Goal: Task Accomplishment & Management: Use online tool/utility

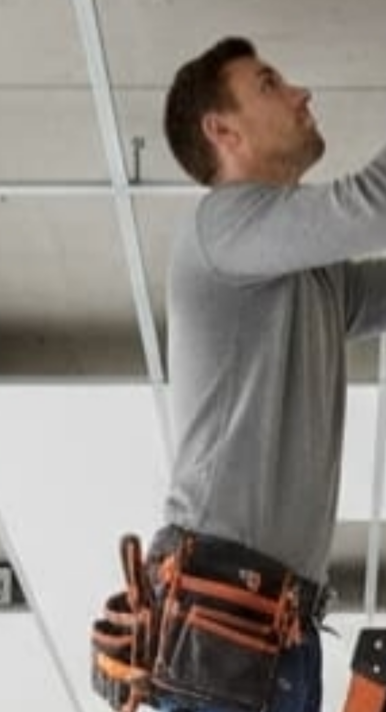
scroll to position [1465, 0]
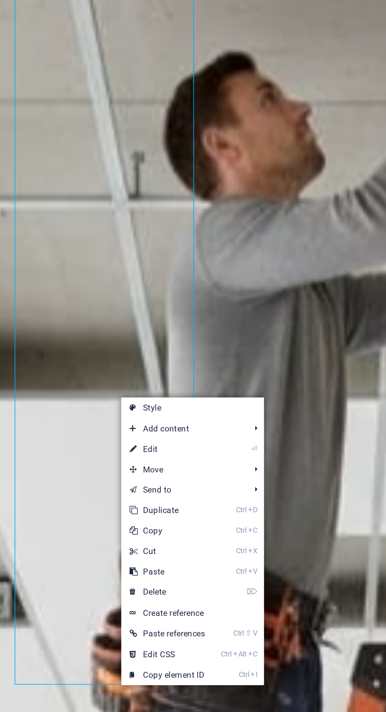
click at [137, 480] on link "⏎ Edit" at bounding box center [129, 481] width 53 height 12
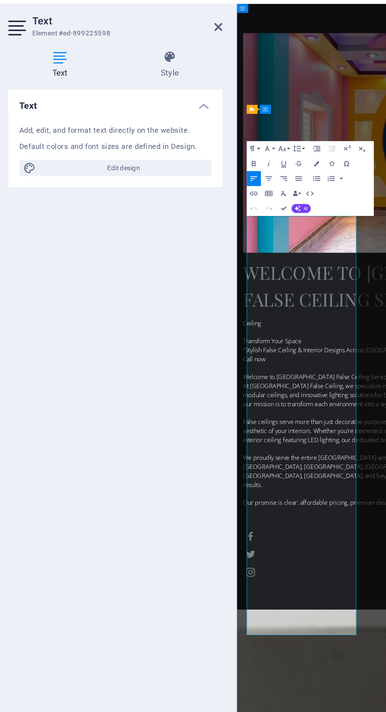
scroll to position [1945, 0]
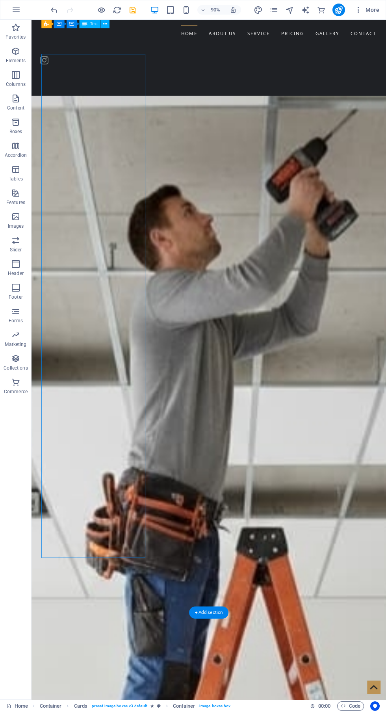
scroll to position [1533, 0]
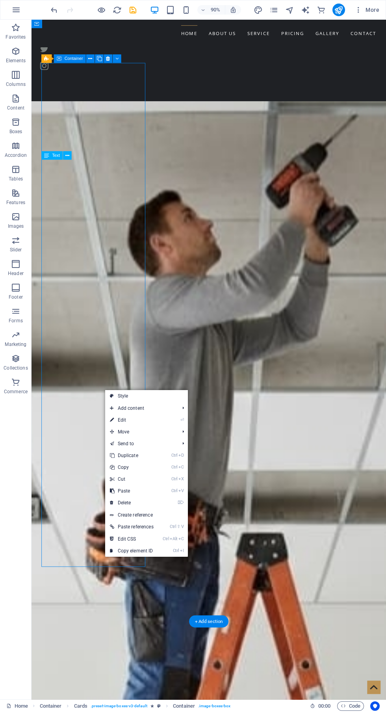
click at [152, 413] on span "Add content" at bounding box center [140, 408] width 71 height 12
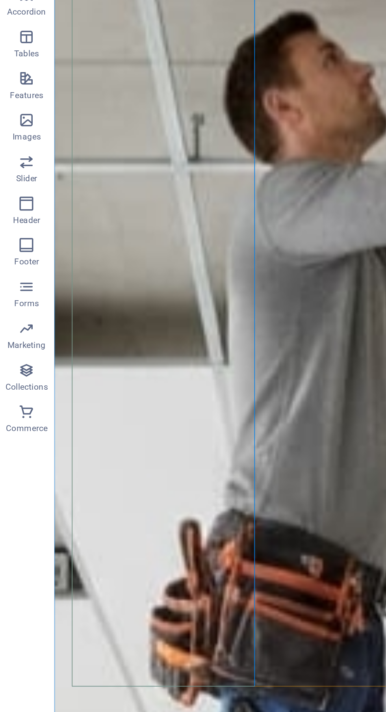
scroll to position [1573, 0]
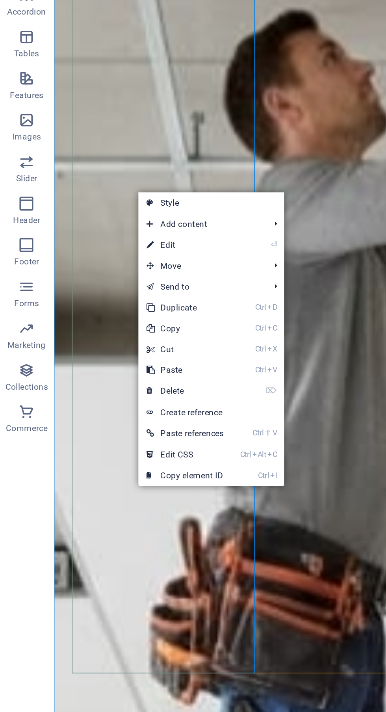
click at [118, 275] on span "Add content" at bounding box center [114, 276] width 71 height 12
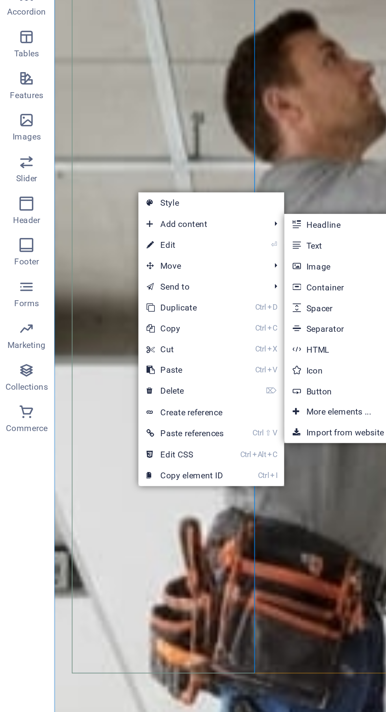
click at [198, 370] on link "Ctrl 9 Button" at bounding box center [194, 370] width 65 height 12
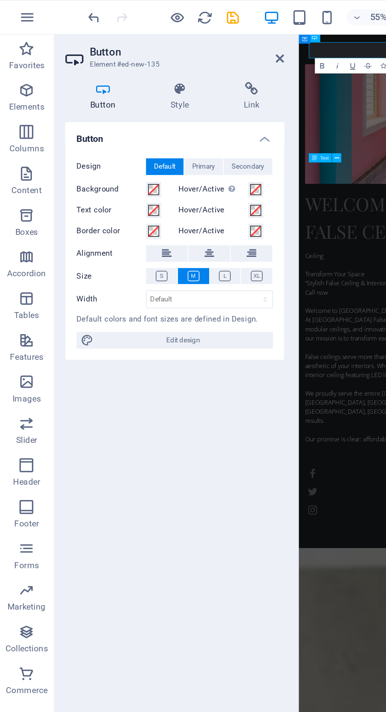
scroll to position [2053, 0]
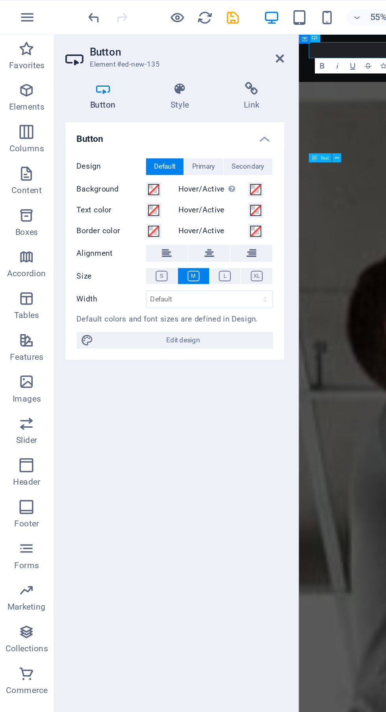
click at [106, 61] on h4 "Style" at bounding box center [105, 54] width 42 height 17
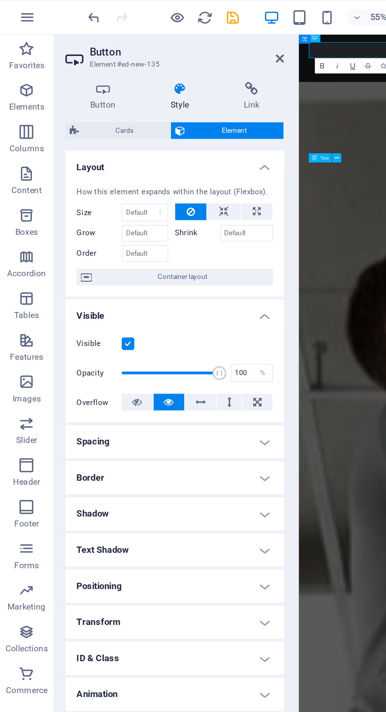
click at [76, 76] on span "Cards" at bounding box center [71, 73] width 47 height 9
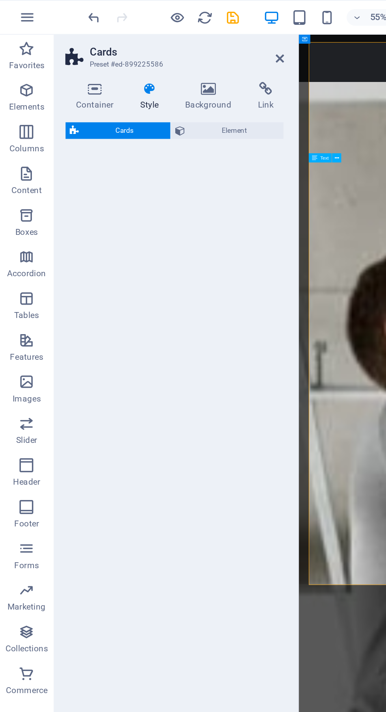
select select "rem"
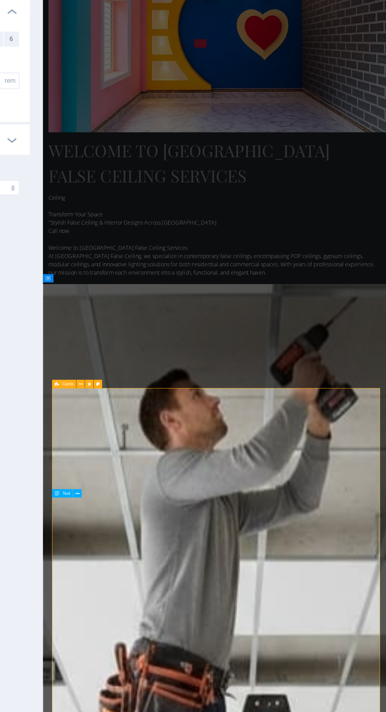
scroll to position [1303, 0]
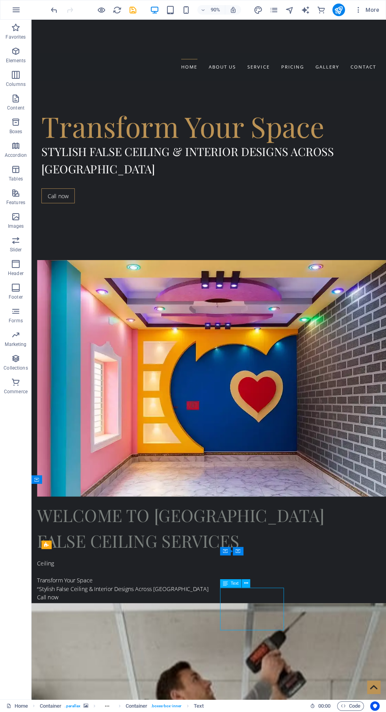
scroll to position [715, 0]
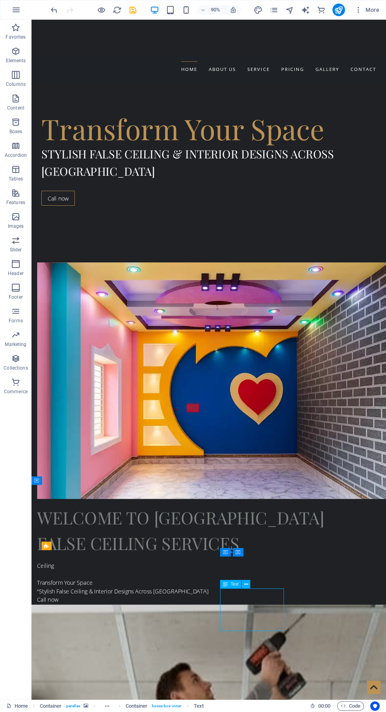
click at [327, 622] on div "Ceiling Transform Your Space “Stylish False Ceiling & Interior Designs Across K…" at bounding box center [224, 721] width 372 height 199
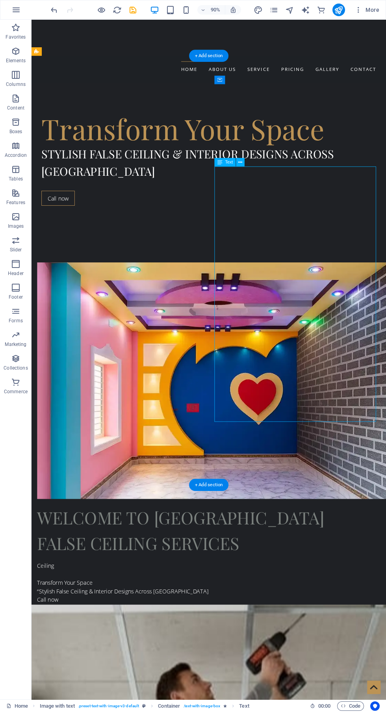
scroll to position [718, 0]
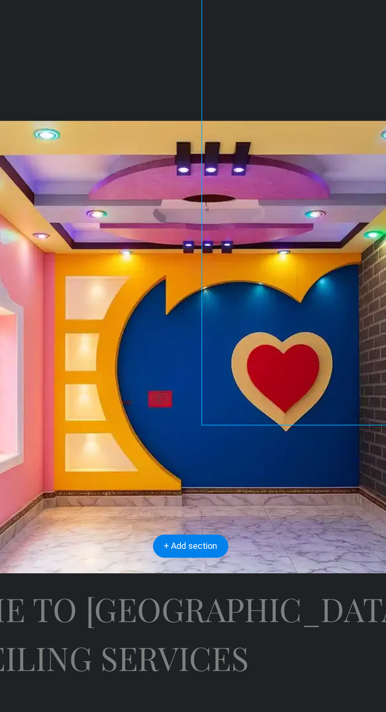
click at [78, 260] on div "Ceiling Transform Your Space “Stylish False Ceiling & Interior Designs Across K…" at bounding box center [44, 359] width 372 height 199
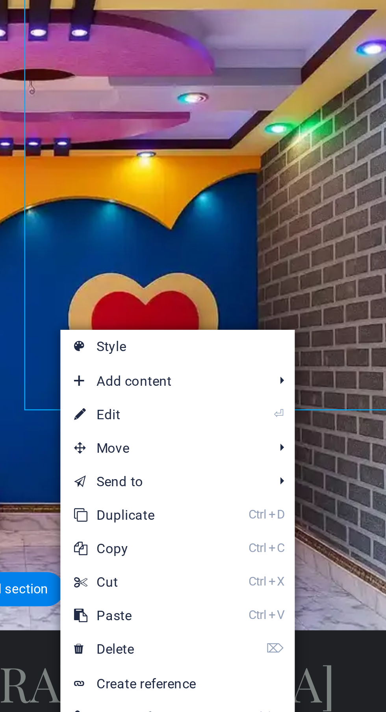
click at [270, 422] on link "⏎ Edit" at bounding box center [253, 421] width 53 height 12
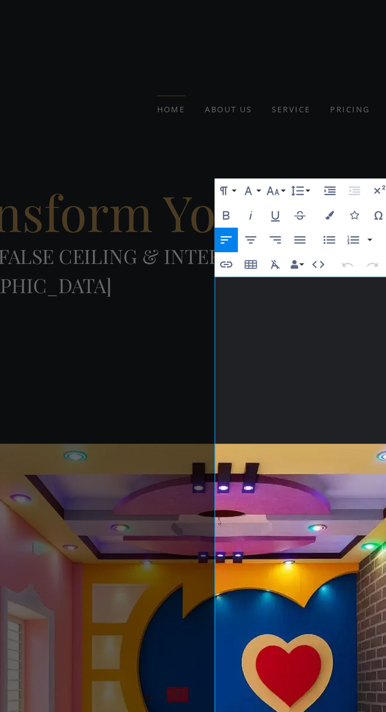
click at [161, 395] on p "Call now" at bounding box center [91, 399] width 372 height 9
click at [150, 405] on p at bounding box center [91, 409] width 372 height 9
click at [117, 414] on p "Welcome to [GEOGRAPHIC_DATA] False Ceiling Services" at bounding box center [91, 418] width 372 height 9
click at [141, 405] on p at bounding box center [91, 409] width 372 height 9
click at [143, 405] on p at bounding box center [91, 409] width 372 height 9
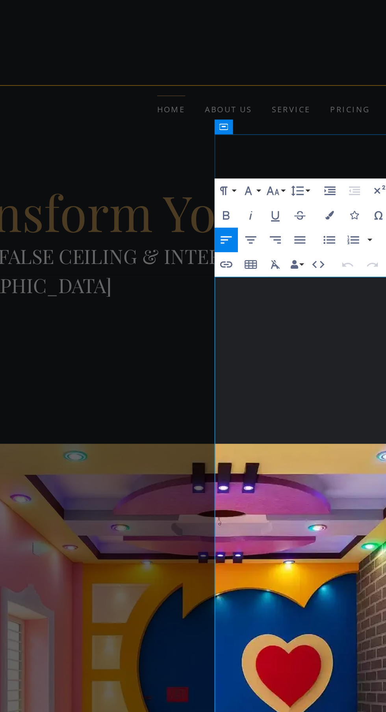
click at [168, 405] on p at bounding box center [91, 409] width 372 height 9
click at [120, 414] on p "Welcome to [GEOGRAPHIC_DATA] False Ceiling Services" at bounding box center [91, 418] width 372 height 9
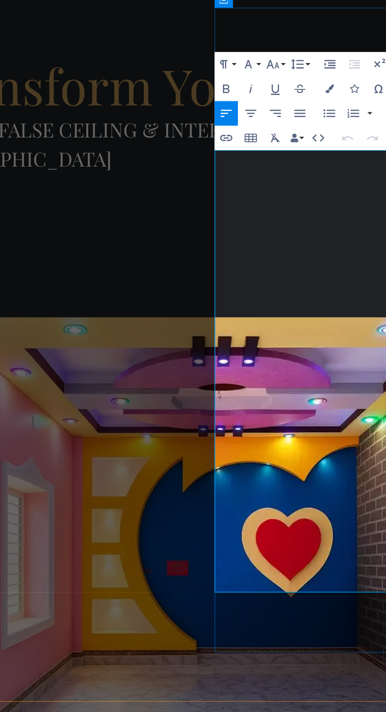
click at [115, 278] on p at bounding box center [91, 282] width 372 height 9
click at [128, 278] on p at bounding box center [91, 282] width 372 height 9
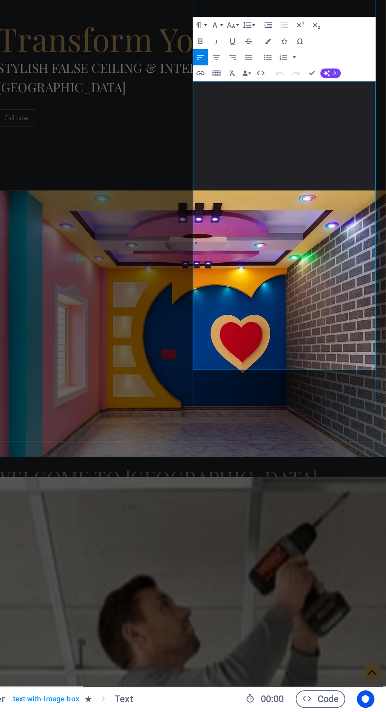
scroll to position [0, 0]
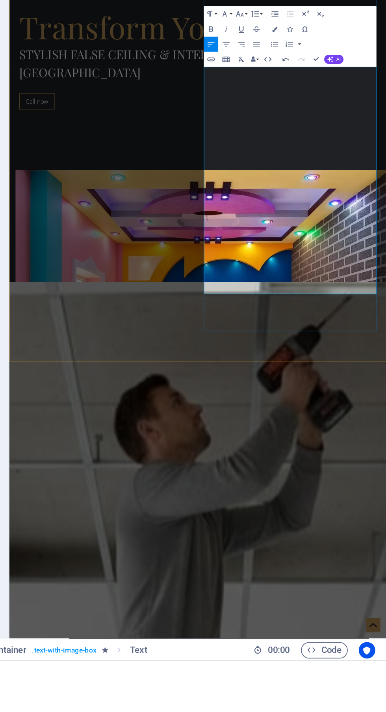
click at [136, 311] on figure at bounding box center [201, 331] width 372 height 262
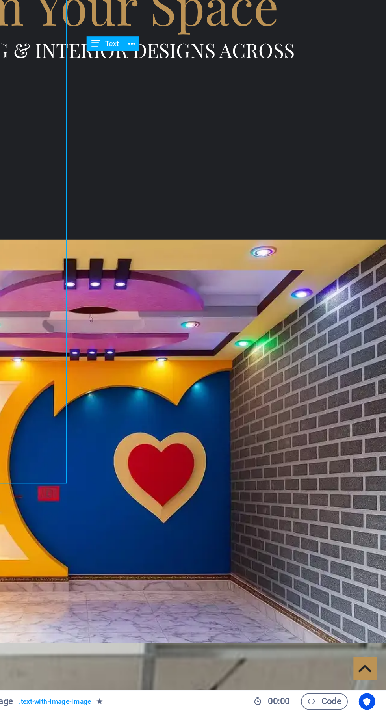
scroll to position [514, 0]
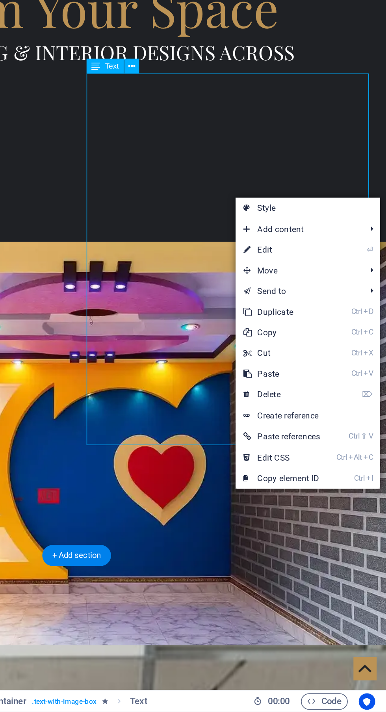
click at [333, 450] on link "⏎ Edit" at bounding box center [326, 448] width 53 height 12
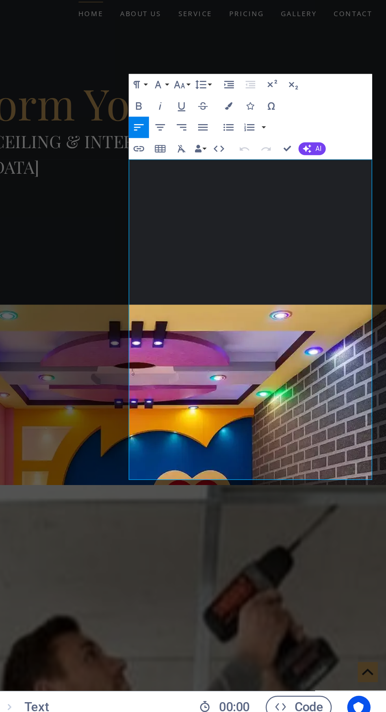
scroll to position [0, 0]
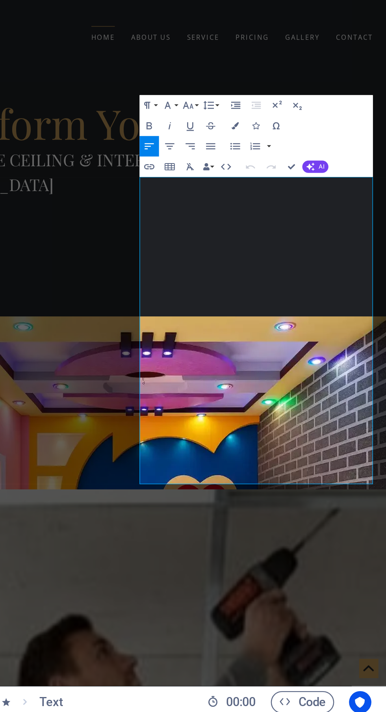
click at [356, 479] on button "AI" at bounding box center [356, 479] width 11 height 5
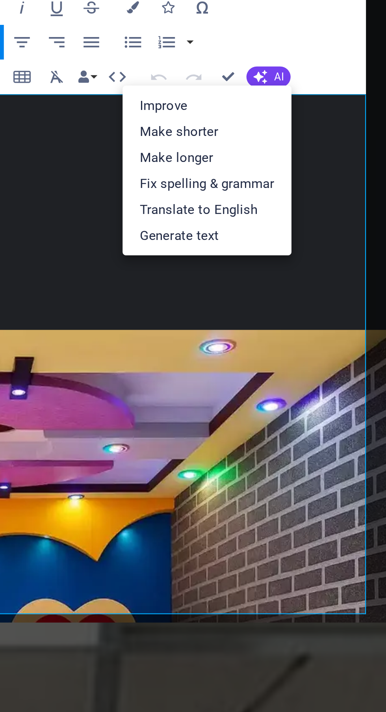
click at [349, 506] on link "Fix spelling & grammar" at bounding box center [340, 506] width 42 height 7
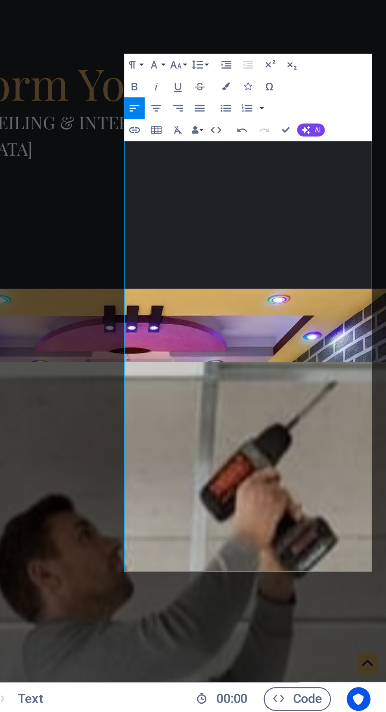
click at [80, 258] on p "Ceiling Transform Your Space “Stylish False Ceiling & Interior Designs Across K…" at bounding box center [37, 371] width 372 height 227
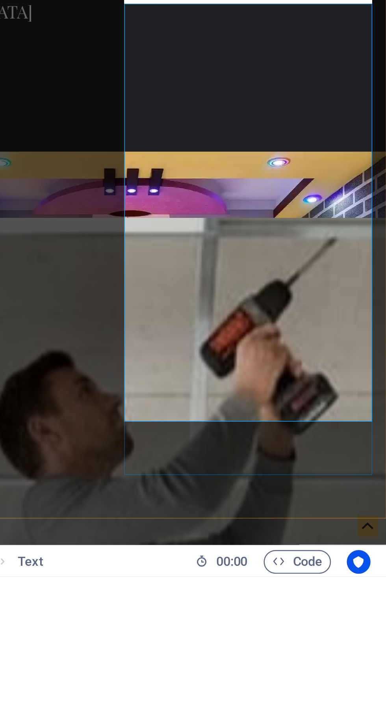
click at [81, 121] on p "Ceiling Transform Your Space “Stylish False Ceiling & Interior Designs Across K…" at bounding box center [37, 229] width 372 height 217
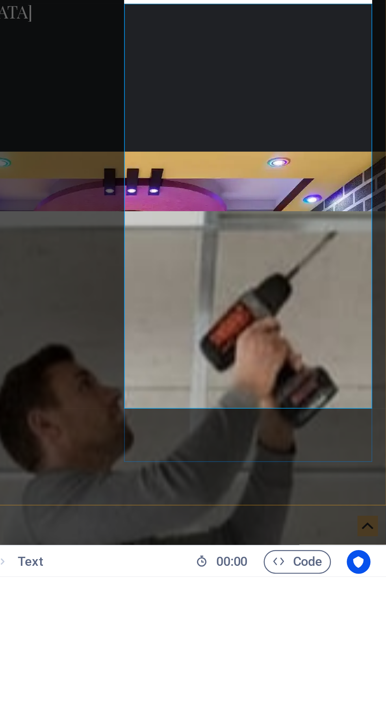
click at [85, 121] on p "Ceiling Transform Your Space “Stylish False Ceiling & Interior Designs Across K…" at bounding box center [37, 225] width 372 height 208
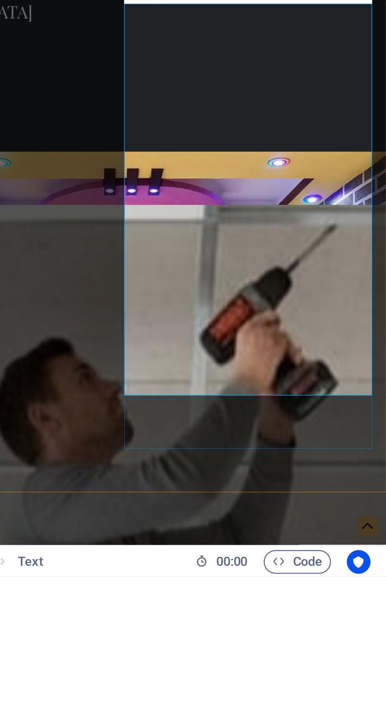
click at [80, 121] on p "Ceiling Transform Your Space “Stylish False Ceiling & Interior Designs Across K…" at bounding box center [37, 220] width 372 height 199
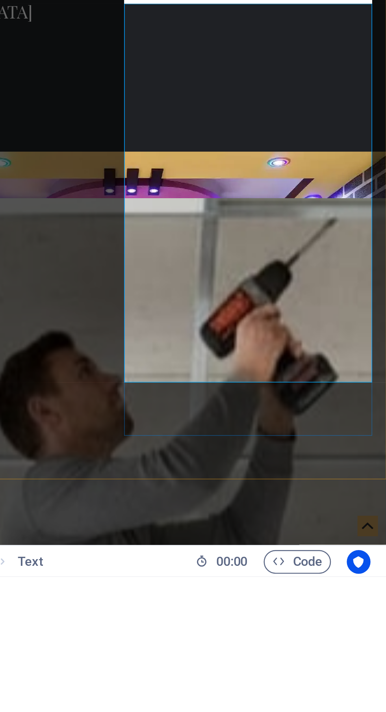
click at [84, 121] on p "Ceiling Transform Your Space “Stylish False Ceiling & Interior Designs Across K…" at bounding box center [37, 215] width 372 height 189
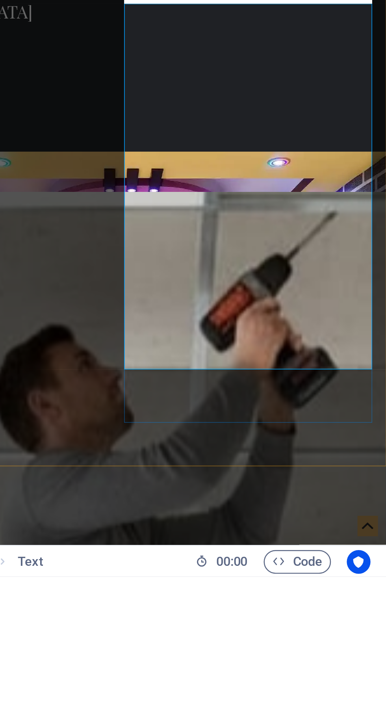
click at [69, 121] on p "Ceiling Transform Your Space “Stylish False Ceiling & Interior Designs Across K…" at bounding box center [37, 211] width 372 height 180
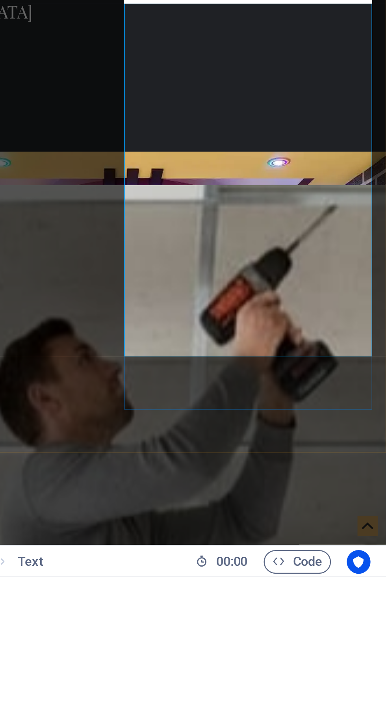
click at [80, 121] on p "Ceiling Transform Your Space “Stylish False Ceiling & Interior Designs Across K…" at bounding box center [37, 206] width 372 height 170
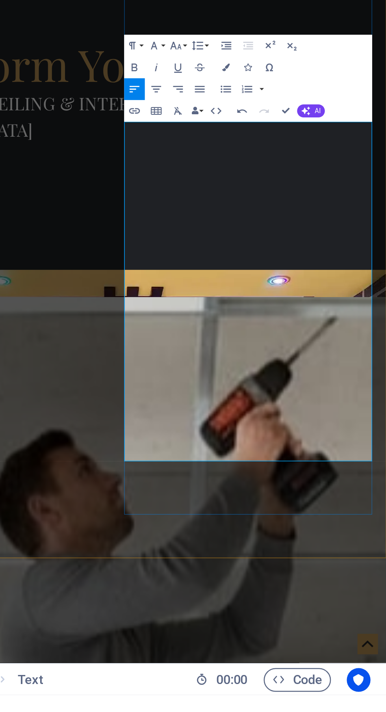
click at [82, 239] on p "Ceiling Transform Your Space “Stylish False Ceiling & Interior Designs Across K…" at bounding box center [37, 319] width 372 height 161
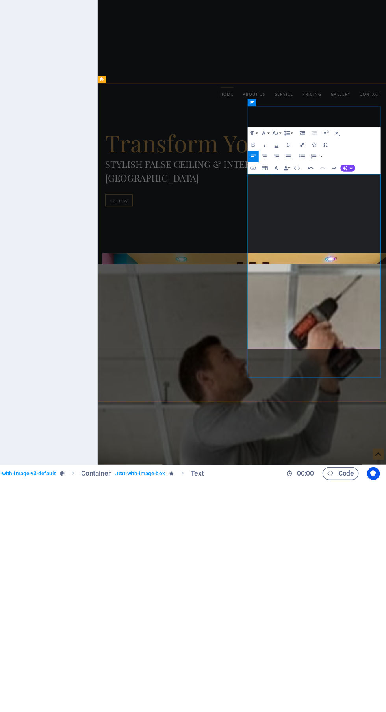
click at [231, 601] on figure at bounding box center [290, 631] width 372 height 262
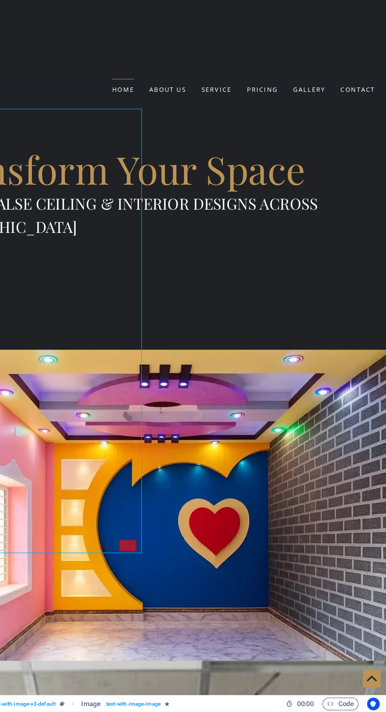
click at [113, 218] on div "Welcome to Kolkata False Ceiling Services Ceiling Transform Your Space “Stylish…" at bounding box center [108, 529] width 394 height 623
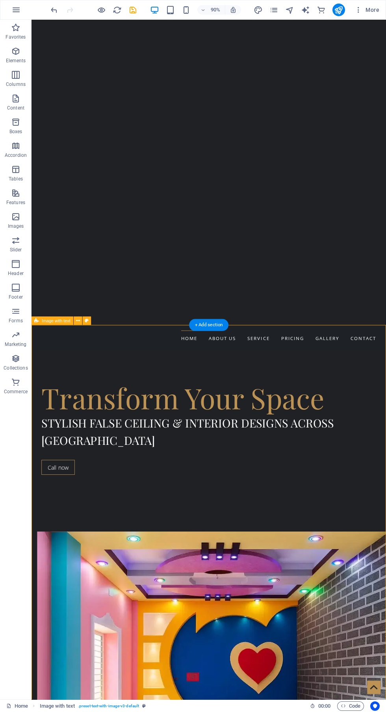
scroll to position [420, 0]
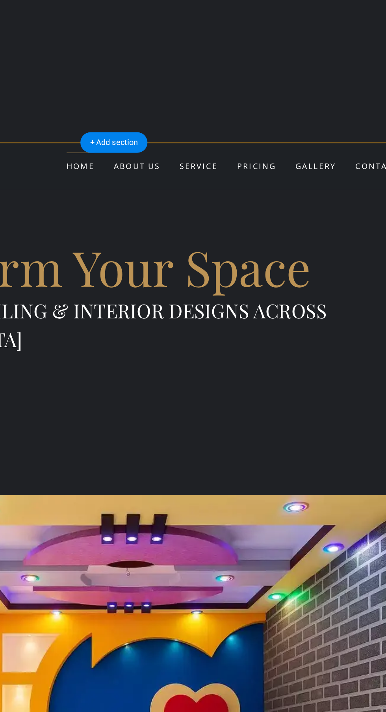
click at [0, 206] on figure at bounding box center [4, 325] width 372 height 263
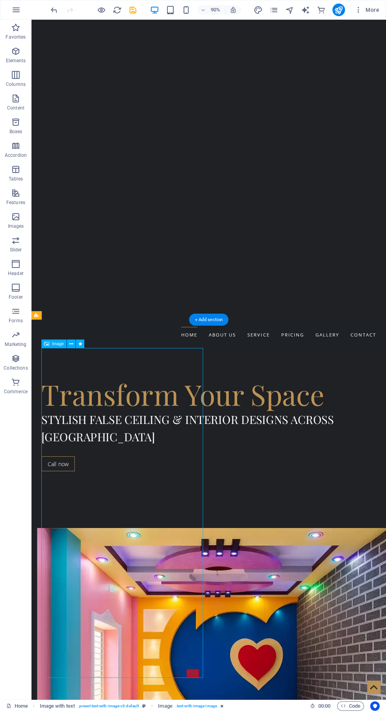
scroll to position [422, 0]
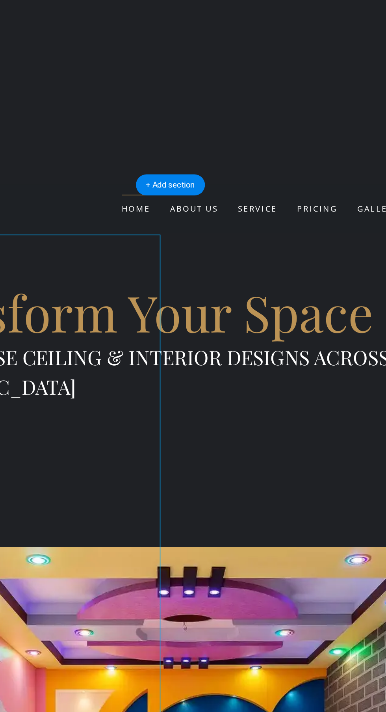
click at [90, 554] on div "Ceiling Transform Your Space “Stylish False Ceiling & Interior Designs Across K…" at bounding box center [52, 629] width 372 height 151
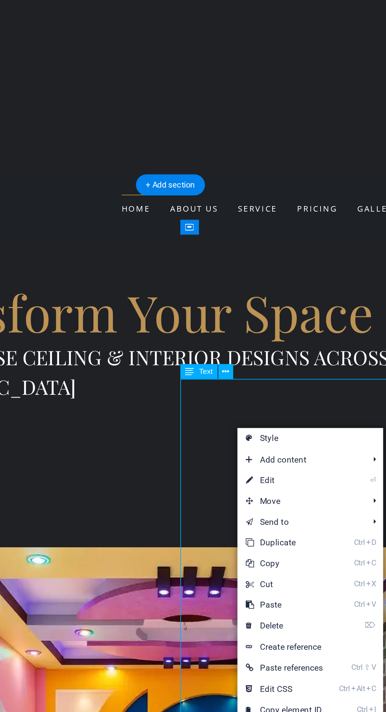
click at [278, 490] on link "⏎ Edit" at bounding box center [273, 488] width 53 height 12
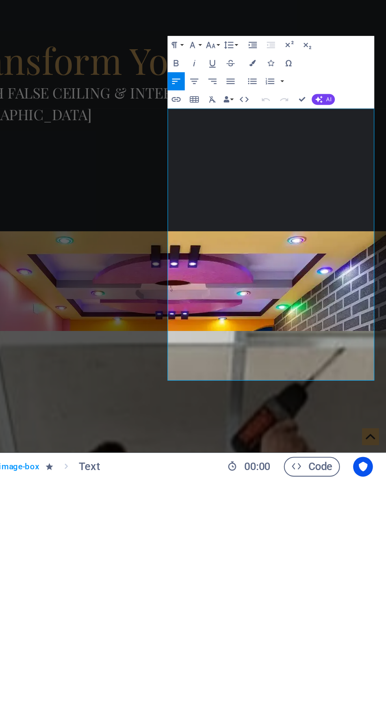
scroll to position [0, 0]
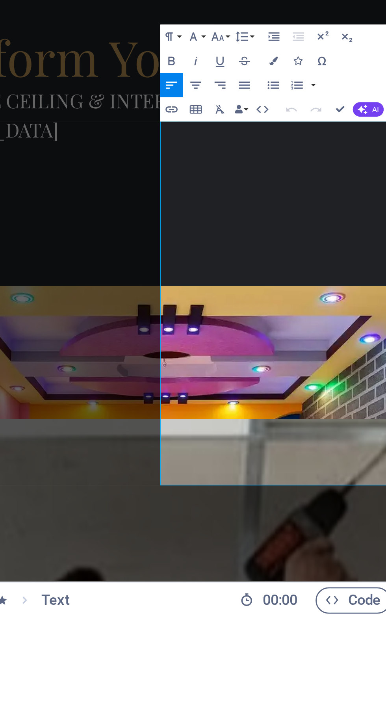
click at [80, 55] on p "Ceiling Transform Your Space “Stylish False Ceiling & Interior Designs Across K…" at bounding box center [41, 130] width 372 height 151
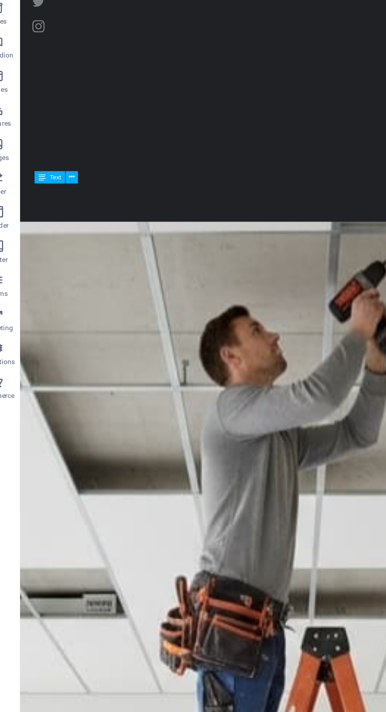
scroll to position [1369, 0]
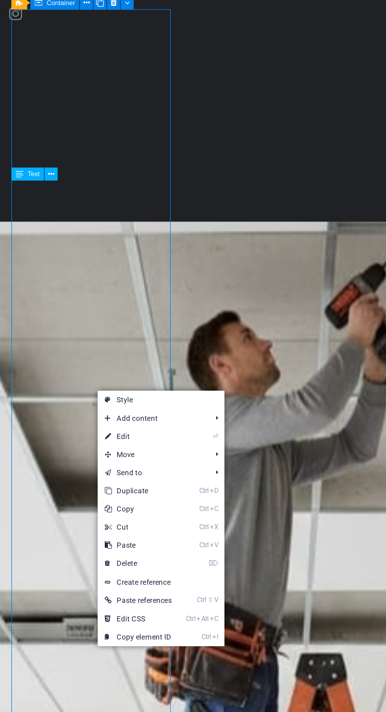
click at [137, 404] on span "Add content" at bounding box center [133, 400] width 71 height 12
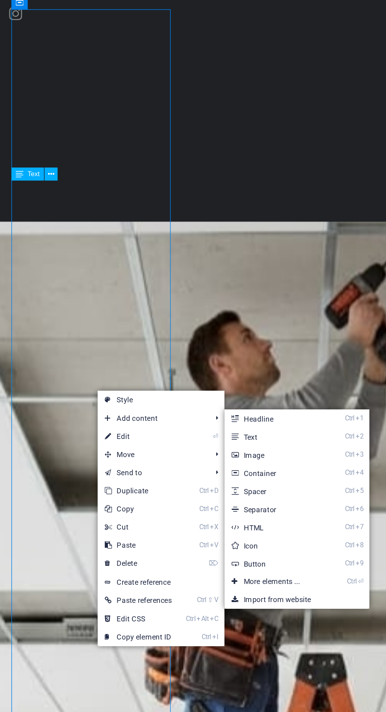
click at [228, 412] on link "Ctrl 2 Text" at bounding box center [212, 412] width 65 height 12
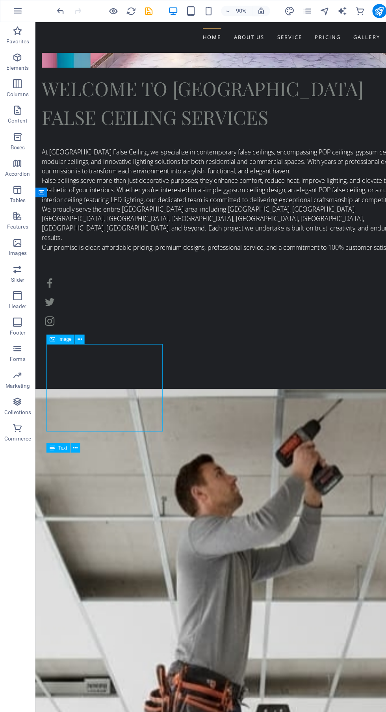
scroll to position [1205, 0]
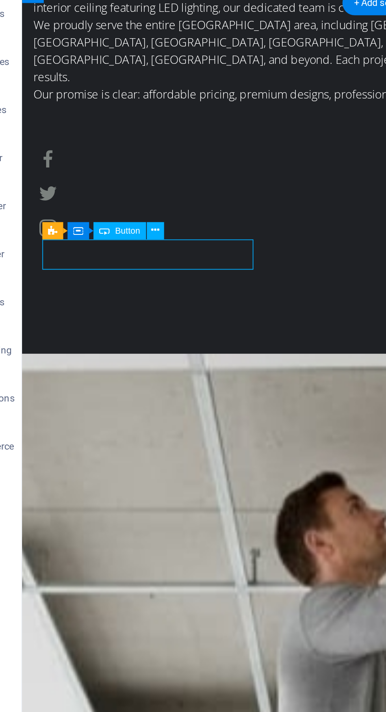
click at [96, 284] on icon at bounding box center [97, 285] width 4 height 7
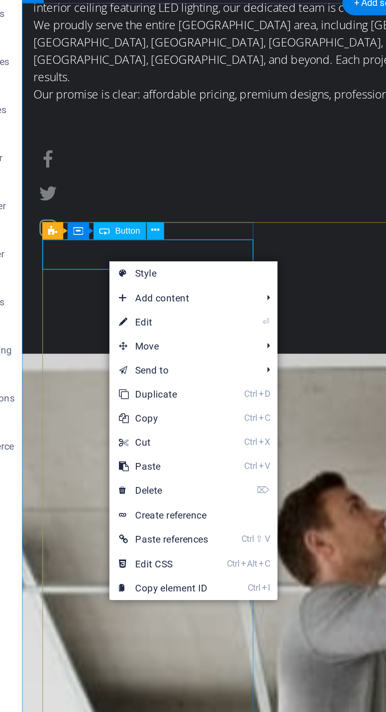
click at [106, 332] on link "⏎ Edit" at bounding box center [100, 331] width 53 height 12
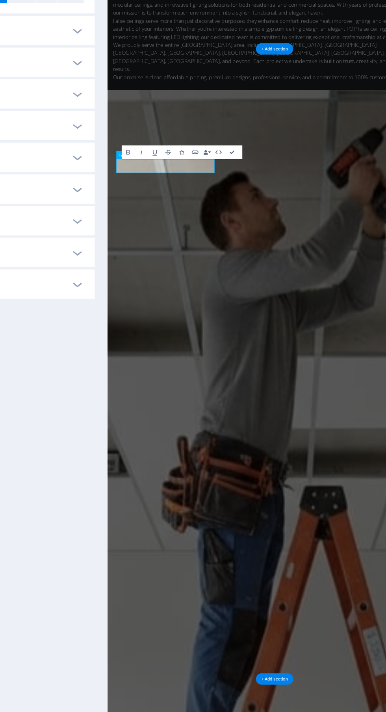
scroll to position [1432, 0]
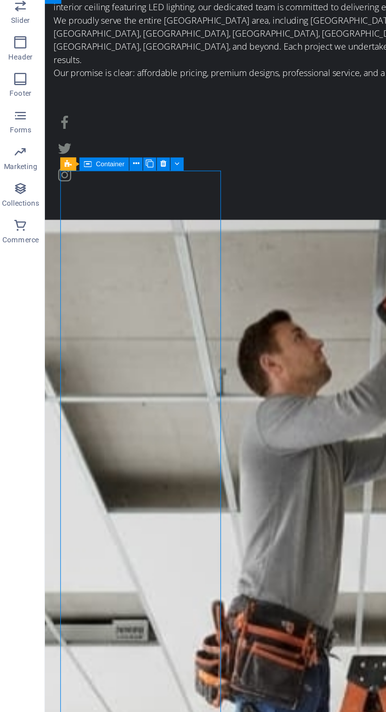
scroll to position [1132, 0]
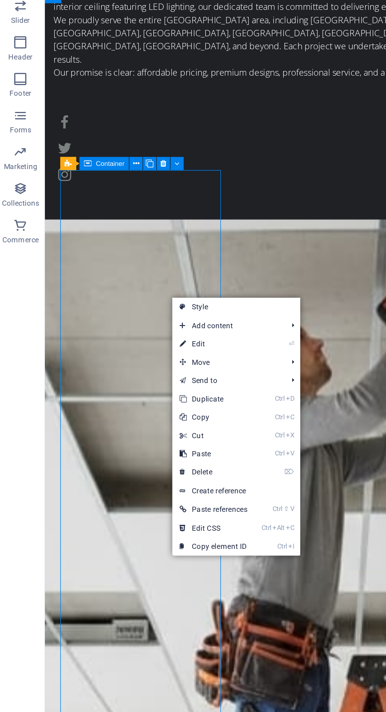
click at [155, 458] on link "⏎ Edit" at bounding box center [140, 459] width 53 height 12
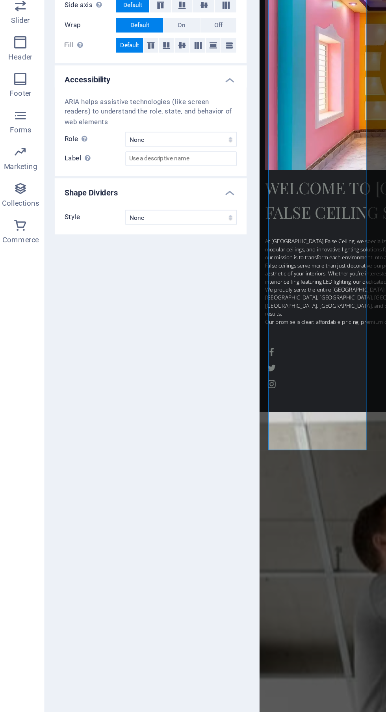
scroll to position [1613, 0]
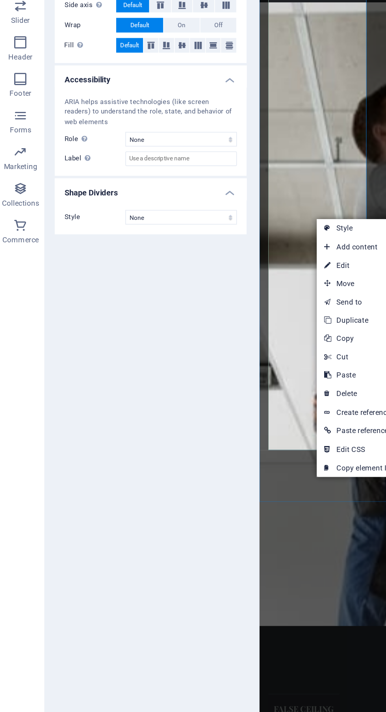
click at [231, 480] on link "Ctrl V Paste" at bounding box center [233, 479] width 53 height 12
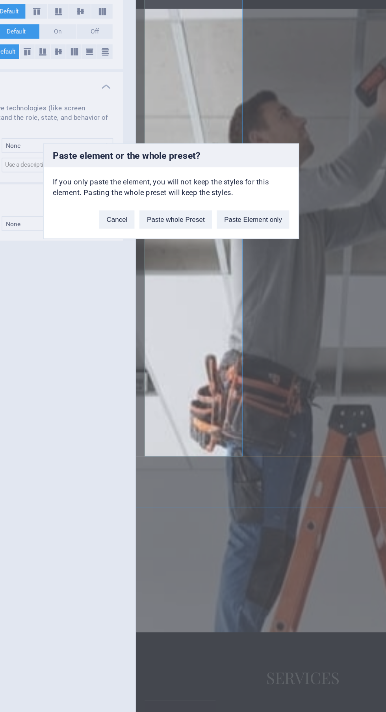
click at [267, 337] on h3 "Paste element or the whole preset?" at bounding box center [193, 332] width 165 height 15
click at [267, 460] on div "Paste element or the whole preset? If you only paste the element, you will not …" at bounding box center [193, 356] width 386 height 712
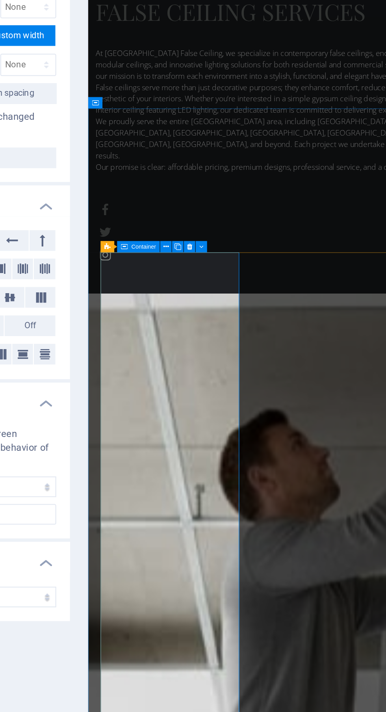
click at [206, 217] on icon at bounding box center [205, 217] width 2 height 5
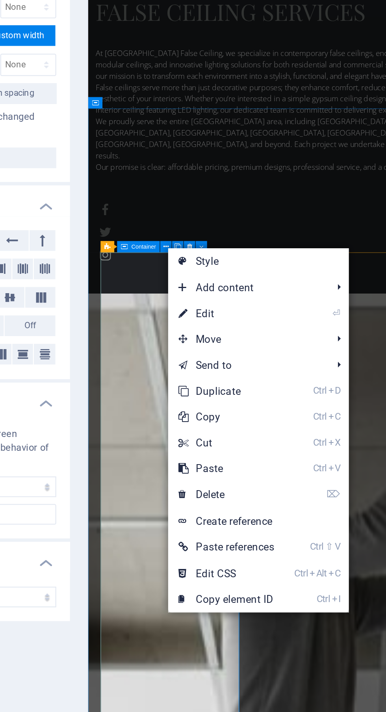
click at [250, 334] on link "⌦ Delete" at bounding box center [233, 330] width 53 height 12
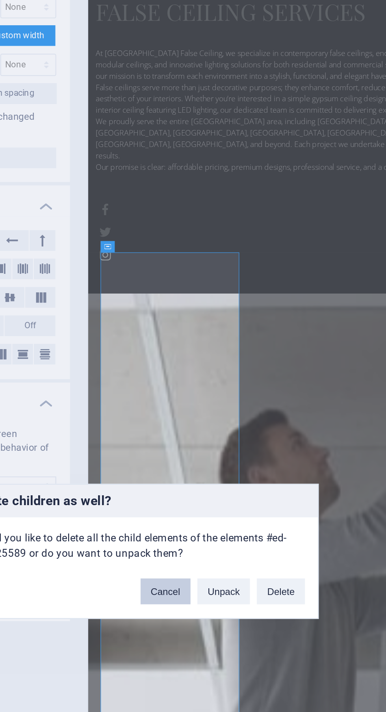
click at [210, 375] on button "Cancel" at bounding box center [205, 374] width 23 height 12
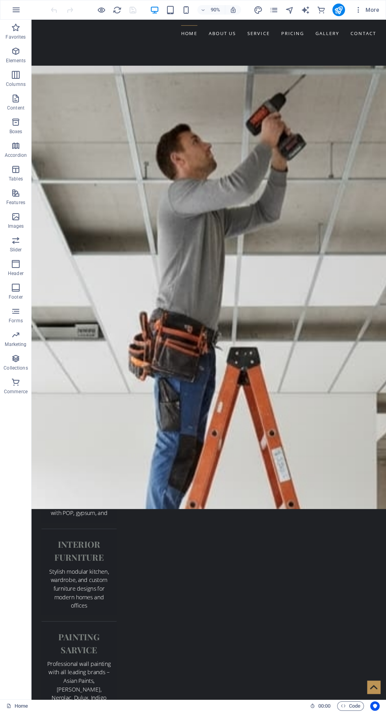
scroll to position [1687, 0]
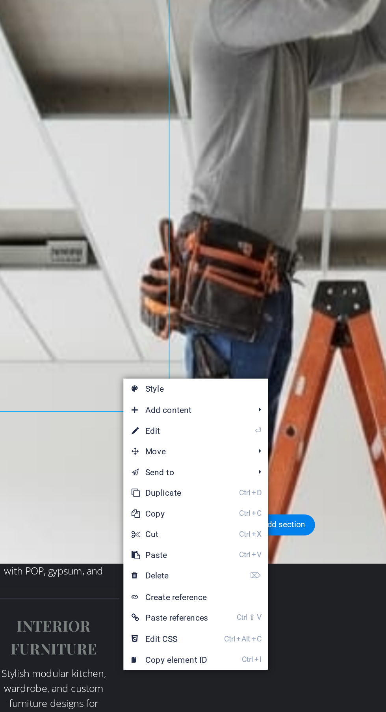
click at [165, 429] on link "⏎ Edit" at bounding box center [145, 429] width 53 height 12
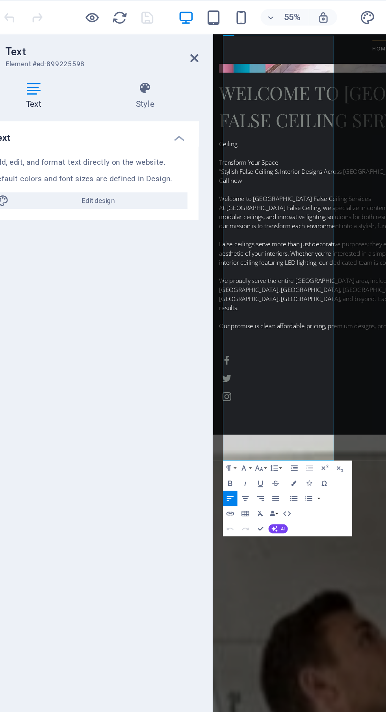
scroll to position [2167, 0]
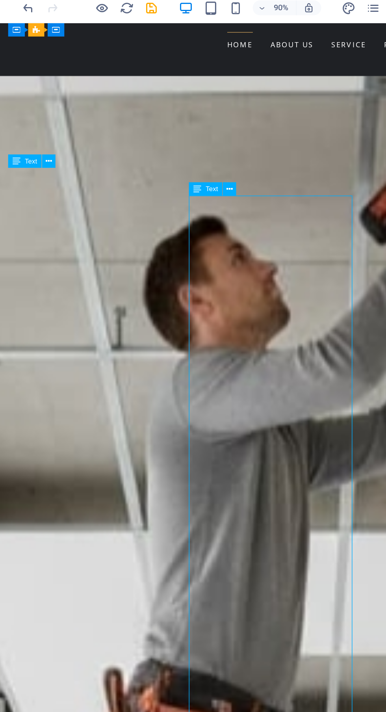
scroll to position [1587, 0]
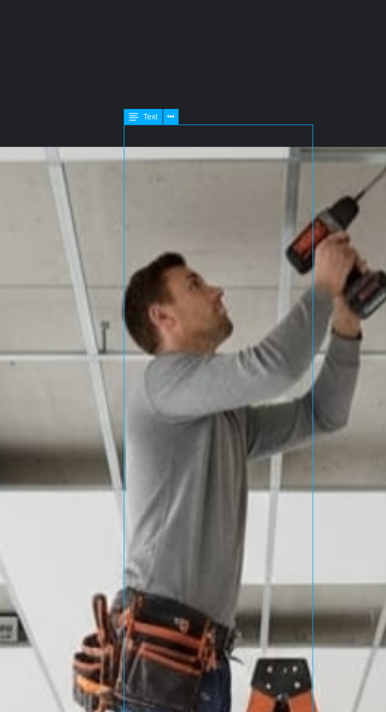
scroll to position [1428, 0]
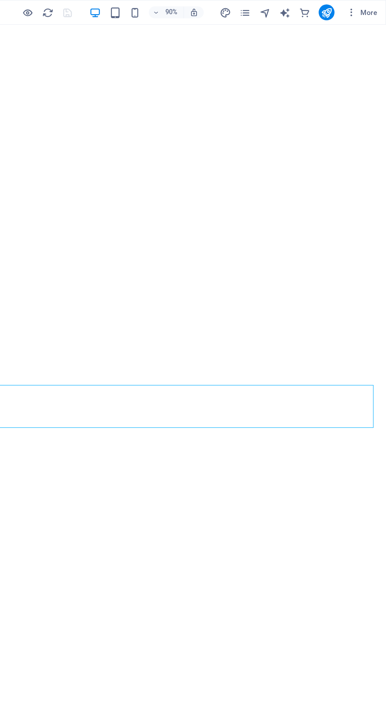
click at [278, 12] on icon "pages" at bounding box center [273, 10] width 9 height 9
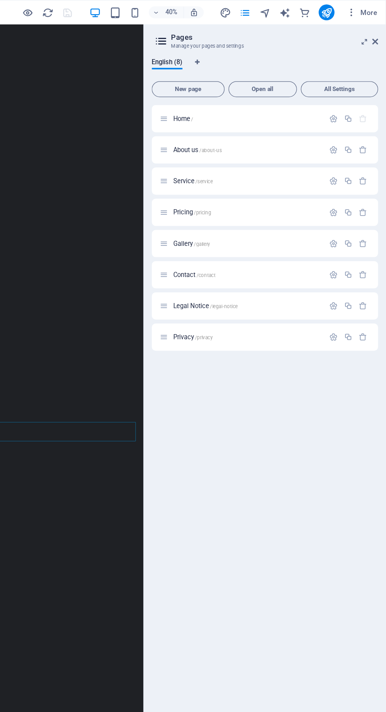
click at [287, 221] on p "Contact /contact" at bounding box center [276, 218] width 118 height 5
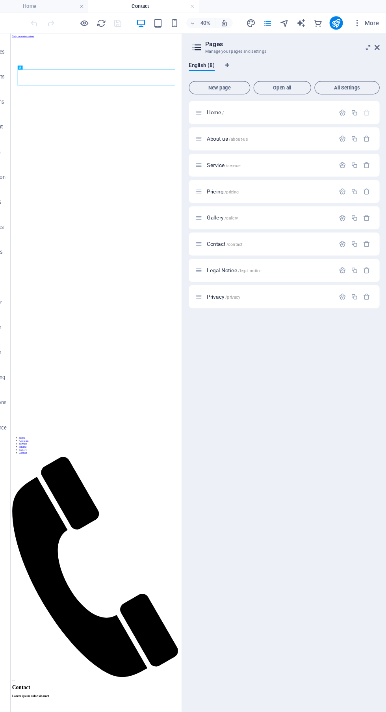
click at [377, 44] on icon at bounding box center [377, 45] width 5 height 6
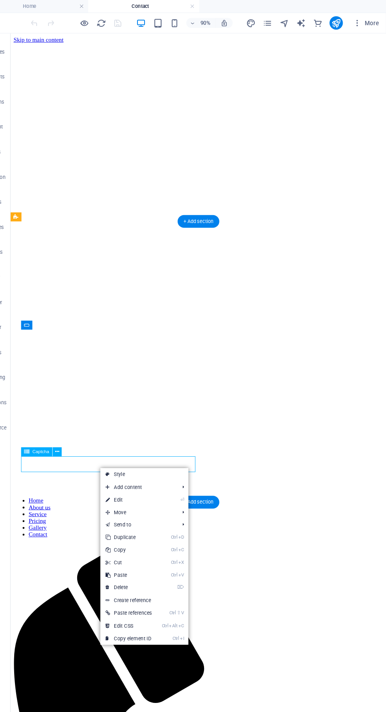
scroll to position [4, 0]
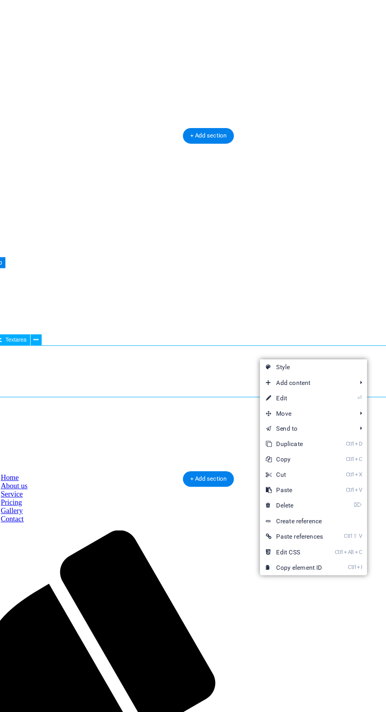
click at [299, 396] on span "Add content" at bounding box center [284, 396] width 71 height 12
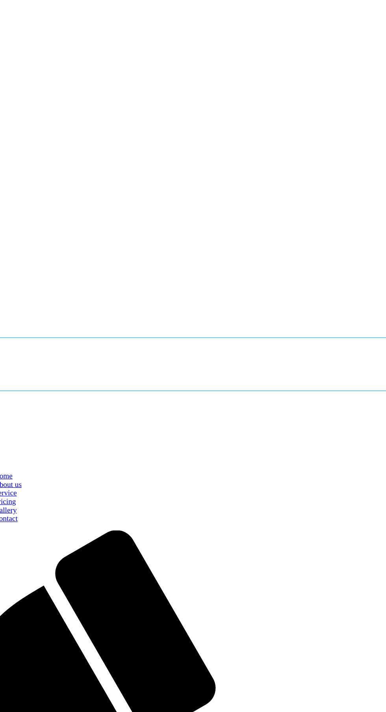
scroll to position [17, 0]
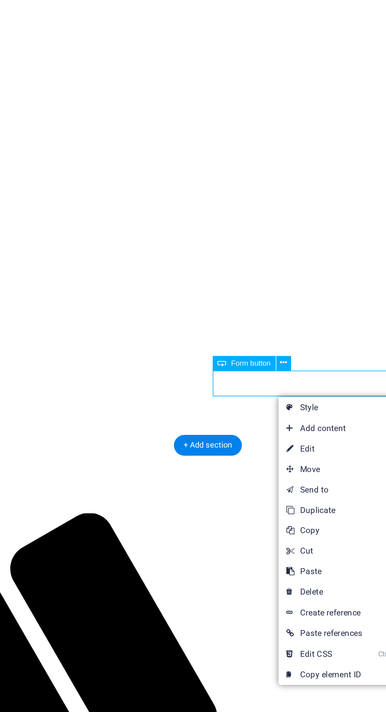
click at [272, 461] on link "⏎ Edit" at bounding box center [276, 461] width 53 height 12
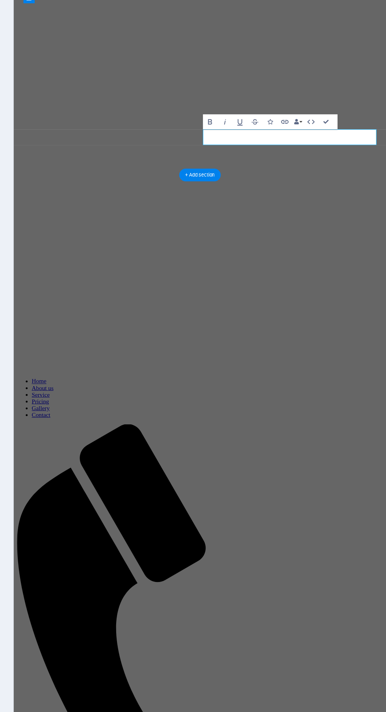
scroll to position [0, 0]
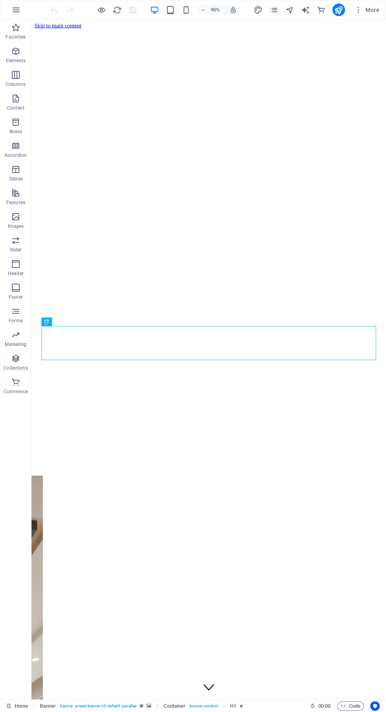
click at [274, 9] on icon "pages" at bounding box center [273, 10] width 9 height 9
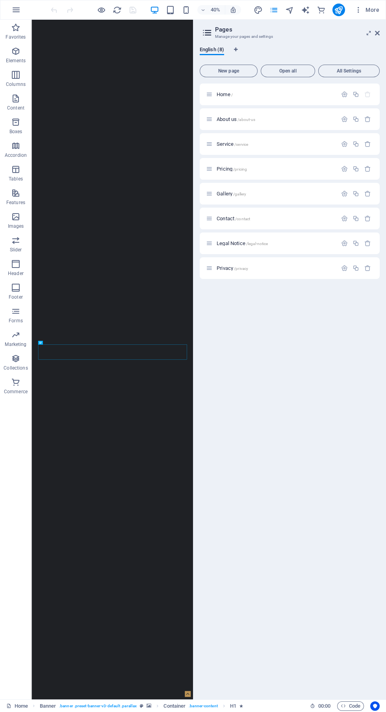
click at [290, 218] on p "Contact /contact" at bounding box center [276, 218] width 118 height 5
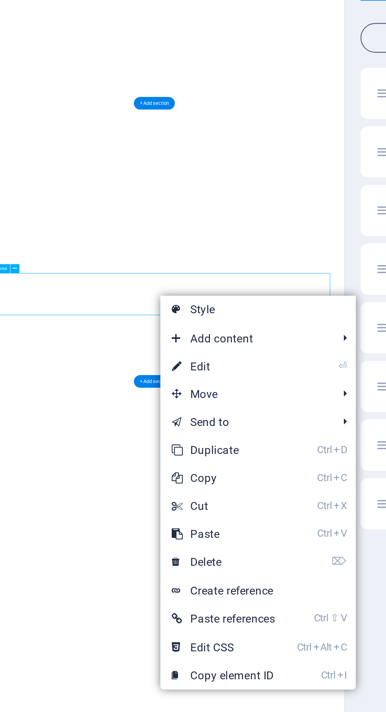
click at [158, 207] on span "Add content" at bounding box center [150, 210] width 71 height 12
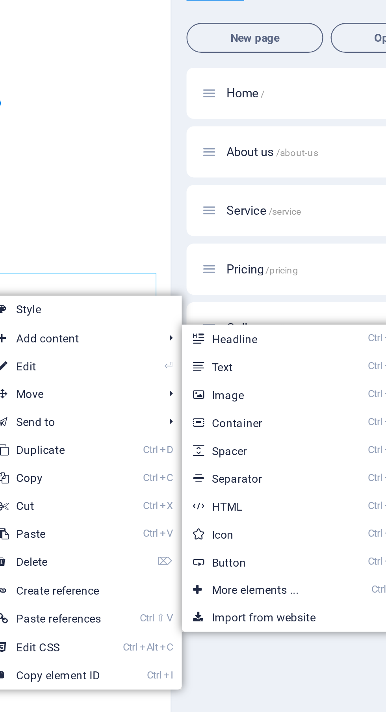
click at [152, 278] on link "Ctrl X Cut" at bounding box center [141, 281] width 53 height 12
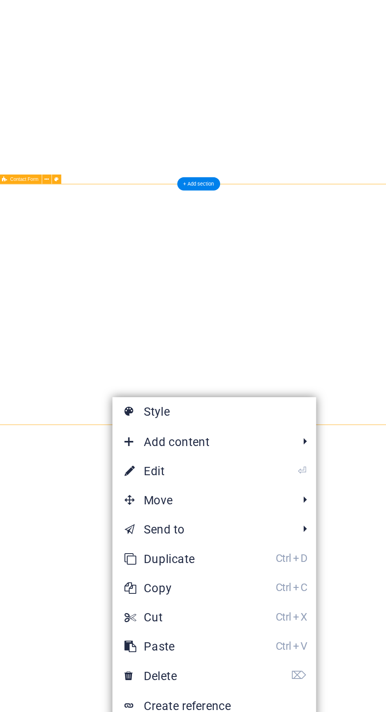
click at [111, 312] on link "⌦ Delete" at bounding box center [104, 309] width 53 height 12
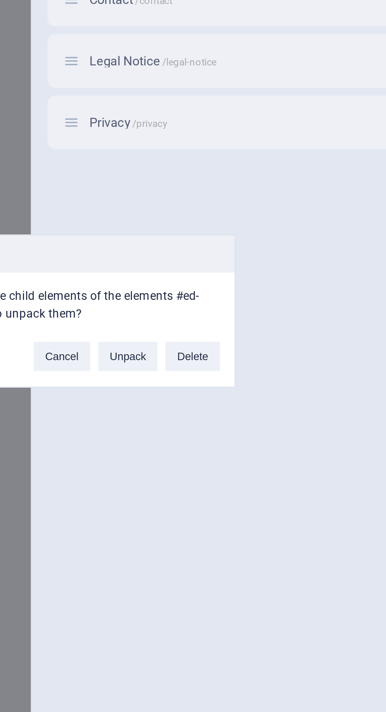
click at [258, 376] on button "Delete" at bounding box center [258, 374] width 22 height 12
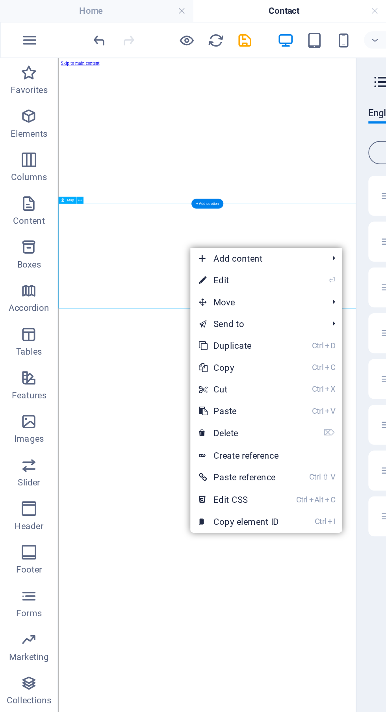
click at [142, 141] on span "Add content" at bounding box center [138, 140] width 71 height 12
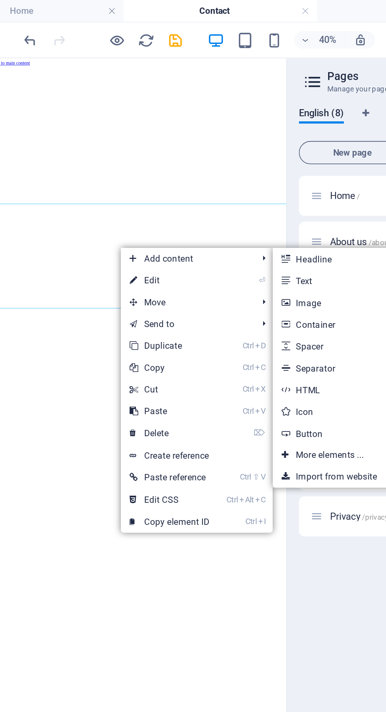
click at [218, 233] on link "Ctrl 9 Button" at bounding box center [218, 235] width 65 height 12
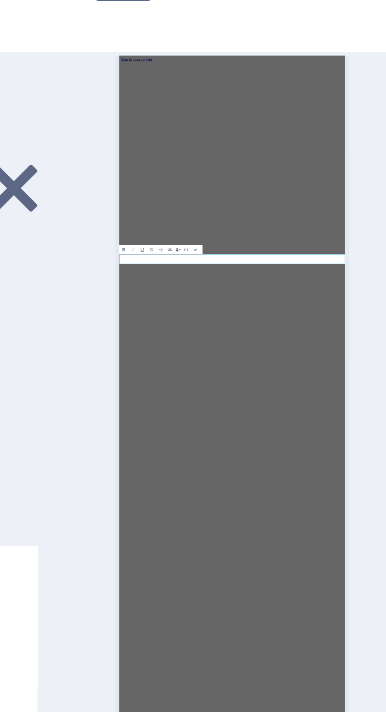
click li
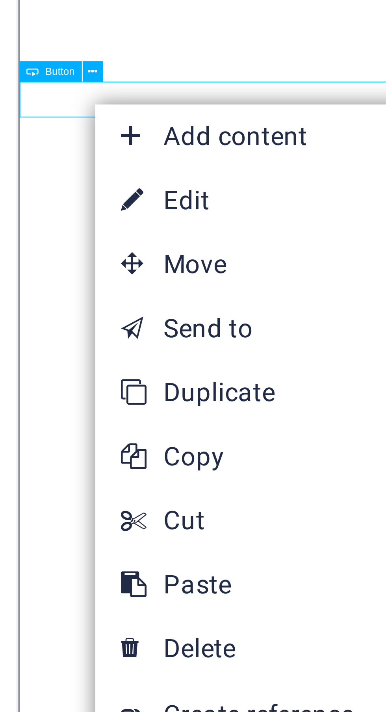
click at [73, 270] on link "⌦ Delete" at bounding box center [72, 272] width 53 height 12
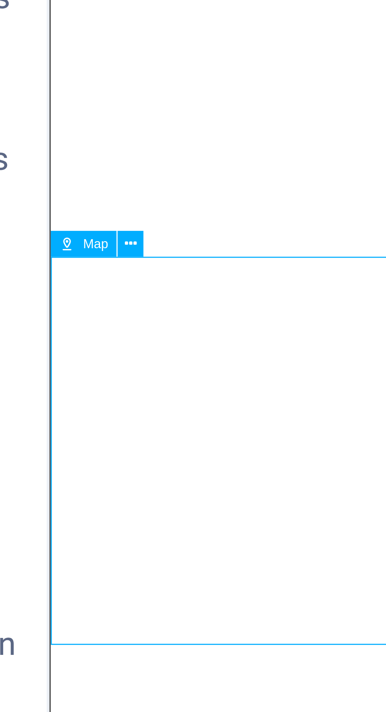
click at [43, 108] on icon at bounding box center [44, 108] width 2 height 3
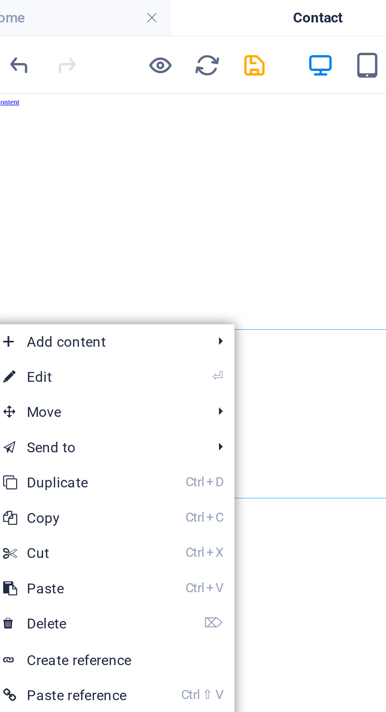
click at [132, 20] on icon "save" at bounding box center [132, 21] width 9 height 9
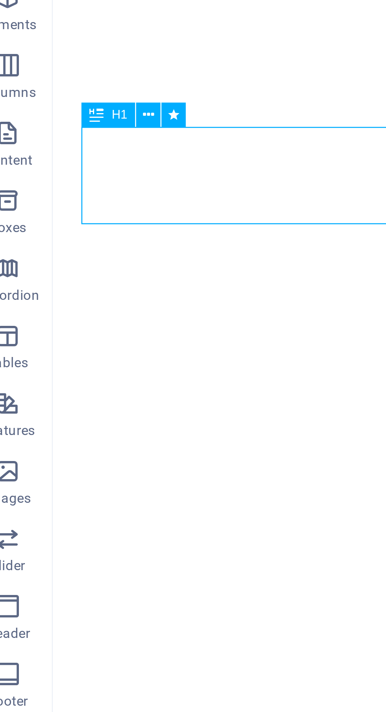
click at [66, 103] on icon at bounding box center [65, 103] width 4 height 7
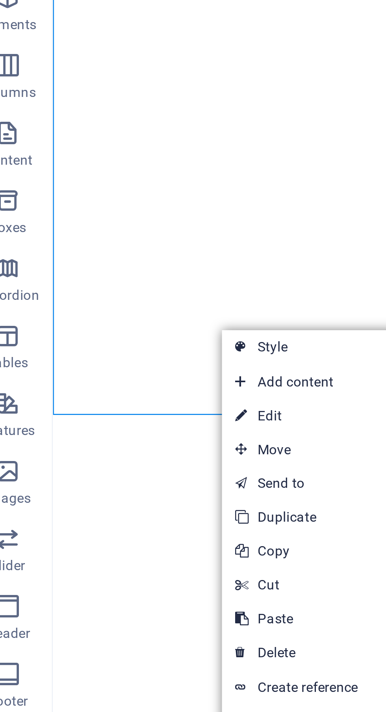
click at [123, 198] on span "Add content" at bounding box center [126, 197] width 71 height 12
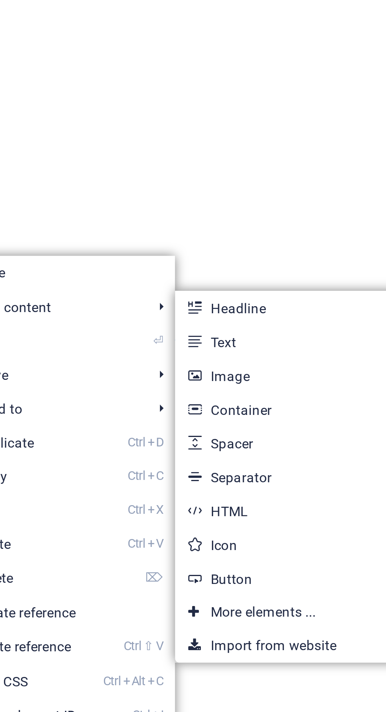
click at [204, 231] on link "Ctrl 4 Container" at bounding box center [205, 233] width 65 height 12
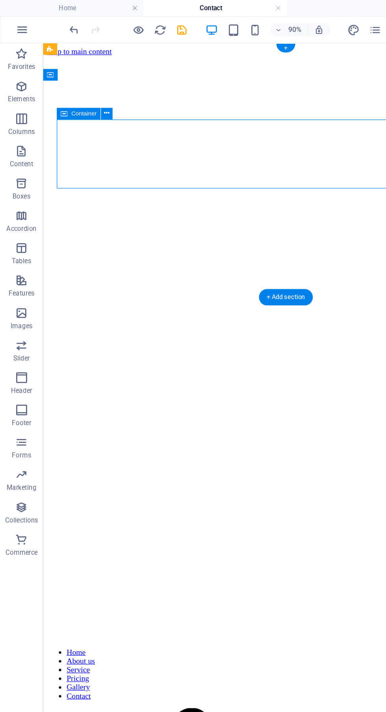
click at [76, 83] on icon at bounding box center [78, 82] width 4 height 7
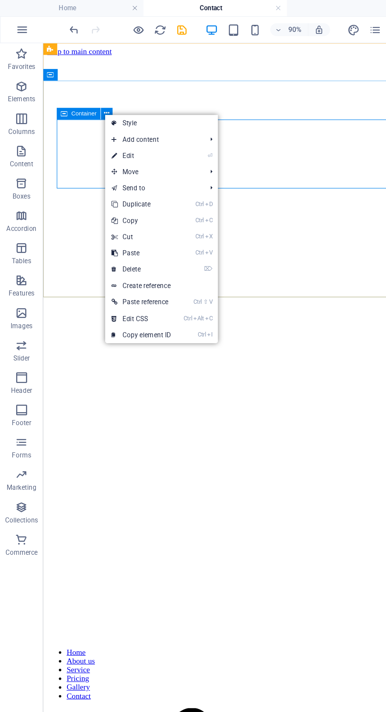
click at [120, 199] on link "⌦ Delete" at bounding box center [103, 197] width 53 height 12
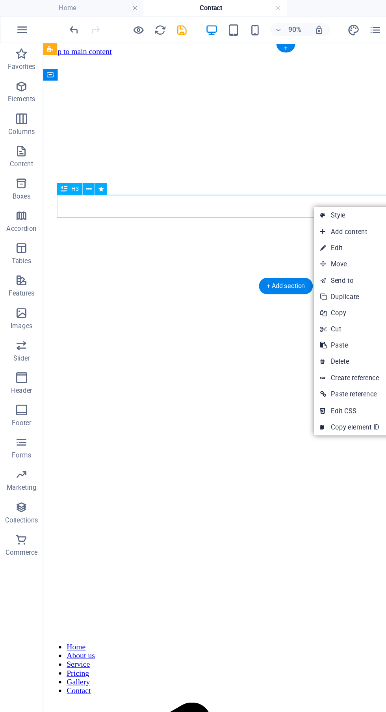
click at [258, 214] on link "Ctrl D Duplicate" at bounding box center [255, 217] width 53 height 12
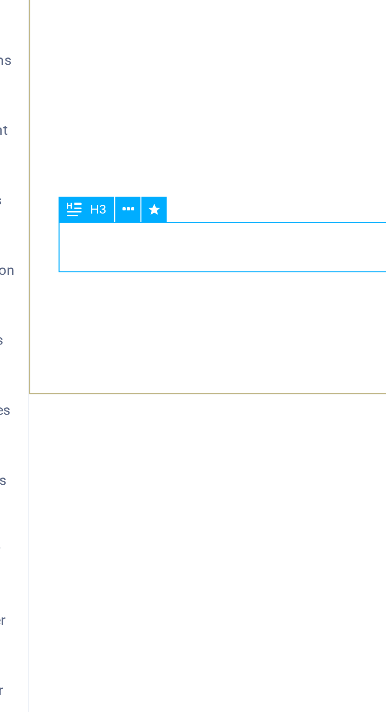
click at [64, 145] on icon at bounding box center [65, 146] width 4 height 7
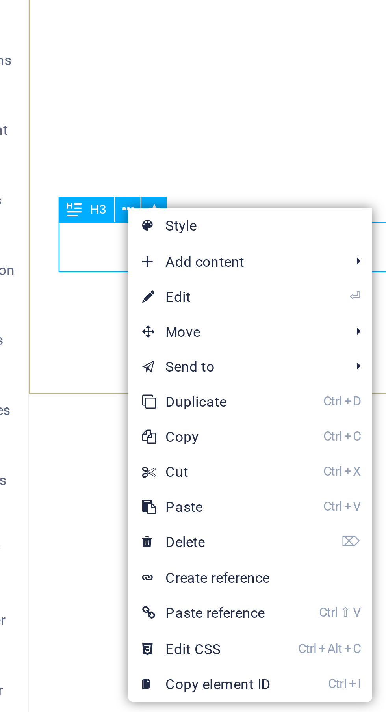
click at [106, 175] on link "⏎ Edit" at bounding box center [91, 176] width 53 height 12
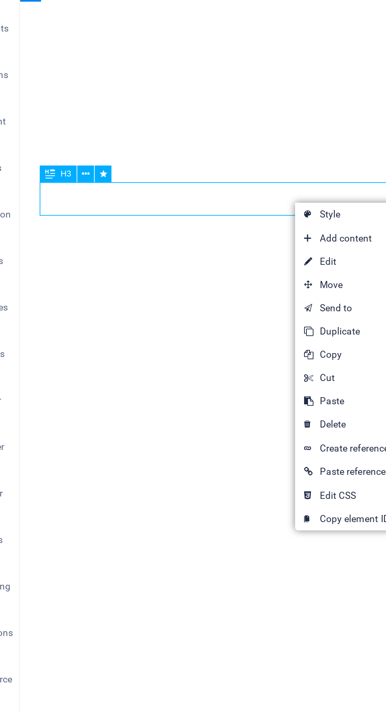
click at [200, 182] on span "Add content" at bounding box center [206, 179] width 71 height 12
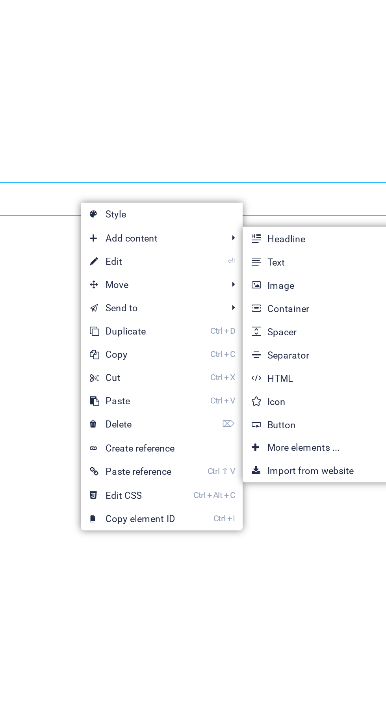
click at [298, 288] on link "Ctrl ⏎ More elements ..." at bounding box center [286, 286] width 65 height 12
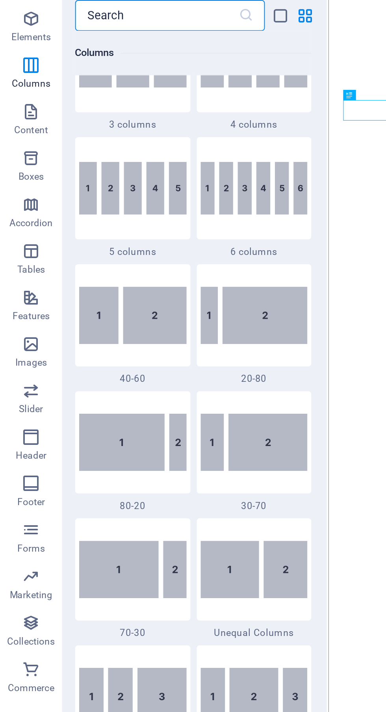
scroll to position [471, 0]
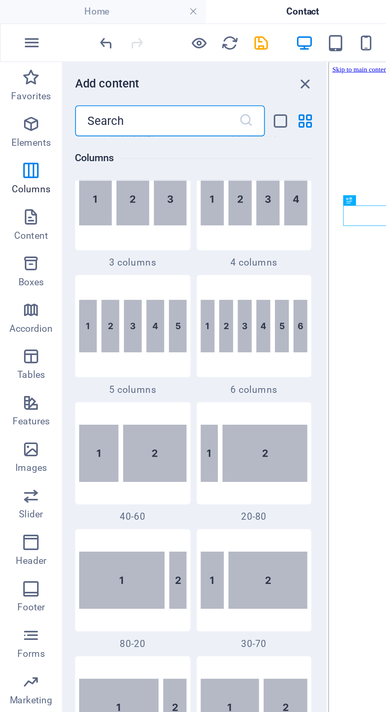
click at [64, 61] on input "text" at bounding box center [79, 62] width 83 height 16
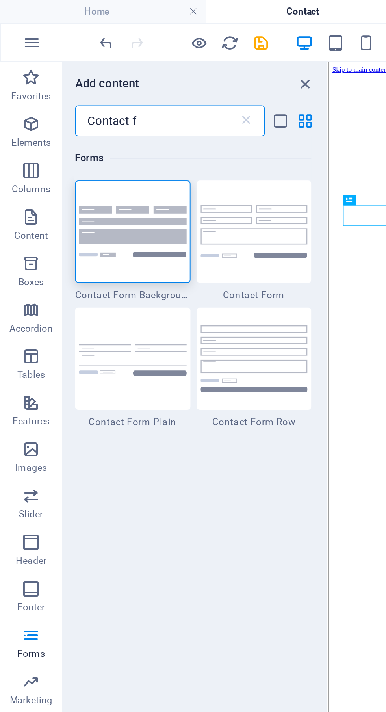
scroll to position [0, 0]
type input "Contact form"
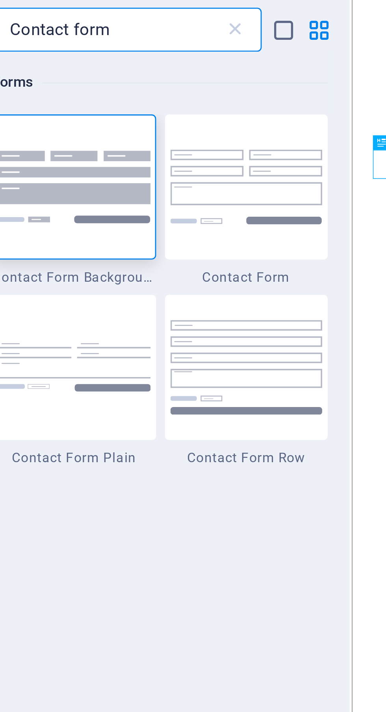
click at [135, 119] on img at bounding box center [129, 117] width 55 height 26
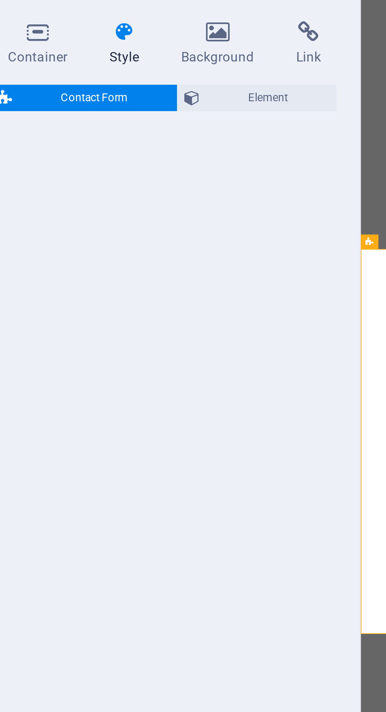
select select "rem"
select select "preset-contact-form-v3-default"
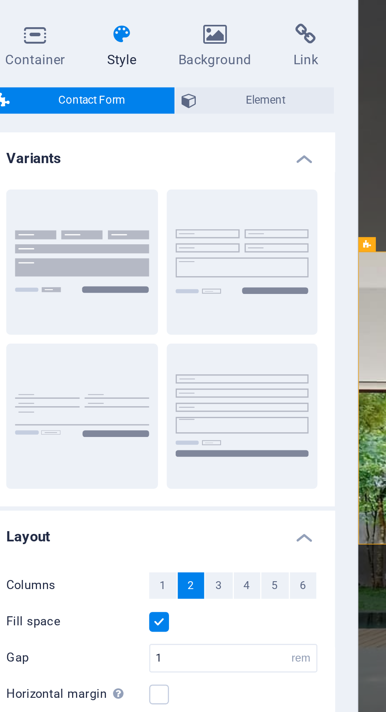
click at [86, 151] on button "Background" at bounding box center [71, 144] width 54 height 52
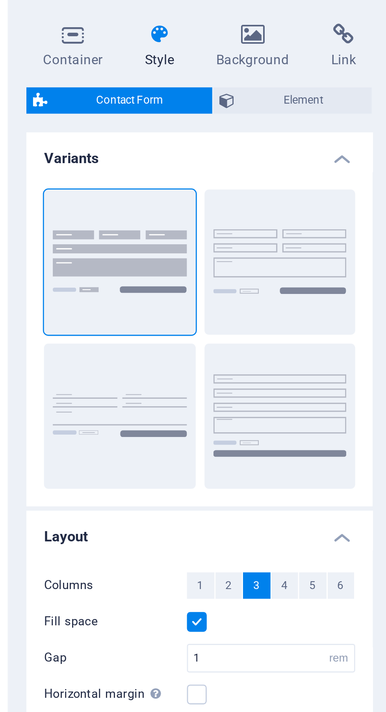
click at [78, 210] on button "Plain" at bounding box center [71, 199] width 54 height 52
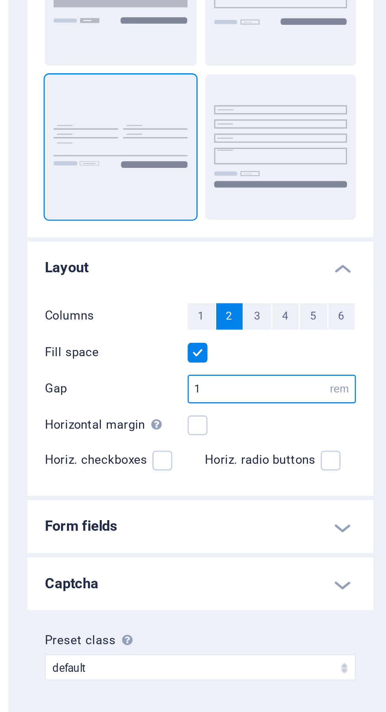
click at [128, 286] on input "1" at bounding box center [125, 285] width 59 height 9
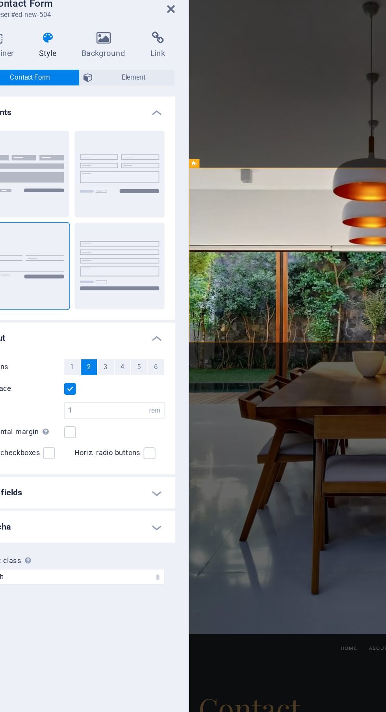
click at [120, 259] on span "3" at bounding box center [120, 259] width 2 height 9
click at [130, 259] on span "4" at bounding box center [130, 259] width 2 height 9
click at [110, 260] on span "2" at bounding box center [110, 259] width 2 height 9
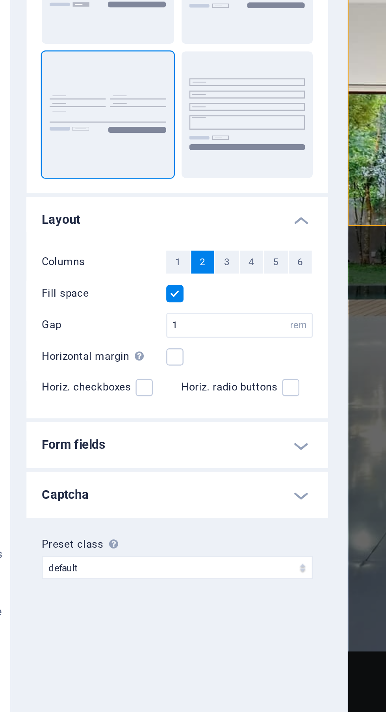
click at [154, 335] on h4 "Form fields" at bounding box center [100, 334] width 124 height 19
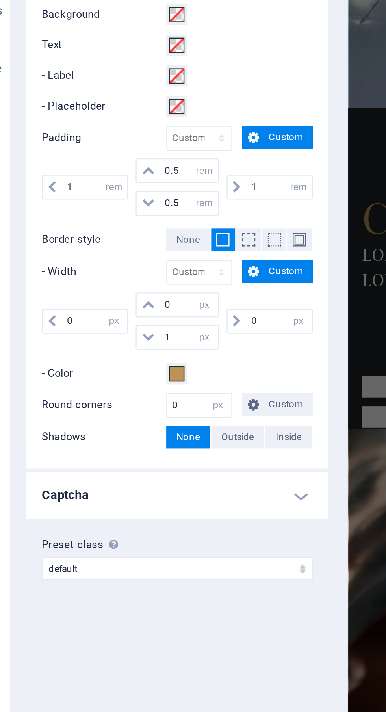
click at [154, 576] on h4 "Captcha" at bounding box center [100, 579] width 124 height 19
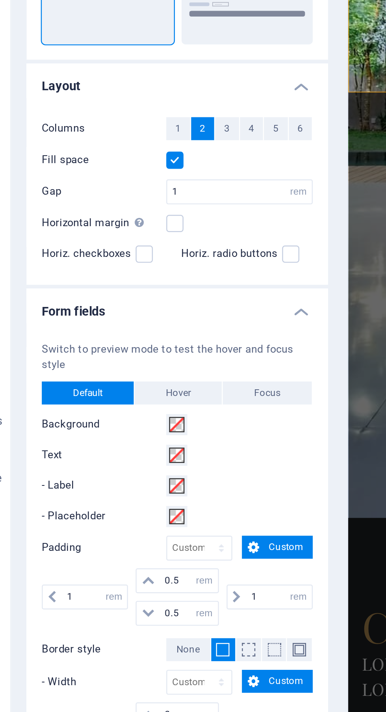
click at [103, 365] on span "Hover" at bounding box center [100, 368] width 10 height 9
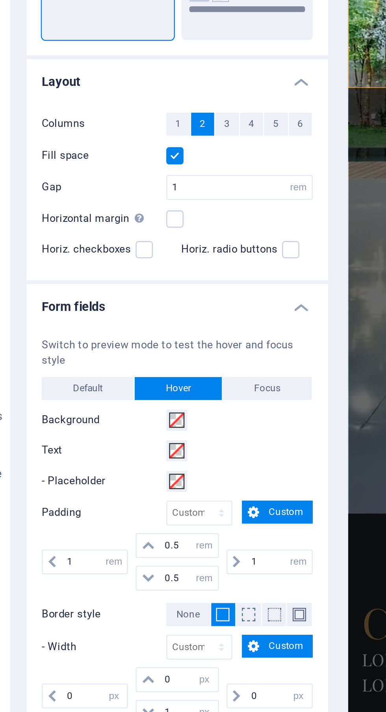
click at [142, 366] on span "Focus" at bounding box center [137, 368] width 11 height 9
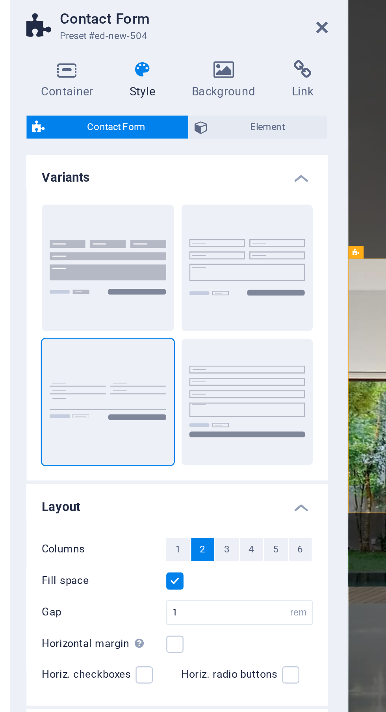
click at [80, 142] on button "Background" at bounding box center [71, 144] width 54 height 52
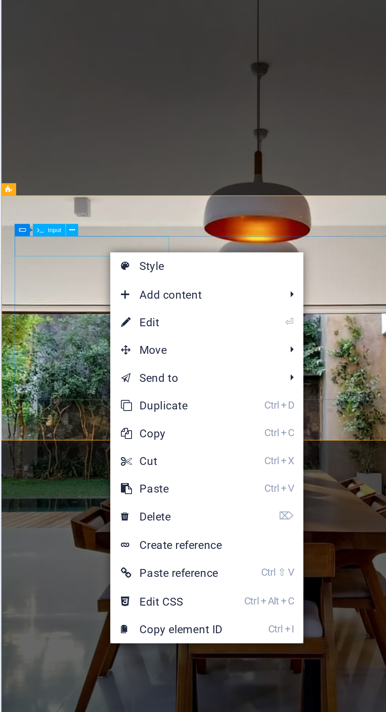
click at [251, 277] on link "⌦ Delete" at bounding box center [243, 277] width 53 height 12
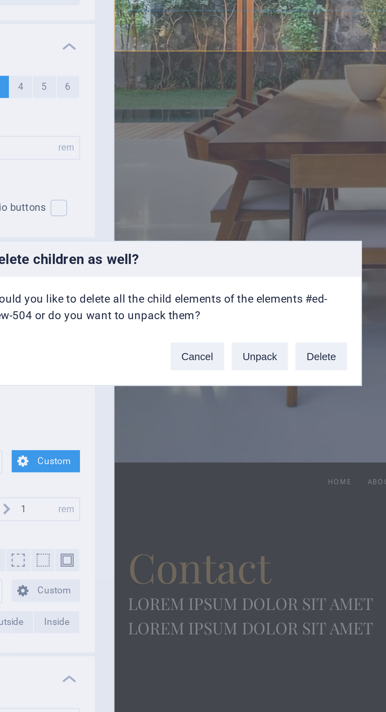
click at [261, 373] on button "Delete" at bounding box center [258, 374] width 22 height 12
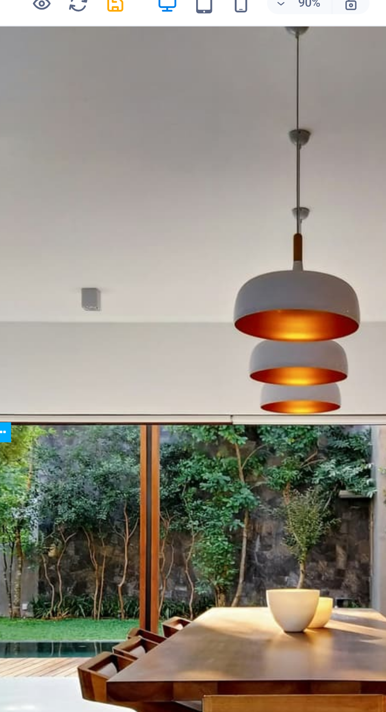
click at [48, 614] on div "Lorem ipsum dolor sit amet" at bounding box center [75, 623] width 372 height 19
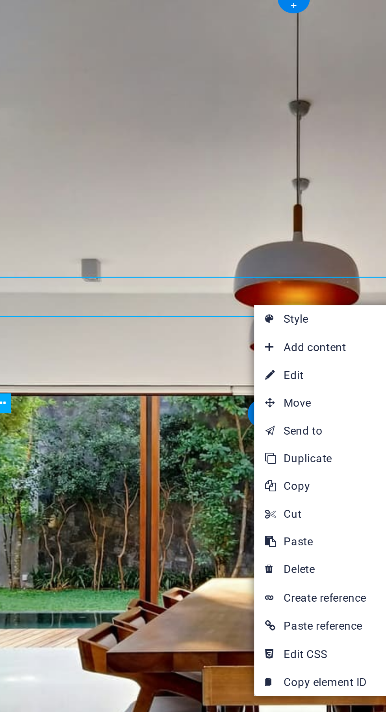
click at [218, 193] on link "⏎ Edit" at bounding box center [218, 193] width 53 height 12
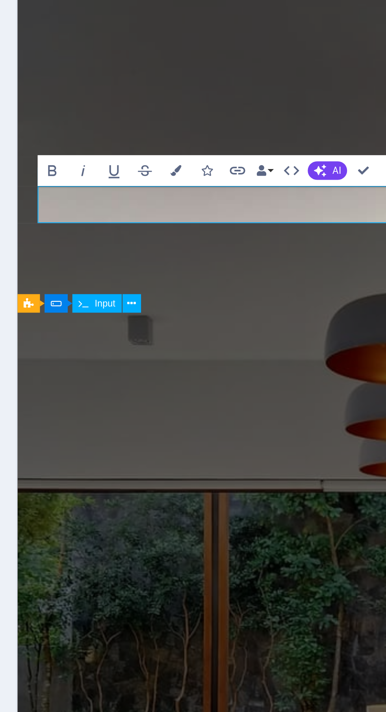
click at [241, 100] on button "Data Bindings" at bounding box center [239, 100] width 6 height 9
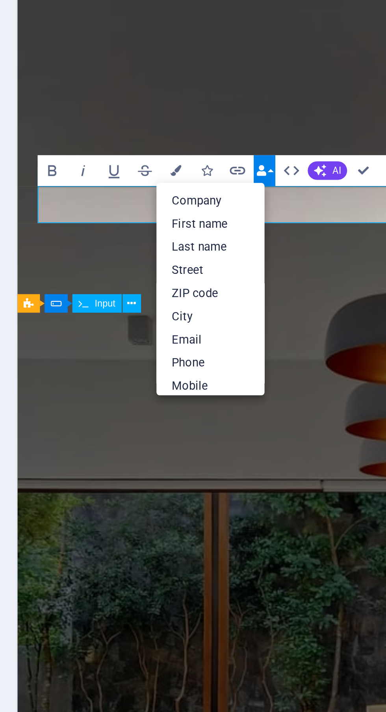
click at [225, 154] on link "Phone" at bounding box center [224, 154] width 30 height 7
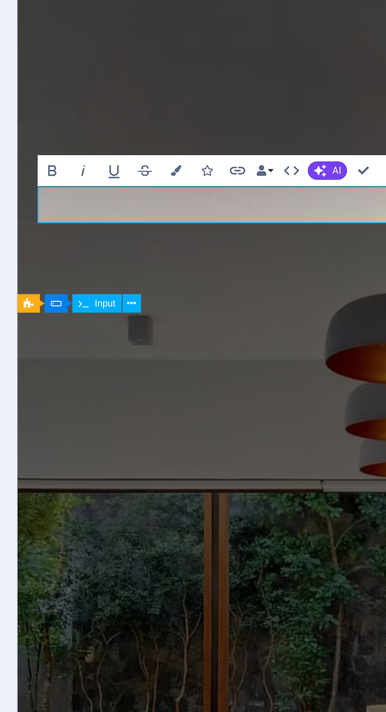
click at [241, 100] on button "Data Bindings" at bounding box center [239, 100] width 6 height 9
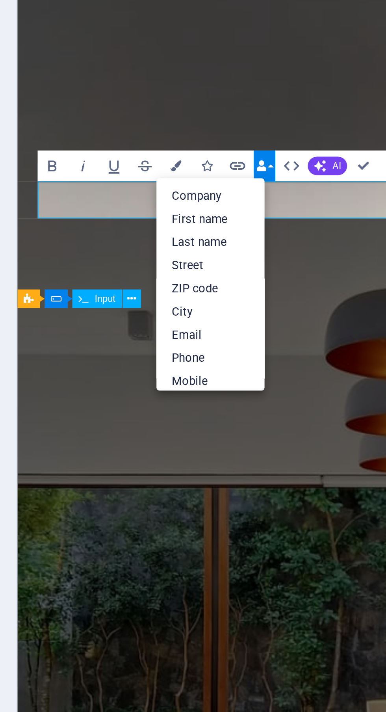
click at [223, 98] on button "Icons" at bounding box center [223, 100] width 8 height 9
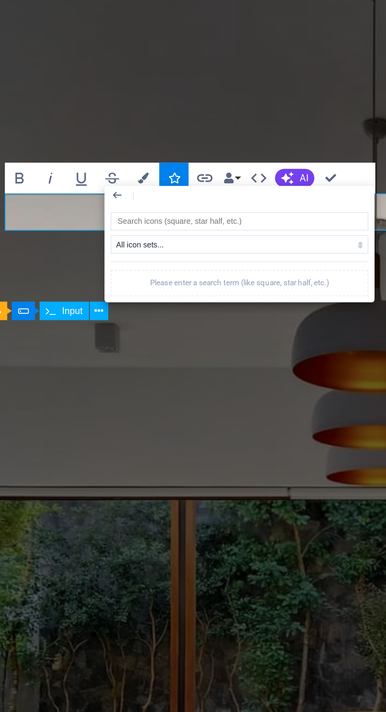
click at [247, 111] on input "search" at bounding box center [242, 112] width 72 height 5
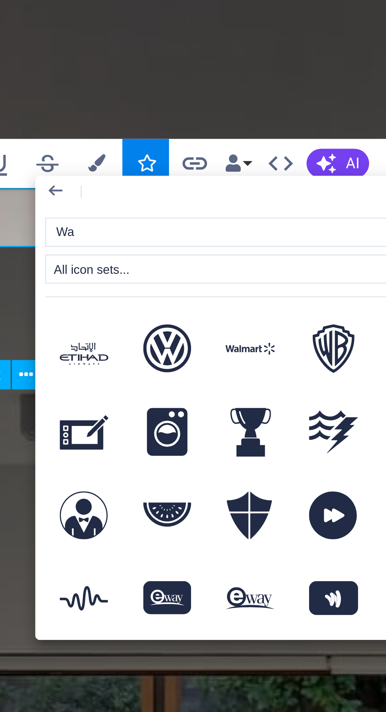
type input "W"
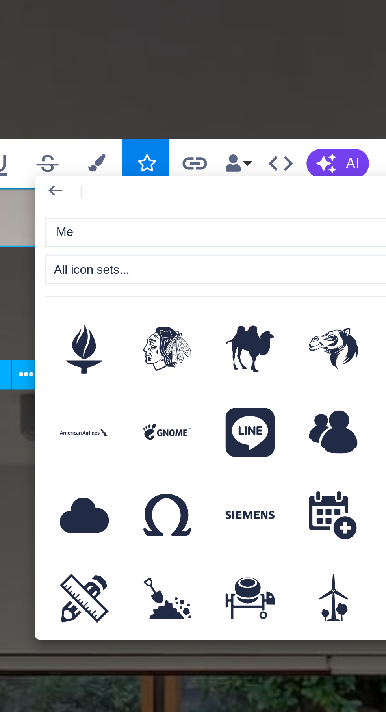
type input "Mes"
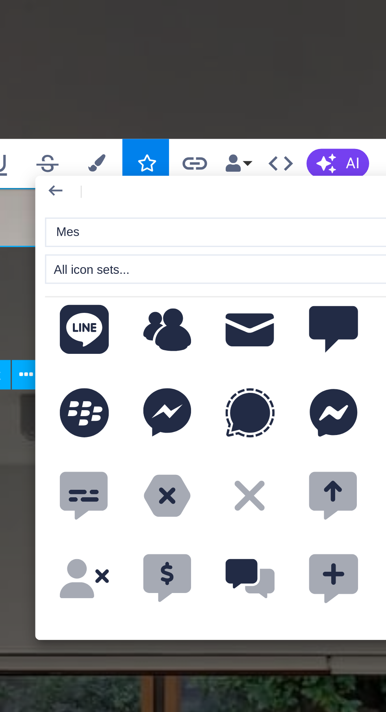
scroll to position [5, 0]
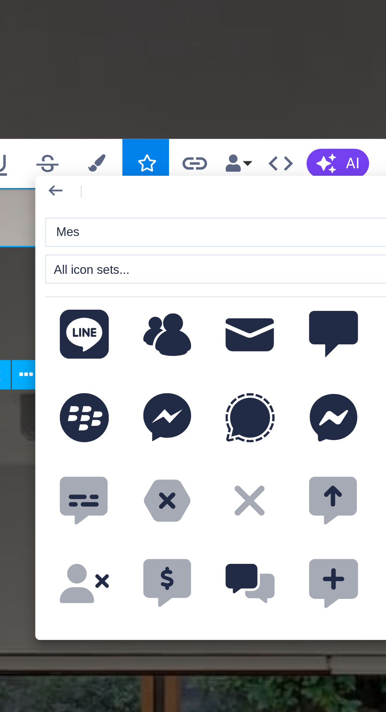
click at [255, 130] on icon at bounding box center [256, 130] width 9 height 8
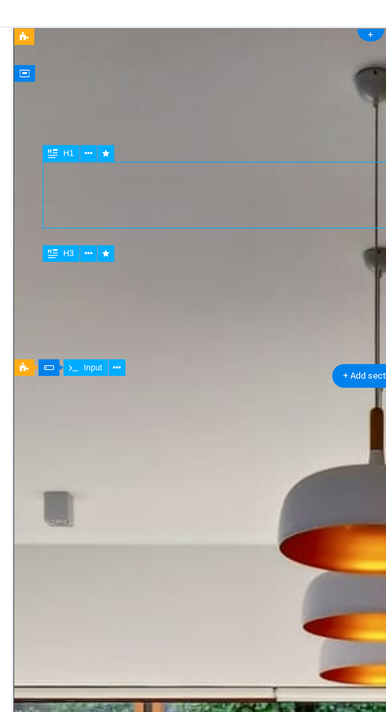
click at [48, 58] on icon at bounding box center [49, 59] width 2 height 3
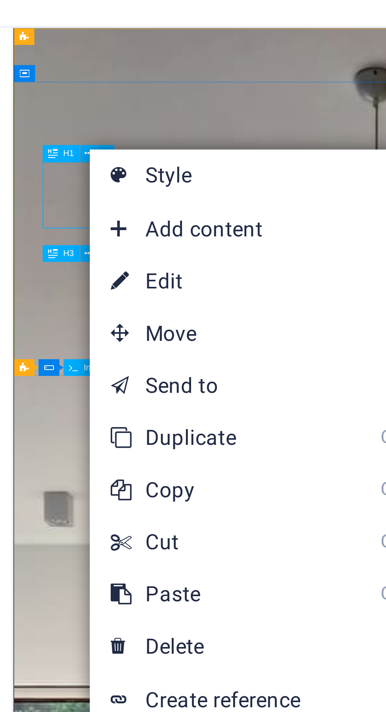
click at [82, 89] on link "⏎ Edit" at bounding box center [75, 89] width 53 height 12
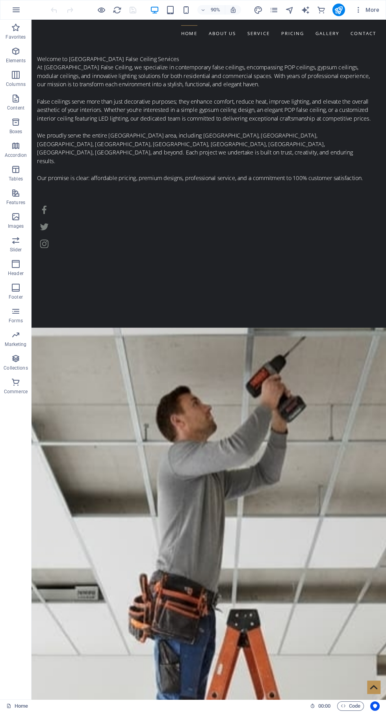
scroll to position [1333, 0]
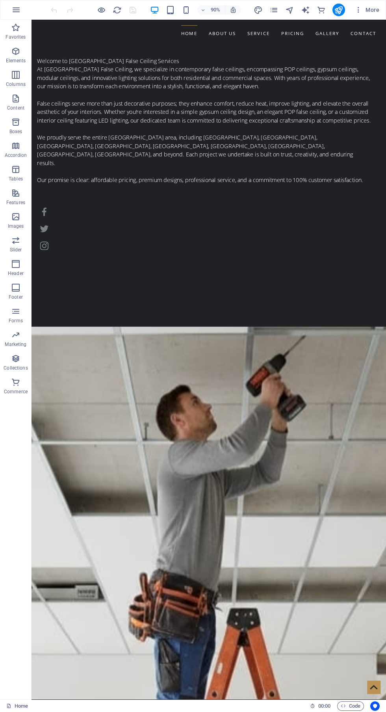
click at [276, 7] on icon "pages" at bounding box center [273, 10] width 9 height 9
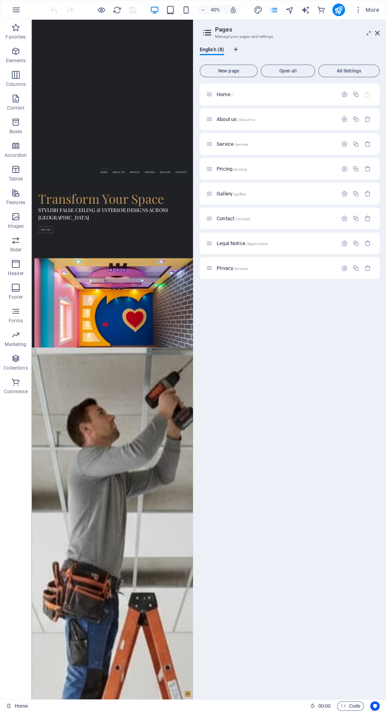
click at [292, 216] on p "Contact /contact" at bounding box center [276, 218] width 118 height 5
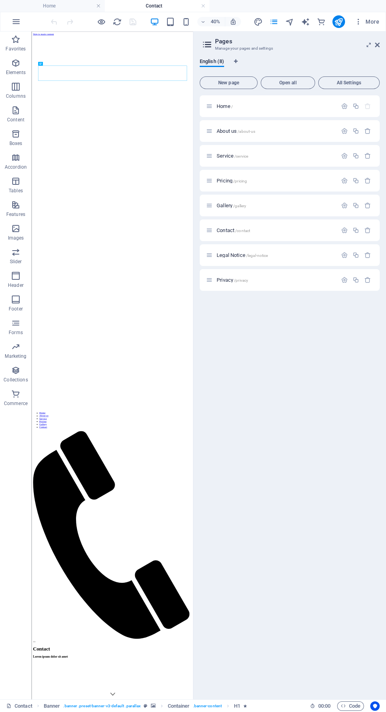
scroll to position [0, 0]
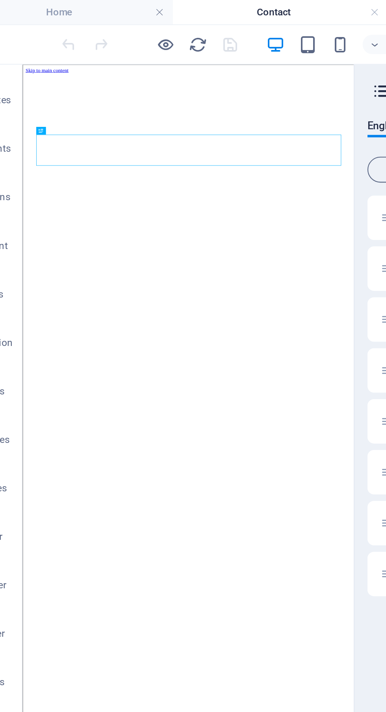
click at [188, 22] on icon "button" at bounding box center [186, 21] width 9 height 9
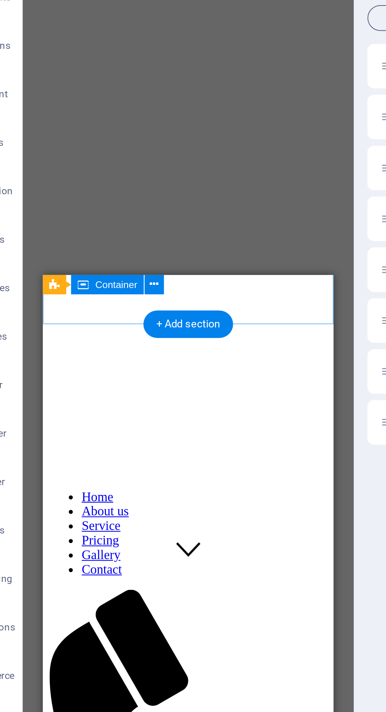
scroll to position [175, 0]
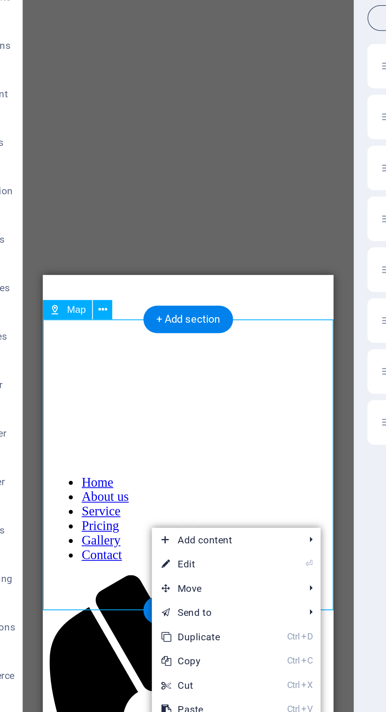
click at [134, 152] on div "Drag here to replace the existing content. Press “Ctrl” if you want to create a…" at bounding box center [112, 366] width 161 height 668
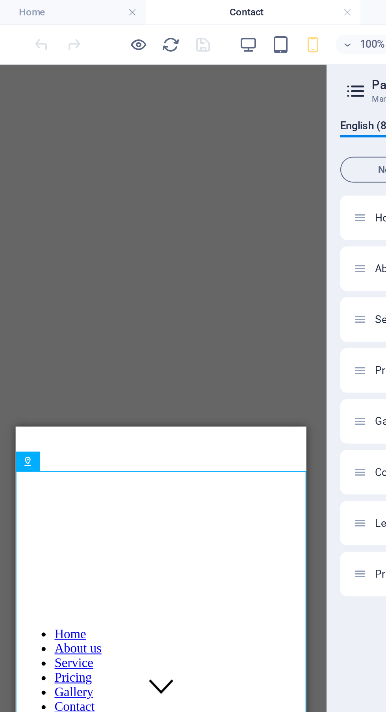
click at [117, 22] on icon "reload" at bounding box center [117, 21] width 9 height 9
click at [114, 20] on icon "reload" at bounding box center [117, 21] width 9 height 9
click at [116, 20] on icon "reload" at bounding box center [117, 21] width 9 height 9
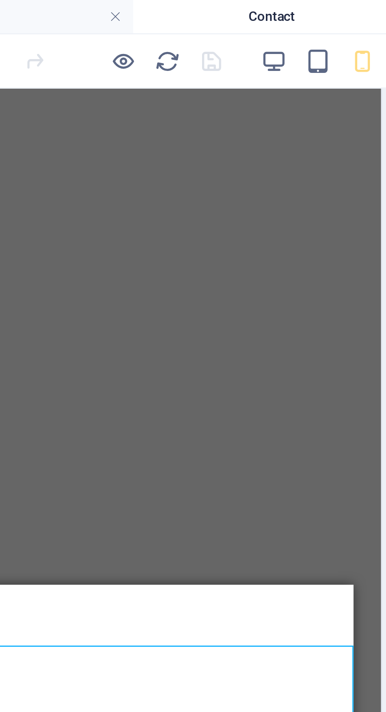
click at [119, 23] on icon "reload" at bounding box center [117, 21] width 9 height 9
click at [119, 21] on icon "reload" at bounding box center [117, 21] width 9 height 9
click at [118, 18] on icon "reload" at bounding box center [117, 21] width 9 height 9
click at [121, 19] on icon "reload" at bounding box center [117, 21] width 9 height 9
click at [120, 20] on icon "reload" at bounding box center [117, 21] width 9 height 9
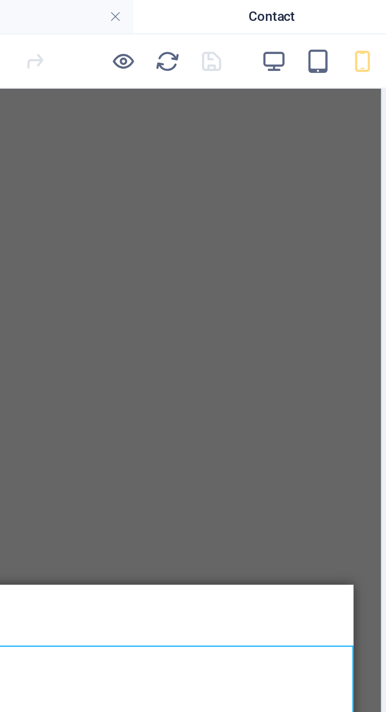
click at [117, 25] on icon "reload" at bounding box center [117, 21] width 9 height 9
click at [119, 24] on icon "reload" at bounding box center [117, 21] width 9 height 9
click at [115, 25] on icon "reload" at bounding box center [117, 21] width 9 height 9
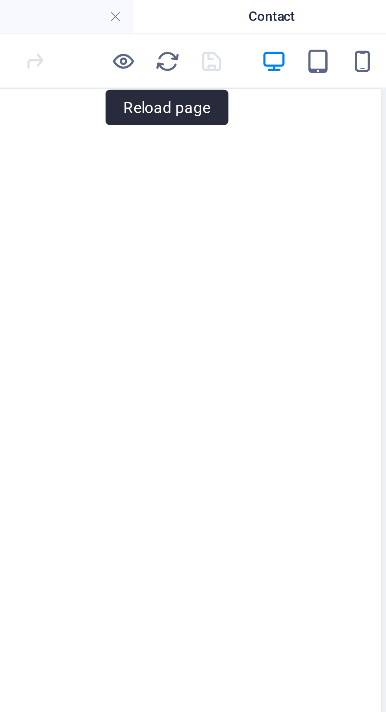
scroll to position [0, 0]
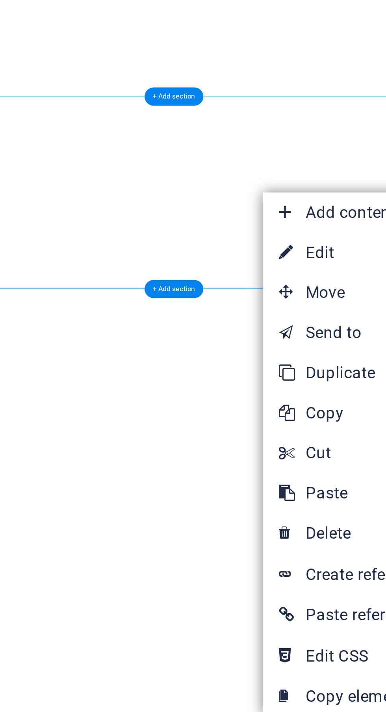
click at [166, 241] on link "⌦ Delete" at bounding box center [165, 239] width 53 height 12
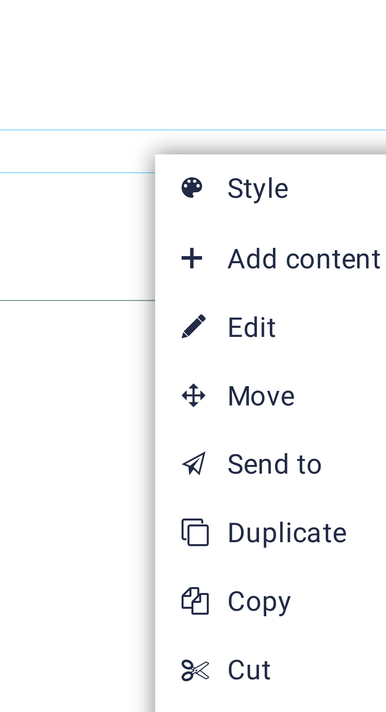
click at [119, 104] on span "Add content" at bounding box center [125, 103] width 71 height 12
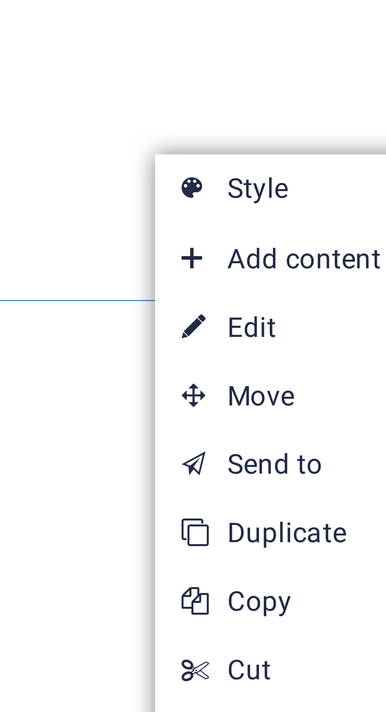
click at [122, 104] on span "Add content" at bounding box center [125, 103] width 71 height 12
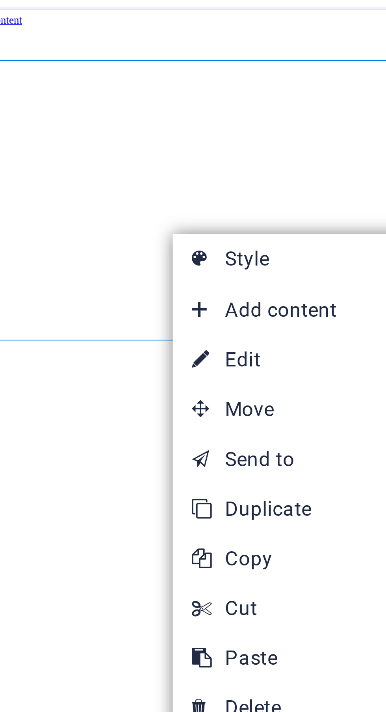
click at [125, 104] on span "Add content" at bounding box center [125, 103] width 71 height 12
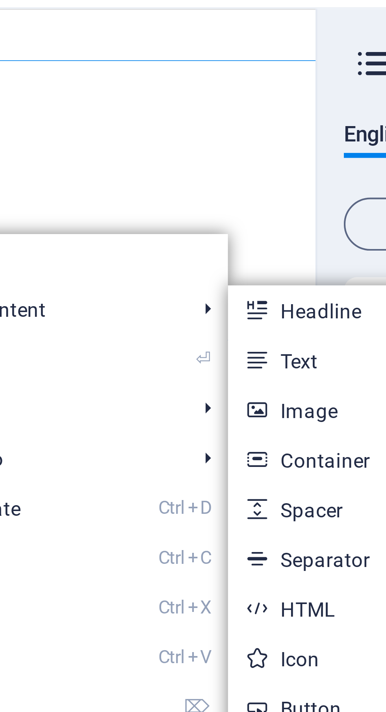
click at [203, 139] on link "Ctrl 4 Container" at bounding box center [204, 139] width 65 height 12
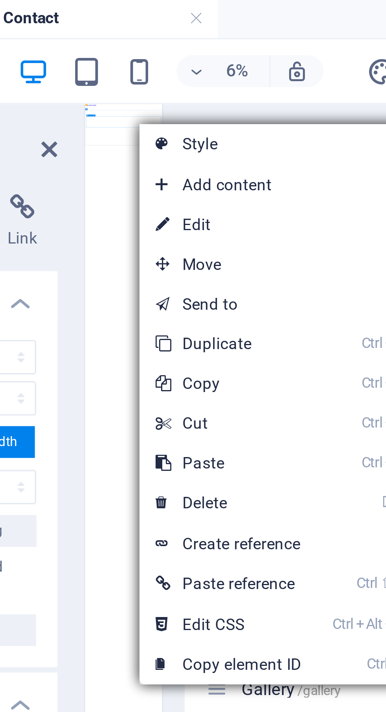
click at [226, 151] on link "⌦ Delete" at bounding box center [212, 150] width 53 height 12
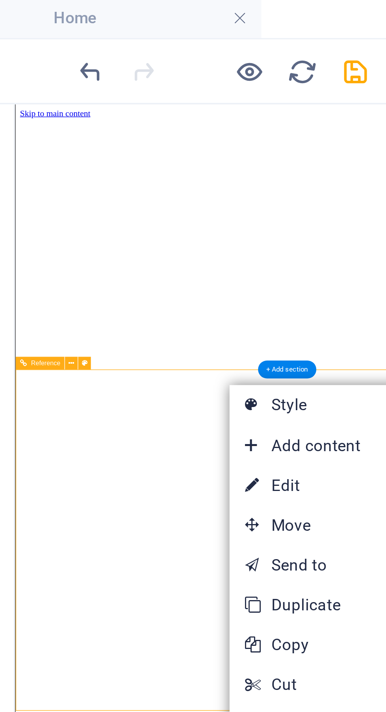
click at [130, 133] on span "Add content" at bounding box center [130, 133] width 71 height 12
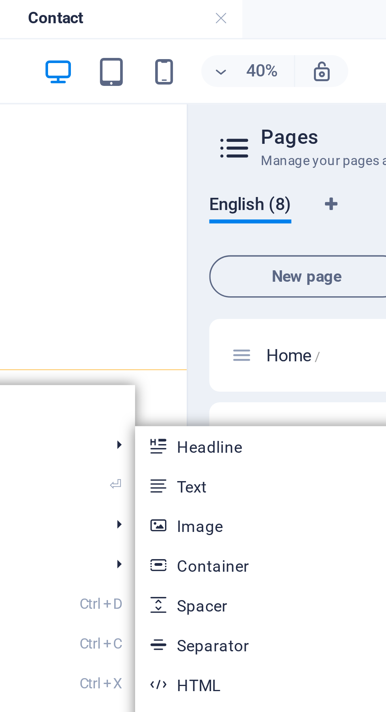
click at [215, 170] on link "Ctrl 4 Container" at bounding box center [210, 169] width 65 height 12
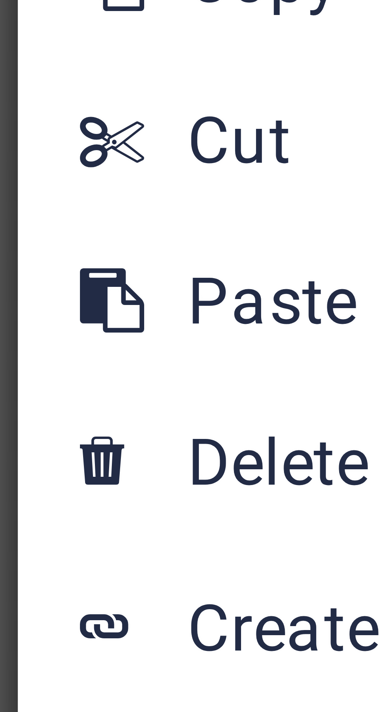
click at [207, 163] on link "⌦ Delete" at bounding box center [212, 162] width 53 height 12
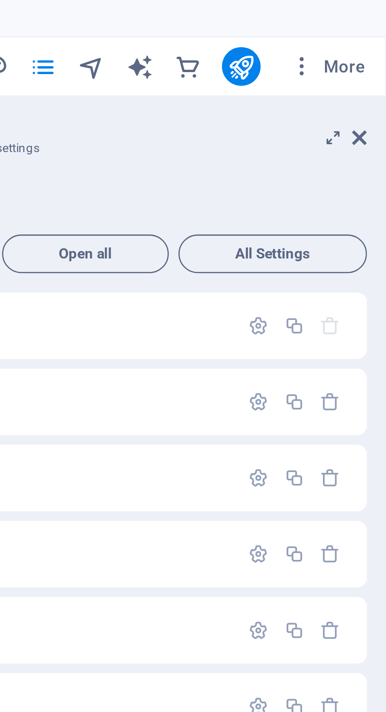
click at [376, 46] on icon at bounding box center [377, 45] width 5 height 6
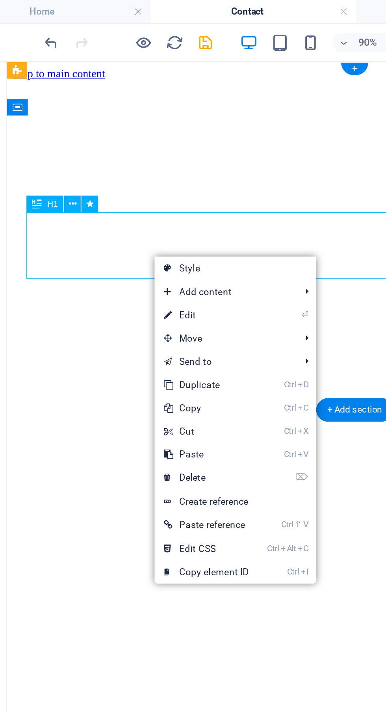
click at [151, 162] on link "⏎ Edit" at bounding box center [133, 161] width 53 height 12
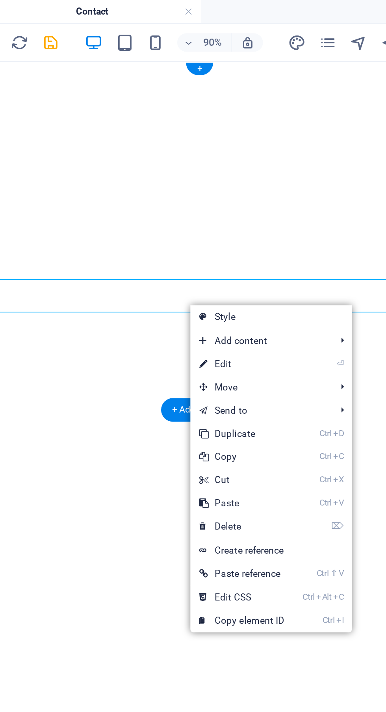
click at [241, 186] on link "⏎ Edit" at bounding box center [230, 186] width 53 height 12
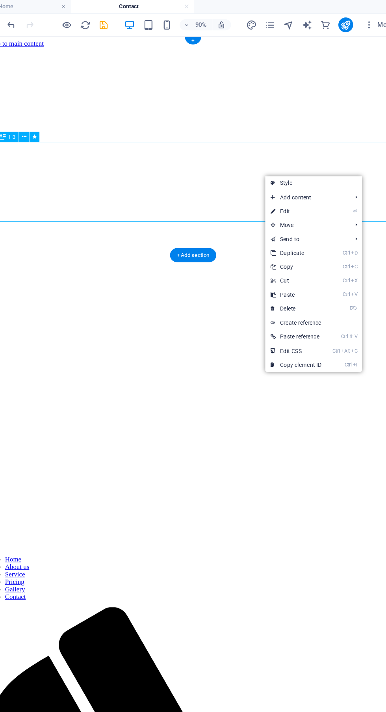
click at [315, 214] on link "Ctrl D Duplicate" at bounding box center [296, 216] width 53 height 12
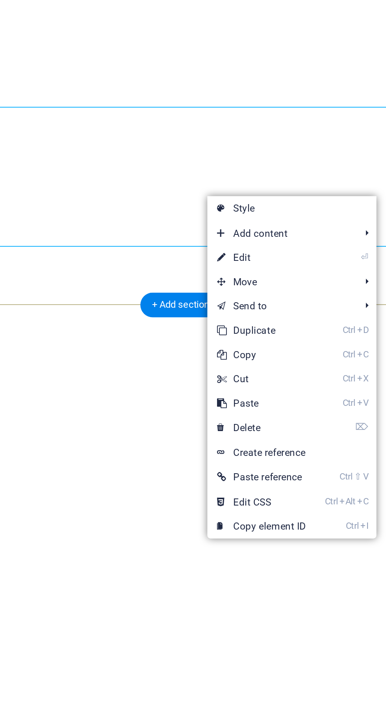
click at [260, 264] on link "⏎ Edit" at bounding box center [248, 263] width 53 height 12
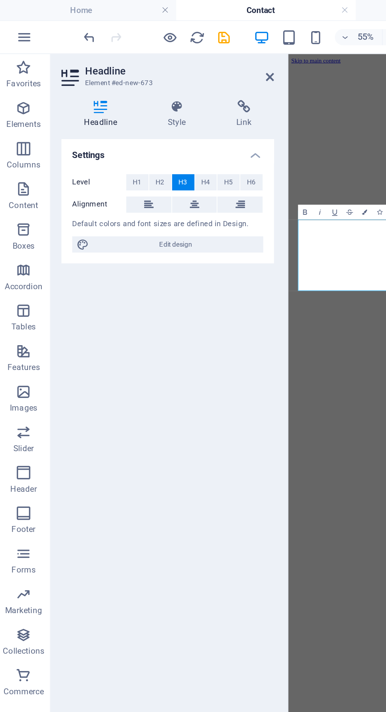
click at [143, 68] on h4 "Link" at bounding box center [144, 66] width 35 height 17
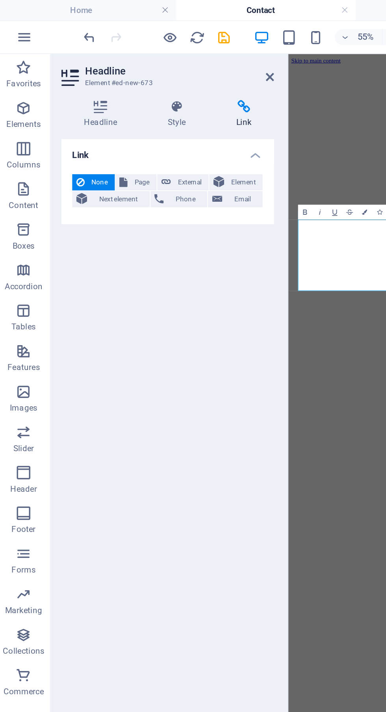
click at [143, 116] on span "Email" at bounding box center [143, 115] width 19 height 9
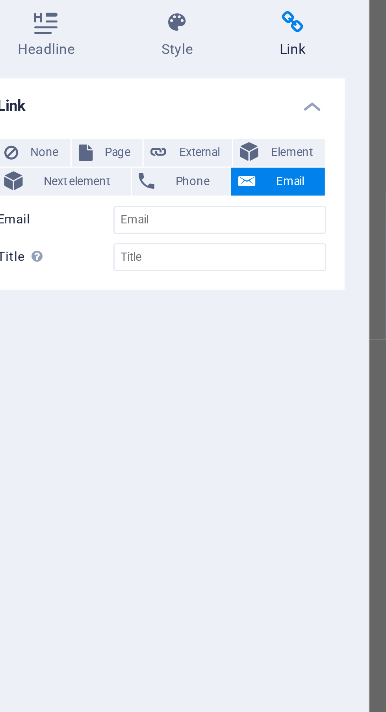
click at [144, 106] on span "Element" at bounding box center [144, 106] width 18 height 9
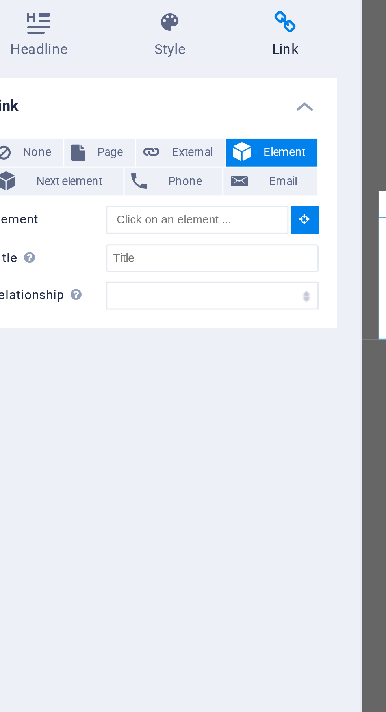
click at [114, 104] on span "External" at bounding box center [112, 106] width 17 height 9
select select "blank"
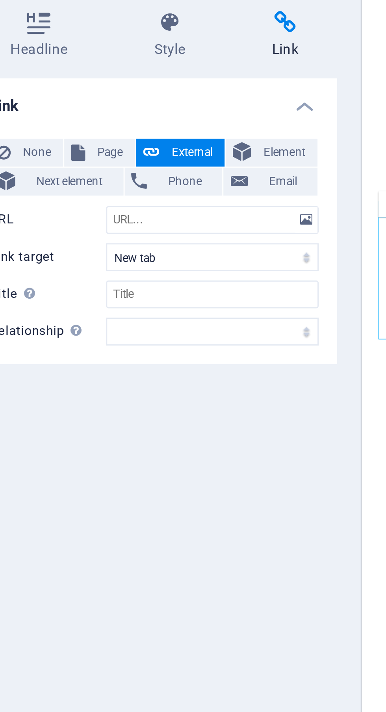
click at [79, 104] on span "Page" at bounding box center [85, 106] width 12 height 9
select select
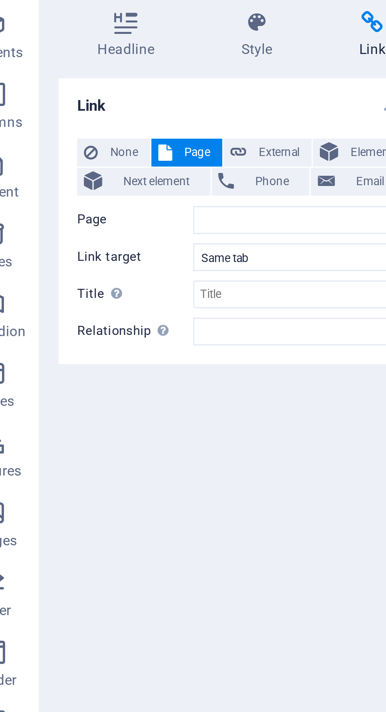
click at [71, 113] on span "Next element" at bounding box center [71, 115] width 32 height 9
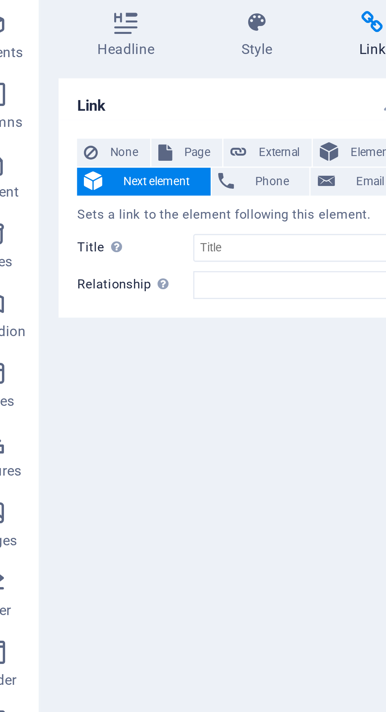
click at [112, 117] on span "Phone" at bounding box center [110, 115] width 21 height 9
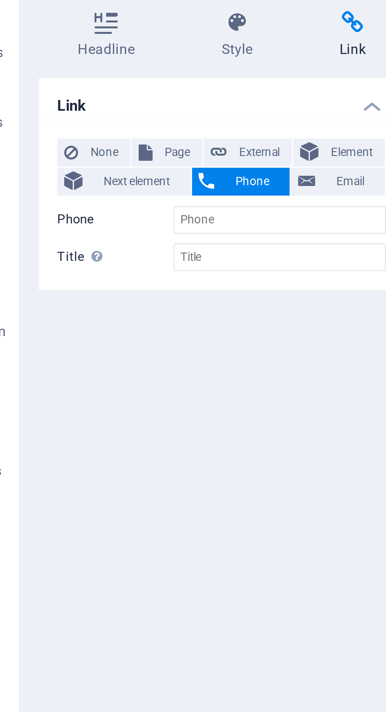
click at [56, 106] on span "None" at bounding box center [60, 106] width 13 height 9
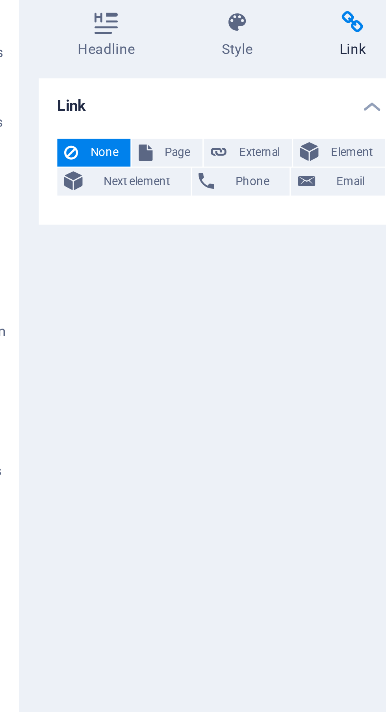
click at [104, 117] on span "Phone" at bounding box center [110, 115] width 21 height 9
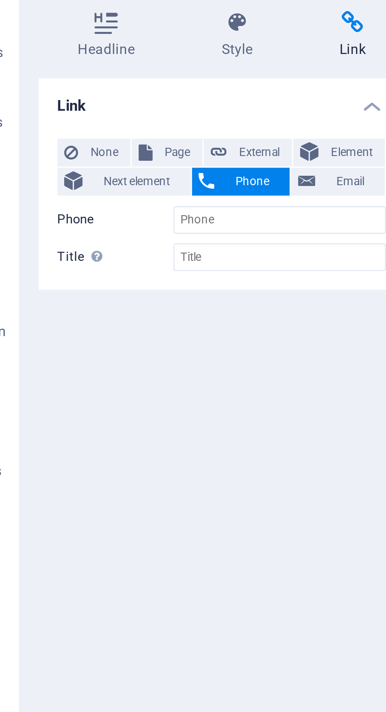
click at [147, 66] on icon at bounding box center [144, 62] width 35 height 8
click at [108, 69] on h4 "Style" at bounding box center [107, 66] width 40 height 17
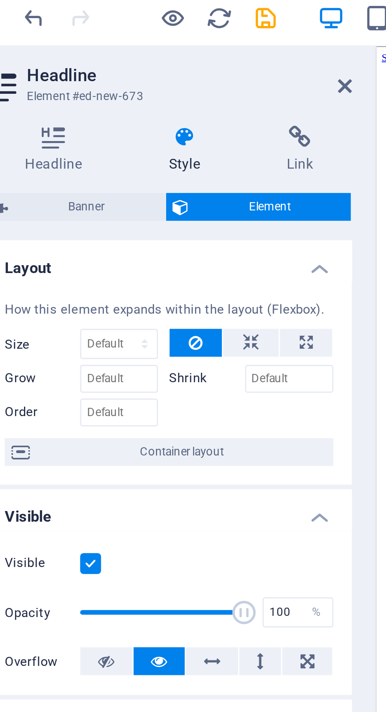
click at [148, 69] on h4 "Link" at bounding box center [144, 66] width 35 height 17
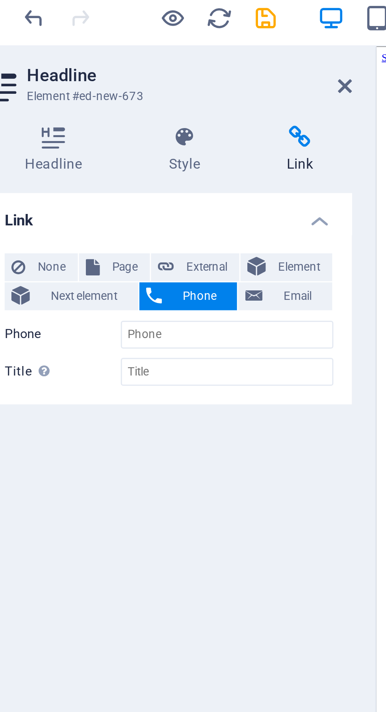
click at [112, 105] on span "External" at bounding box center [112, 106] width 17 height 9
select select "blank"
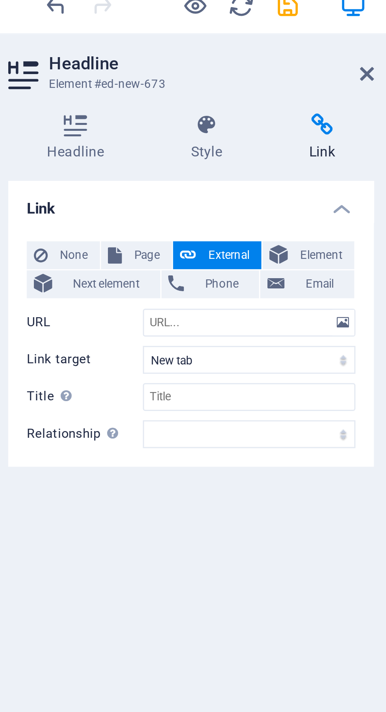
click at [84, 106] on span "Page" at bounding box center [85, 106] width 12 height 9
select select
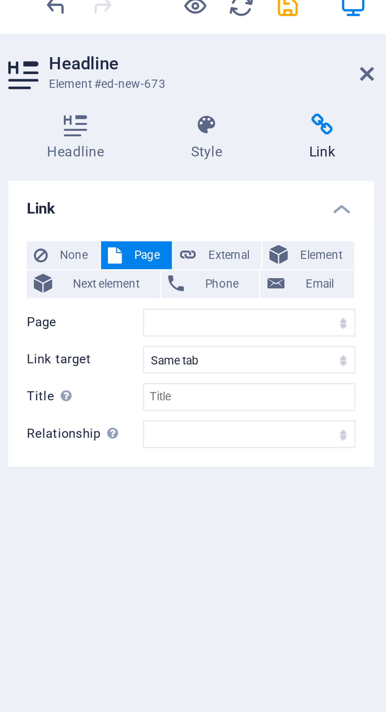
click at [77, 116] on span "Next element" at bounding box center [71, 115] width 32 height 9
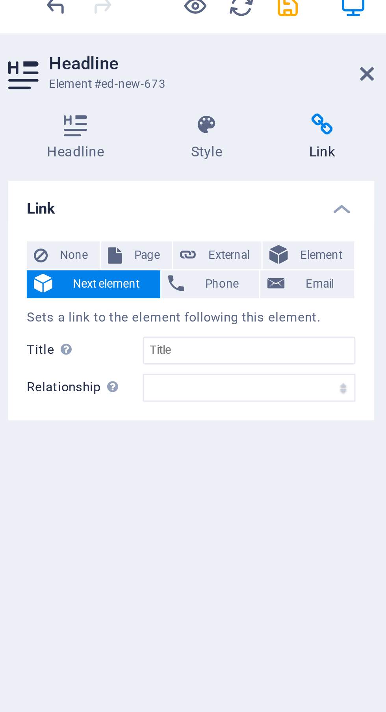
click at [109, 115] on span "Phone" at bounding box center [110, 115] width 21 height 9
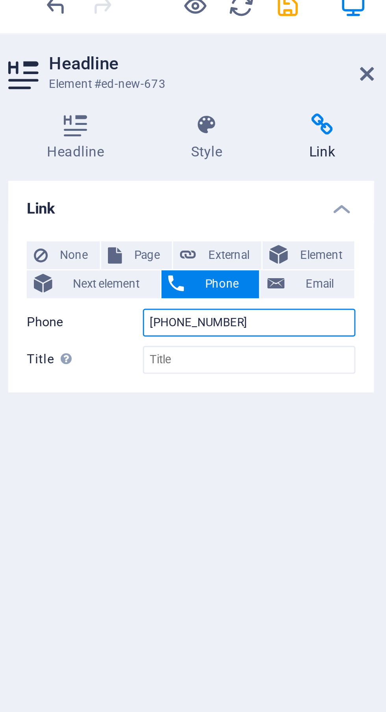
type input "[PHONE_NUMBER]"
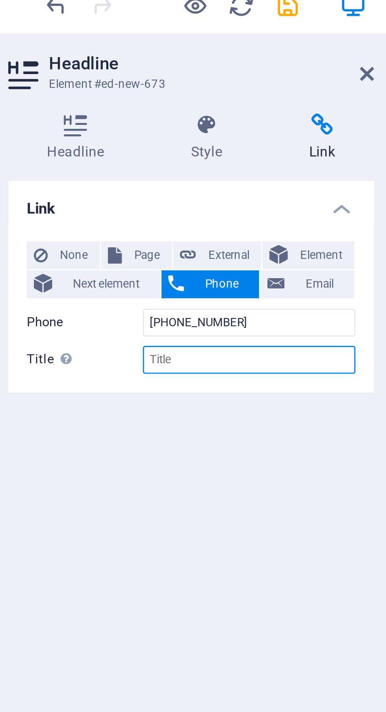
click at [127, 141] on input "Title Additional link description, should not be the same as the link text. The…" at bounding box center [120, 141] width 72 height 9
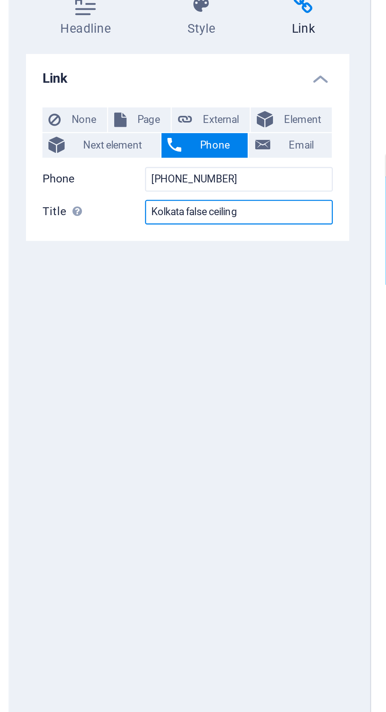
type input "Kolkata false ceiling"
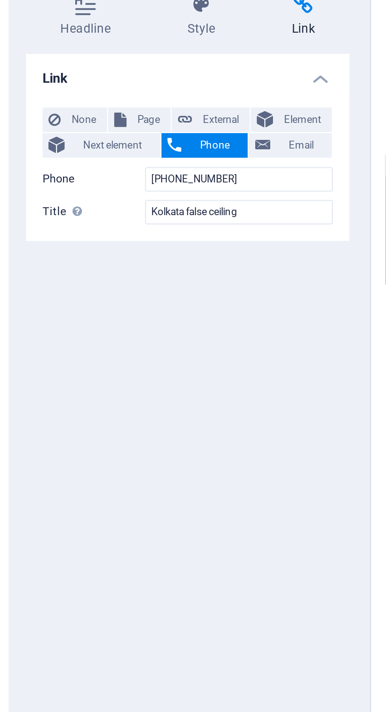
click at [112, 116] on span "Phone" at bounding box center [110, 115] width 21 height 9
click at [141, 106] on span "Element" at bounding box center [144, 106] width 18 height 9
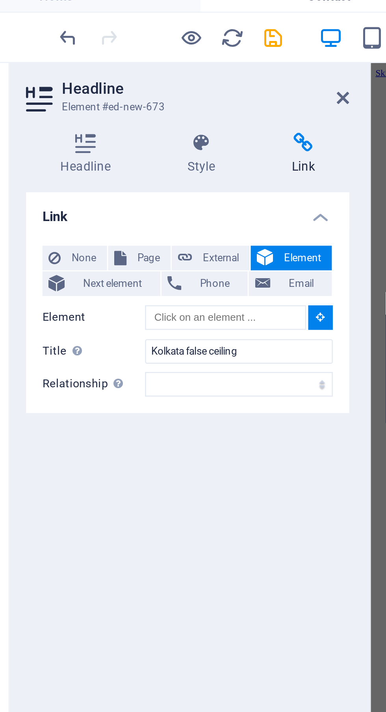
click at [161, 46] on icon at bounding box center [159, 45] width 5 height 6
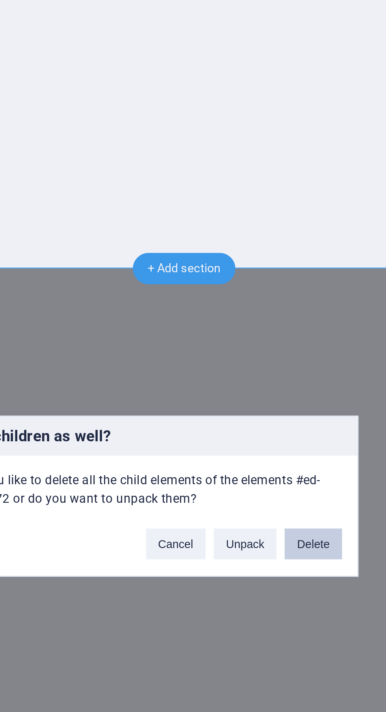
click at [259, 380] on button "Delete" at bounding box center [258, 374] width 22 height 12
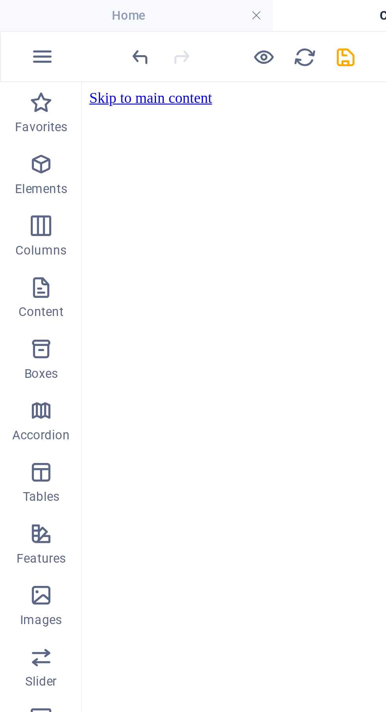
click at [55, 19] on icon "undo" at bounding box center [54, 21] width 9 height 9
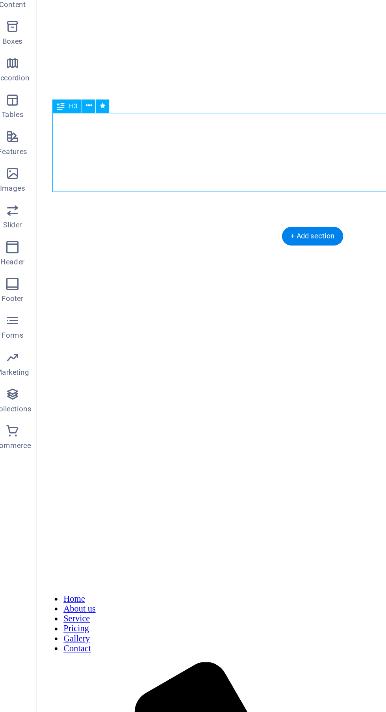
click at [66, 182] on icon at bounding box center [65, 184] width 4 height 7
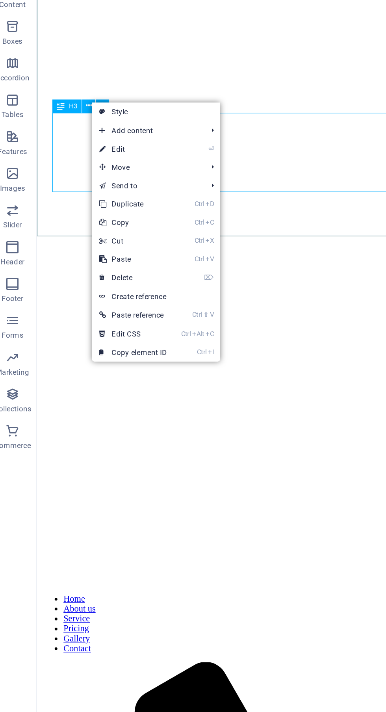
click at [111, 212] on link "⏎ Edit" at bounding box center [93, 213] width 53 height 12
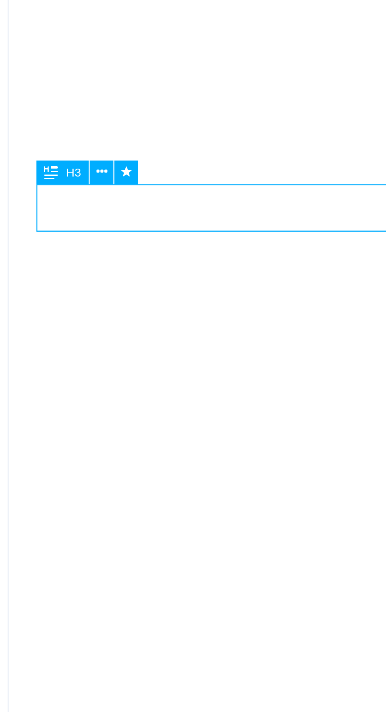
click at [65, 185] on icon at bounding box center [65, 184] width 4 height 7
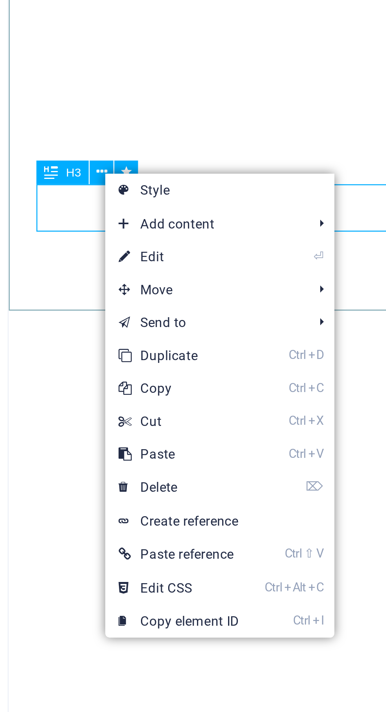
click at [113, 215] on link "⏎ Edit" at bounding box center [92, 216] width 53 height 12
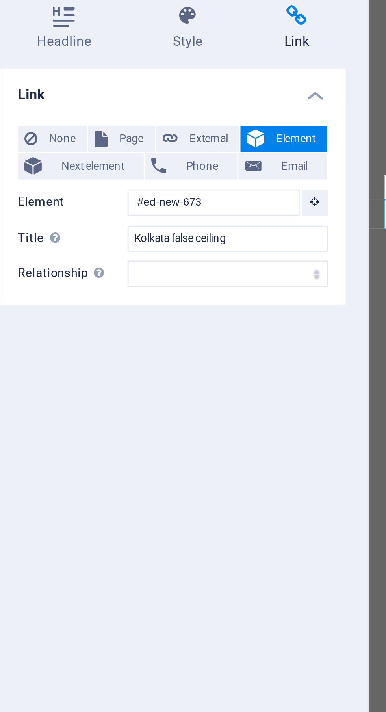
click at [106, 70] on h4 "Style" at bounding box center [107, 66] width 40 height 17
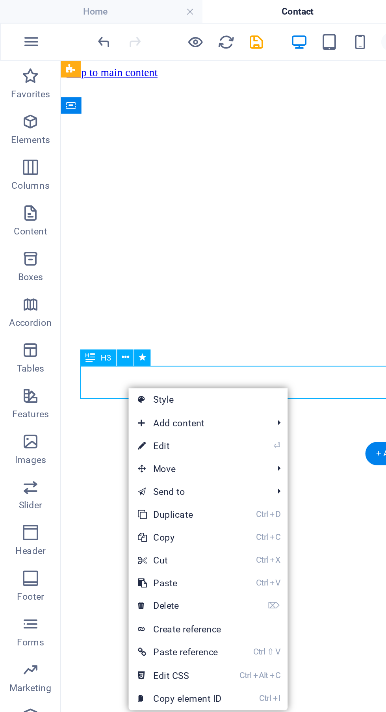
click at [104, 229] on link "⏎ Edit" at bounding box center [93, 231] width 53 height 12
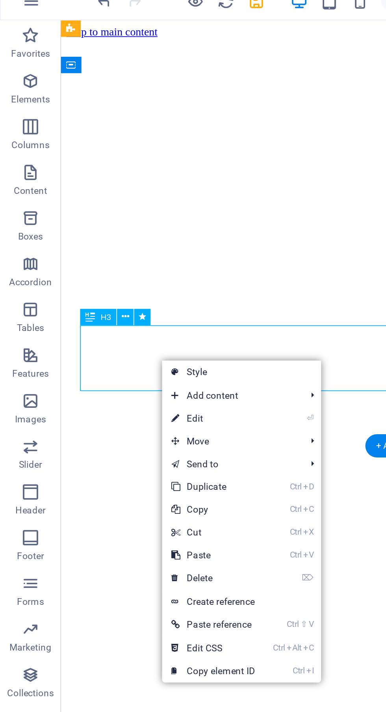
click at [119, 235] on link "⏎ Edit" at bounding box center [110, 238] width 53 height 12
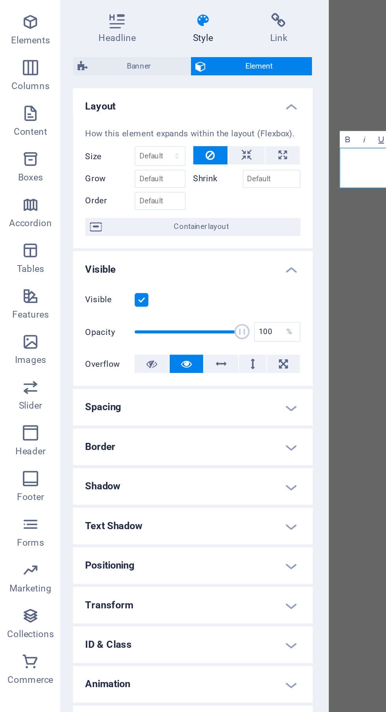
click at [81, 84] on span "Banner" at bounding box center [72, 85] width 48 height 9
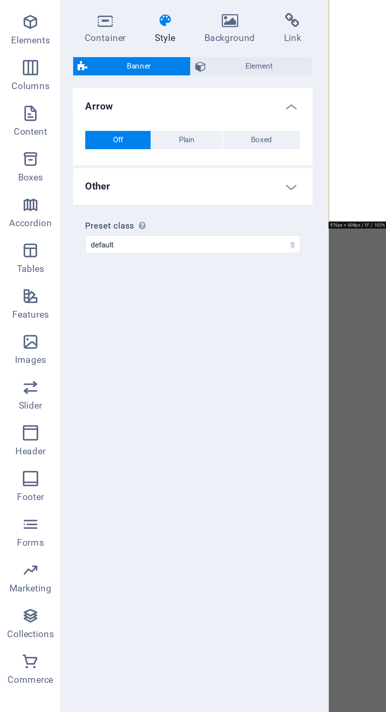
click at [152, 150] on h4 "Other" at bounding box center [100, 148] width 124 height 19
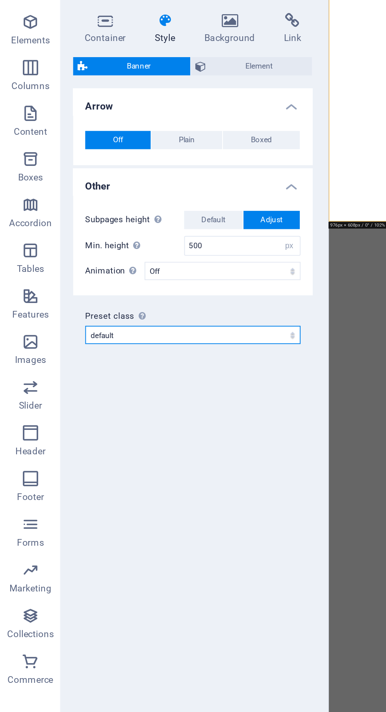
click at [138, 225] on select "default Add preset class" at bounding box center [99, 224] width 111 height 9
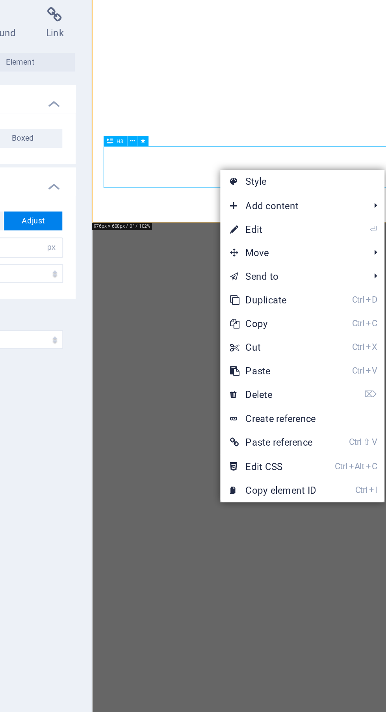
click at [271, 168] on link "⏎ Edit" at bounding box center [260, 170] width 53 height 12
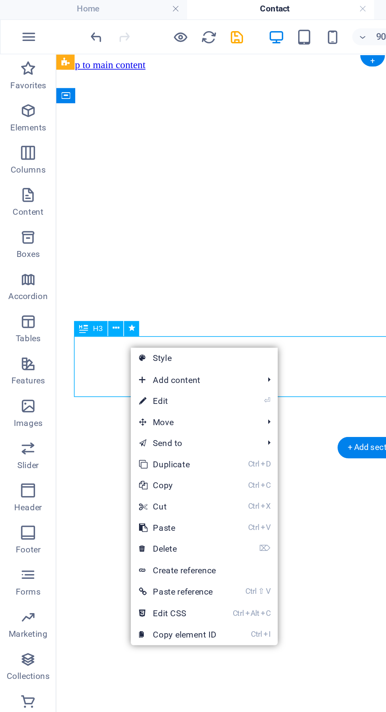
click at [111, 225] on link "⏎ Edit" at bounding box center [99, 226] width 53 height 12
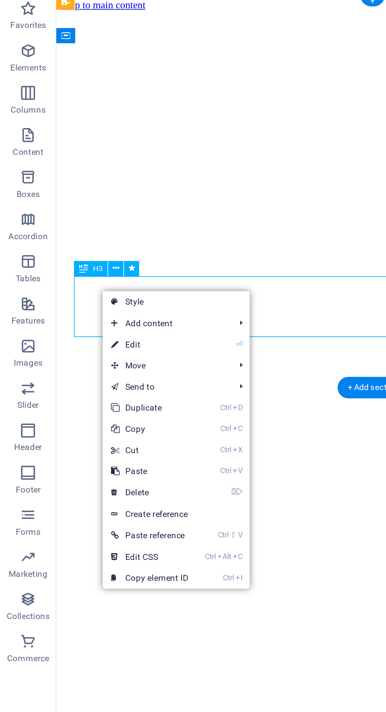
click at [99, 230] on link "⏎ Edit" at bounding box center [84, 228] width 53 height 12
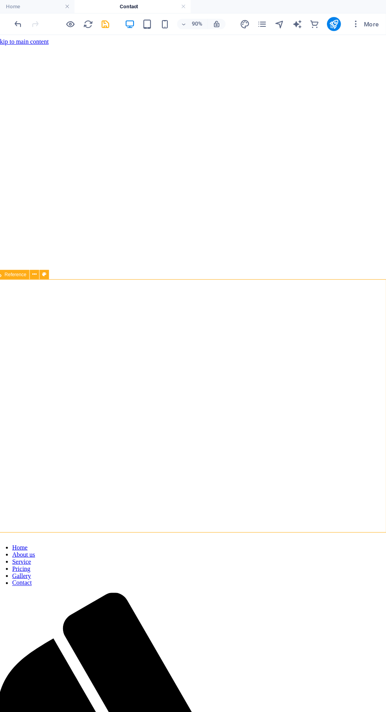
click at [130, 17] on div at bounding box center [93, 21] width 88 height 13
click at [133, 17] on icon "save" at bounding box center [132, 21] width 9 height 9
click at [189, 18] on icon "button" at bounding box center [186, 21] width 9 height 9
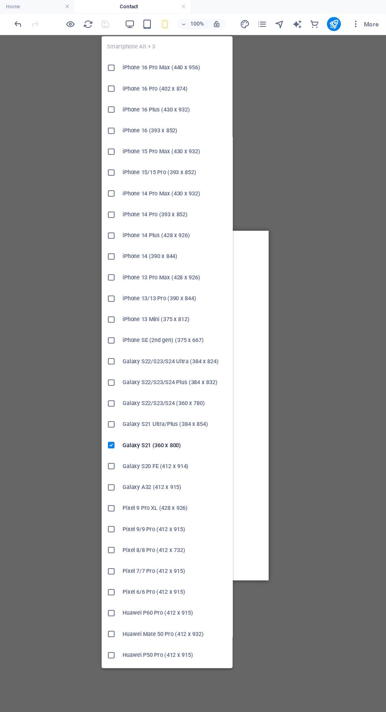
click at [330, 162] on div "Map Container Banner H3 Drag here to replace the existing content. Press “Ctrl”…" at bounding box center [209, 366] width 355 height 668
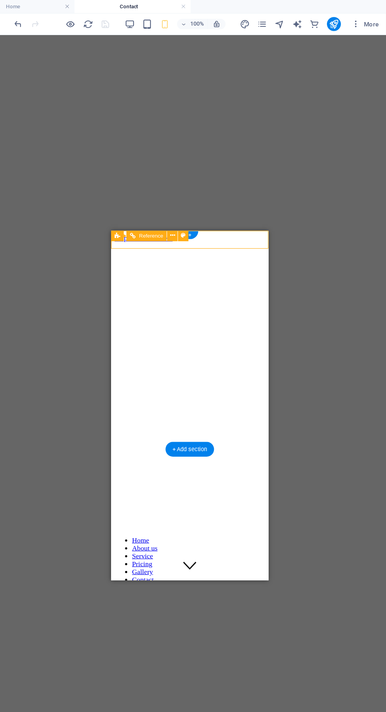
click at [192, 506] on nav "Home About us Service Pricing Gallery Contact" at bounding box center [181, 527] width 135 height 43
click at [183, 506] on nav "Home About us Service Pricing Gallery Contact" at bounding box center [181, 527] width 135 height 43
click at [179, 506] on nav "Home About us Service Pricing Gallery Contact" at bounding box center [181, 527] width 135 height 43
click at [186, 506] on nav "Home About us Service Pricing Gallery Contact" at bounding box center [181, 527] width 135 height 43
click at [185, 506] on nav "Home About us Service Pricing Gallery Contact" at bounding box center [181, 527] width 135 height 43
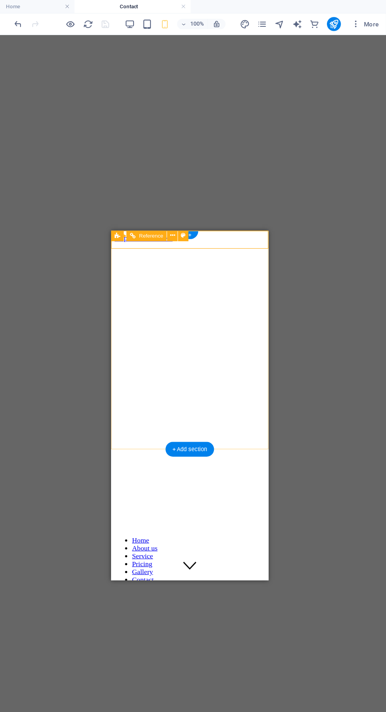
click at [187, 506] on nav "Home About us Service Pricing Gallery Contact" at bounding box center [181, 527] width 135 height 43
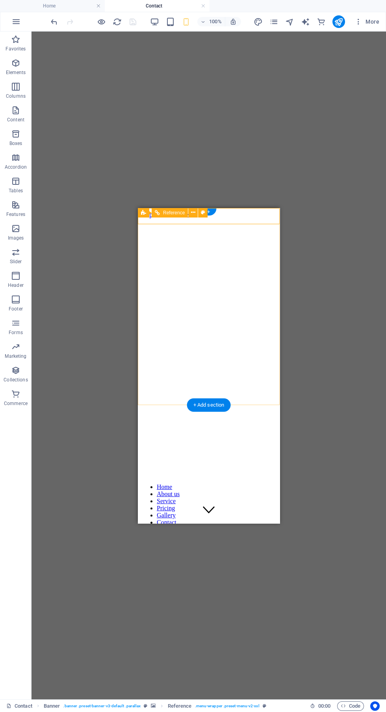
click at [216, 483] on nav "Home About us Service Pricing Gallery Contact" at bounding box center [208, 504] width 135 height 43
click at [259, 705] on div at bounding box center [208, 708] width 135 height 7
click at [272, 23] on icon "pages" at bounding box center [273, 21] width 9 height 9
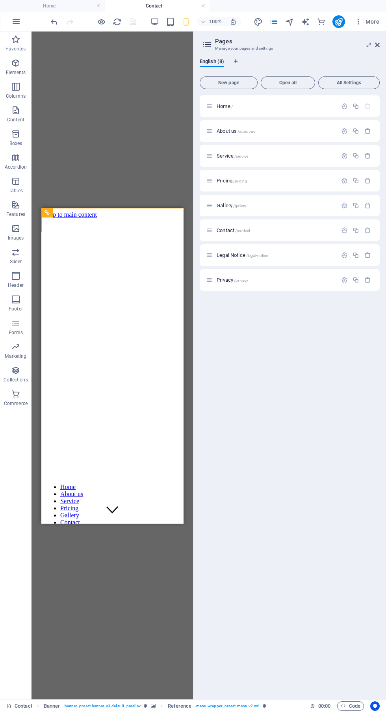
click at [298, 105] on p "Home /" at bounding box center [276, 106] width 118 height 5
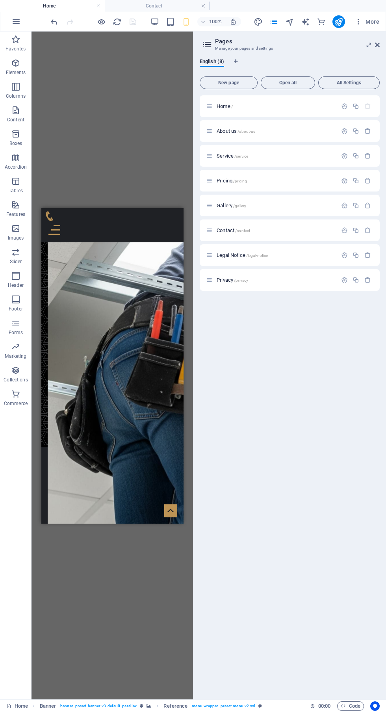
scroll to position [3950, 0]
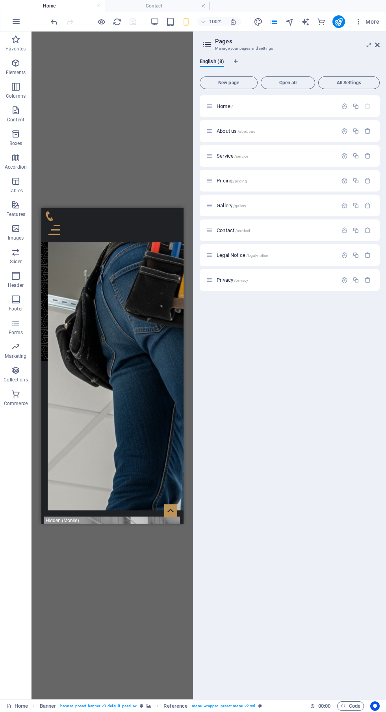
click at [271, 24] on icon "pages" at bounding box center [273, 21] width 9 height 9
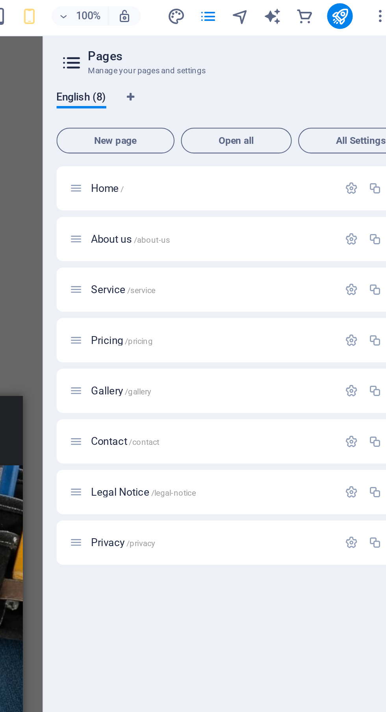
click at [343, 230] on icon "button" at bounding box center [344, 230] width 7 height 7
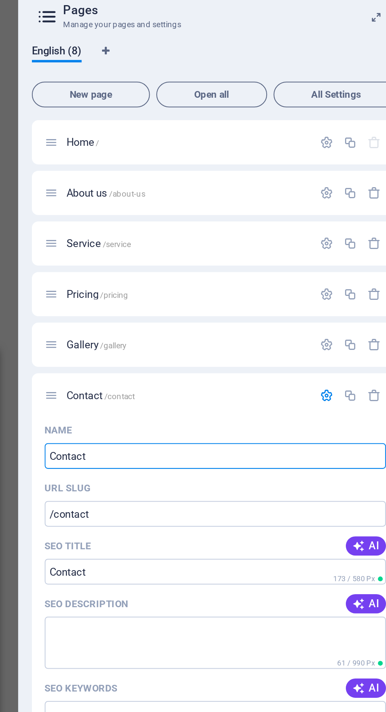
click at [346, 107] on icon "button" at bounding box center [344, 106] width 7 height 7
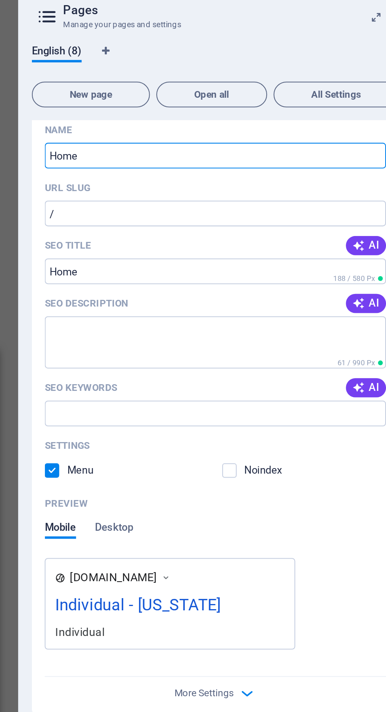
scroll to position [23, 0]
click at [366, 157] on span "AI" at bounding box center [363, 157] width 13 height 6
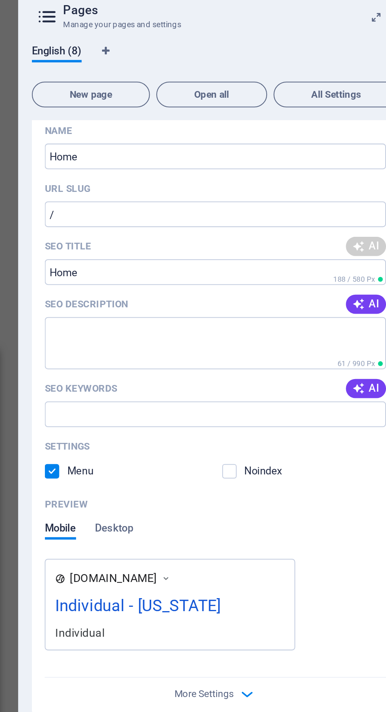
click at [363, 183] on span "AI" at bounding box center [363, 185] width 13 height 6
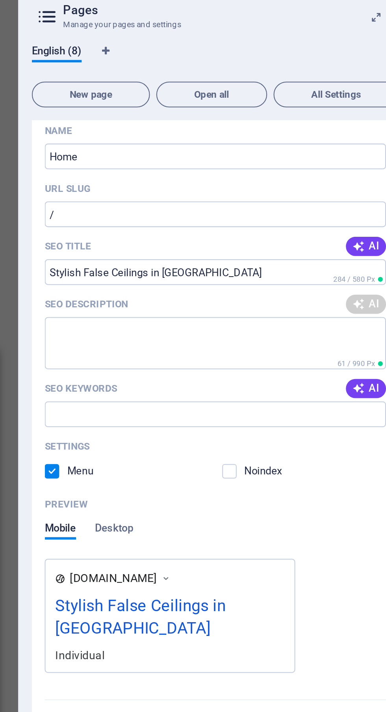
click at [360, 227] on icon "button" at bounding box center [360, 227] width 6 height 6
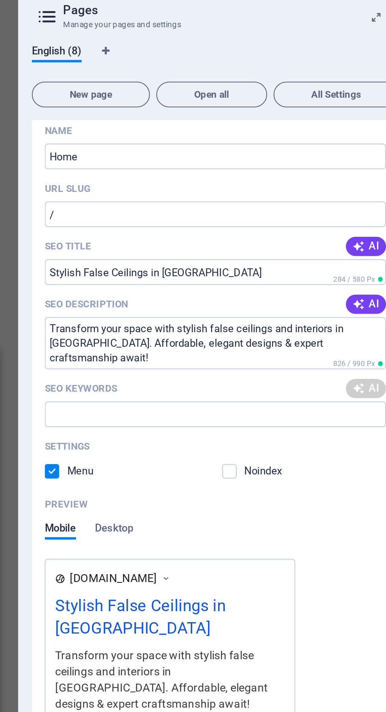
type input "Stylish False Ceilings in Kolkata"
type textarea "Transform your space with stylish false ceilings and interiors in Kolkata. Affo…"
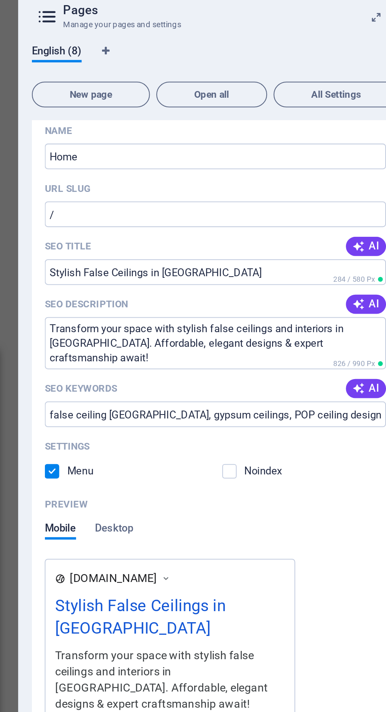
type input "false ceiling Kolkata, gypsum ceilings, POP ceiling design, modular interior so…"
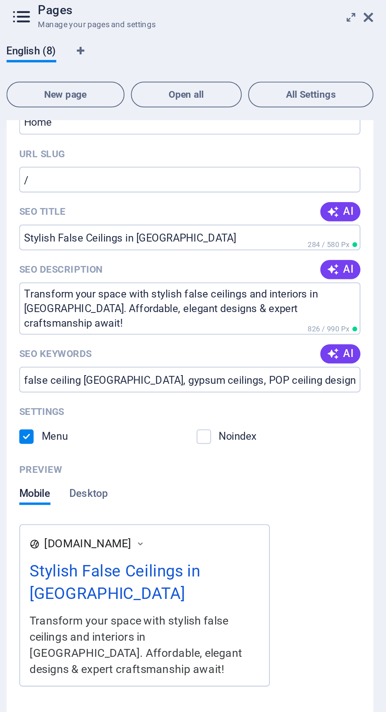
scroll to position [39, 0]
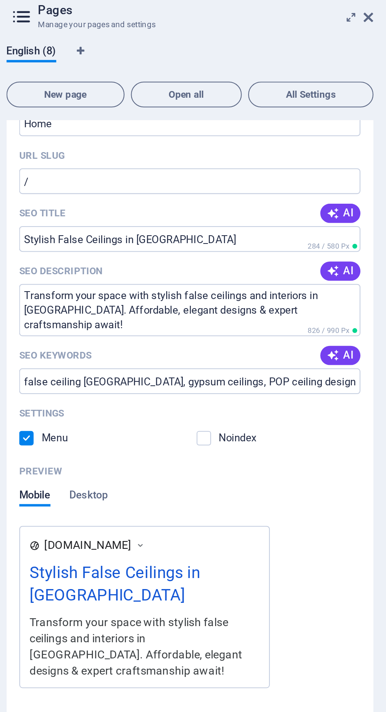
click at [319, 154] on input "Stylish False Ceilings in Kolkata" at bounding box center [289, 153] width 167 height 13
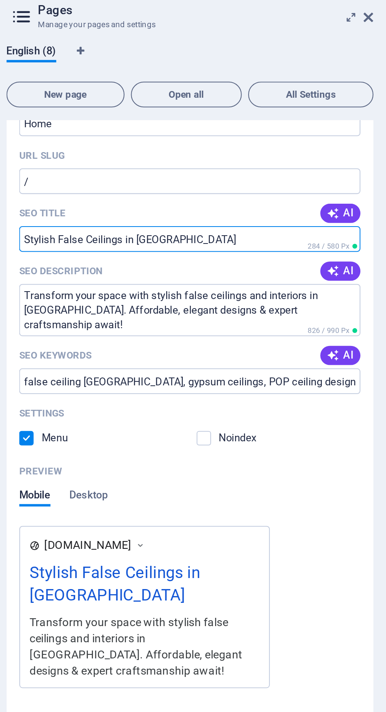
click at [356, 123] on input "/" at bounding box center [289, 125] width 167 height 13
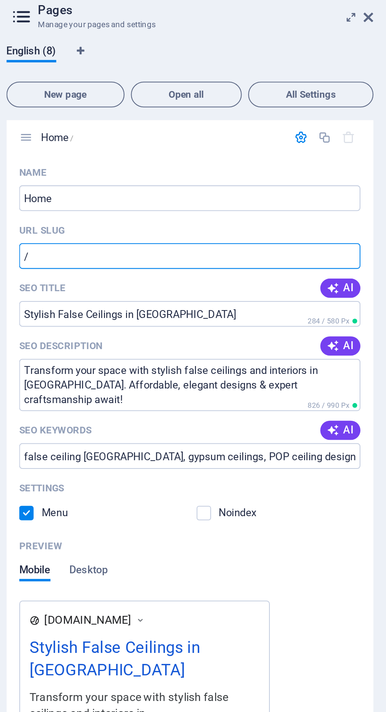
scroll to position [2, 0]
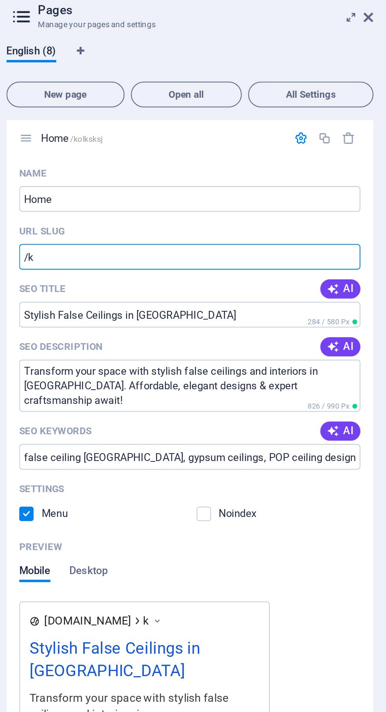
type input "/"
click at [305, 136] on input "Home" at bounding box center [289, 134] width 167 height 13
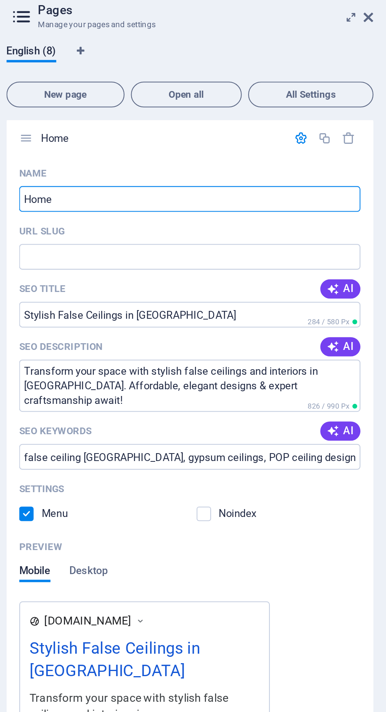
click at [287, 193] on input "Stylish False Ceilings in Kolkata" at bounding box center [289, 190] width 167 height 13
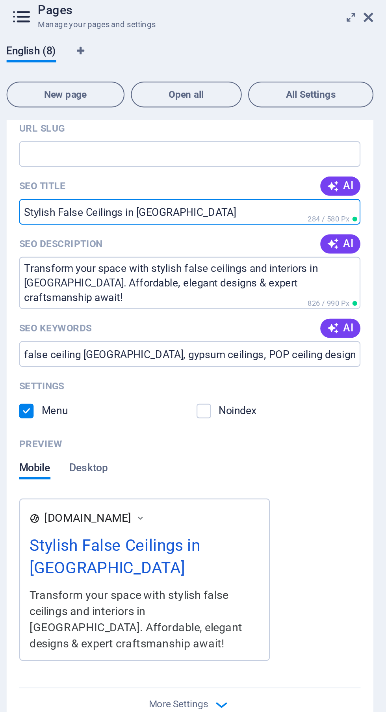
scroll to position [44, 0]
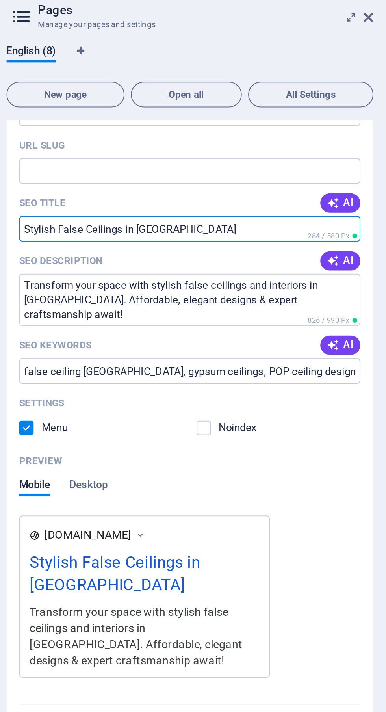
click at [366, 134] on span "AI" at bounding box center [363, 136] width 13 height 6
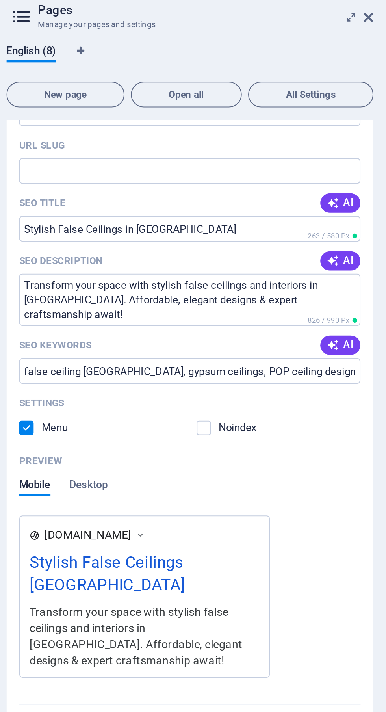
type input "Stylish False Ceilings [GEOGRAPHIC_DATA]"
click at [368, 165] on span "AI" at bounding box center [363, 164] width 13 height 6
click at [362, 208] on icon "button" at bounding box center [360, 205] width 6 height 6
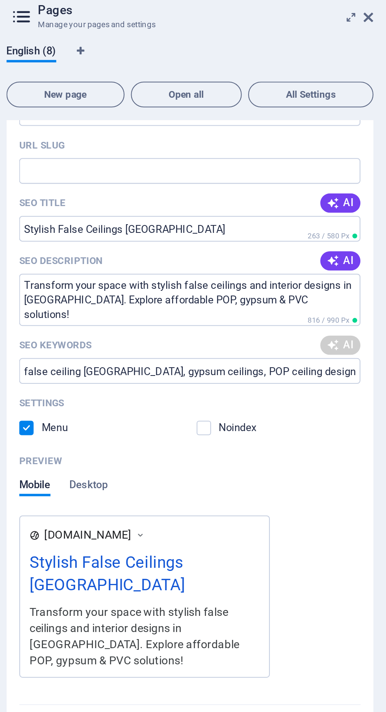
type textarea "Transform your space with stylish false ceilings and interior designs in Kolkat…"
type input "false ceiling Kolkata, POP ceiling designs, gypsum ceilings, modular ceilings, …"
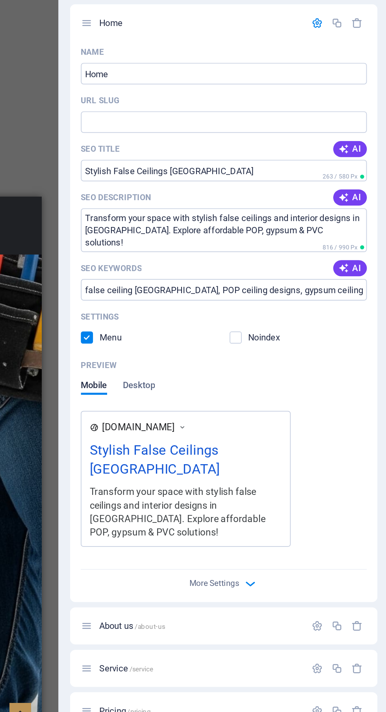
scroll to position [0, 0]
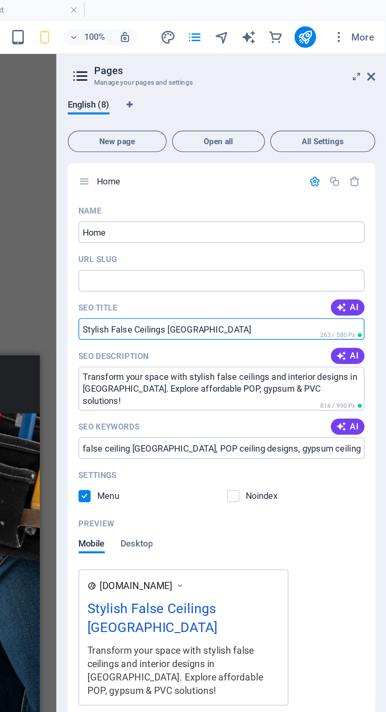
click at [338, 25] on icon "publish" at bounding box center [338, 21] width 9 height 9
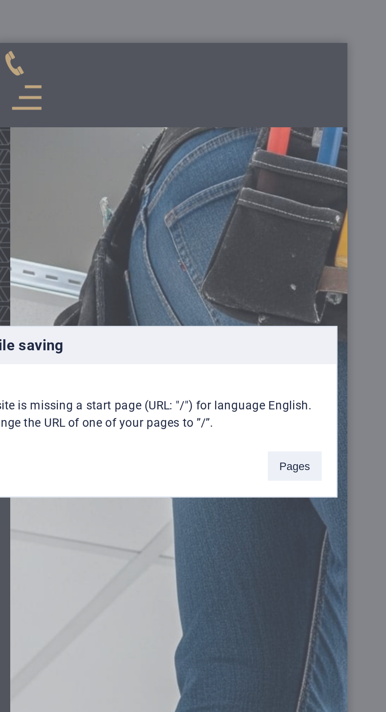
click at [261, 384] on button "Pages" at bounding box center [259, 378] width 22 height 12
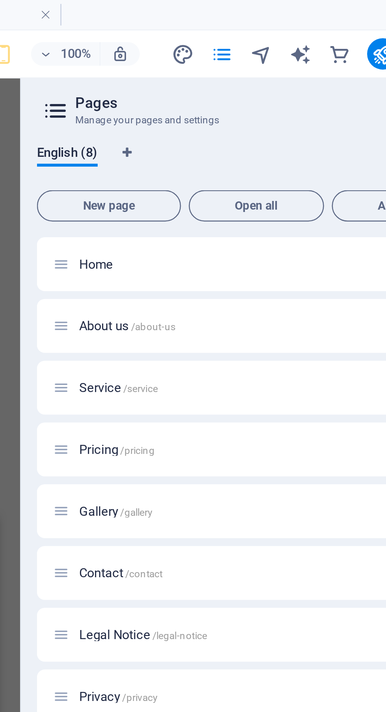
click at [312, 105] on p "Home" at bounding box center [276, 106] width 118 height 5
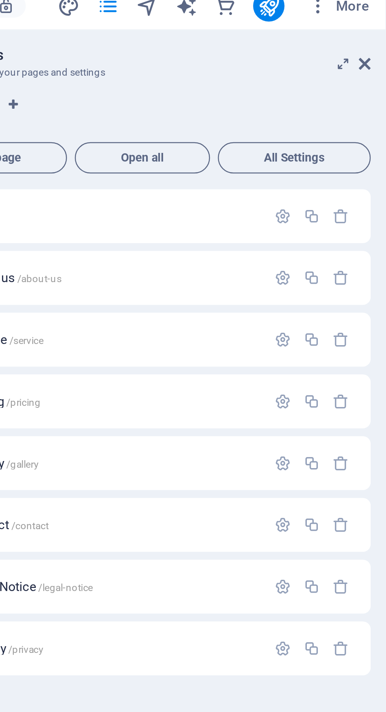
click at [345, 107] on icon "button" at bounding box center [344, 106] width 7 height 7
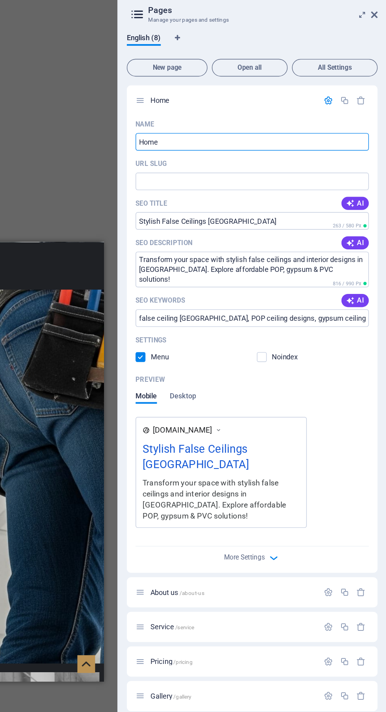
click at [306, 164] on input "URL SLUG" at bounding box center [289, 164] width 167 height 13
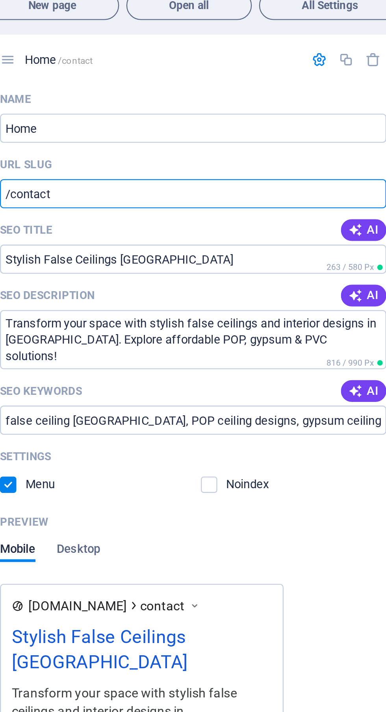
click at [315, 165] on input "/contact" at bounding box center [289, 164] width 167 height 13
type input "/"
click at [317, 165] on input "/contact" at bounding box center [289, 164] width 167 height 13
type input "/"
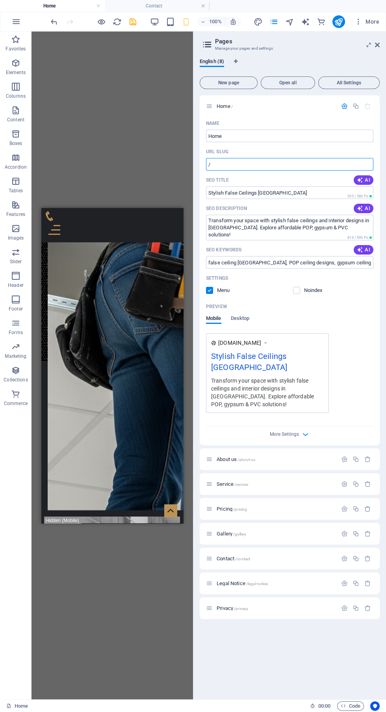
click at [339, 22] on icon "publish" at bounding box center [338, 21] width 9 height 9
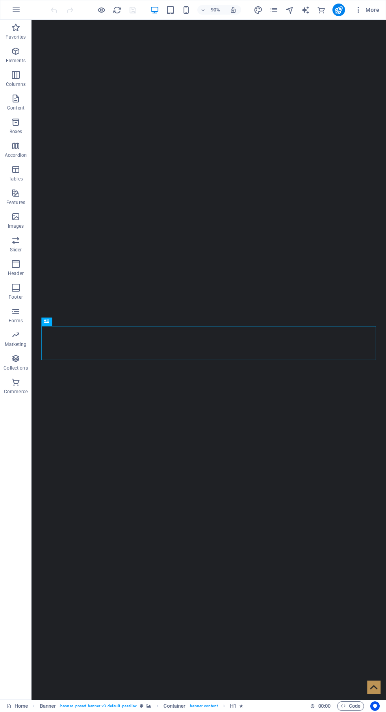
click at [274, 10] on icon "pages" at bounding box center [273, 10] width 9 height 9
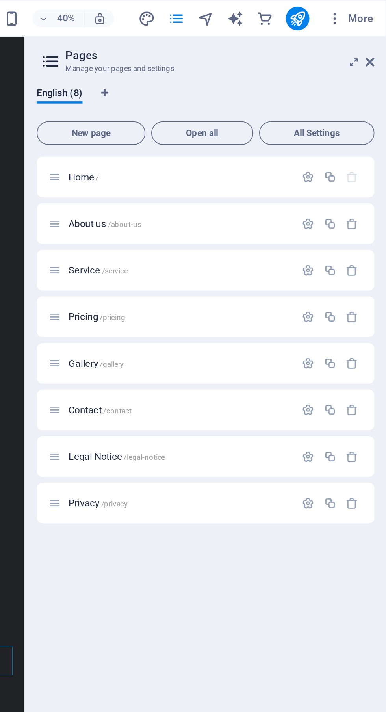
click at [342, 94] on icon "button" at bounding box center [344, 94] width 7 height 7
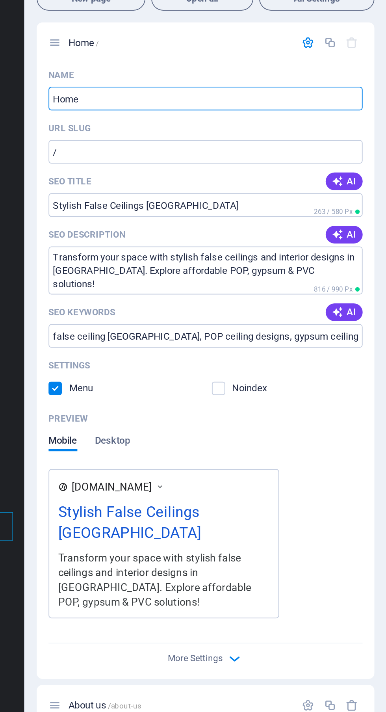
click at [243, 306] on div "Preview Mobile Desktop" at bounding box center [289, 304] width 167 height 33
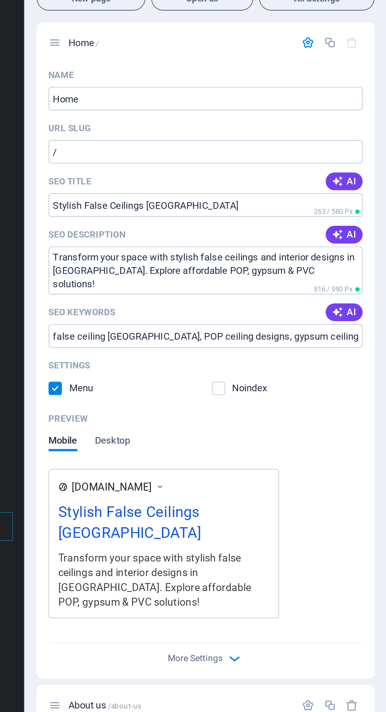
click at [240, 313] on span "Desktop" at bounding box center [240, 307] width 19 height 11
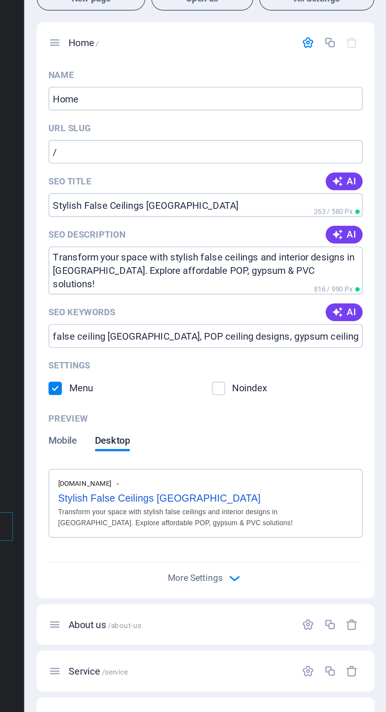
click at [215, 309] on span "Mobile" at bounding box center [213, 307] width 15 height 11
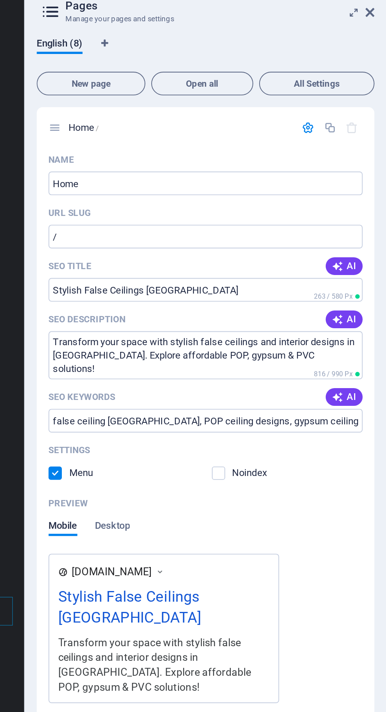
click at [302, 152] on input "/" at bounding box center [289, 152] width 167 height 13
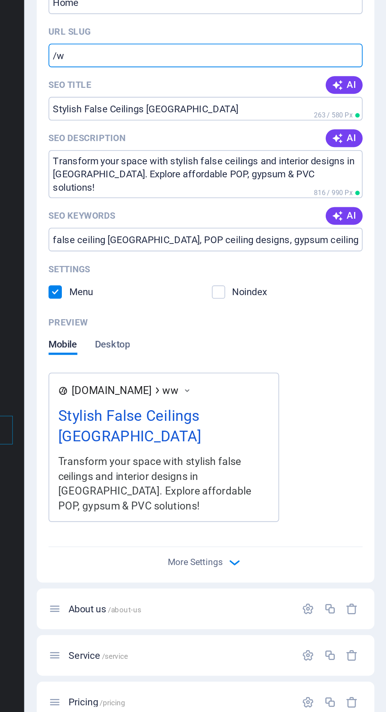
type input "/"
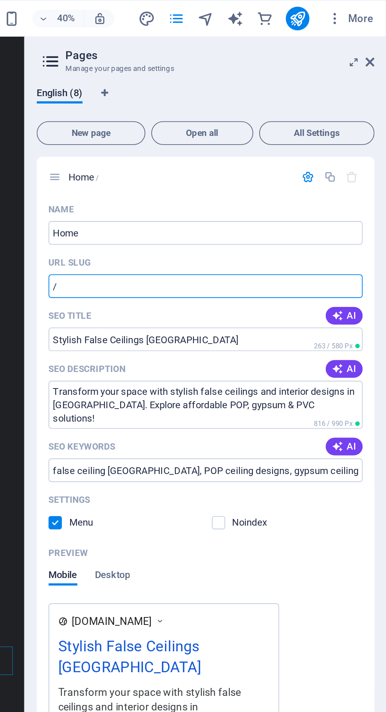
click at [377, 30] on icon at bounding box center [377, 33] width 5 height 6
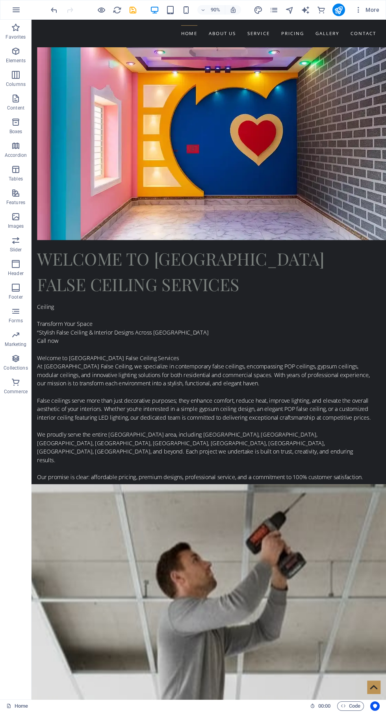
scroll to position [997, 0]
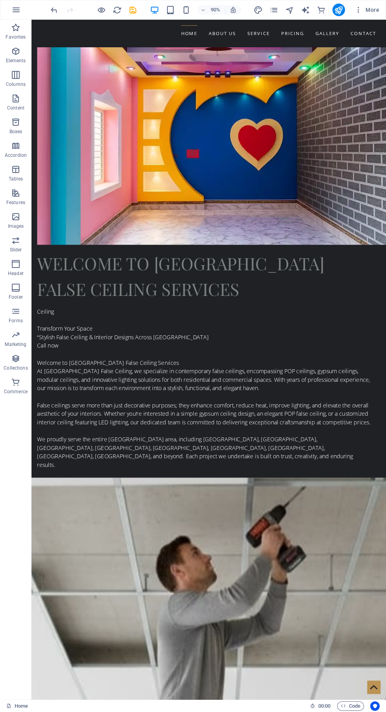
click at [306, 8] on icon "text_generator" at bounding box center [305, 10] width 9 height 9
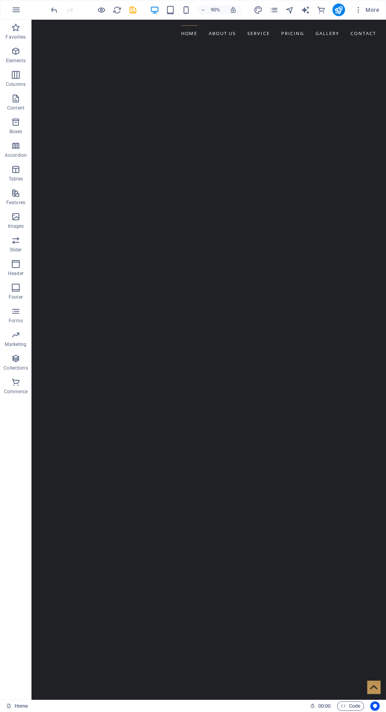
select select "English"
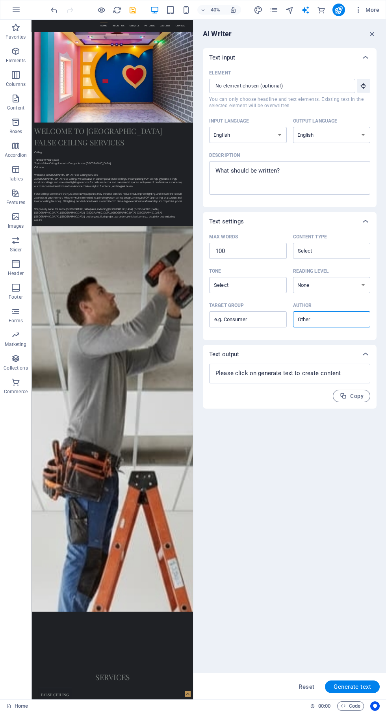
scroll to position [0, 0]
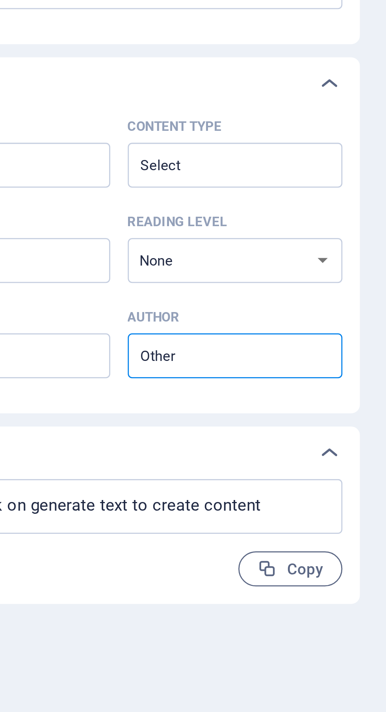
type textarea "x"
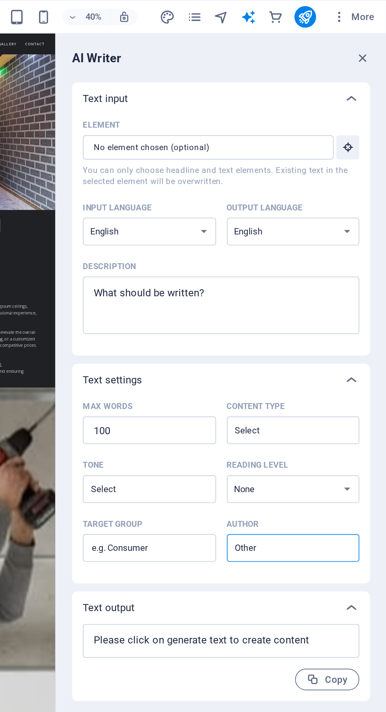
click at [304, 9] on icon "text_generator" at bounding box center [305, 10] width 9 height 9
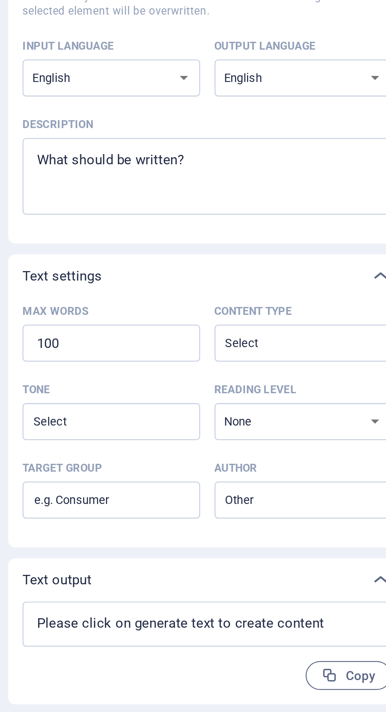
type textarea "x"
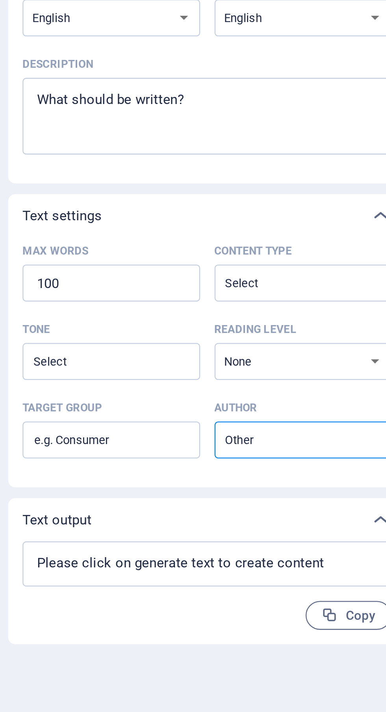
type textarea "x"
click at [249, 320] on input "Target group ​" at bounding box center [248, 319] width 78 height 13
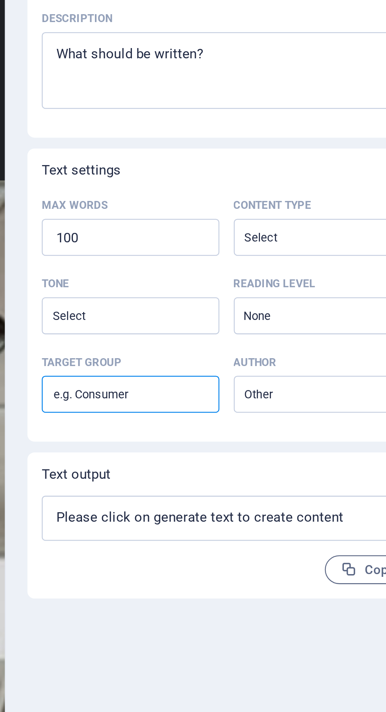
type textarea "x"
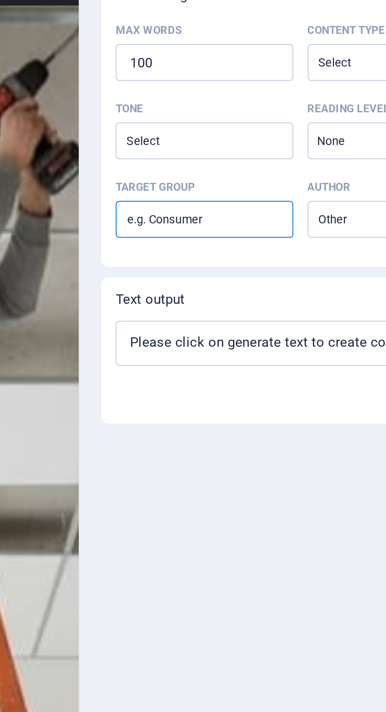
type textarea "x"
click at [252, 286] on input "Tone ​" at bounding box center [242, 284] width 60 height 11
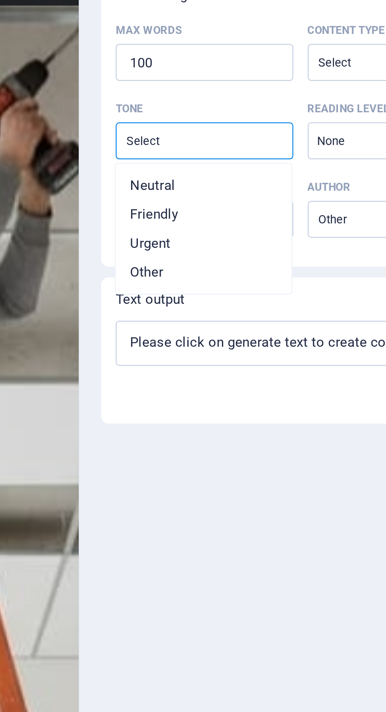
type textarea "x"
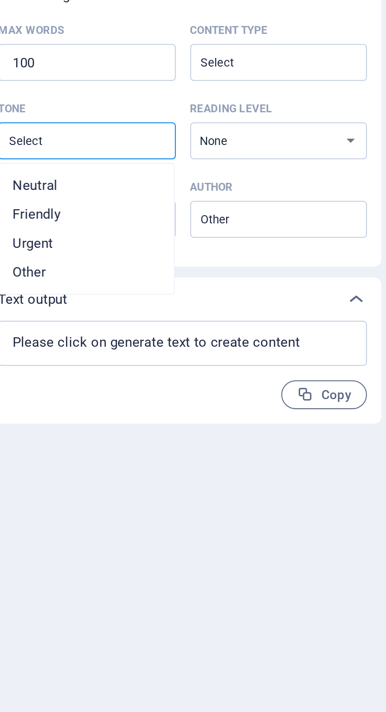
click at [349, 281] on select "None Academic Adult Teen Child" at bounding box center [332, 285] width 78 height 16
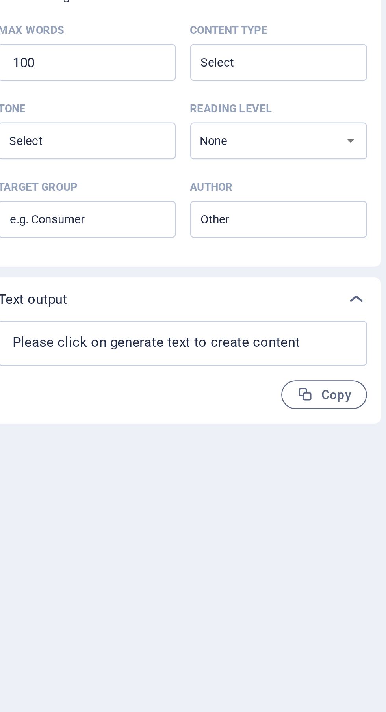
type textarea "x"
click at [352, 250] on input "Content type ​" at bounding box center [325, 250] width 60 height 11
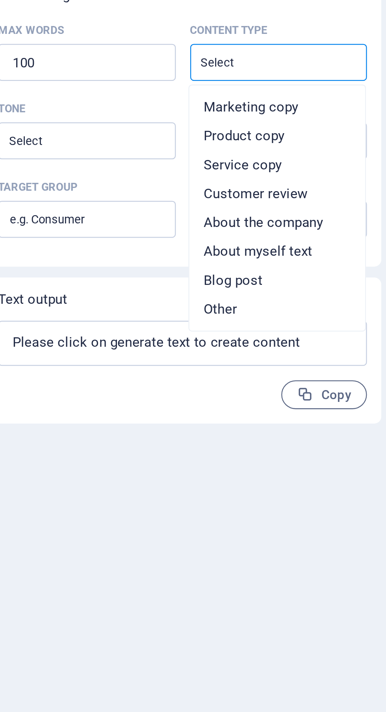
type textarea "x"
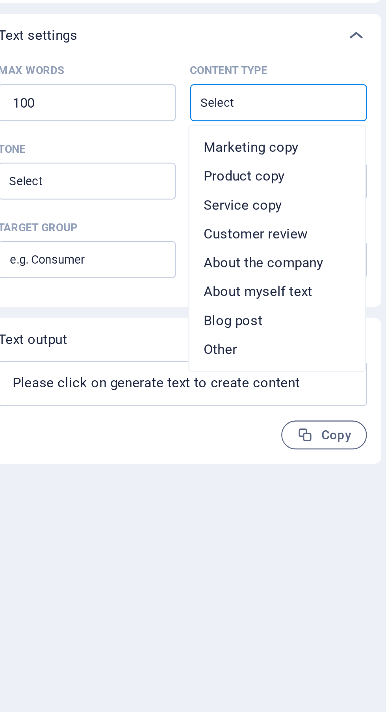
click at [351, 250] on input "Content type ​" at bounding box center [325, 250] width 60 height 11
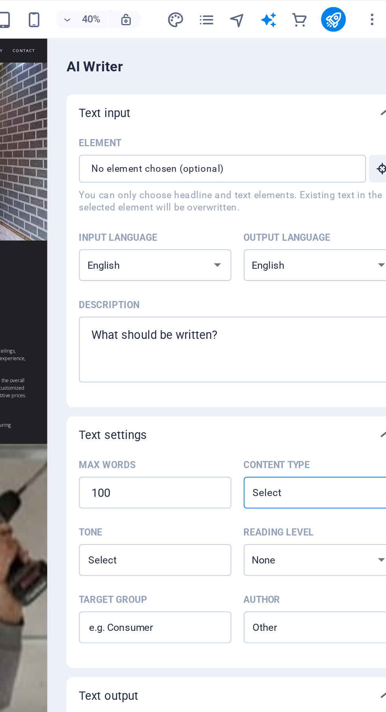
click at [274, 11] on icon "pages" at bounding box center [273, 10] width 9 height 9
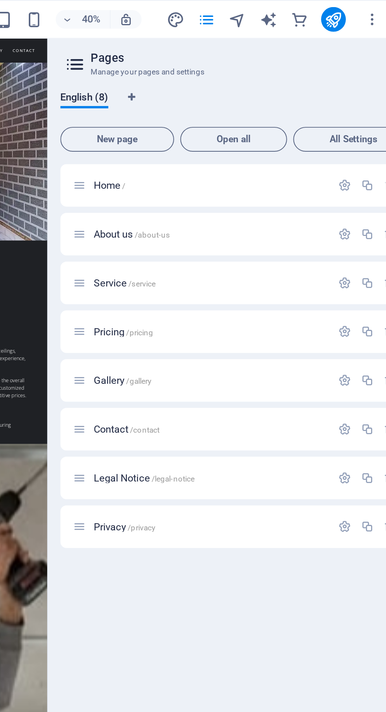
click at [213, 13] on h6 "40%" at bounding box center [215, 9] width 13 height 9
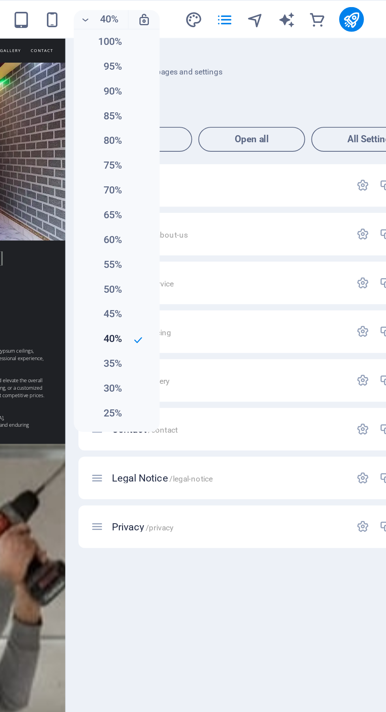
click at [217, 35] on h6 "95%" at bounding box center [212, 33] width 20 height 9
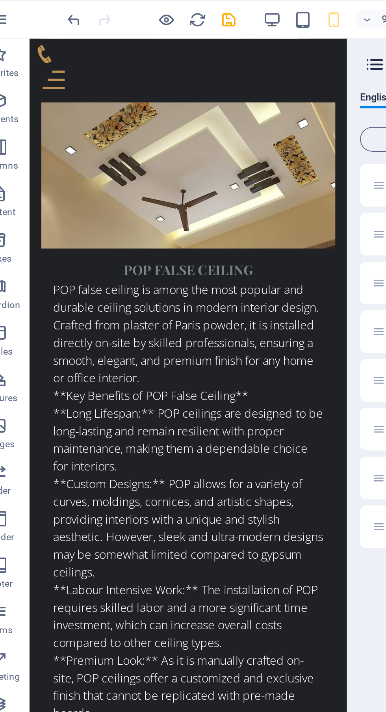
scroll to position [2400, 0]
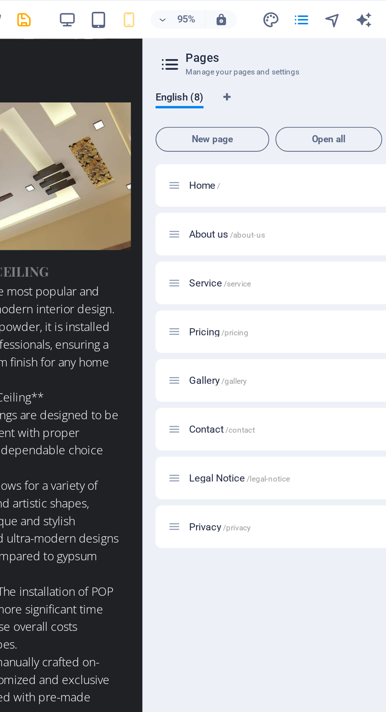
click at [285, 120] on p "About us /about-us" at bounding box center [276, 119] width 118 height 5
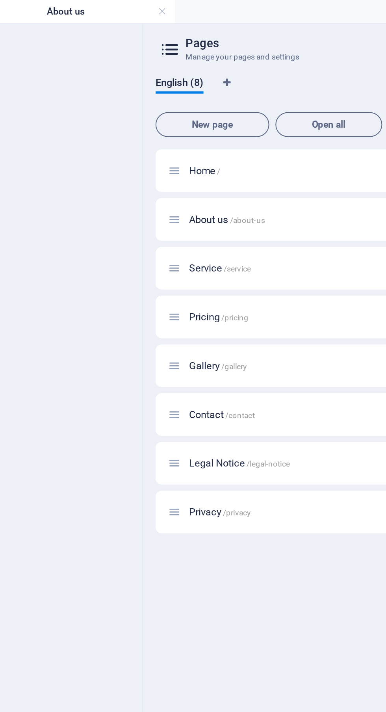
scroll to position [0, 0]
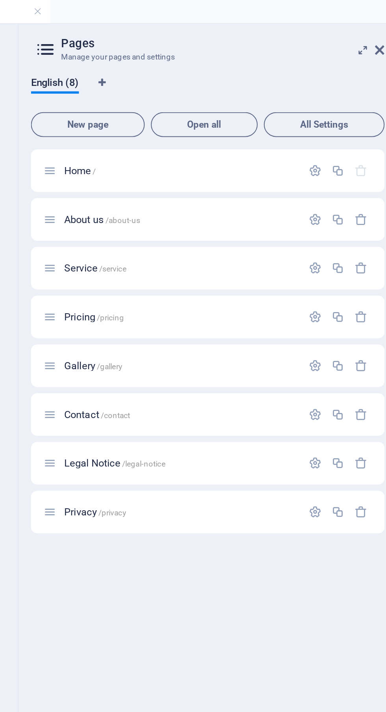
click at [344, 90] on icon "button" at bounding box center [344, 87] width 7 height 7
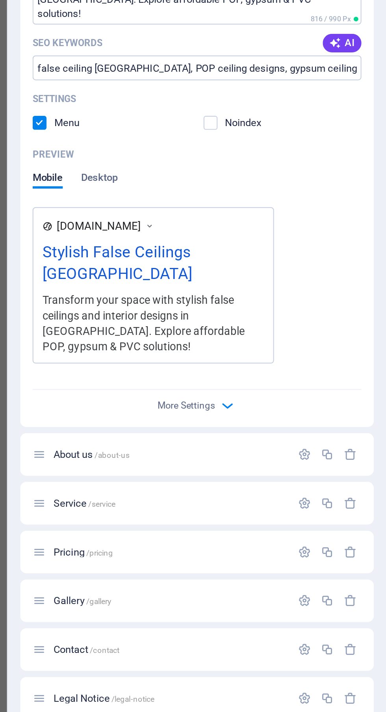
click at [240, 322] on span "Desktop" at bounding box center [240, 319] width 19 height 11
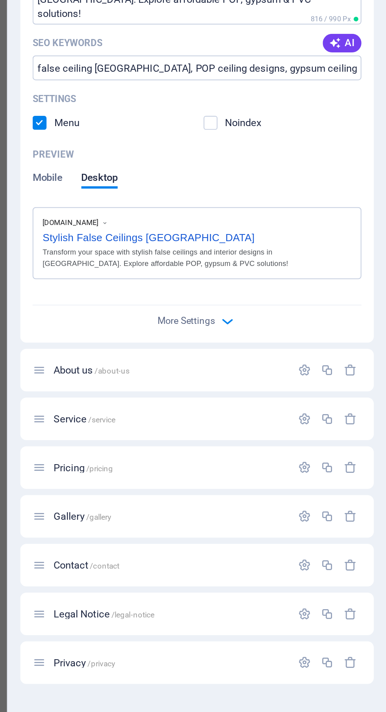
click at [212, 322] on span "Mobile" at bounding box center [213, 319] width 15 height 11
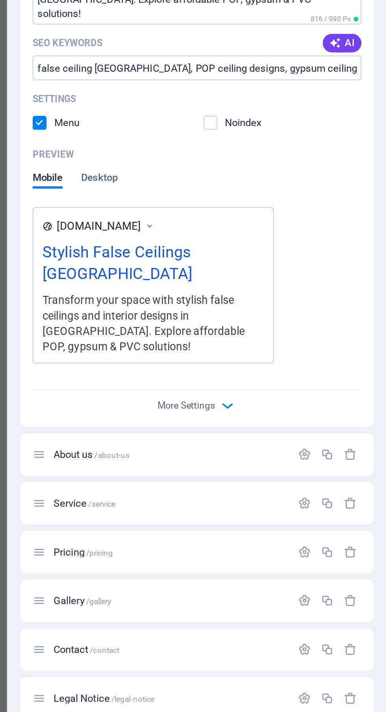
click at [268, 346] on icon at bounding box center [266, 343] width 6 height 8
click at [302, 481] on p "Service /service" at bounding box center [276, 483] width 118 height 5
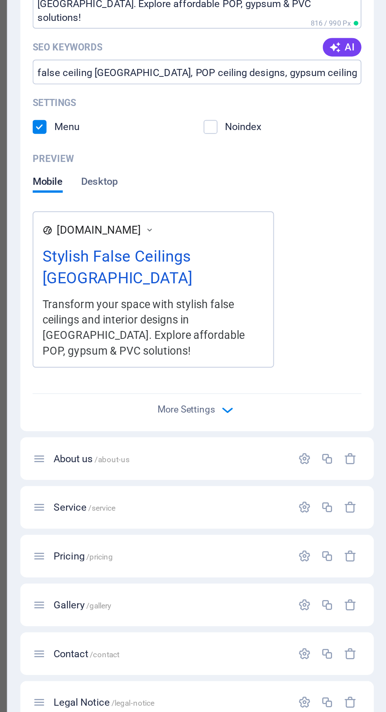
click at [297, 431] on span "More Settings" at bounding box center [284, 434] width 29 height 6
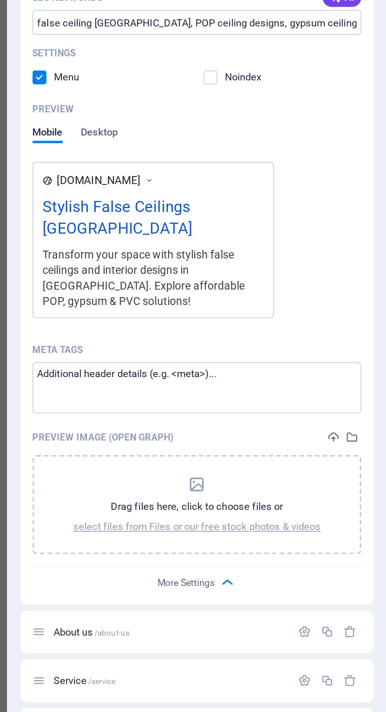
scroll to position [26, 0]
click at [305, 517] on icon "button" at bounding box center [305, 521] width 9 height 9
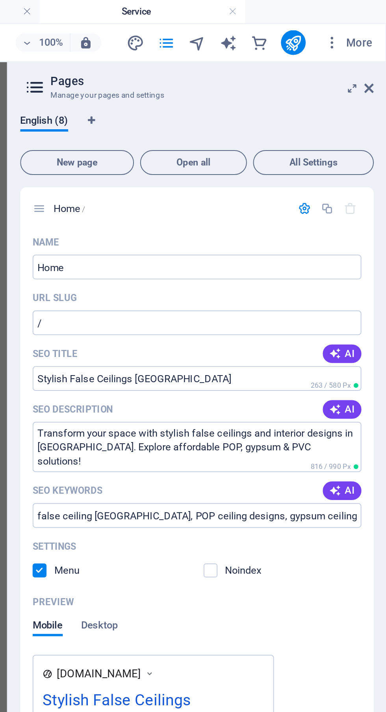
scroll to position [0, 0]
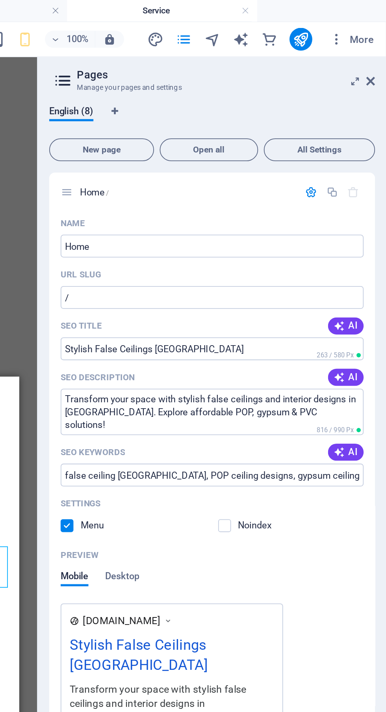
click at [378, 43] on icon at bounding box center [377, 45] width 5 height 6
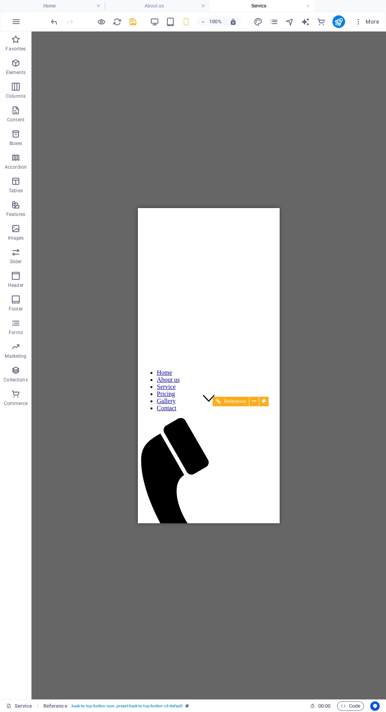
scroll to position [113, 0]
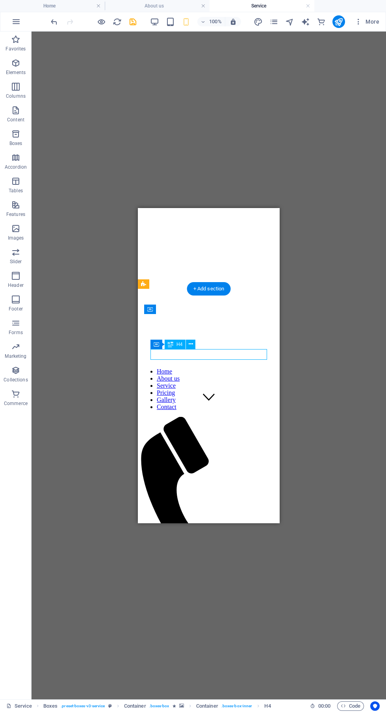
scroll to position [116, 0]
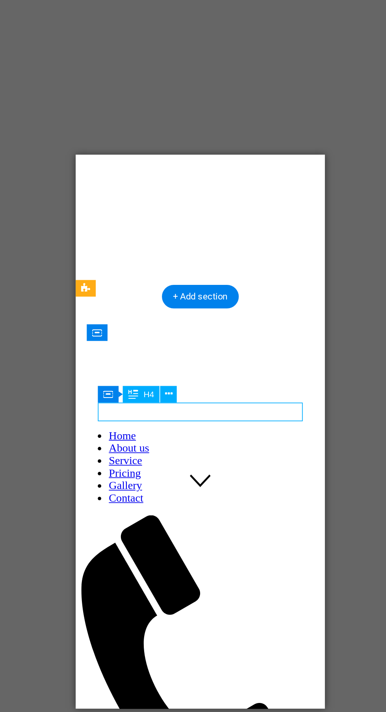
click at [142, 684] on figure at bounding box center [146, 697] width 135 height 27
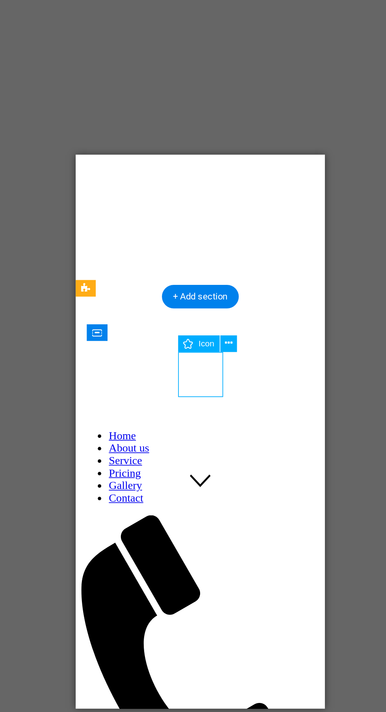
click at [223, 316] on icon at bounding box center [225, 315] width 4 height 8
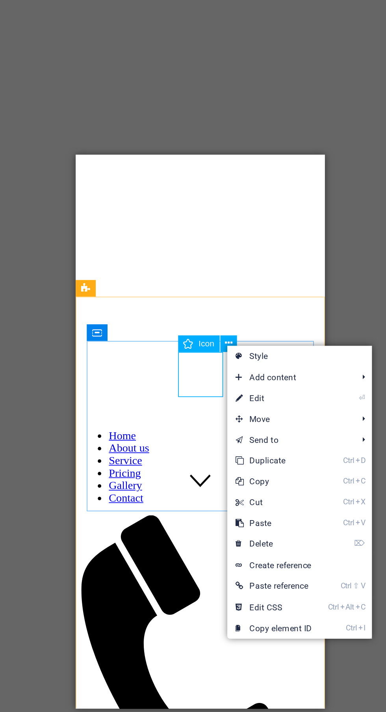
click at [264, 430] on link "⌦ Delete" at bounding box center [250, 429] width 53 height 12
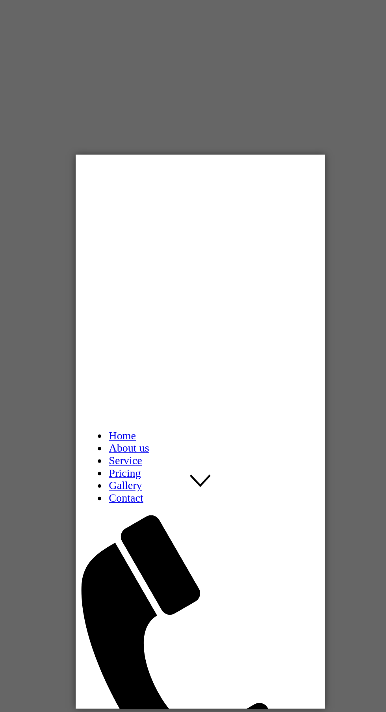
click at [150, 667] on div "HairCut" at bounding box center [146, 670] width 135 height 7
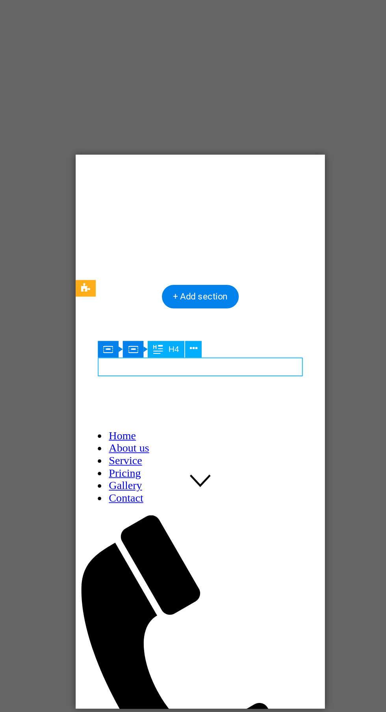
click at [206, 320] on icon at bounding box center [205, 318] width 4 height 8
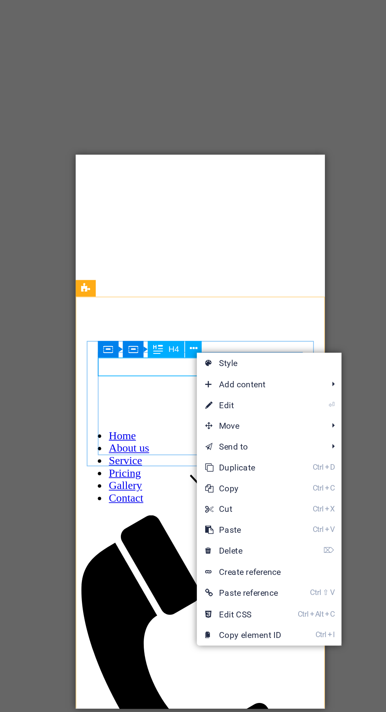
click at [248, 349] on link "⏎ Edit" at bounding box center [233, 351] width 53 height 12
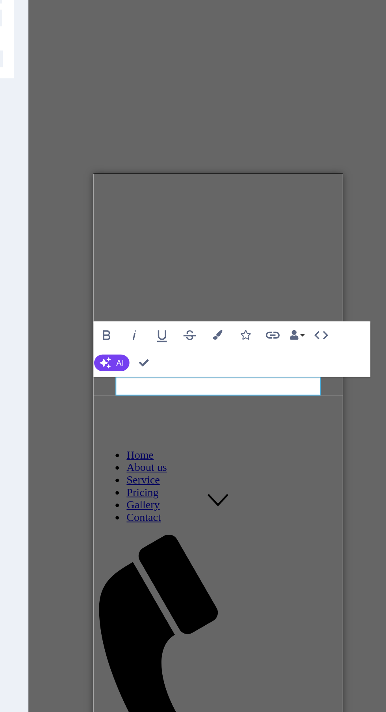
click at [175, 686] on h4 at bounding box center [164, 689] width 135 height 7
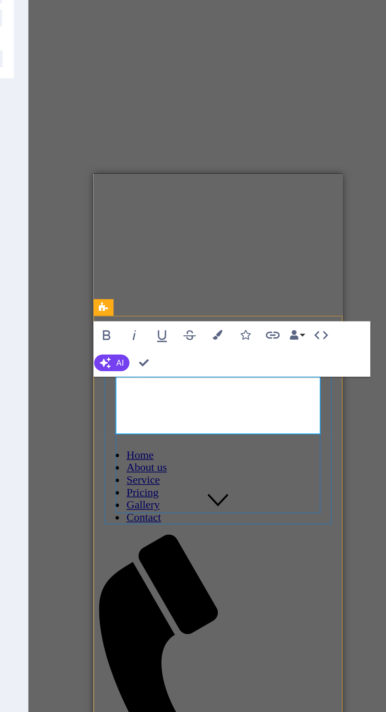
click at [211, 559] on div "Service Lorem ipsum dolor sit amet" at bounding box center [164, 583] width 135 height 48
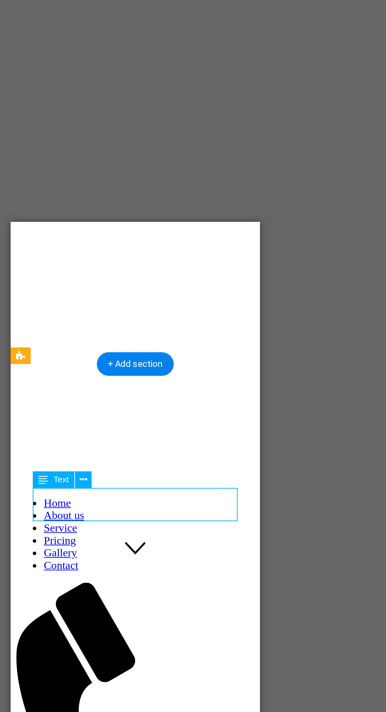
click at [184, 351] on button at bounding box center [178, 354] width 9 height 9
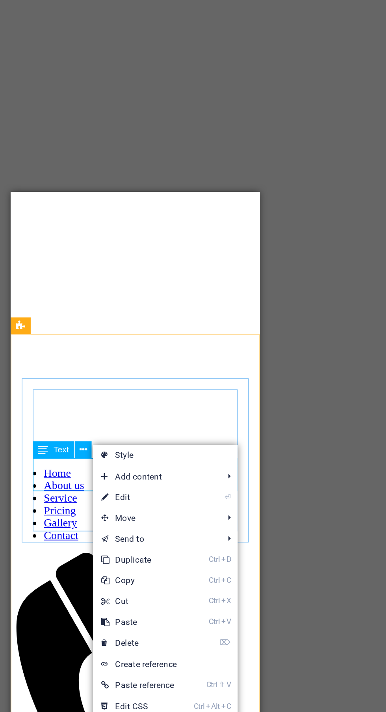
click at [230, 380] on link "⏎ Edit" at bounding box center [211, 382] width 53 height 12
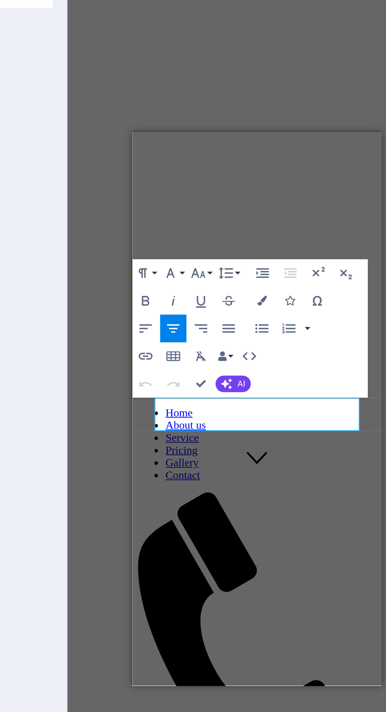
click at [243, 690] on span "Lorem ipsum dolor sit amet, consectetur adipisicing elit. Veritatis, dolorem!" at bounding box center [197, 696] width 124 height 13
click at [248, 689] on p "Lorem ipsum dolor sit amet, consectetur adipisicing elit. Veritatis, !" at bounding box center [202, 696] width 135 height 14
click at [228, 689] on p "Lorem ipsum dolor sit amet, adipisicing elit. Veritatis, !" at bounding box center [202, 692] width 135 height 7
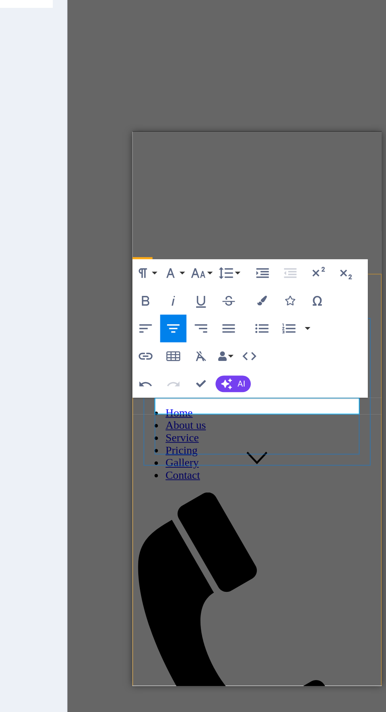
click at [236, 679] on p at bounding box center [202, 682] width 135 height 7
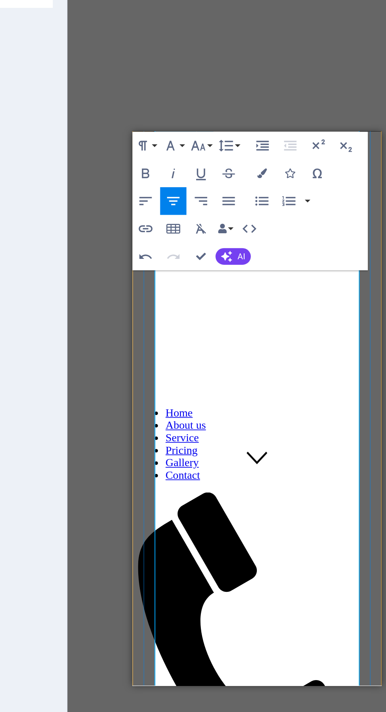
scroll to position [500, 0]
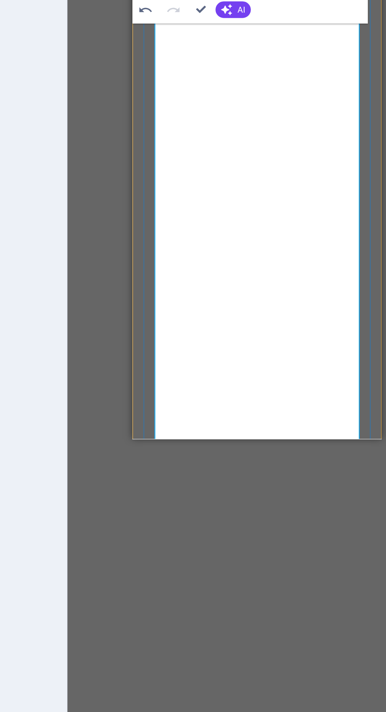
click at [260, 278] on icon "button" at bounding box center [261, 279] width 6 height 6
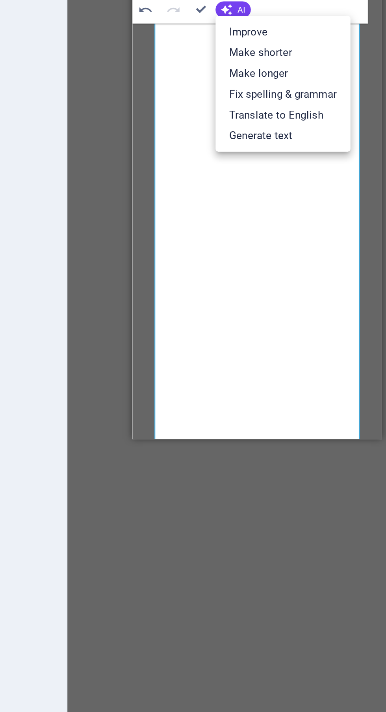
click at [305, 340] on link "Translate to English" at bounding box center [292, 339] width 77 height 12
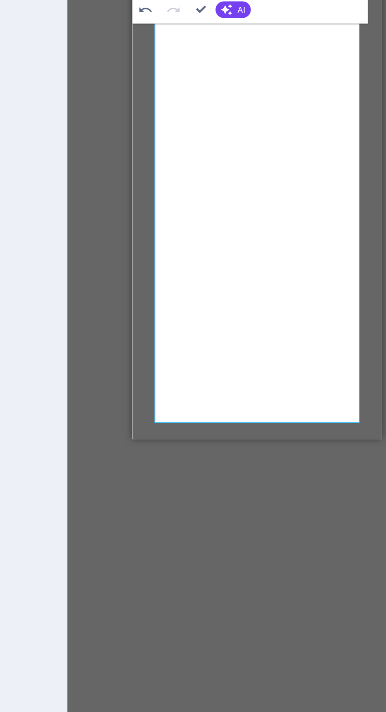
click at [267, 279] on span "AI" at bounding box center [269, 279] width 4 height 5
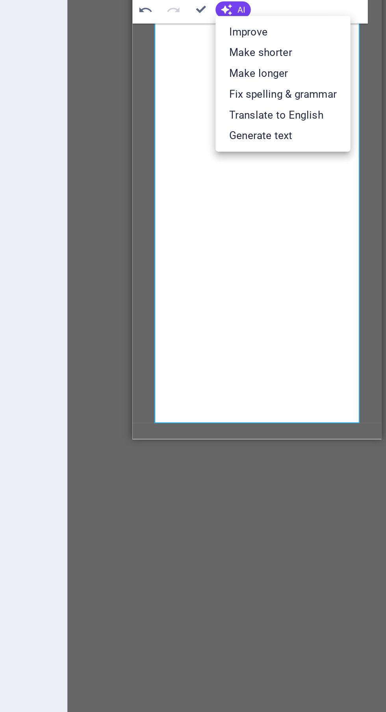
click at [297, 351] on link "Generate text" at bounding box center [292, 351] width 77 height 12
select select "English"
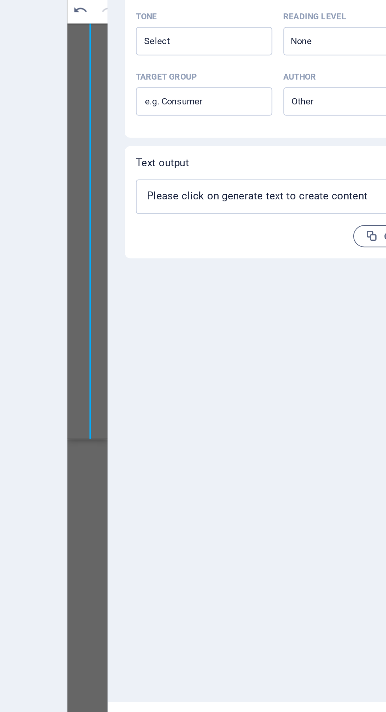
scroll to position [6464, 0]
type textarea "x"
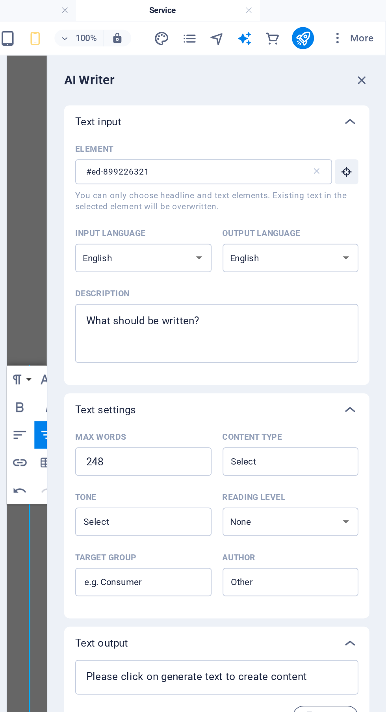
click at [372, 49] on icon "button" at bounding box center [372, 45] width 9 height 9
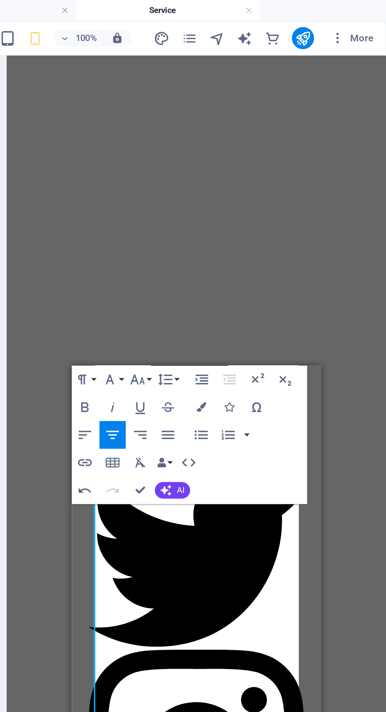
scroll to position [379, 0]
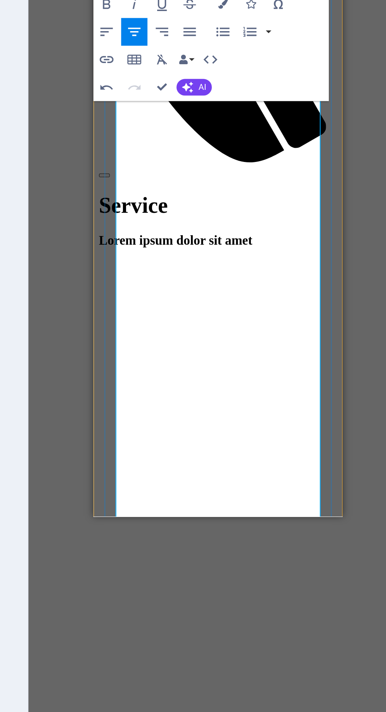
click at [212, 246] on icon "button" at bounding box center [214, 247] width 9 height 9
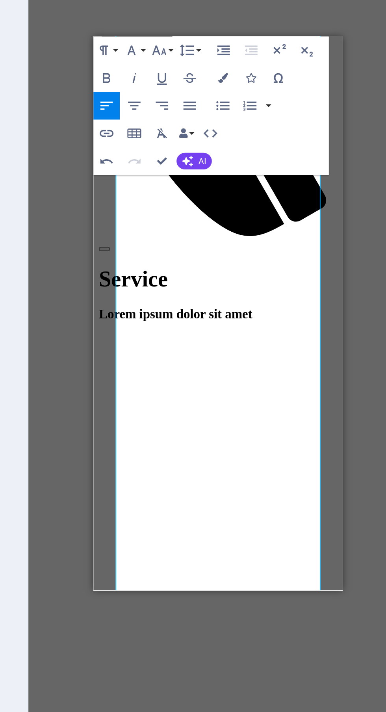
click at [262, 247] on icon "button" at bounding box center [261, 247] width 7 height 5
click at [215, 247] on icon "button" at bounding box center [214, 247] width 7 height 5
click at [313, 232] on icon "button" at bounding box center [312, 231] width 9 height 9
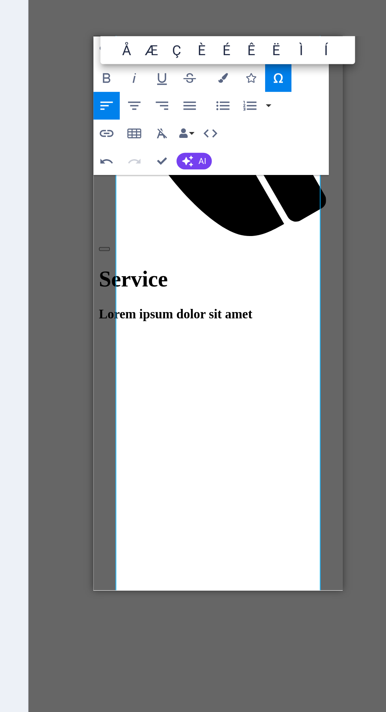
click at [215, 231] on icon "button" at bounding box center [215, 232] width 4 height 6
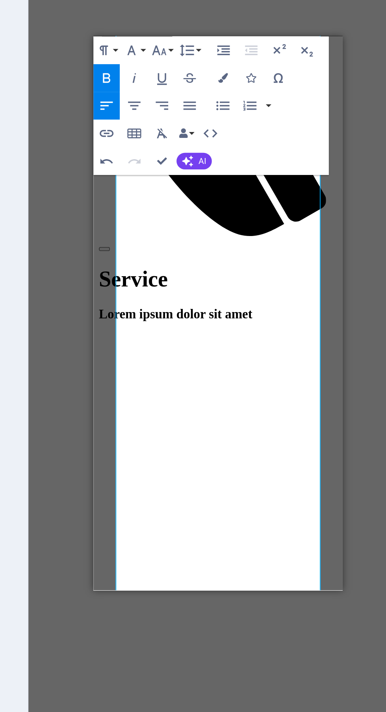
click at [215, 233] on icon "button" at bounding box center [214, 231] width 9 height 9
click at [215, 247] on icon "button" at bounding box center [214, 247] width 7 height 5
click at [260, 225] on button "Strikethrough" at bounding box center [261, 232] width 15 height 16
click at [266, 215] on button "Line Height" at bounding box center [261, 216] width 15 height 16
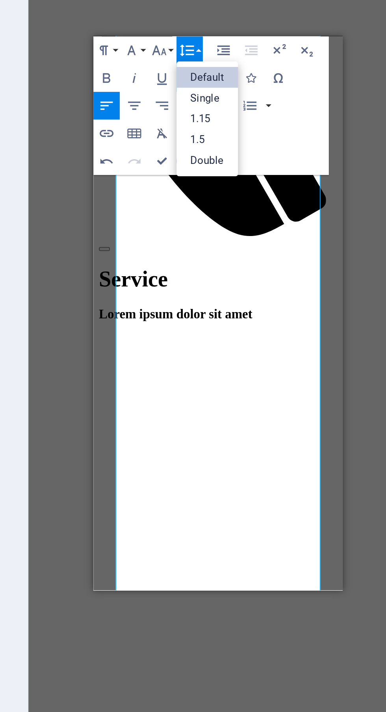
scroll to position [0, 0]
click at [277, 243] on link "Single" at bounding box center [271, 243] width 35 height 12
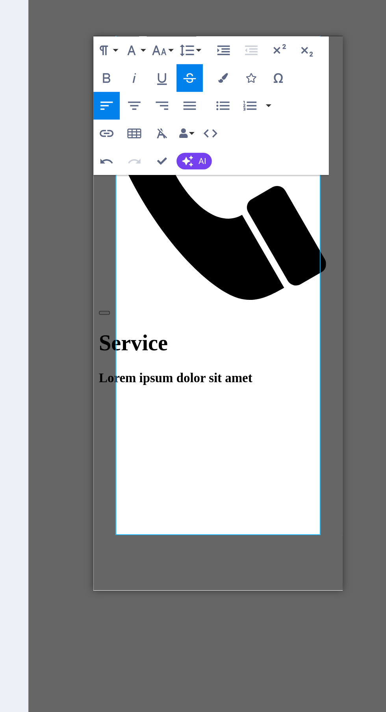
click at [267, 215] on button "Line Height" at bounding box center [261, 216] width 15 height 16
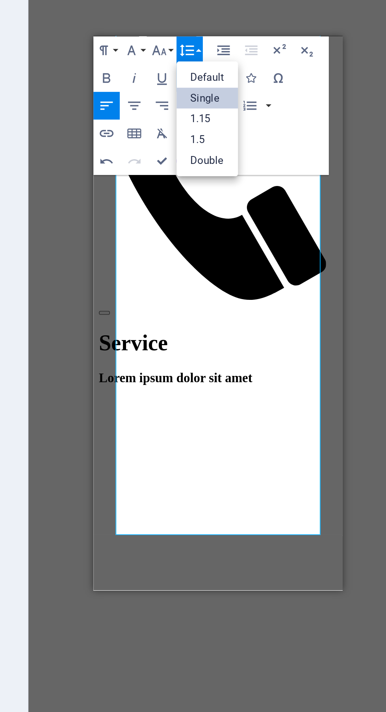
scroll to position [0, 0]
click at [274, 256] on link "1.15" at bounding box center [271, 255] width 35 height 12
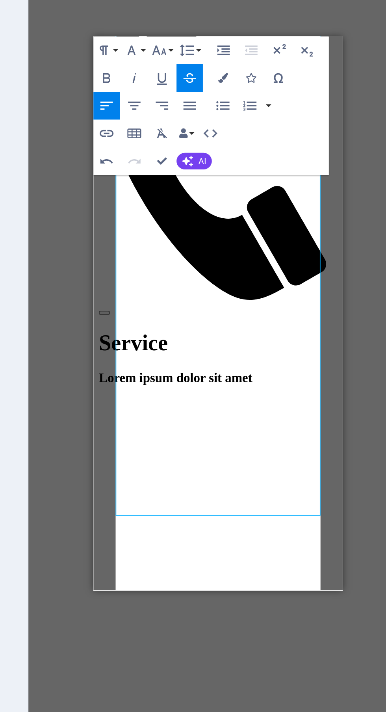
scroll to position [354, 0]
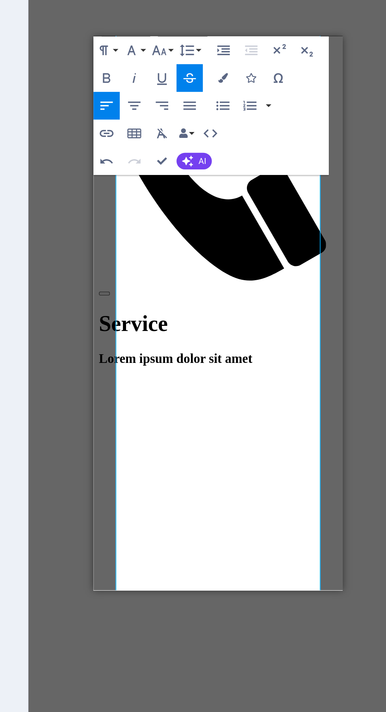
click at [266, 233] on icon "button" at bounding box center [261, 231] width 9 height 9
click at [281, 215] on icon "button" at bounding box center [281, 215] width 9 height 9
click at [299, 216] on icon "button" at bounding box center [296, 216] width 7 height 6
click at [285, 212] on icon "button" at bounding box center [281, 215] width 9 height 9
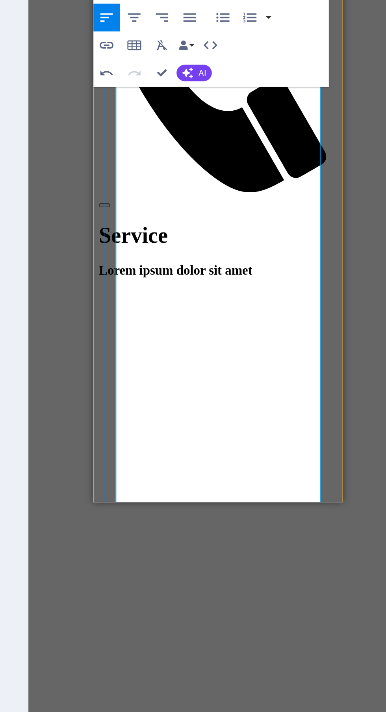
click at [266, 282] on button "AI" at bounding box center [264, 278] width 20 height 9
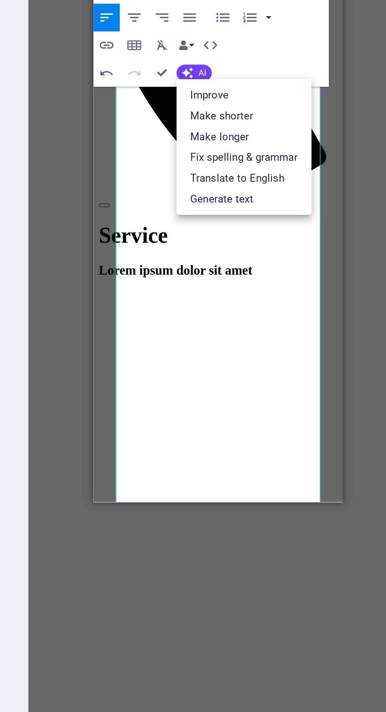
click at [291, 304] on link "Make shorter" at bounding box center [292, 303] width 77 height 12
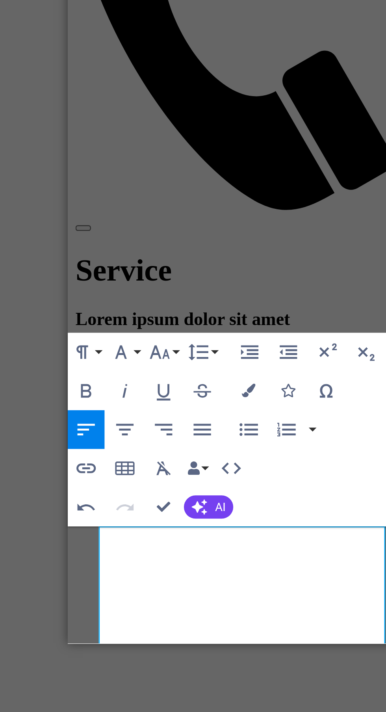
scroll to position [0, 0]
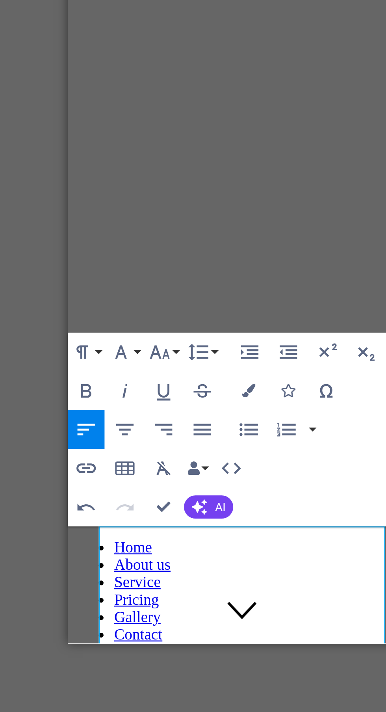
click at [186, 371] on div "Service Lorem ipsum dolor sit amet" at bounding box center [138, 395] width 135 height 48
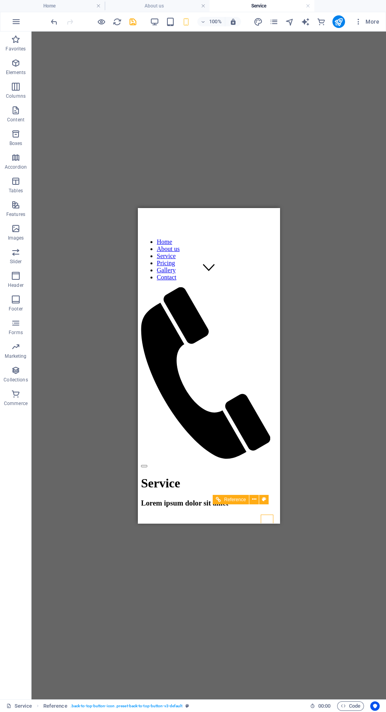
scroll to position [236, 0]
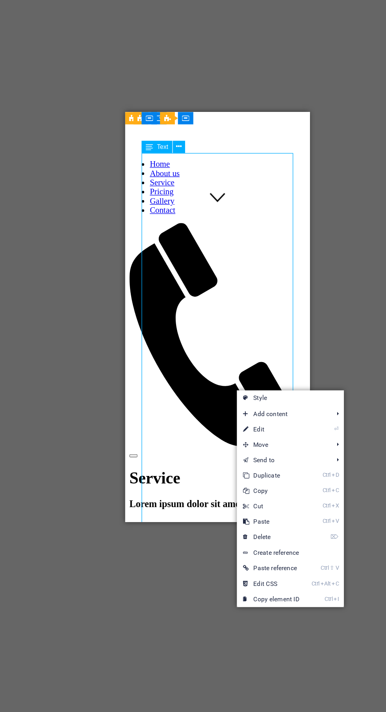
click at [265, 449] on link "⏎ Edit" at bounding box center [250, 452] width 53 height 12
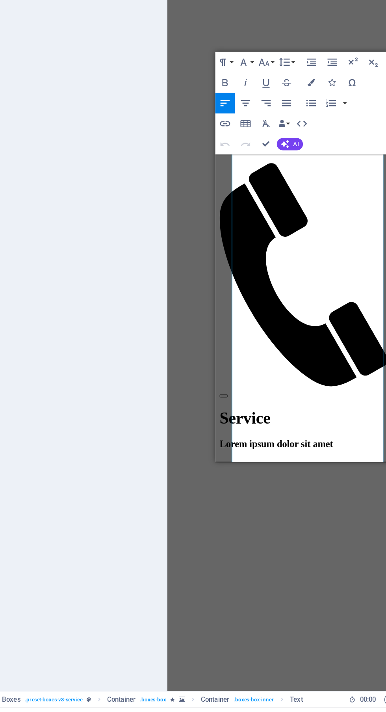
click at [261, 278] on icon "button" at bounding box center [261, 279] width 6 height 6
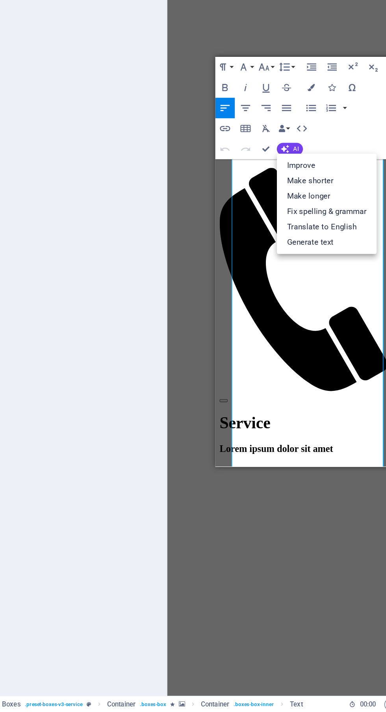
scroll to position [0, 0]
click at [293, 319] on link "Make longer" at bounding box center [292, 315] width 77 height 12
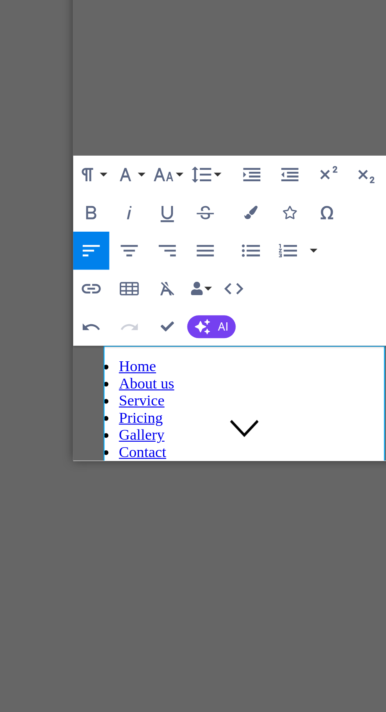
click at [266, 469] on button "AI" at bounding box center [264, 467] width 20 height 9
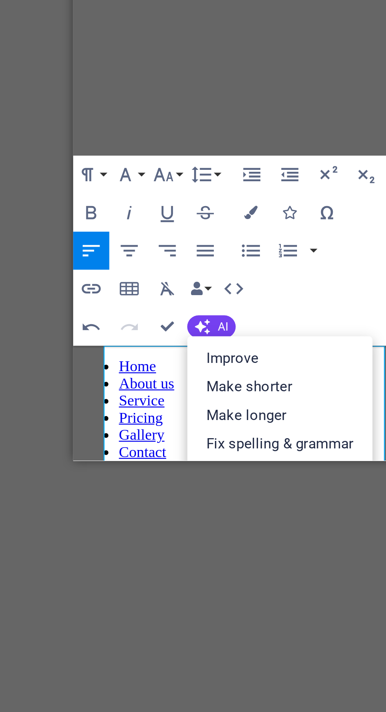
click at [193, 202] on div "Service Lorem ipsum dolor sit amet" at bounding box center [143, 226] width 135 height 48
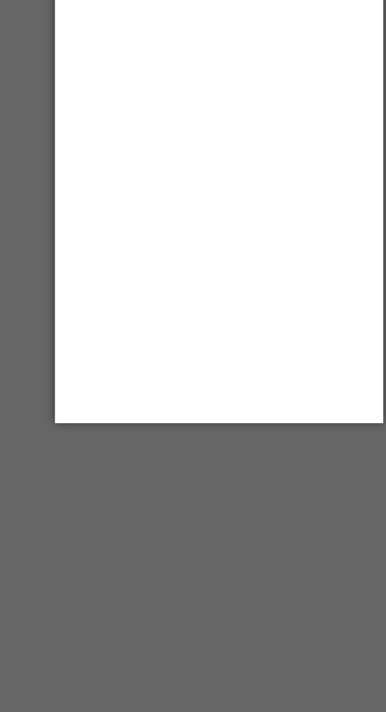
click at [169, 410] on div "Plaster of Paris (POP) False Ceilings have become an incredibly popular choice …" at bounding box center [125, 623] width 135 height 427
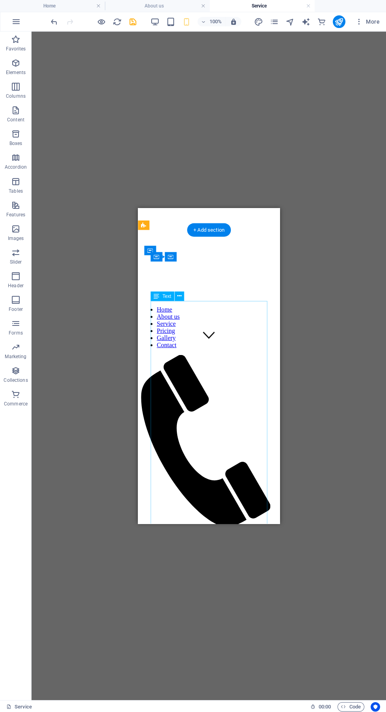
scroll to position [175, 0]
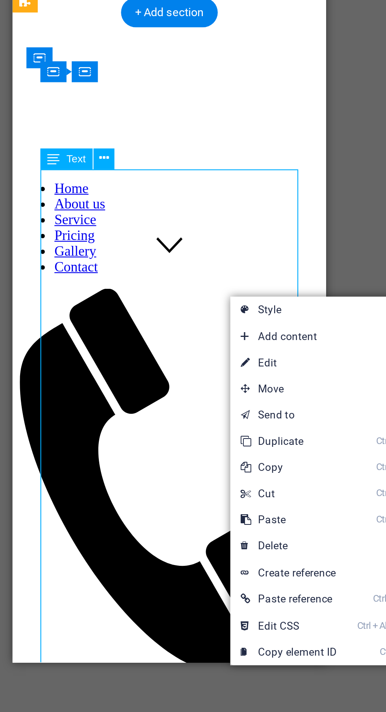
click at [266, 387] on link "⏎ Edit" at bounding box center [262, 388] width 53 height 12
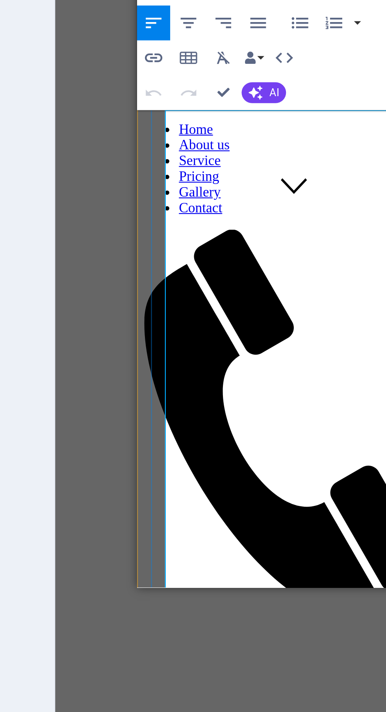
click at [207, 587] on p "Plaster of Paris (POP) False Ceilings have become an incredibly popular choice …" at bounding box center [212, 667] width 128 height 160
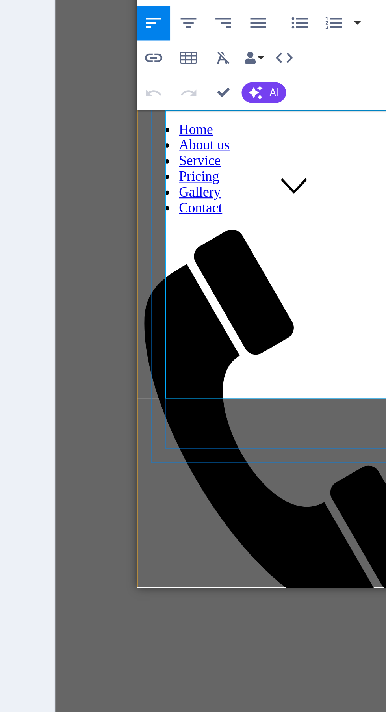
click at [212, 507] on p "Plaster of Paris (POP) False Ceilings have become an incredibly popular choice …" at bounding box center [212, 557] width 128 height 101
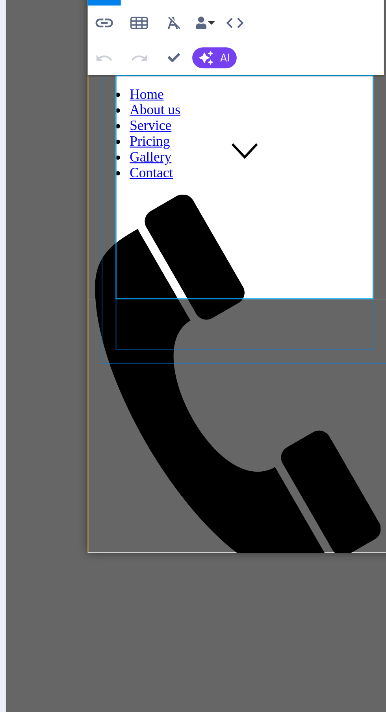
click at [178, 444] on p "Plaster of Paris (POP) False Ceilings have become an incredibly popular choice …" at bounding box center [162, 487] width 128 height 87
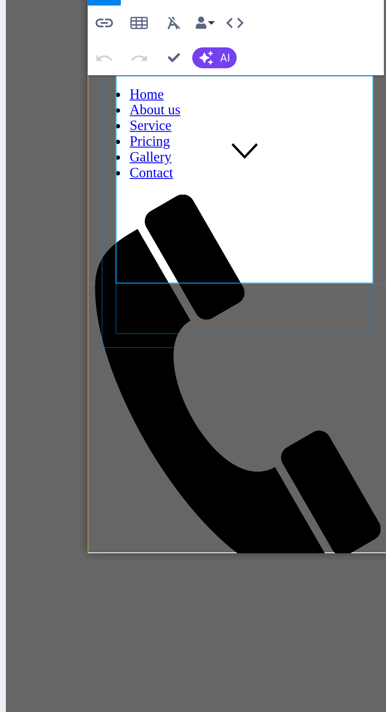
click at [174, 436] on p "Plaster of Paris (POP) False Ceilings have become an incredibly popular choice …" at bounding box center [162, 476] width 128 height 80
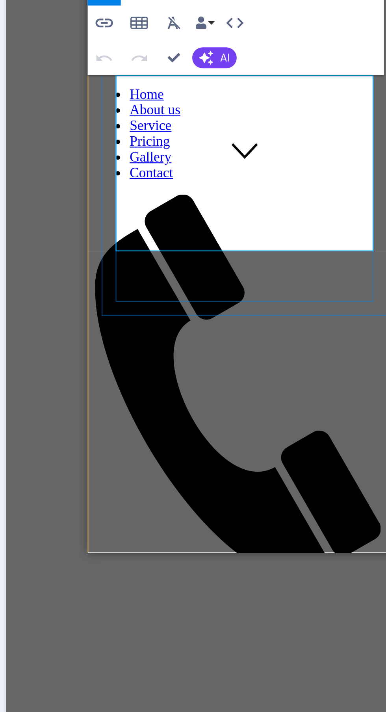
click at [181, 422] on p "Plaster of Paris (POP) False Ceilings have become an incredibly popular choice …" at bounding box center [162, 454] width 128 height 65
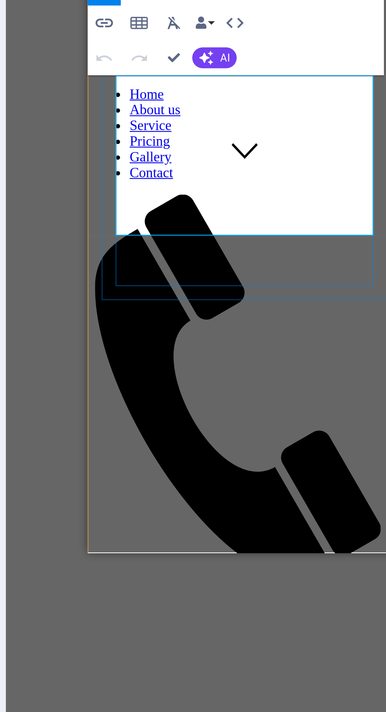
click at [154, 486] on div at bounding box center [158, 489] width 135 height 6
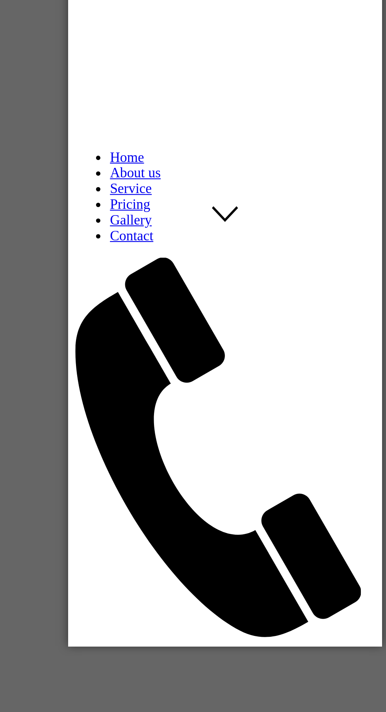
scroll to position [182, 0]
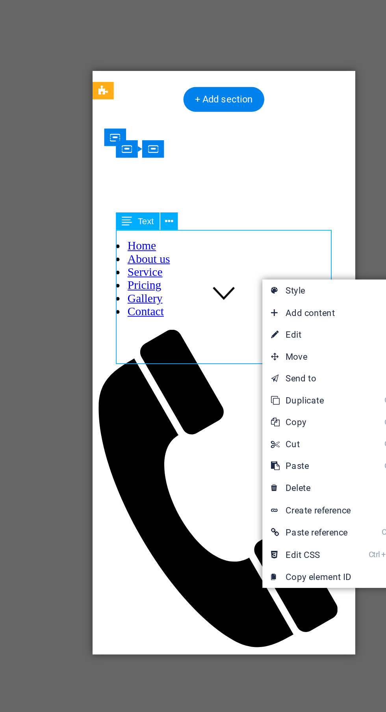
click at [264, 350] on link "⏎ Edit" at bounding box center [256, 351] width 53 height 12
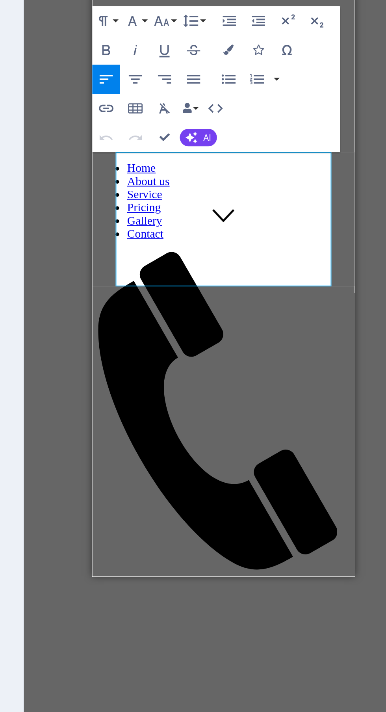
click at [202, 533] on p "Plaster of Paris (POP) False Ceilings have become an incredibly popular choice …" at bounding box center [167, 565] width 128 height 65
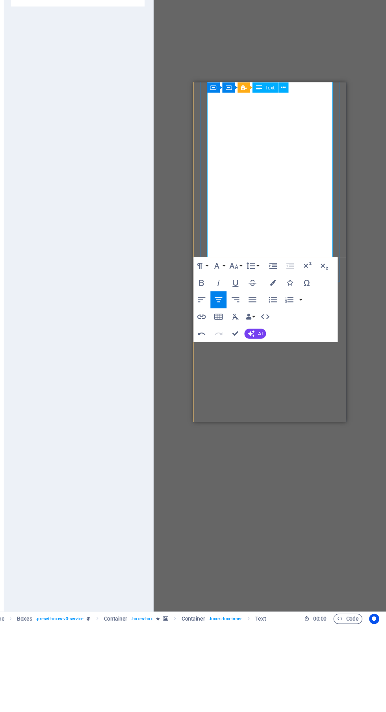
scroll to position [0, 0]
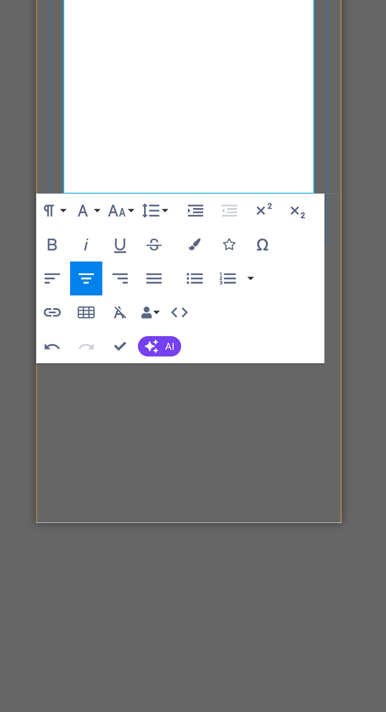
click at [264, 443] on button "AI" at bounding box center [264, 440] width 20 height 9
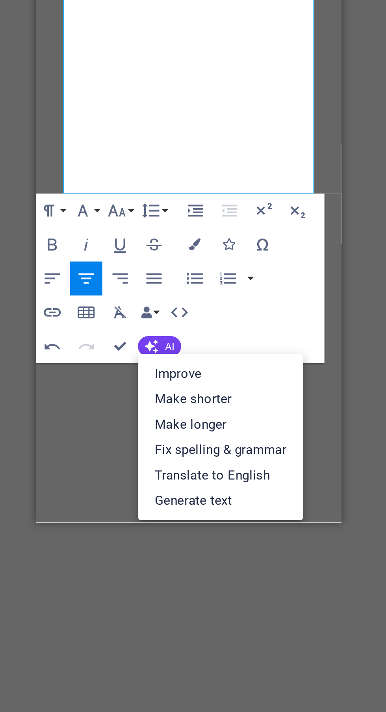
click at [212, 412] on icon "button" at bounding box center [214, 409] width 9 height 9
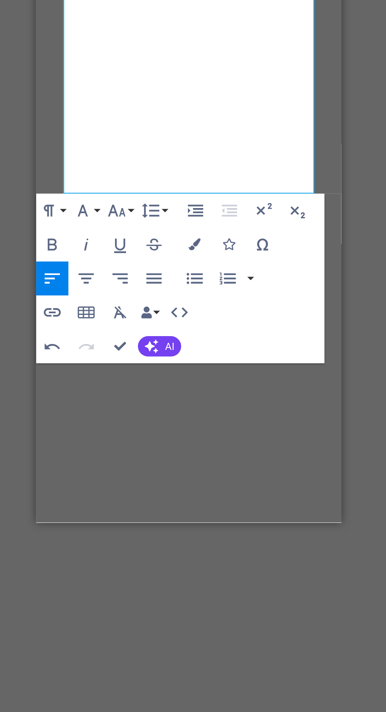
click at [262, 442] on icon "button" at bounding box center [261, 441] width 6 height 6
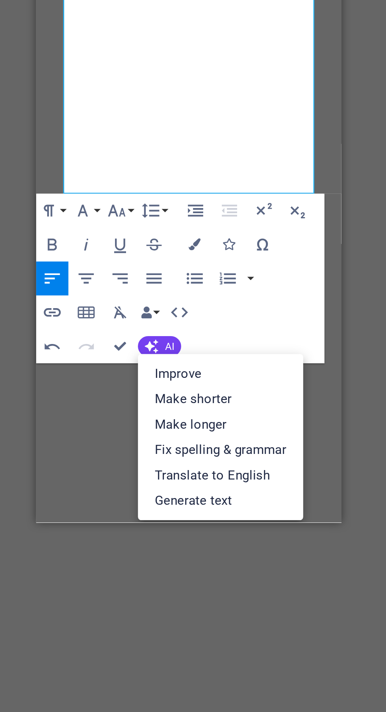
click at [320, 491] on link "Fix spelling & grammar" at bounding box center [292, 489] width 77 height 12
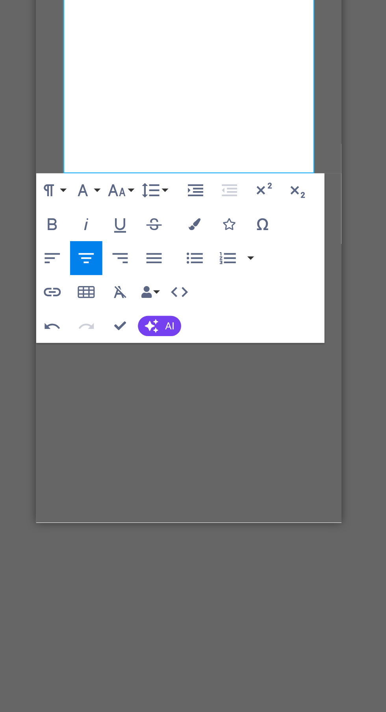
click at [266, 368] on button "Line Height" at bounding box center [261, 369] width 15 height 16
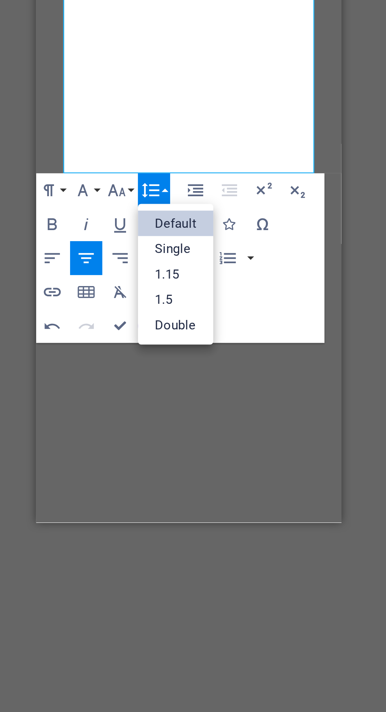
click at [278, 400] on link "Single" at bounding box center [271, 396] width 35 height 12
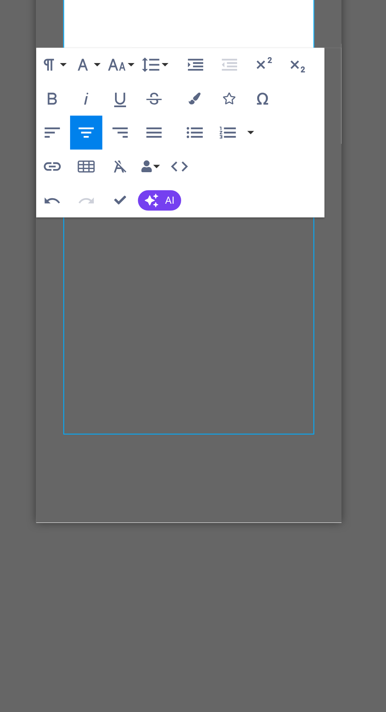
scroll to position [532, 0]
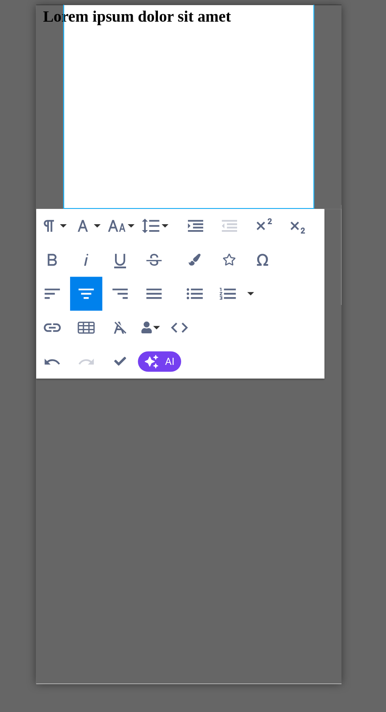
click at [267, 310] on button "Line Height" at bounding box center [261, 311] width 15 height 16
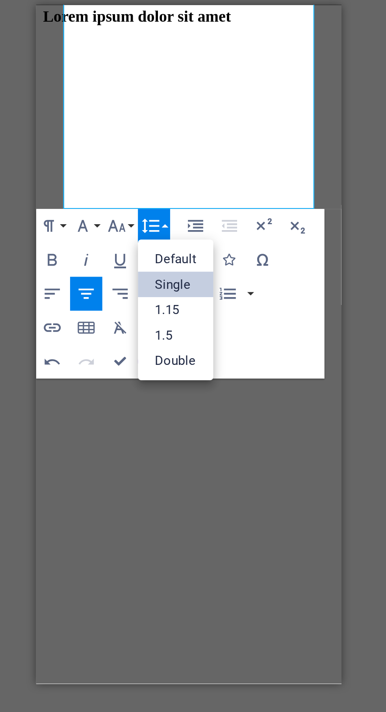
scroll to position [0, 0]
click at [273, 352] on link "1.15" at bounding box center [271, 349] width 35 height 12
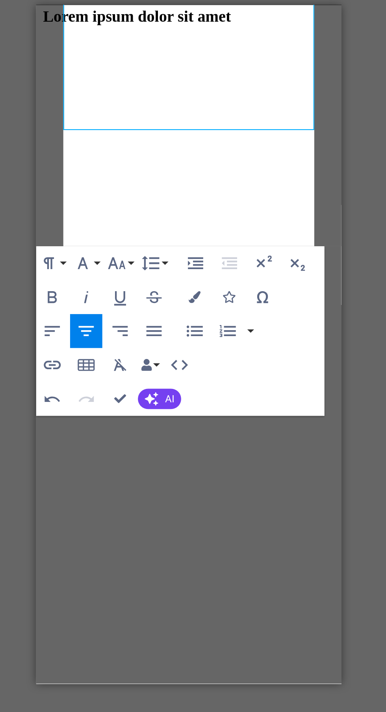
scroll to position [569, 0]
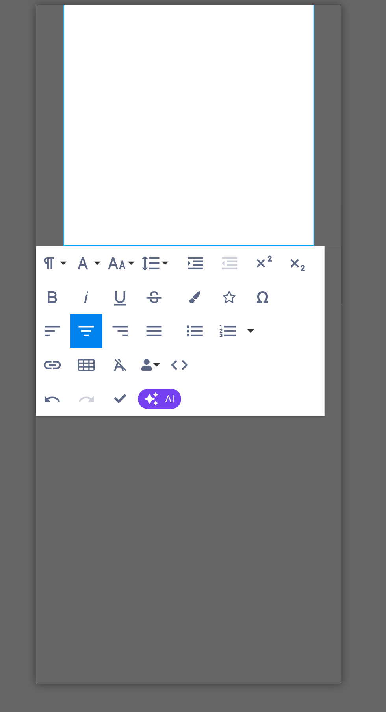
click at [267, 328] on button "Line Height" at bounding box center [261, 328] width 15 height 16
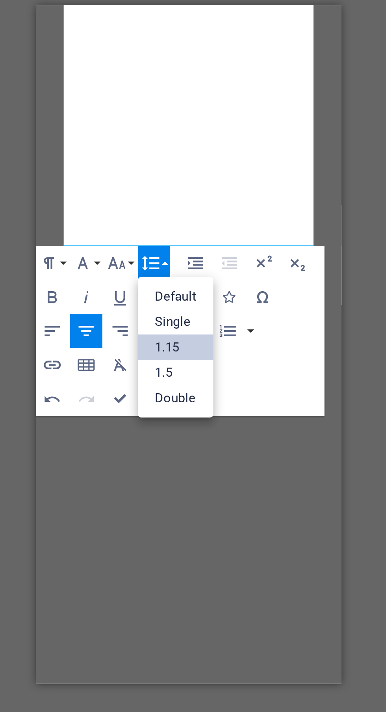
scroll to position [0, 0]
click at [277, 356] on link "Single" at bounding box center [271, 355] width 35 height 12
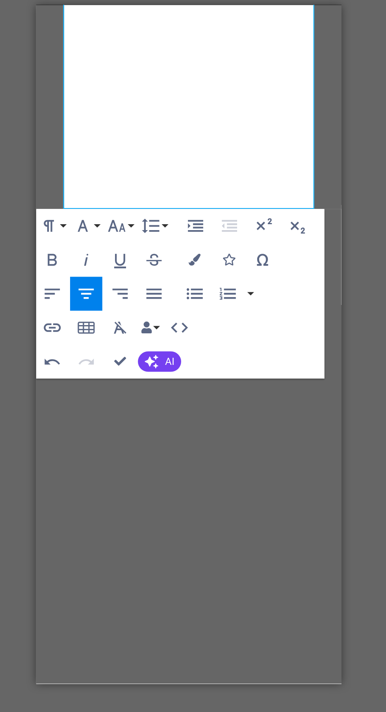
scroll to position [532, 0]
click at [267, 310] on button "Line Height" at bounding box center [261, 311] width 15 height 16
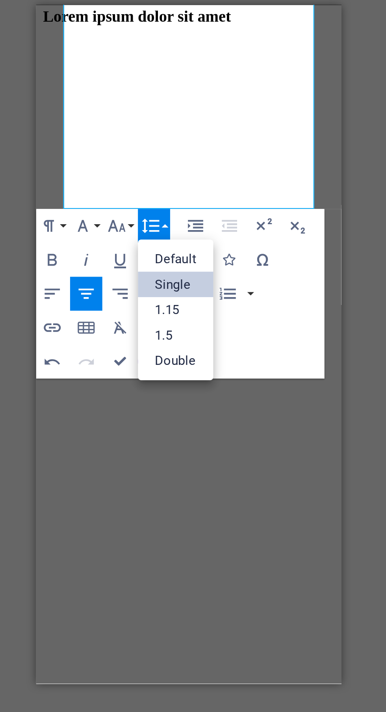
scroll to position [0, 0]
click at [274, 362] on link "1.5" at bounding box center [271, 361] width 35 height 12
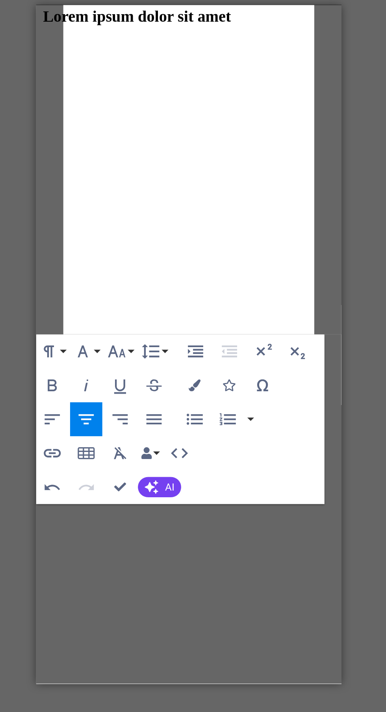
scroll to position [653, 0]
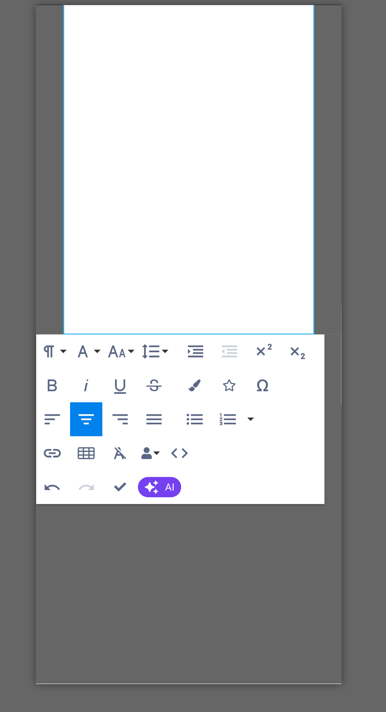
click at [267, 368] on button "Line Height" at bounding box center [261, 369] width 15 height 16
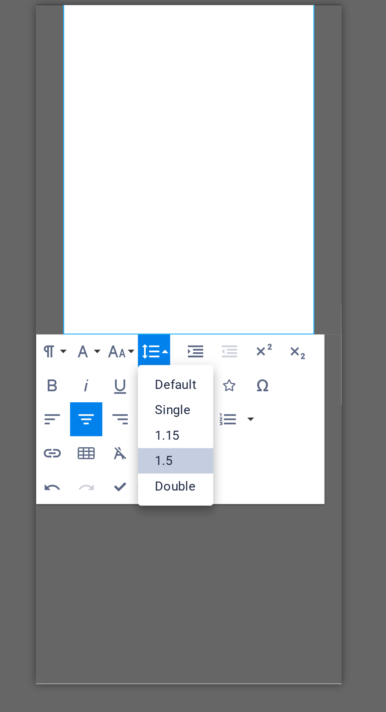
scroll to position [0, 0]
click at [278, 408] on link "1.15" at bounding box center [271, 408] width 35 height 12
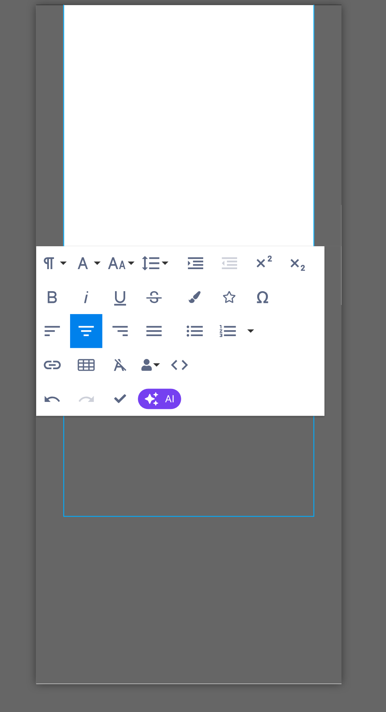
scroll to position [569, 0]
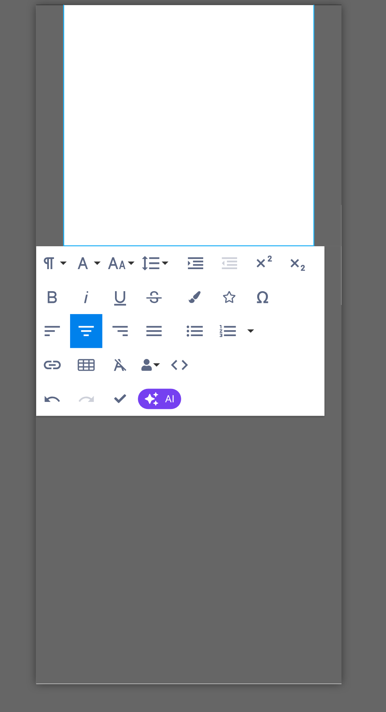
click at [281, 330] on icon "button" at bounding box center [281, 327] width 9 height 9
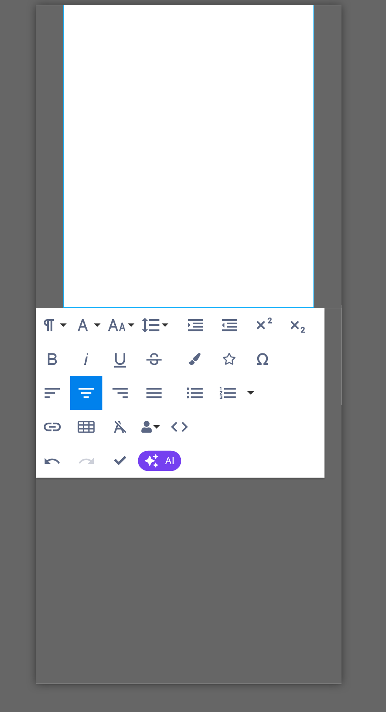
click at [295, 360] on icon "button" at bounding box center [296, 356] width 9 height 9
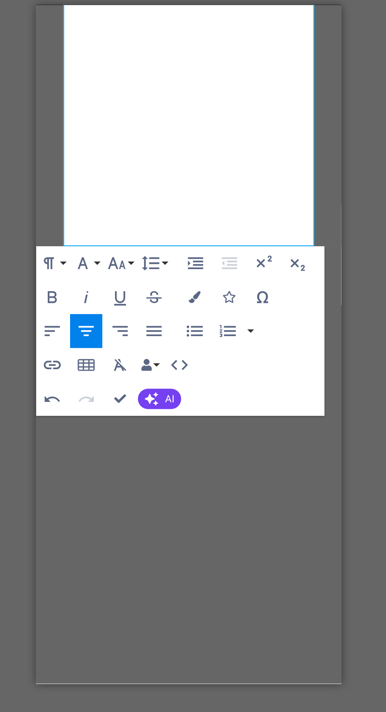
click at [282, 332] on icon "button" at bounding box center [281, 327] width 9 height 9
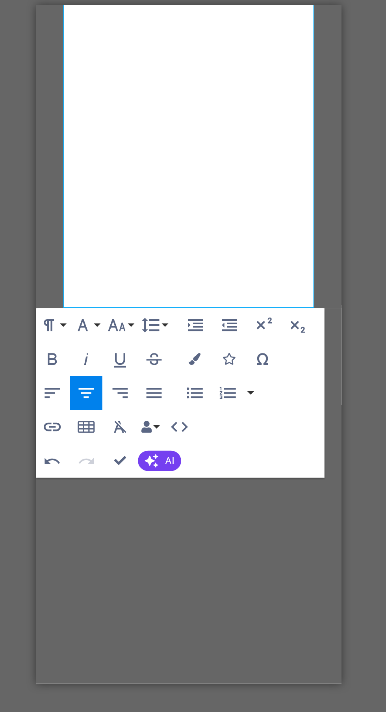
click at [215, 393] on icon "button" at bounding box center [214, 387] width 9 height 9
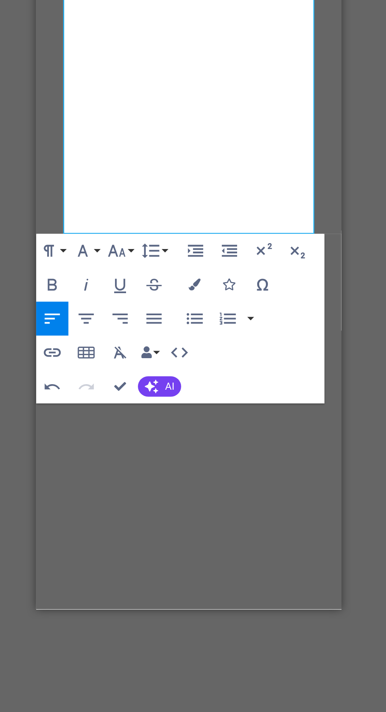
click at [233, 404] on icon "button" at bounding box center [230, 403] width 9 height 9
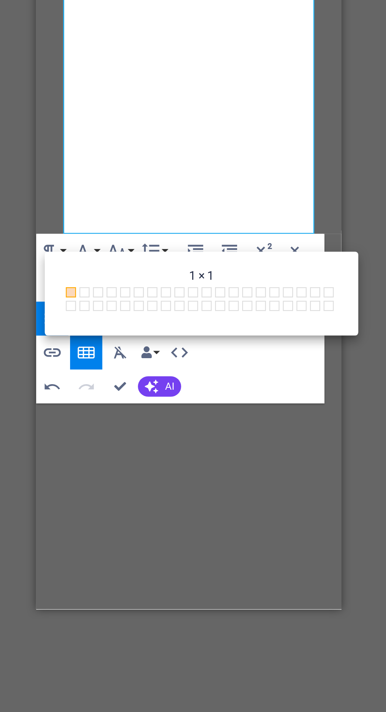
click at [228, 406] on icon "button" at bounding box center [230, 404] width 8 height 6
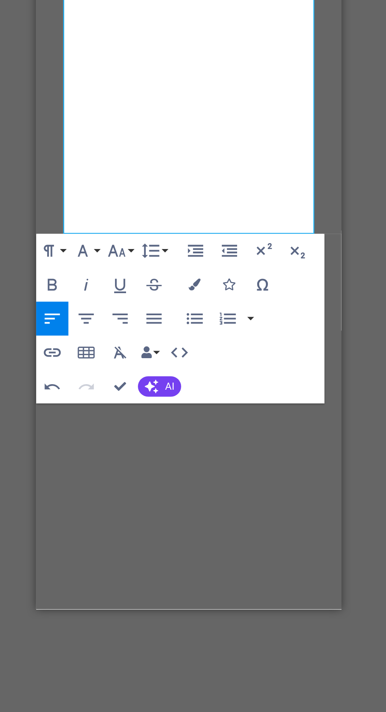
click at [128, 453] on p "Plaster of Paris (POP) False Ceiling is one of the most popular choices for mod…" at bounding box center [111, 634] width 128 height 362
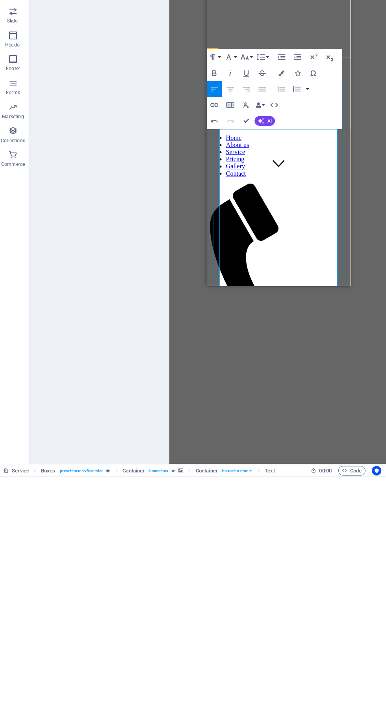
scroll to position [110, 0]
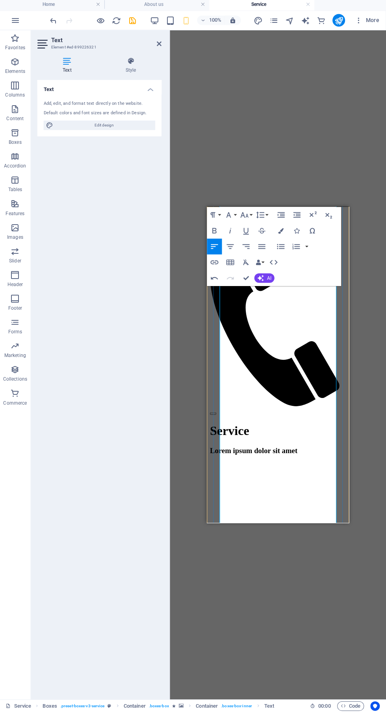
scroll to position [295, 0]
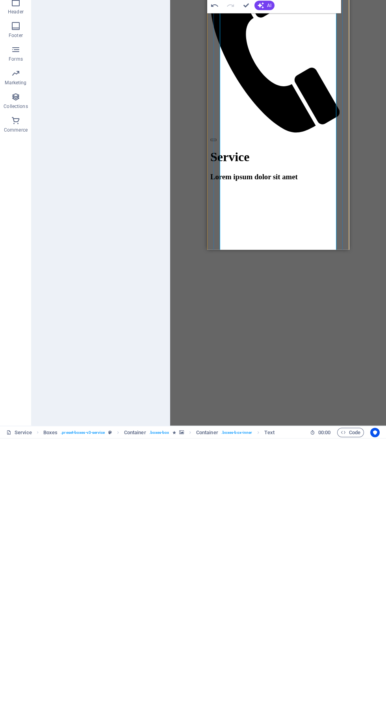
click at [323, 661] on div "H1 Banner Banner Container Reference Container Container H4 Boxes Boxes Contain…" at bounding box center [278, 366] width 216 height 668
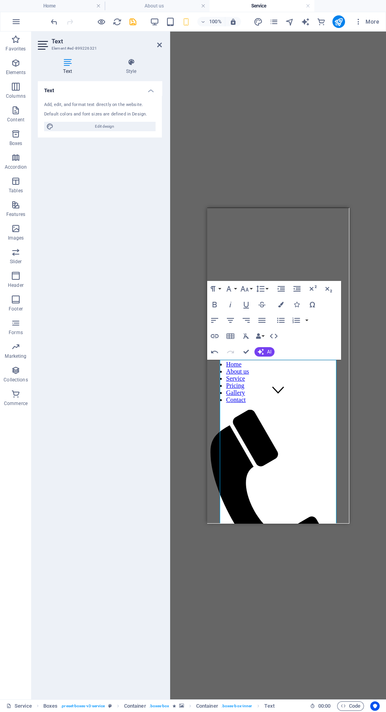
scroll to position [116, 0]
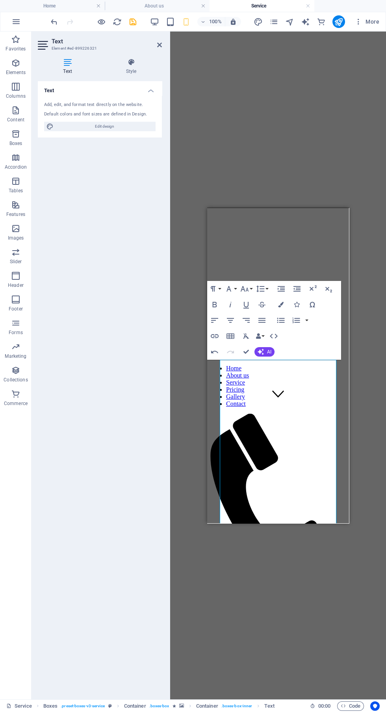
click at [313, 594] on div "Service Lorem ipsum dolor sit amet" at bounding box center [277, 618] width 135 height 48
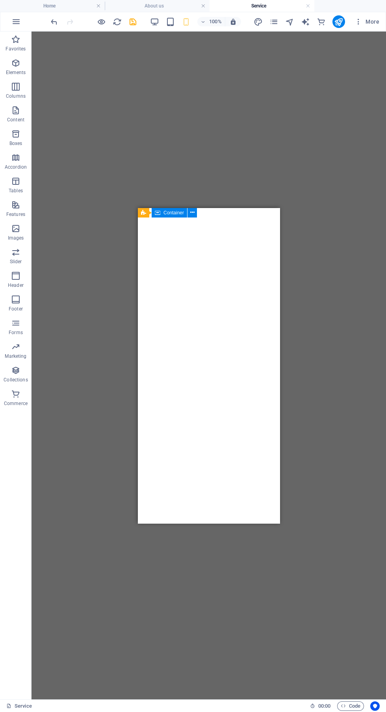
scroll to position [551, 0]
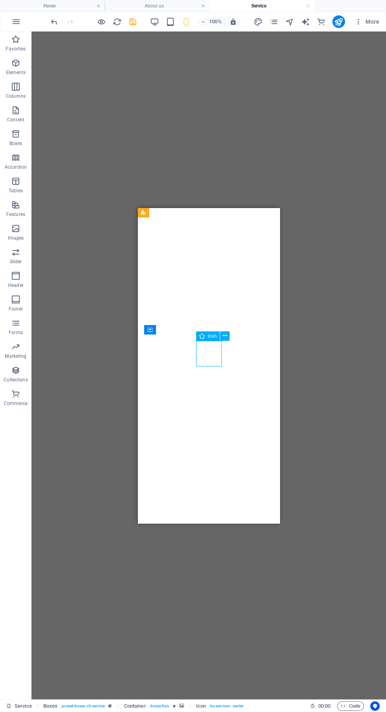
scroll to position [554, 0]
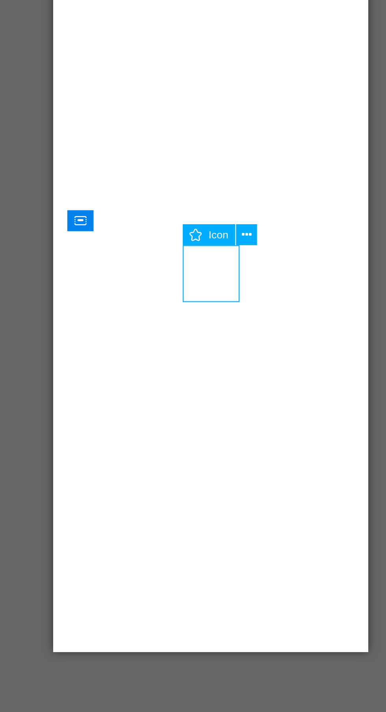
click at [230, 336] on div "Icon" at bounding box center [215, 335] width 39 height 10
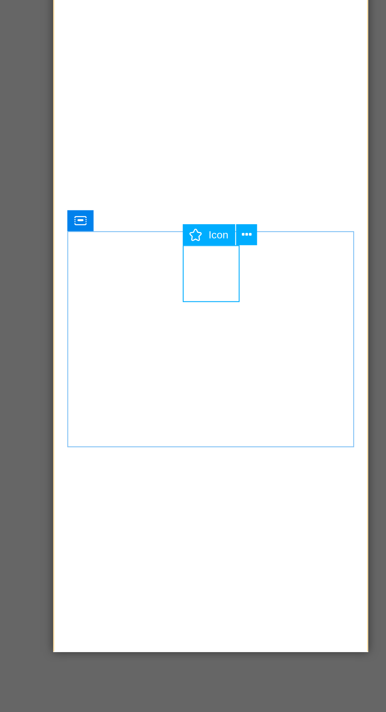
click at [224, 338] on icon at bounding box center [225, 335] width 4 height 8
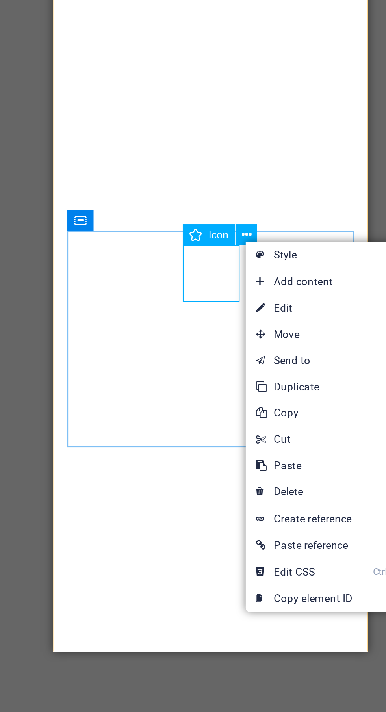
click at [254, 451] on link "⌦ Delete" at bounding box center [251, 451] width 53 height 12
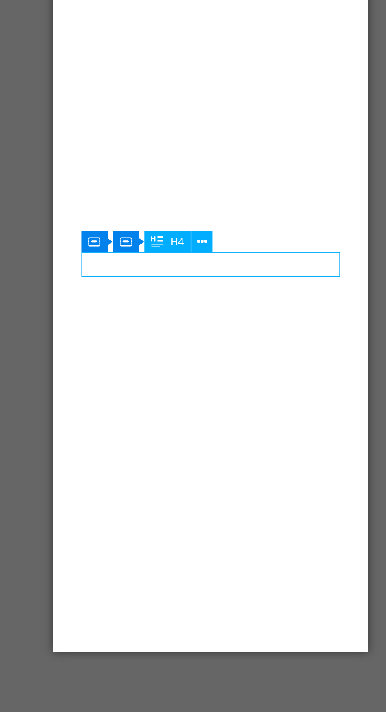
click at [208, 341] on button at bounding box center [204, 338] width 9 height 9
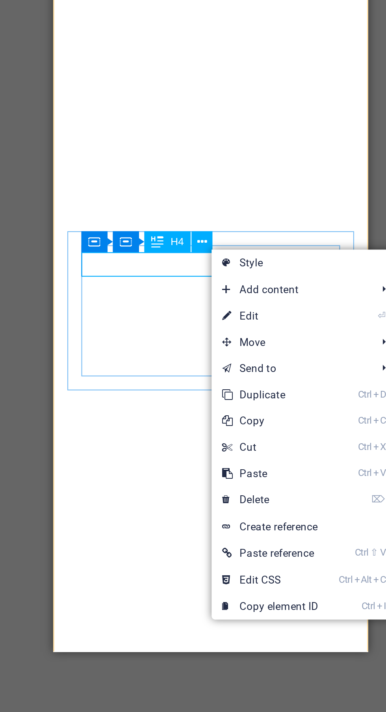
click at [245, 371] on link "⏎ Edit" at bounding box center [235, 372] width 53 height 12
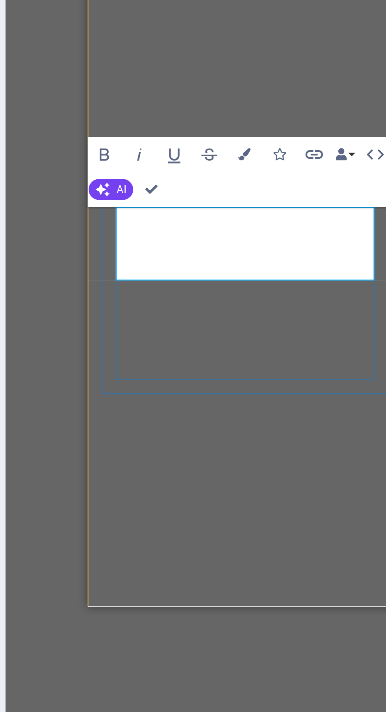
click at [218, 337] on button "AI" at bounding box center [218, 334] width 20 height 9
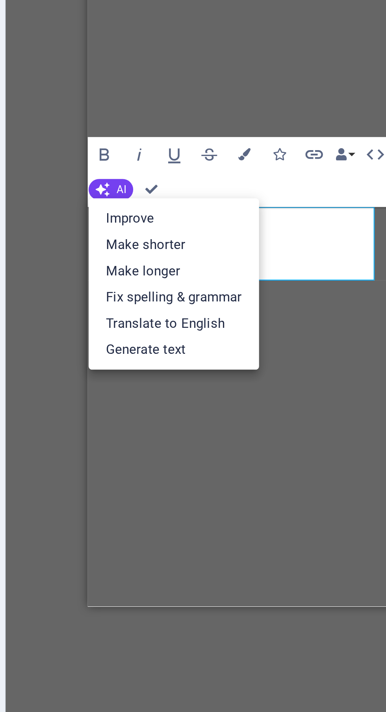
click at [257, 395] on link "Translate to English" at bounding box center [246, 396] width 77 height 12
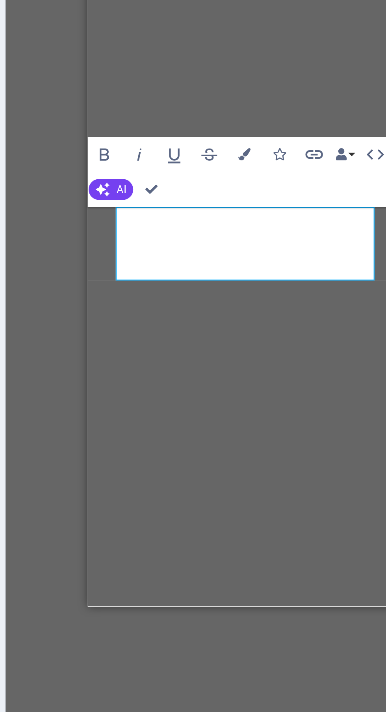
click at [222, 335] on span "AI" at bounding box center [222, 335] width 4 height 5
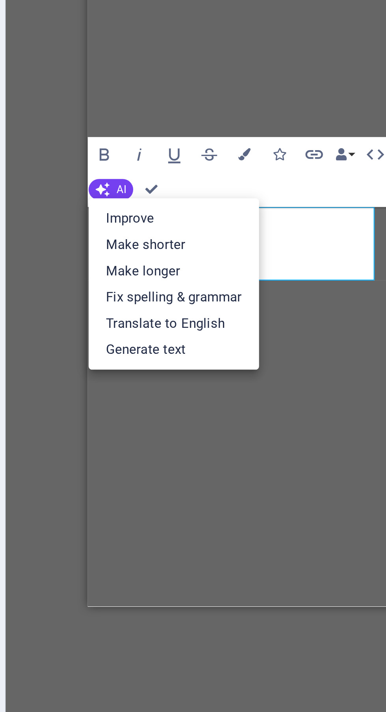
click at [265, 383] on link "Fix spelling & grammar" at bounding box center [246, 384] width 77 height 12
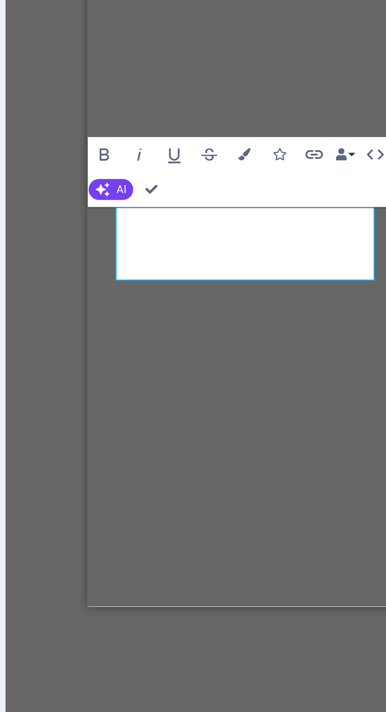
click at [221, 336] on span "AI" at bounding box center [222, 335] width 4 height 5
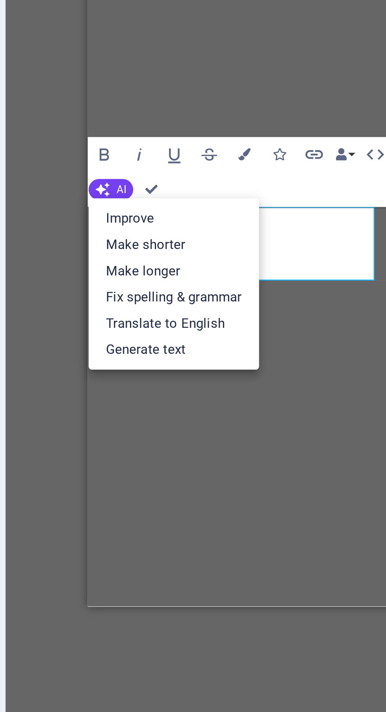
click at [245, 365] on link "Make shorter" at bounding box center [246, 360] width 77 height 12
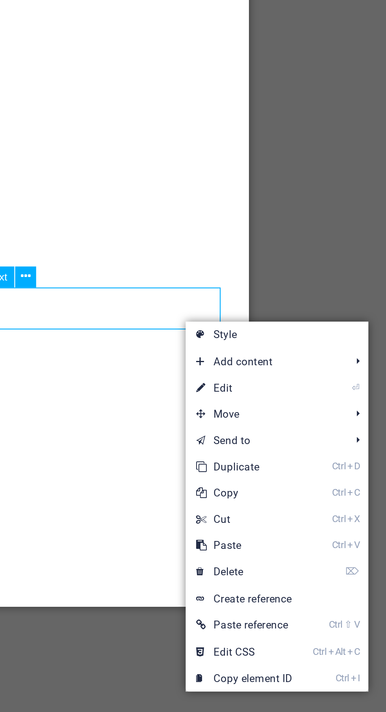
click at [281, 425] on link "⏎ Edit" at bounding box center [277, 425] width 53 height 12
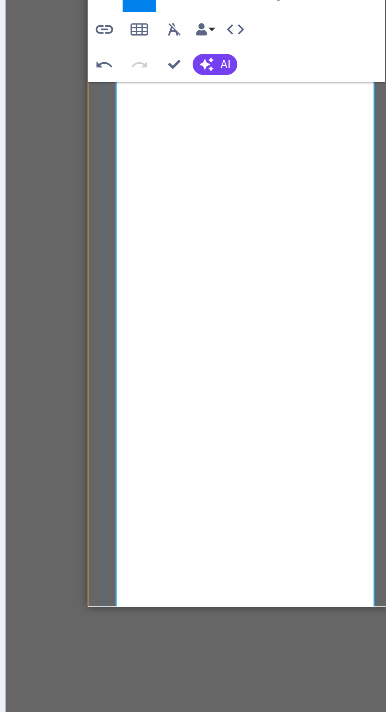
scroll to position [1128, 0]
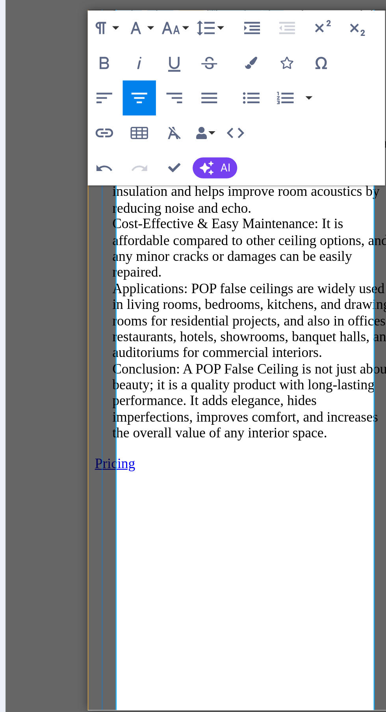
click at [265, 282] on button "AI" at bounding box center [264, 278] width 20 height 9
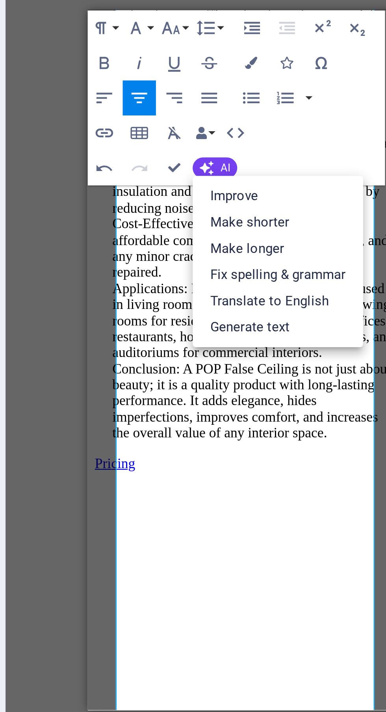
click at [309, 325] on link "Fix spelling & grammar" at bounding box center [292, 327] width 77 height 12
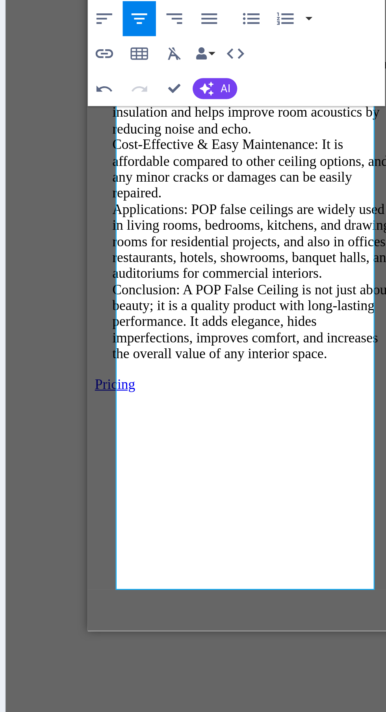
click at [265, 278] on button "AI" at bounding box center [264, 278] width 20 height 9
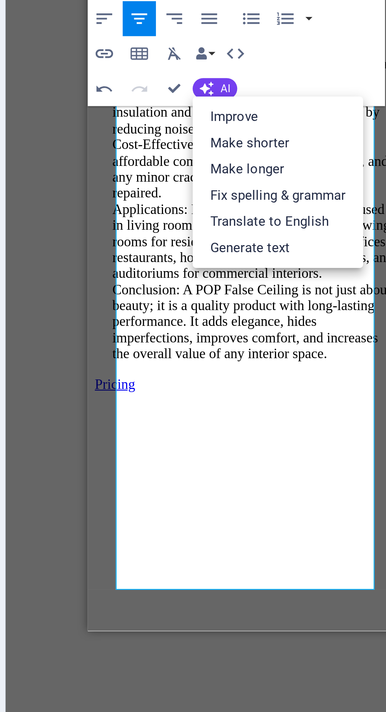
click at [302, 342] on link "Translate to English" at bounding box center [292, 339] width 77 height 12
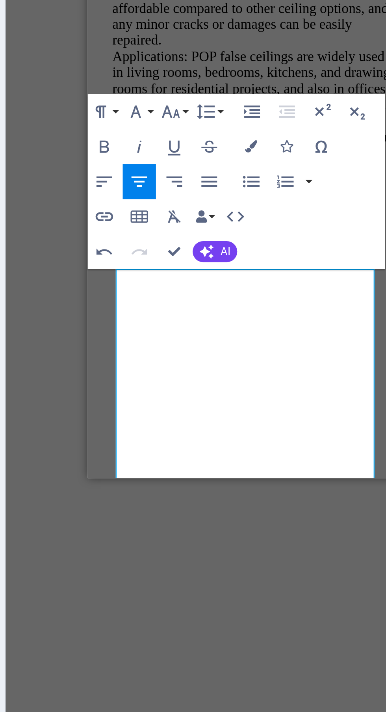
scroll to position [504, 0]
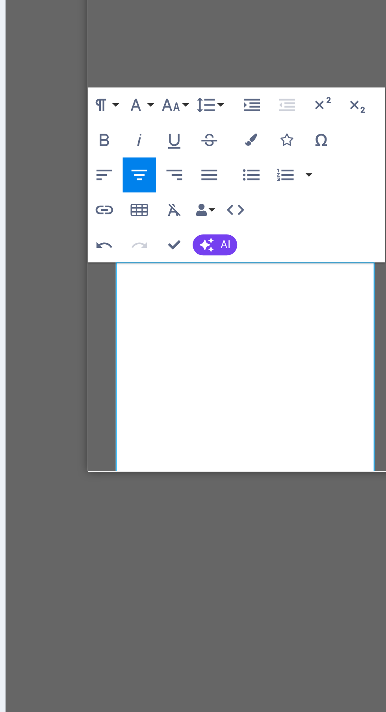
click at [266, 421] on button "AI" at bounding box center [264, 420] width 20 height 9
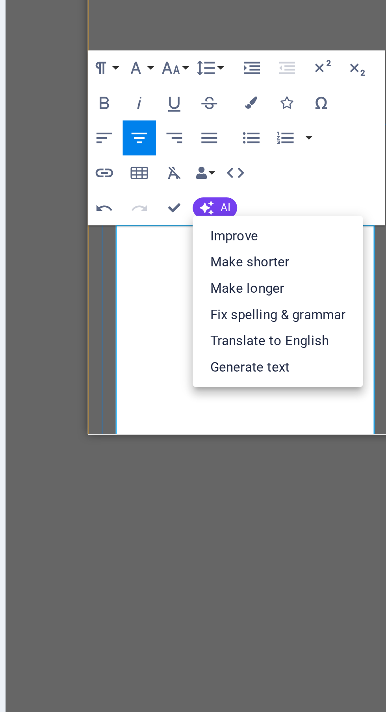
click at [211, 392] on icon "button" at bounding box center [214, 389] width 9 height 9
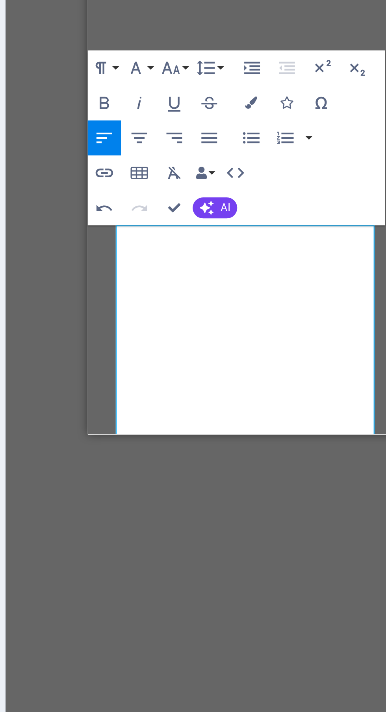
click at [267, 358] on button "Line Height" at bounding box center [261, 358] width 15 height 16
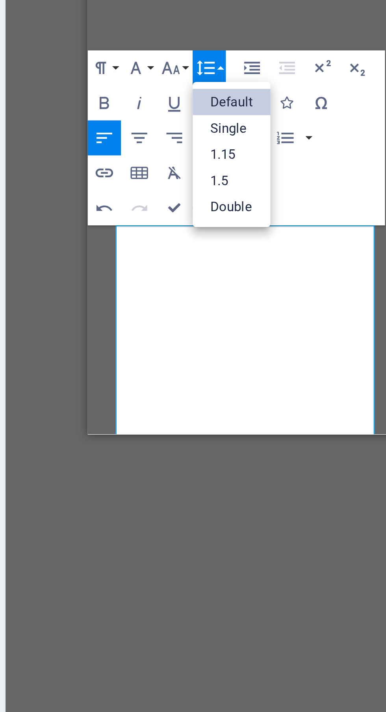
scroll to position [0, 0]
click at [271, 399] on link "1.15" at bounding box center [271, 397] width 35 height 12
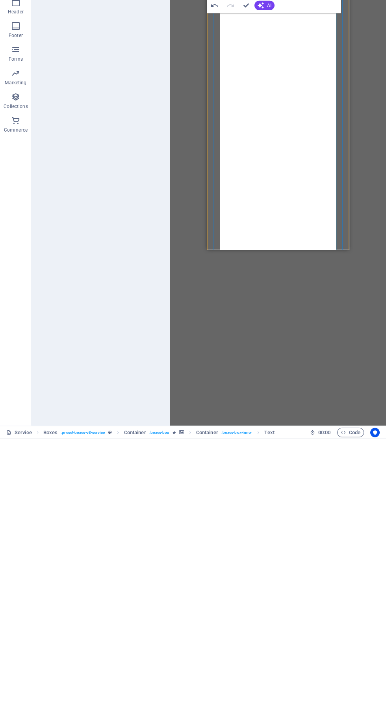
scroll to position [0, 0]
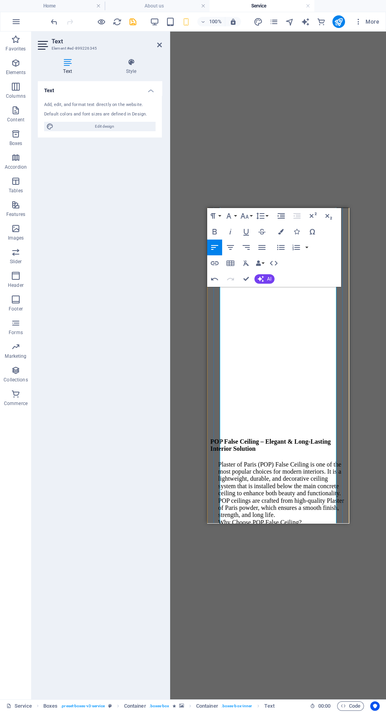
scroll to position [790, 0]
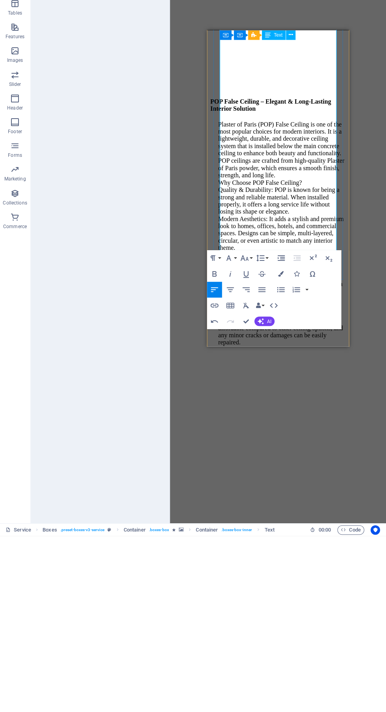
scroll to position [937, 0]
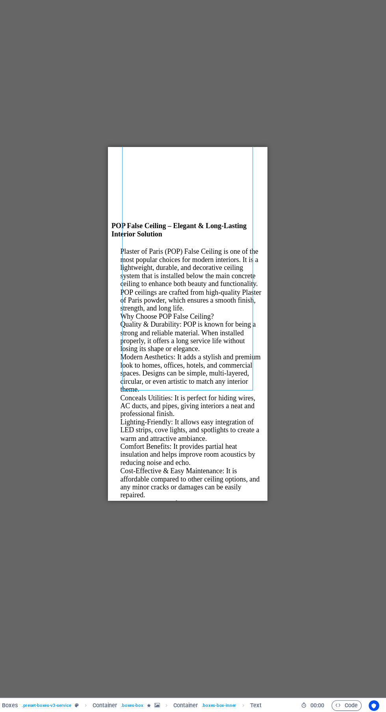
scroll to position [0, 0]
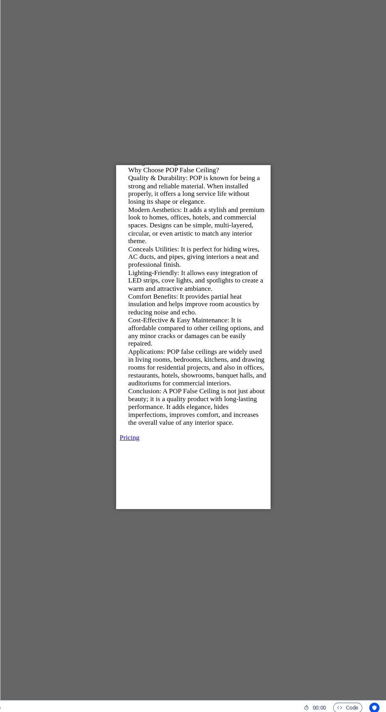
scroll to position [1097, 0]
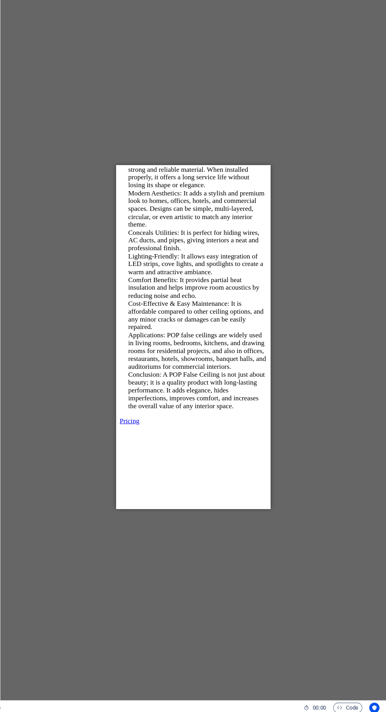
click at [225, 305] on icon at bounding box center [225, 307] width 4 height 8
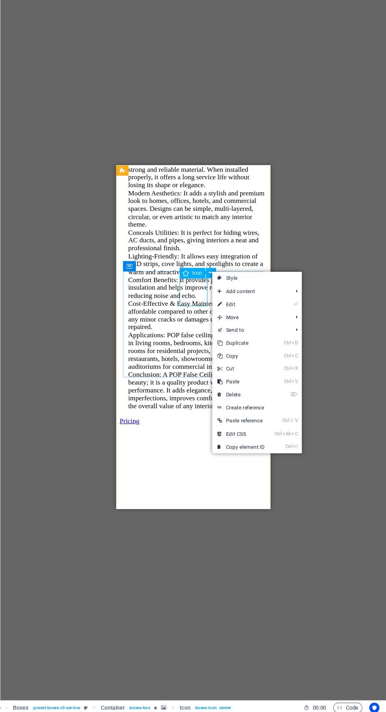
click at [271, 417] on link "⌦ Delete" at bounding box center [252, 418] width 53 height 12
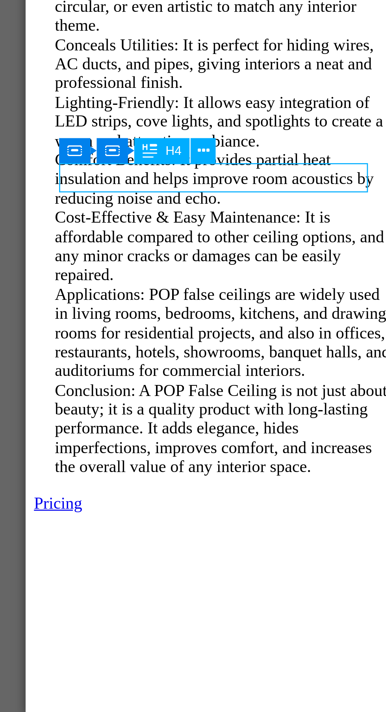
click at [204, 309] on icon at bounding box center [205, 310] width 4 height 8
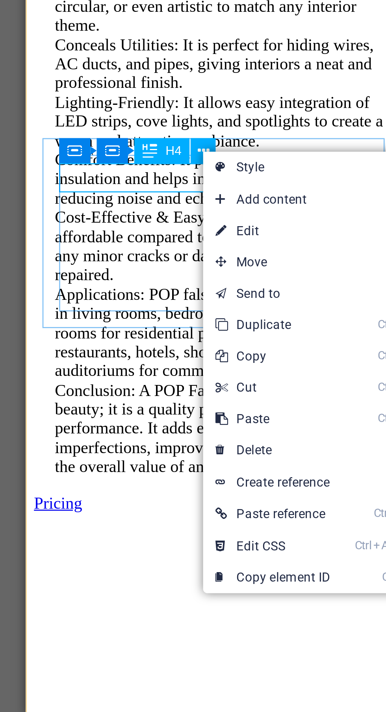
click at [238, 343] on link "⏎ Edit" at bounding box center [231, 340] width 53 height 12
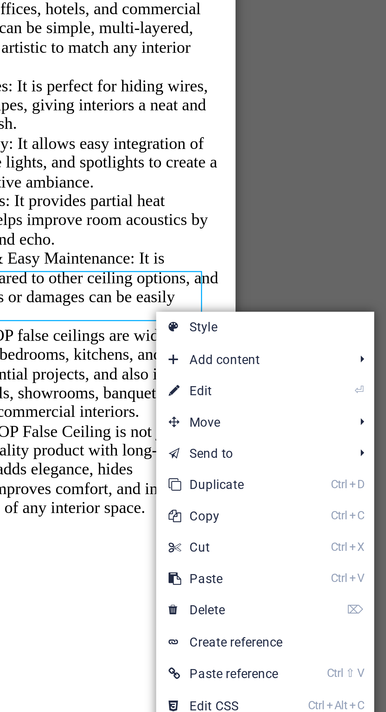
click at [274, 386] on link "⏎ Edit" at bounding box center [276, 385] width 53 height 12
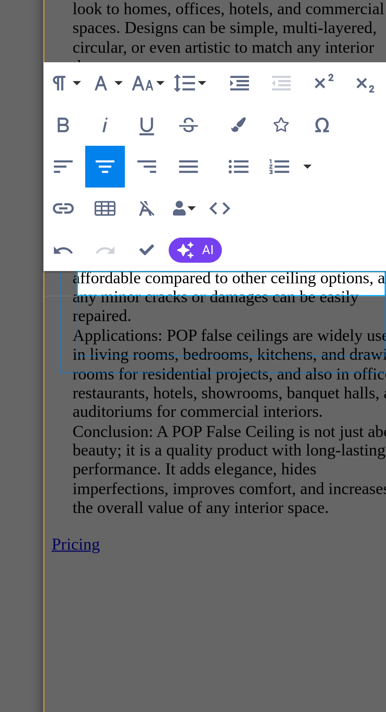
click at [268, 332] on span "AI" at bounding box center [269, 331] width 4 height 5
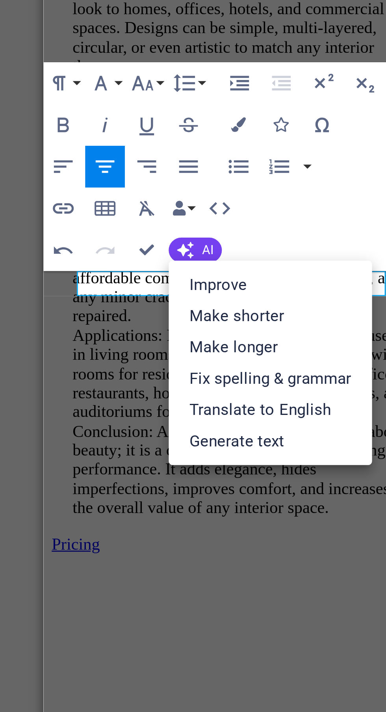
click at [304, 394] on link "Translate to English" at bounding box center [292, 392] width 77 height 12
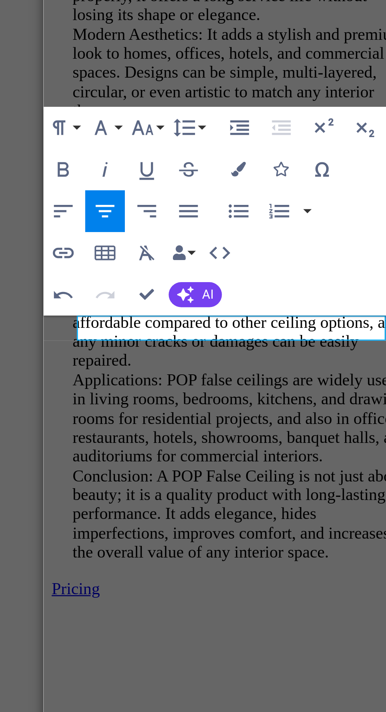
click at [264, 331] on icon "button" at bounding box center [260, 331] width 7 height 7
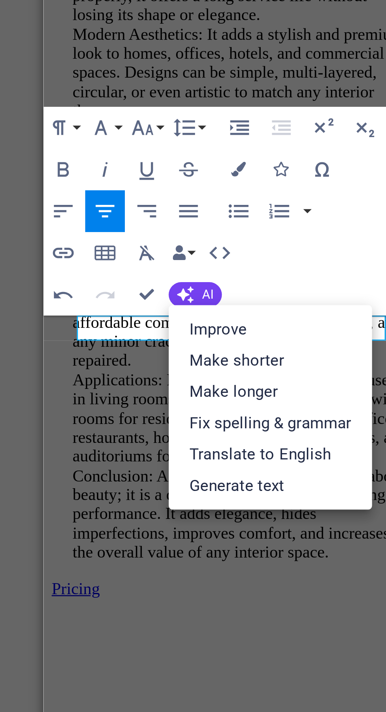
click at [312, 379] on link "Fix spelling & grammar" at bounding box center [292, 380] width 77 height 12
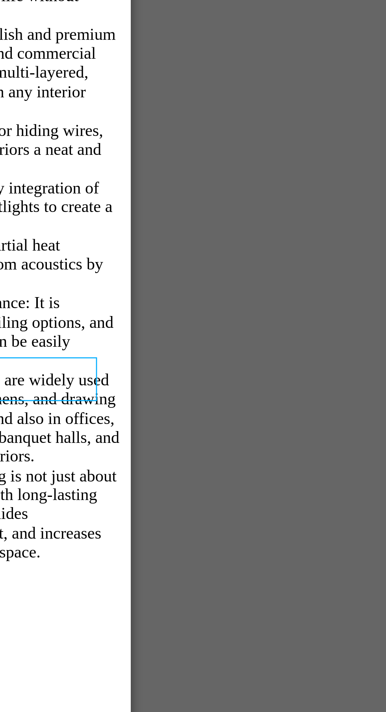
click at [370, 316] on div "H1 Banner Banner Container Reference Container Container H4 Boxes Boxes Contain…" at bounding box center [209, 366] width 355 height 668
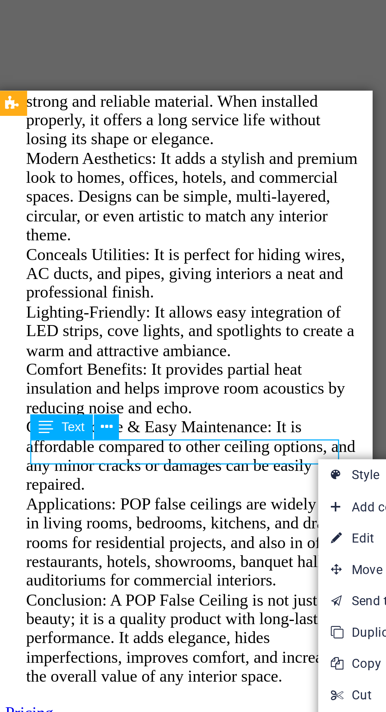
click at [276, 376] on link "⏎ Edit" at bounding box center [285, 377] width 53 height 12
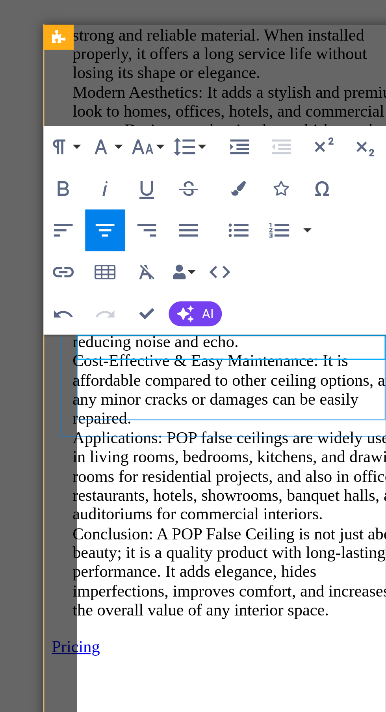
scroll to position [1112, 0]
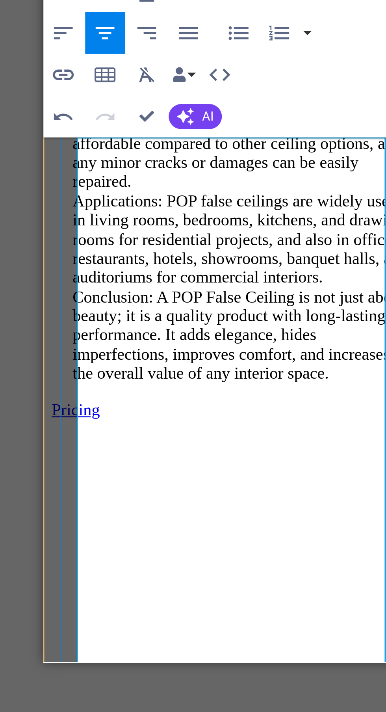
click at [261, 321] on button "AI" at bounding box center [264, 316] width 20 height 9
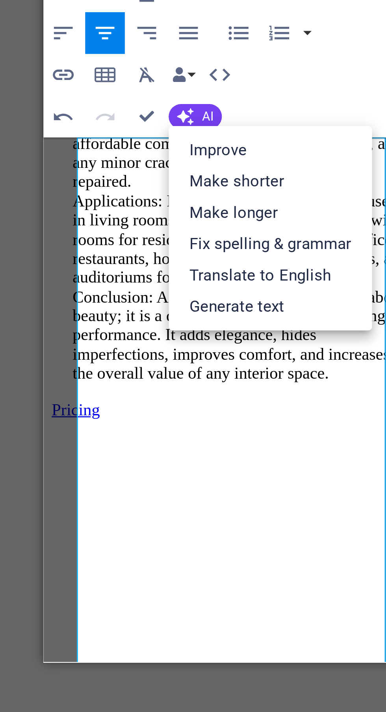
click at [304, 379] on link "Translate to English" at bounding box center [292, 377] width 77 height 12
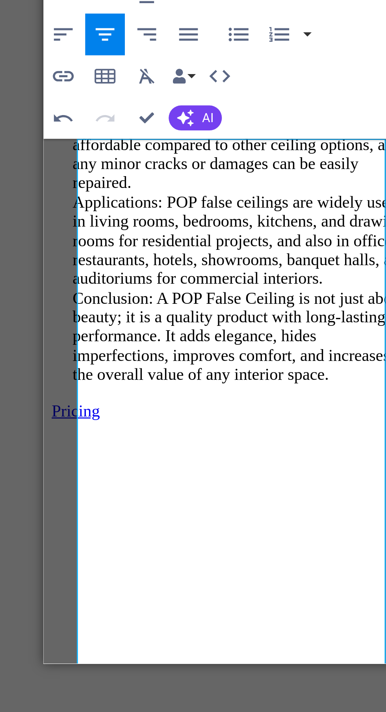
click at [268, 318] on span "AI" at bounding box center [269, 317] width 4 height 5
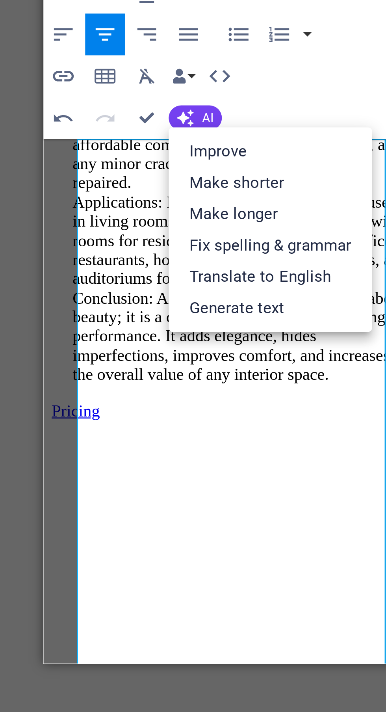
click at [309, 378] on link "Translate to English" at bounding box center [292, 377] width 77 height 12
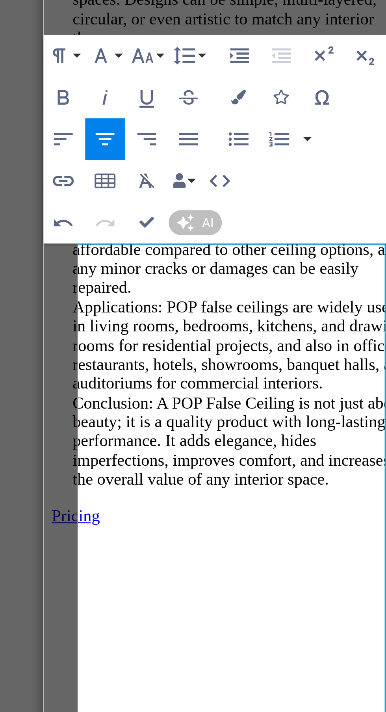
click at [213, 290] on icon "button" at bounding box center [214, 285] width 9 height 9
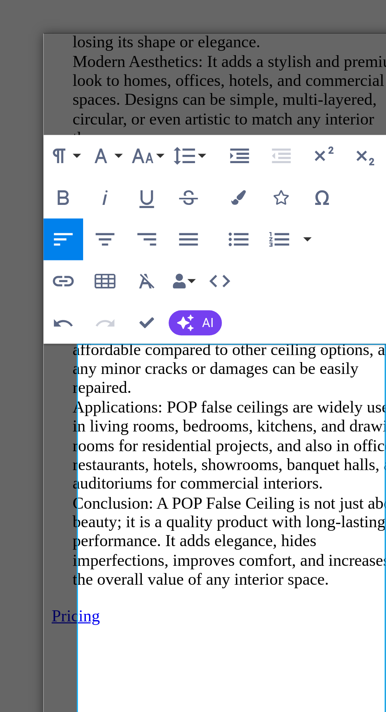
click at [265, 254] on button "Line Height" at bounding box center [261, 254] width 15 height 16
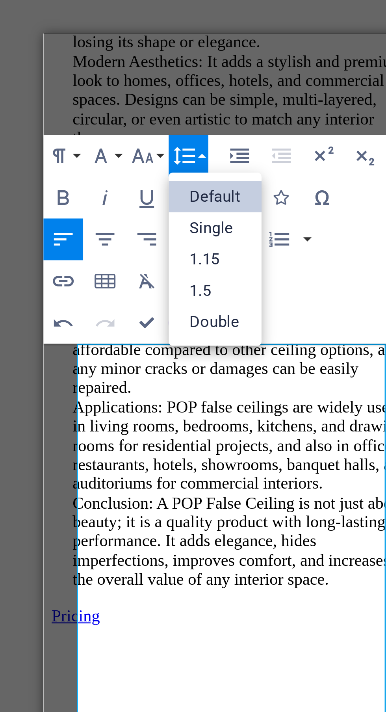
scroll to position [0, 0]
click at [271, 293] on link "1.15" at bounding box center [271, 293] width 35 height 12
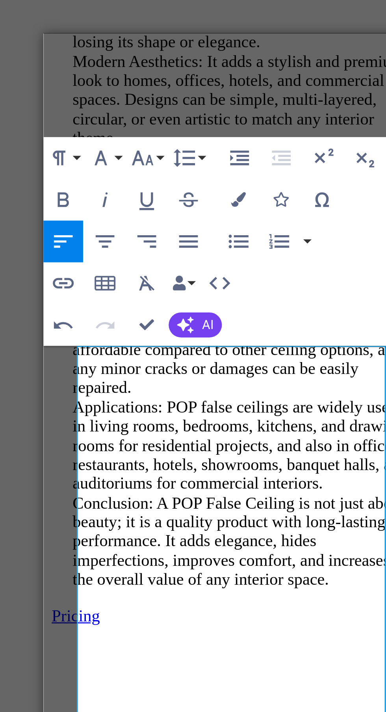
scroll to position [1111, 0]
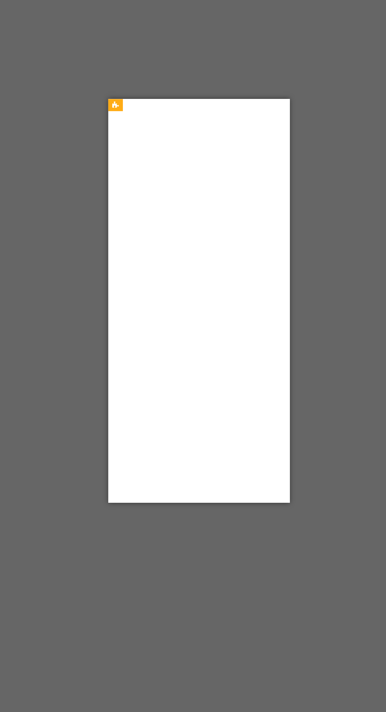
scroll to position [547, 0]
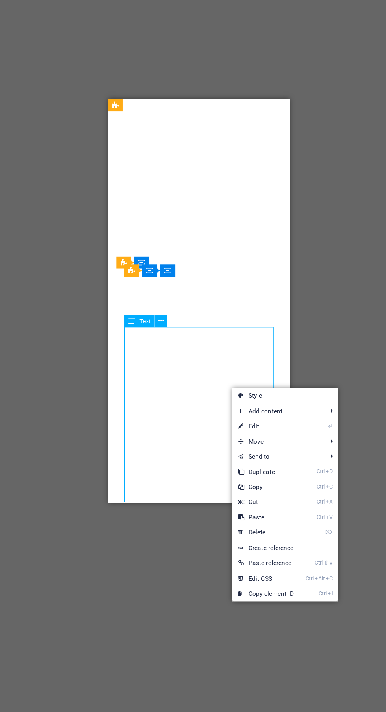
click at [272, 464] on link "⏎ Edit" at bounding box center [261, 464] width 53 height 12
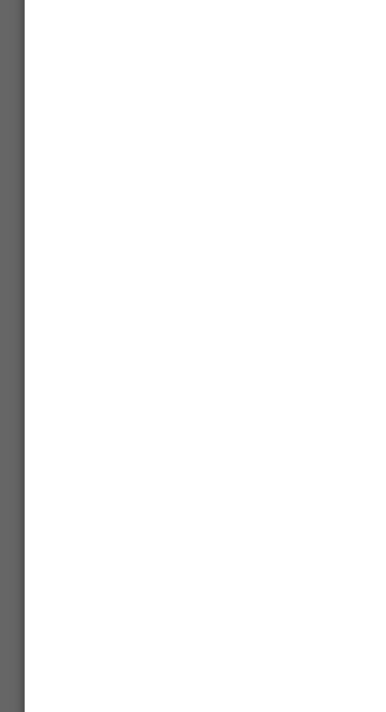
scroll to position [568, 0]
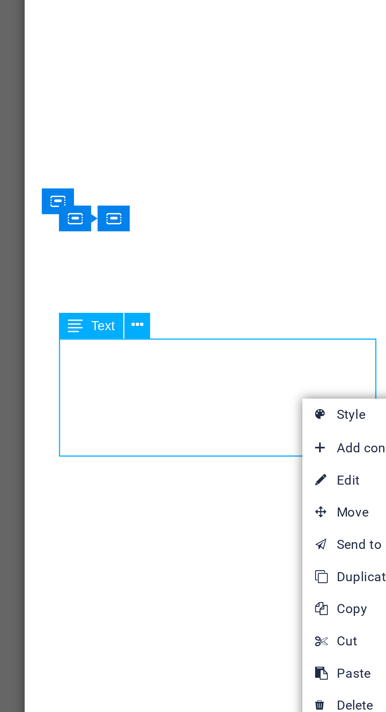
click at [260, 418] on link "⏎ Edit" at bounding box center [266, 418] width 53 height 12
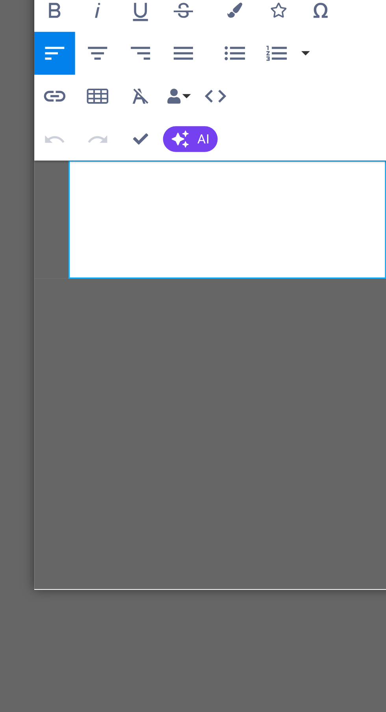
click at [130, 499] on figure at bounding box center [104, 499] width 135 height 0
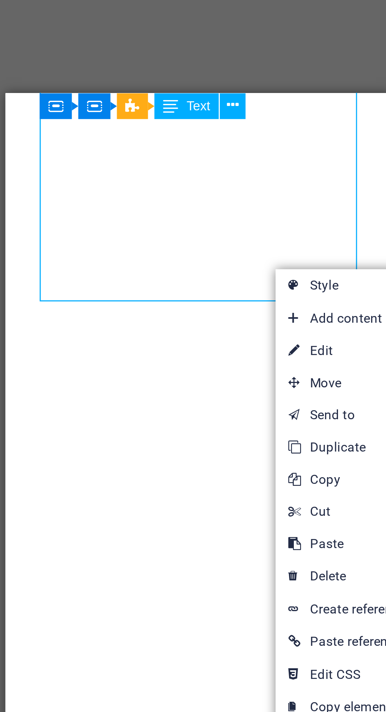
click at [258, 303] on link "⏎ Edit" at bounding box center [263, 303] width 53 height 12
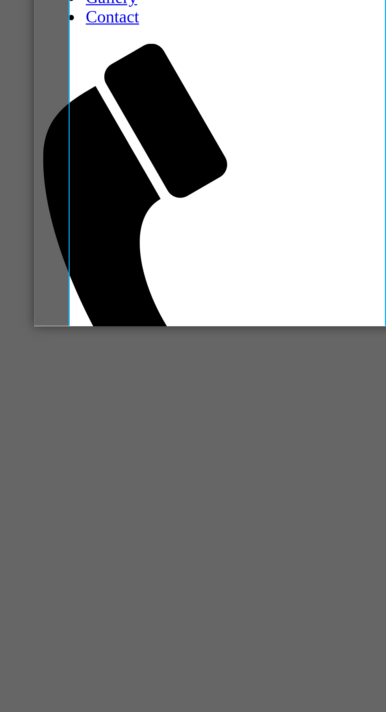
click at [105, 7] on p "Plaster of Paris (POP) False Ceiling is one of the most popular choices for mod…" at bounding box center [109, 155] width 128 height 297
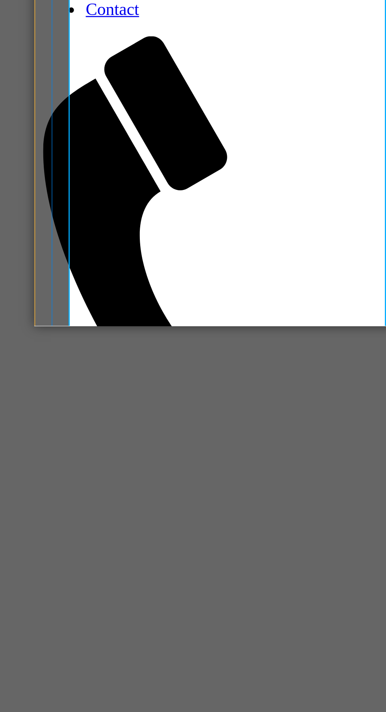
click at [83, 286] on p "Plaster of Paris (POP) False Ceiling is one of the most popular choices for mod…" at bounding box center [109, 394] width 128 height 217
click at [126, 243] on p "Plaster of Paris (POP) False Ceiling is one of the most popular choices for mod…" at bounding box center [109, 337] width 128 height 188
click at [110, 178] on p "Plaster of Paris (POP) False Ceiling is one of the most popular choices for mod…" at bounding box center [109, 243] width 128 height 130
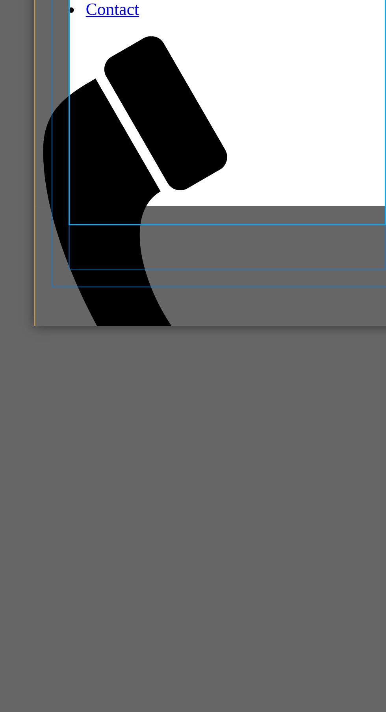
click at [99, 120] on p "Plaster of Paris (POP) False Ceiling is one of the most popular choices for mod…" at bounding box center [109, 167] width 128 height 94
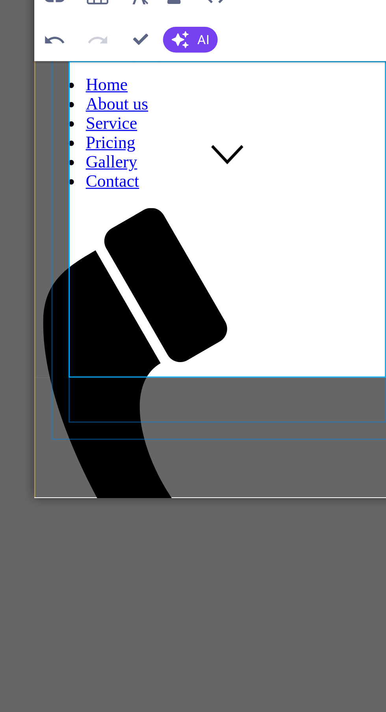
click at [106, 291] on p "Plaster of Paris (POP) False Ceiling is one of the most popular choices for mod…" at bounding box center [109, 334] width 128 height 87
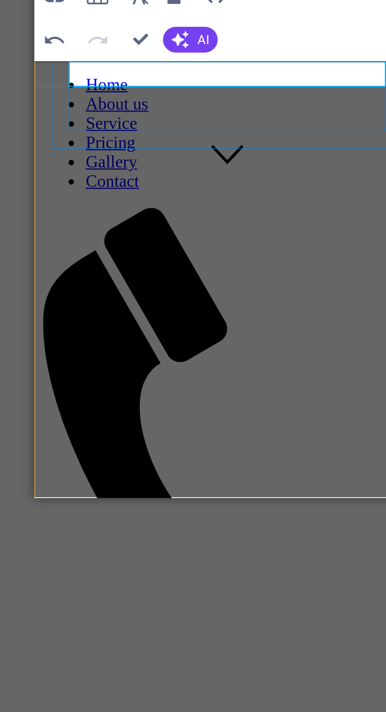
scroll to position [0, 3]
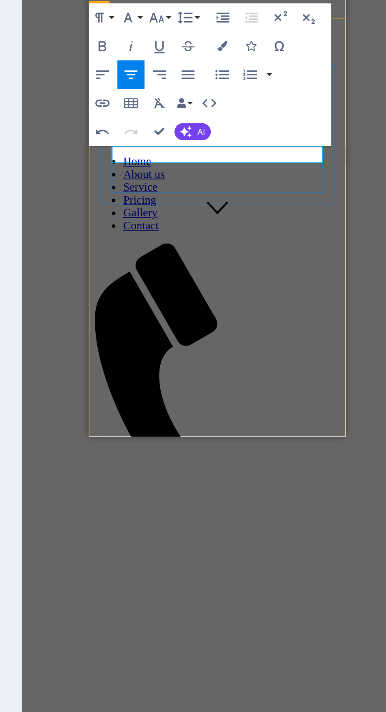
click at [267, 353] on span "AI" at bounding box center [269, 355] width 4 height 5
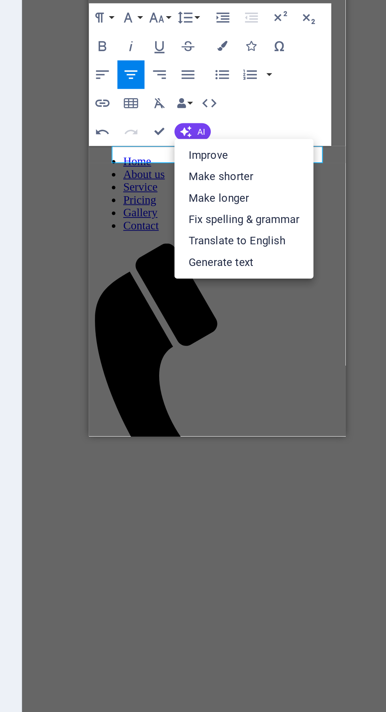
click at [313, 419] on link "Translate to English" at bounding box center [292, 415] width 77 height 12
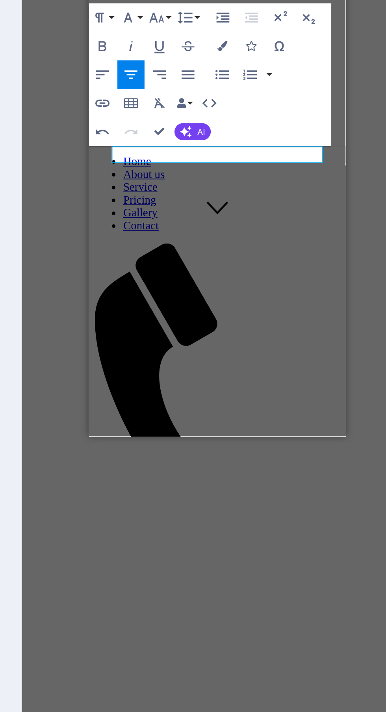
click at [270, 355] on span "AI" at bounding box center [269, 355] width 4 height 5
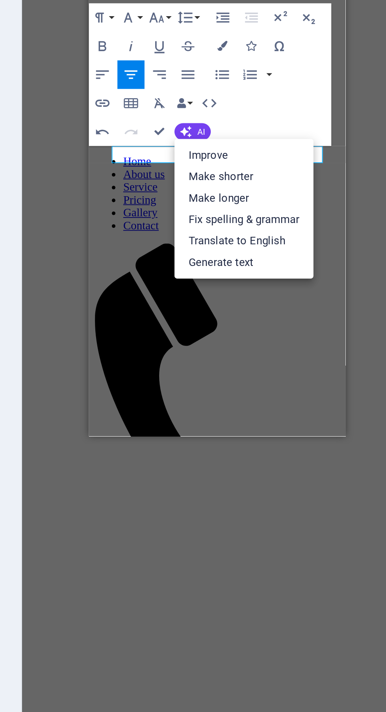
click at [311, 405] on link "Fix spelling & grammar" at bounding box center [292, 403] width 77 height 12
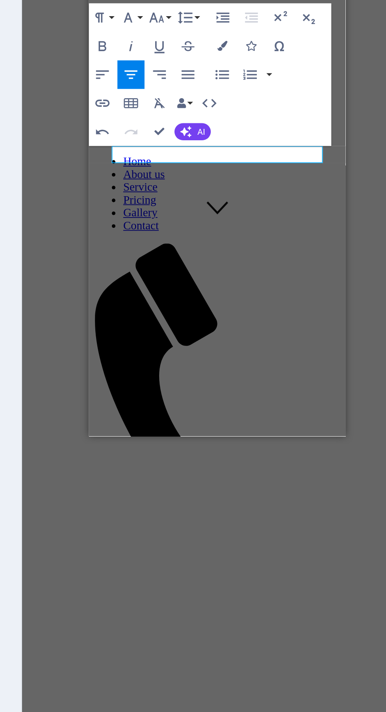
click at [269, 355] on span "AI" at bounding box center [269, 355] width 4 height 5
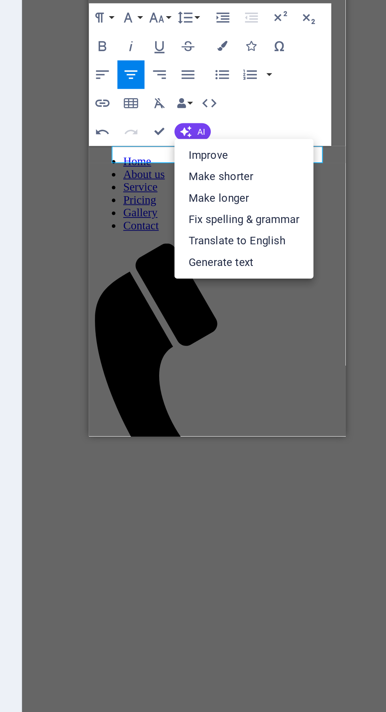
click at [198, 581] on div "At Kolkata False Ceiling, we specialize in designing and installing high-qualit…" at bounding box center [159, 599] width 135 height 36
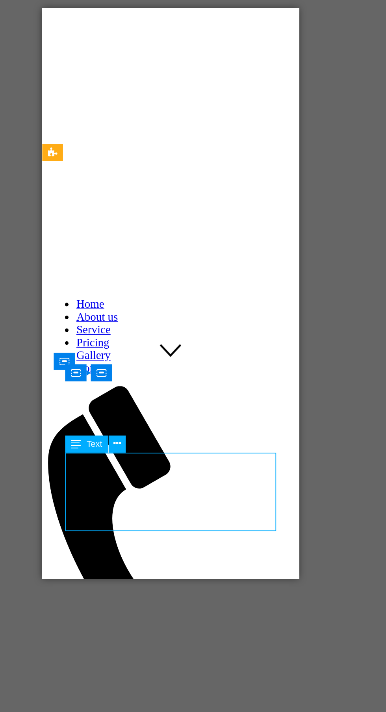
click at [134, 701] on div "GYPSUM FALSE CEILING – MODERN INTERIORS BY KOLKATA" at bounding box center [112, 708] width 135 height 14
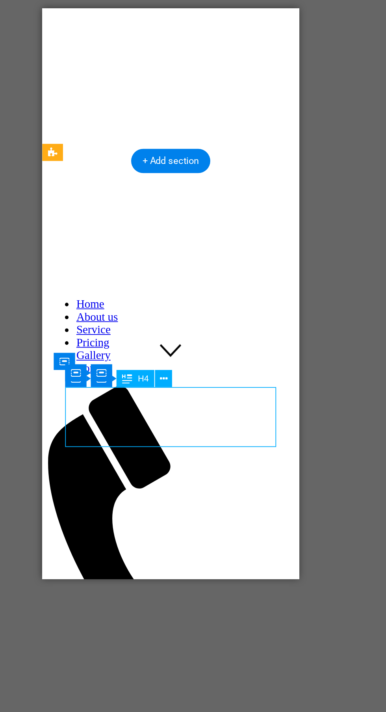
click at [148, 531] on div "POP False Ceiling – Elegant & Long-Lasting Interior Solution" at bounding box center [112, 538] width 135 height 14
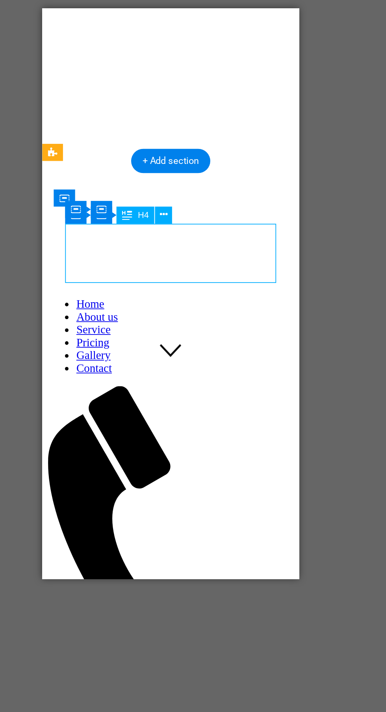
click at [159, 531] on div "POP False Ceiling – Elegant & Long-Lasting Interior Solution" at bounding box center [112, 538] width 135 height 14
click at [152, 553] on div "POP False Ceiling – Kolkata False Ceiling" at bounding box center [112, 560] width 135 height 14
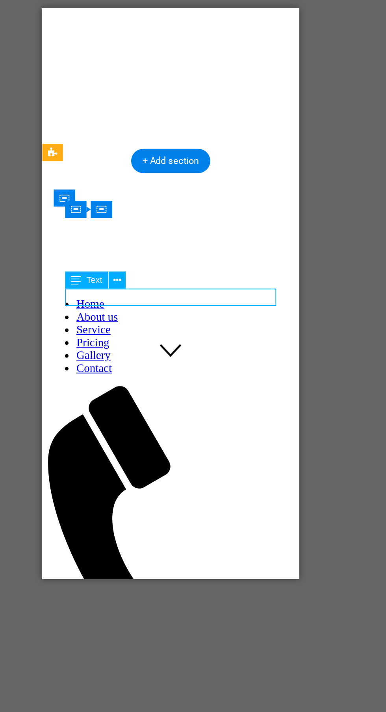
click at [152, 553] on div "POP False Ceiling – Kolkata False Ceiling" at bounding box center [112, 560] width 135 height 14
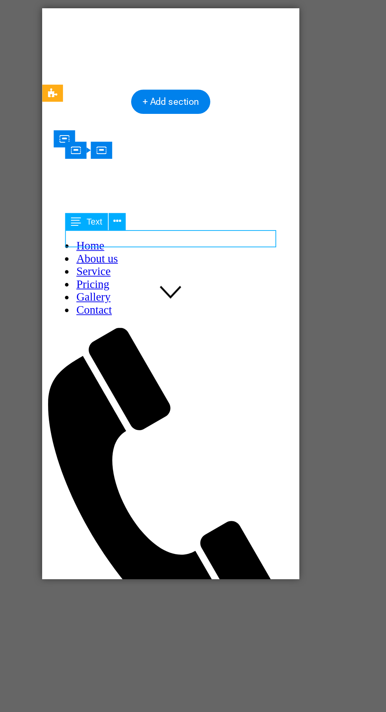
scroll to position [149, 0]
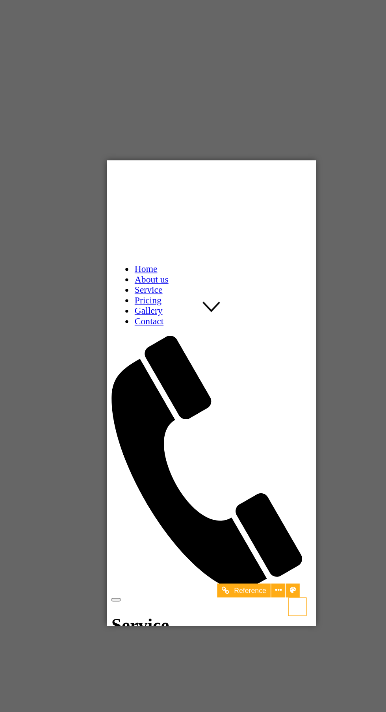
scroll to position [196, 0]
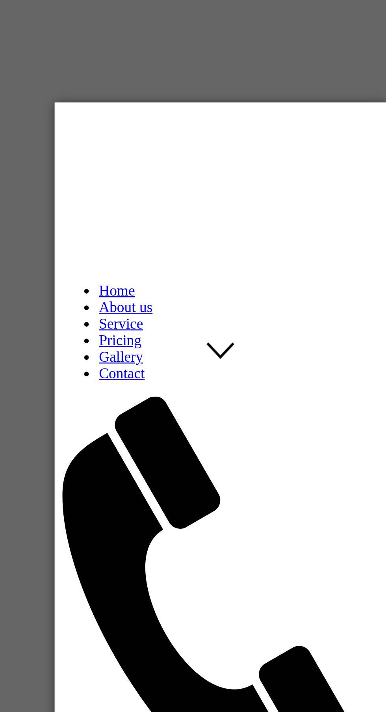
click at [158, 564] on div "POP False Ceiling – Kolkata False Ceiling" at bounding box center [125, 571] width 135 height 14
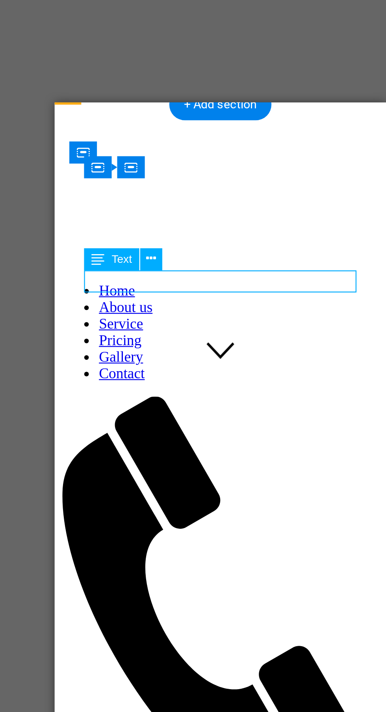
click at [184, 272] on div "Text" at bounding box center [169, 275] width 39 height 10
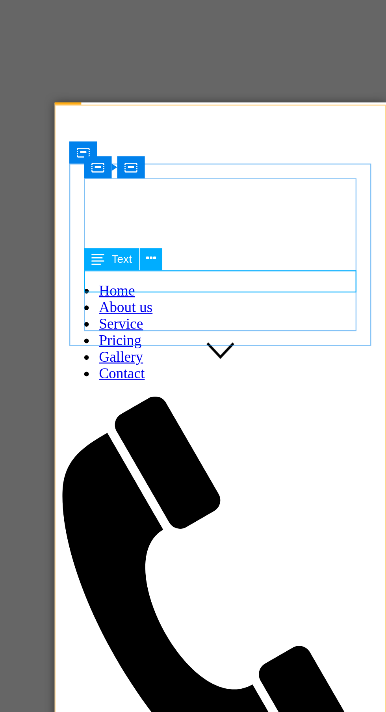
click at [179, 275] on icon at bounding box center [179, 275] width 4 height 8
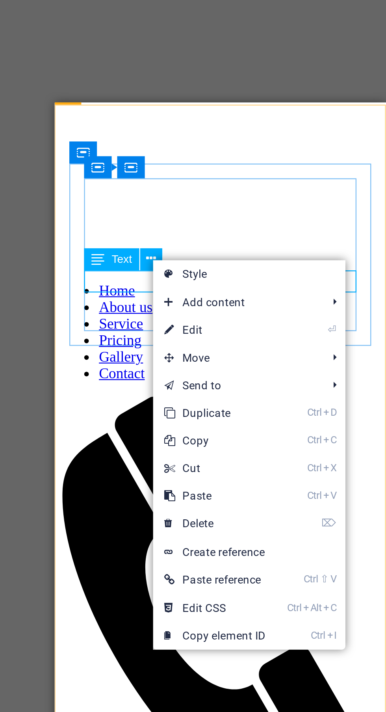
click at [219, 304] on link "⏎ Edit" at bounding box center [206, 305] width 53 height 12
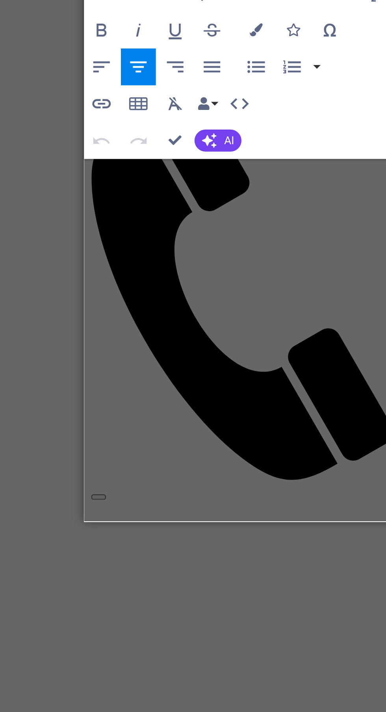
click at [188, 418] on div "At Kolkata False Ceiling, we specialize in designing and installing high-qualit…" at bounding box center [154, 436] width 135 height 36
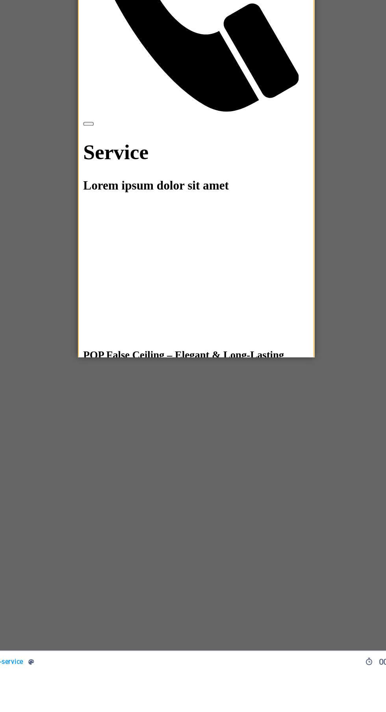
scroll to position [0, 0]
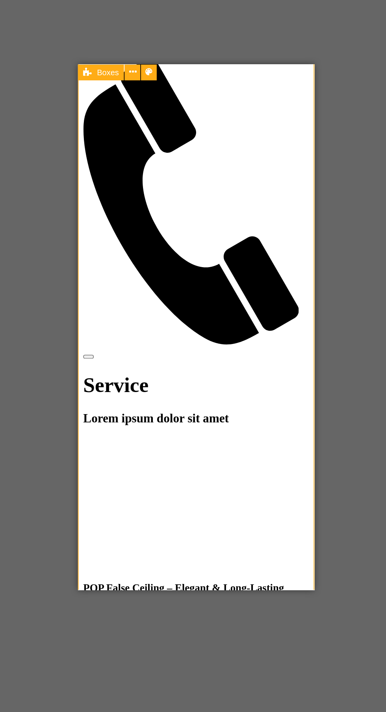
click at [194, 568] on div "At Kolkata False Ceiling, we specialize in designing and installing high-qualit…" at bounding box center [148, 586] width 135 height 36
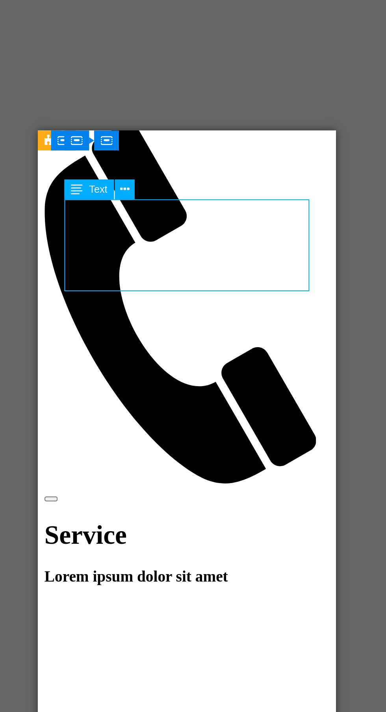
click at [143, 633] on div "At Kolkata False Ceiling, we specialize in designing and installing high-qualit…" at bounding box center [108, 651] width 135 height 36
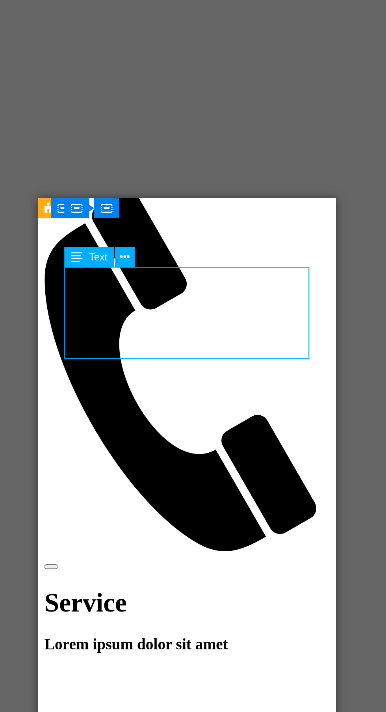
click at [158, 701] on div "At Kolkata False Ceiling, we specialize in designing and installing high-qualit…" at bounding box center [108, 719] width 135 height 36
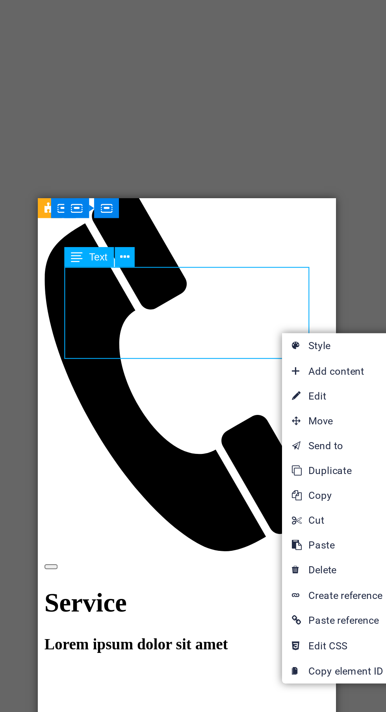
click at [287, 301] on link "⏎ Edit" at bounding box center [280, 302] width 53 height 12
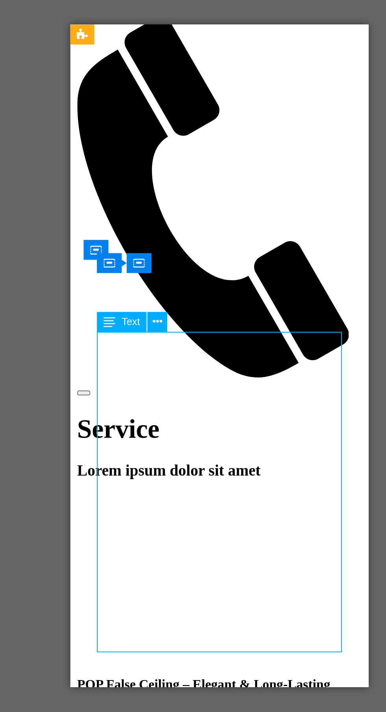
click at [176, 527] on div "At Kolkata False Ceiling, we specialize in designing and installing high-qualit…" at bounding box center [140, 545] width 135 height 36
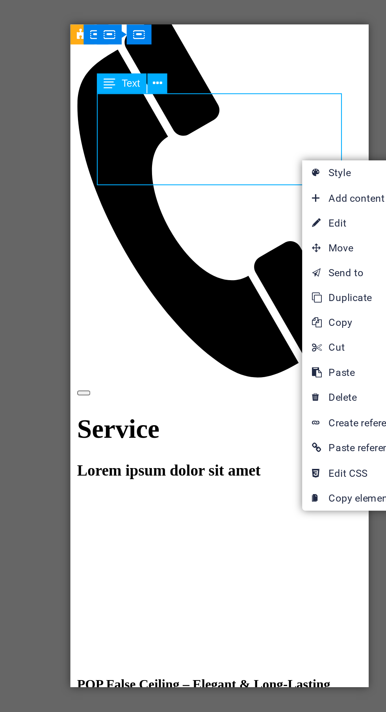
click at [280, 304] on link "⏎ Edit" at bounding box center [274, 303] width 53 height 12
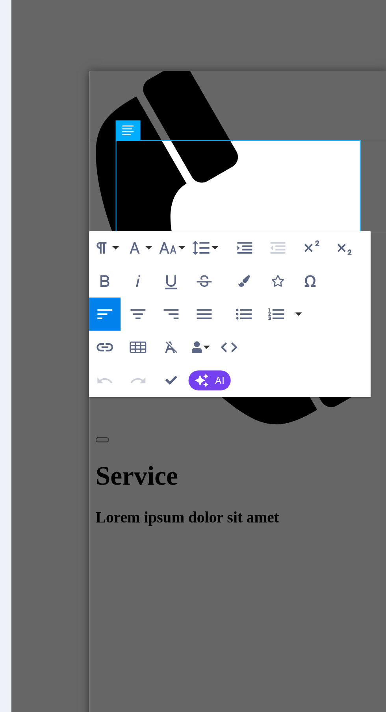
click at [197, 574] on p "At Kolkata False Ceiling, we specialize in designing and installing high-qualit…" at bounding box center [159, 592] width 135 height 36
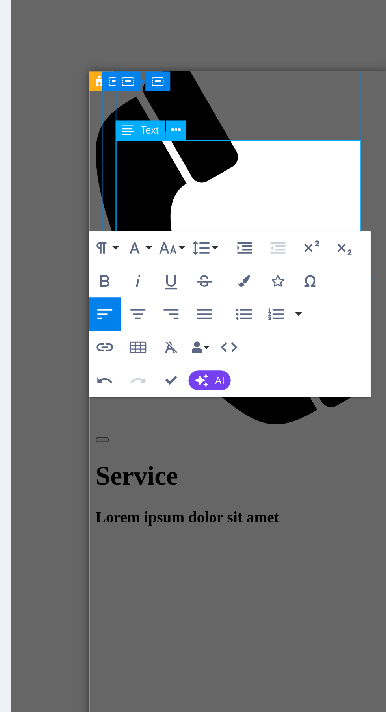
click at [333, 293] on icon "button" at bounding box center [328, 291] width 9 height 9
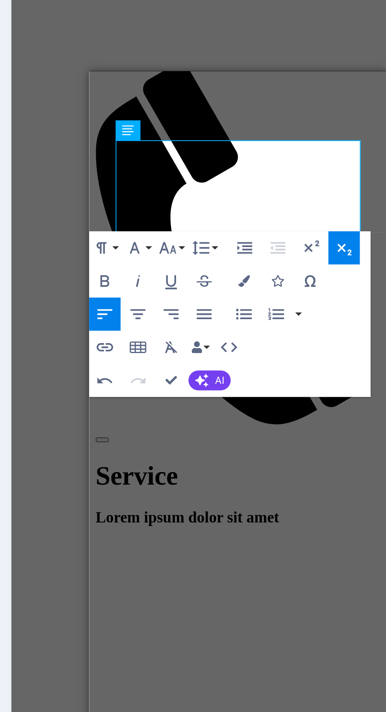
click at [314, 296] on icon "button" at bounding box center [312, 291] width 9 height 9
click at [332, 295] on icon "button" at bounding box center [328, 291] width 9 height 9
click at [334, 294] on button "Subscript" at bounding box center [328, 292] width 15 height 16
click at [183, 574] on p "At Kolkata False Ceiling, we specialize in designing and installing high-qualit…" at bounding box center [159, 592] width 135 height 36
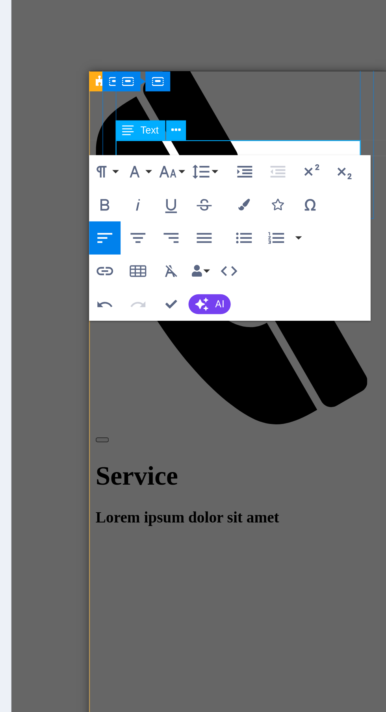
click at [156, 516] on div "GYPSUM FALSE CEILING – MODERN INTERIORS BY KOLKATA" at bounding box center [159, 523] width 135 height 14
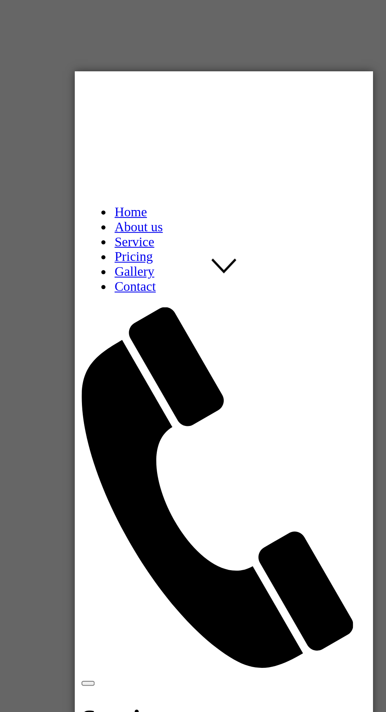
scroll to position [209, 0]
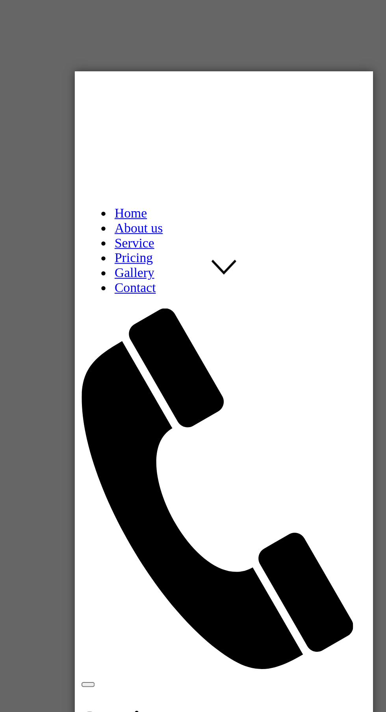
click at [170, 548] on figure at bounding box center [145, 548] width 135 height 0
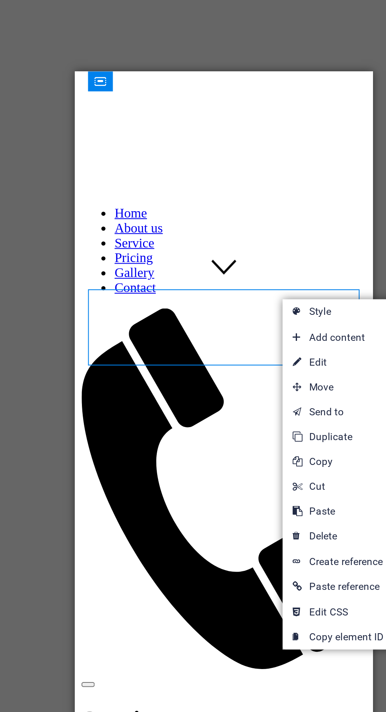
click at [263, 345] on link "⏎ Edit" at bounding box center [263, 346] width 53 height 12
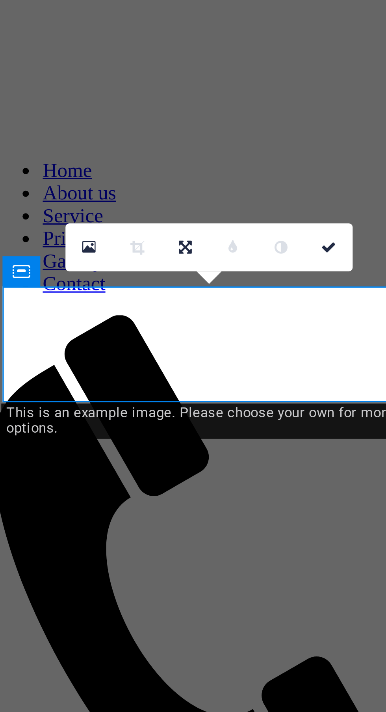
click at [100, 425] on div "Pricing" at bounding box center [53, 428] width 135 height 7
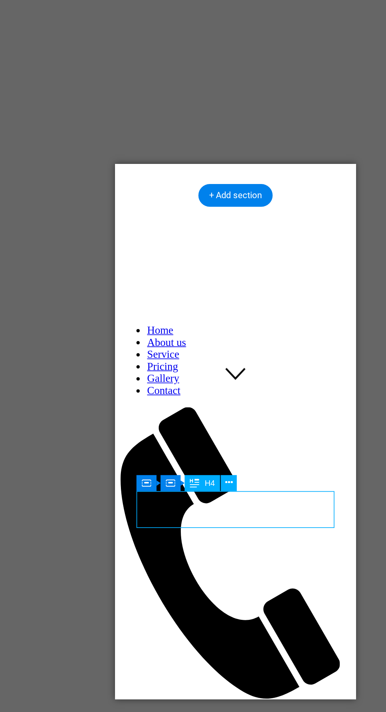
scroll to position [178, 0]
click at [232, 643] on div "POP False Ceiling – Kolkata False Ceiling" at bounding box center [185, 650] width 135 height 14
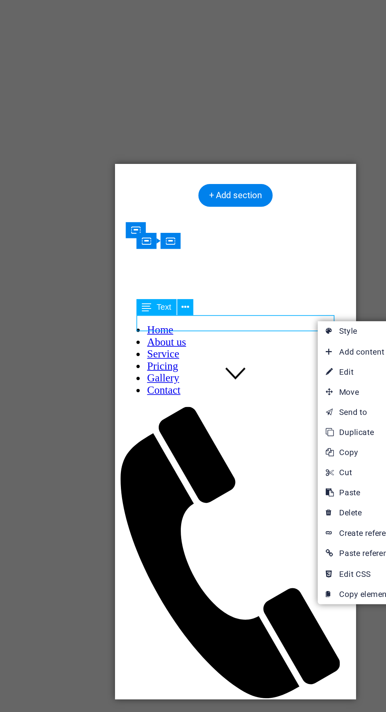
click at [282, 326] on link "⏎ Edit" at bounding box center [283, 331] width 53 height 12
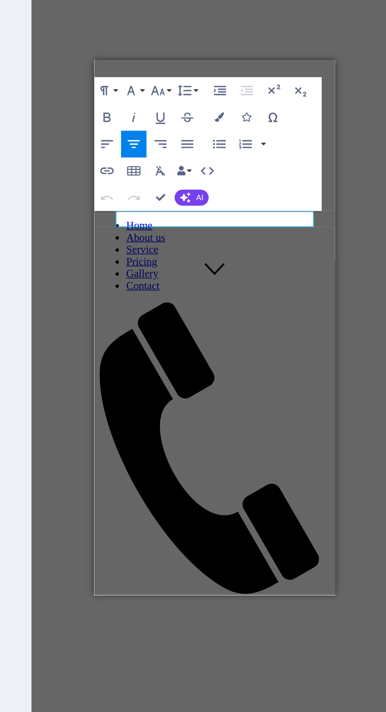
click at [213, 539] on p "POP False Ceiling – Kolkata False Ceiling" at bounding box center [164, 546] width 135 height 14
click at [210, 539] on p "POP False Ceiling – ng" at bounding box center [164, 542] width 135 height 7
click at [194, 539] on p at bounding box center [164, 542] width 135 height 7
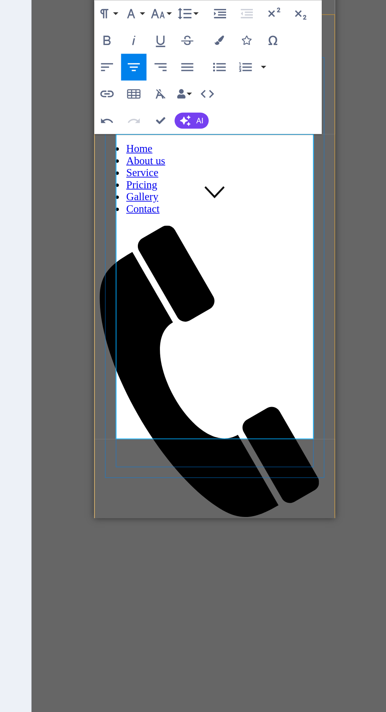
click at [266, 290] on button "AI" at bounding box center [264, 288] width 20 height 9
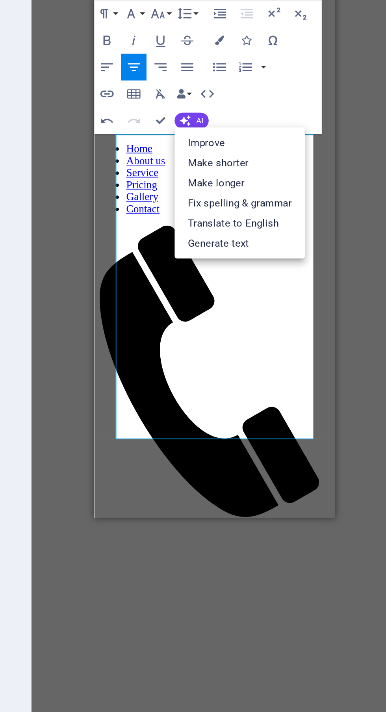
click at [314, 340] on link "Fix spelling & grammar" at bounding box center [292, 338] width 77 height 12
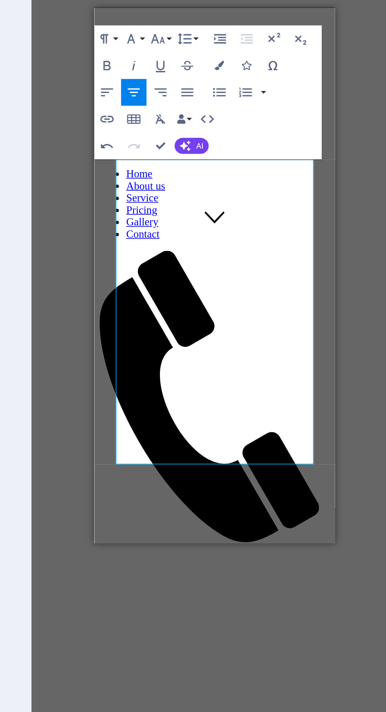
click at [219, 256] on button "Align Left" at bounding box center [214, 258] width 15 height 16
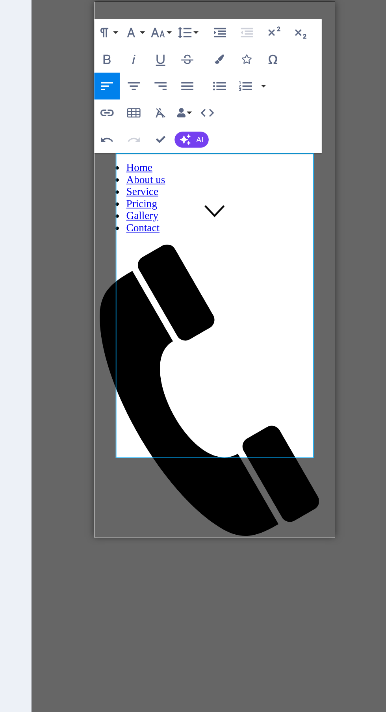
click at [266, 226] on button "Line Height" at bounding box center [261, 226] width 15 height 16
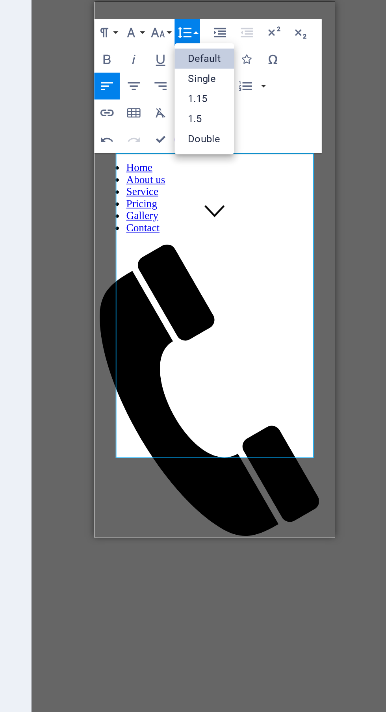
scroll to position [0, 0]
click at [279, 264] on link "1.15" at bounding box center [271, 265] width 35 height 12
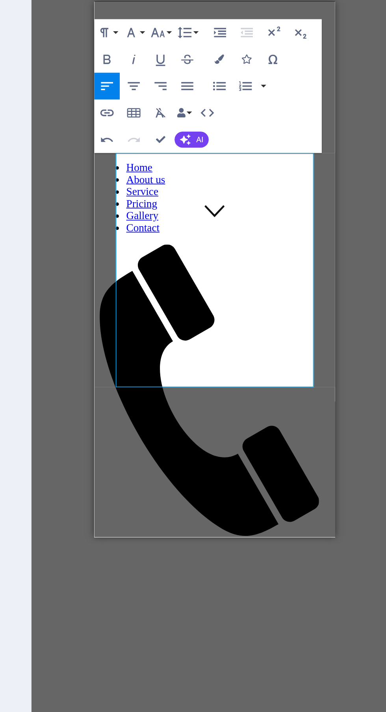
click at [269, 289] on span "AI" at bounding box center [269, 289] width 4 height 5
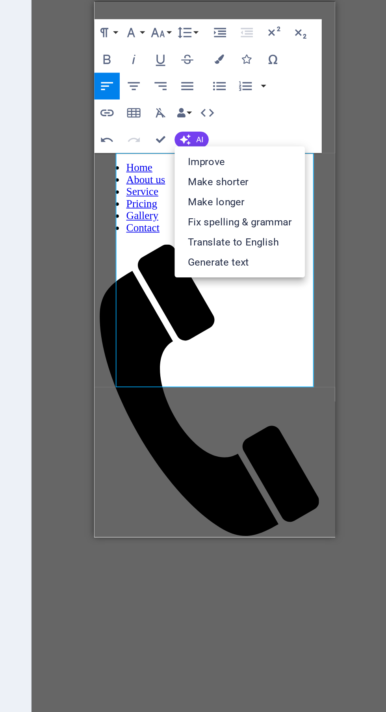
click at [310, 338] on link "Fix spelling & grammar" at bounding box center [292, 338] width 77 height 12
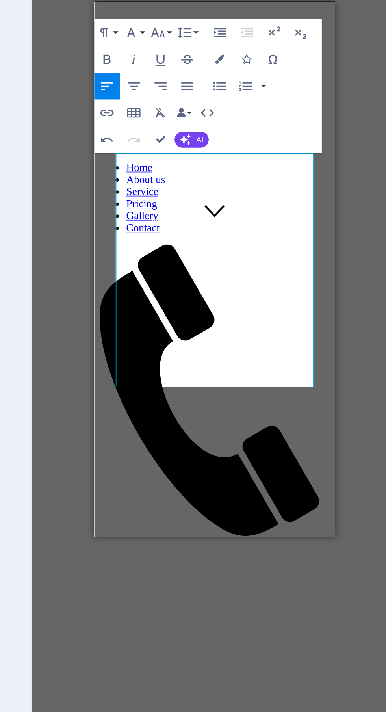
click at [356, 346] on div "H1 Banner Banner Container Reference Container Container H4 Boxes Container Con…" at bounding box center [278, 366] width 216 height 668
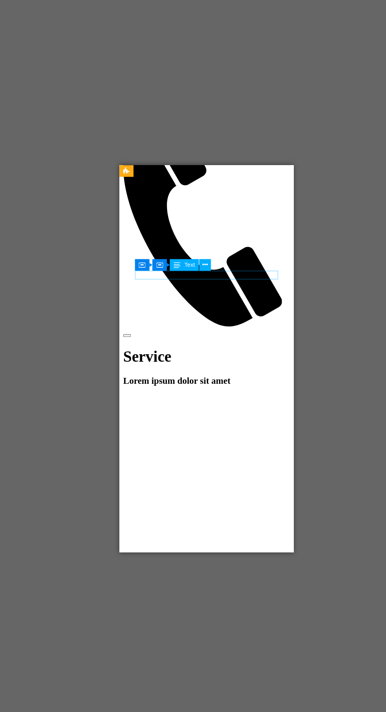
scroll to position [361, 0]
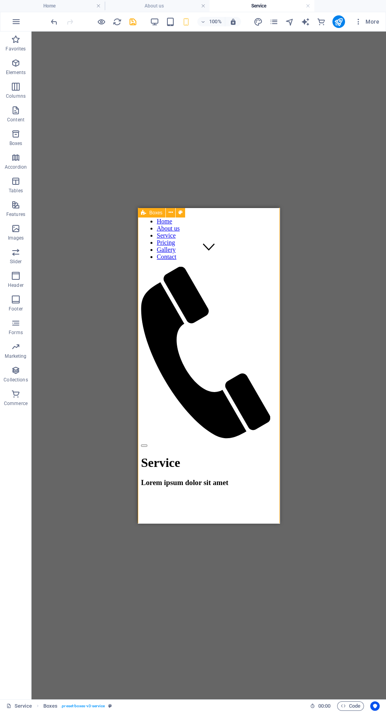
scroll to position [263, 0]
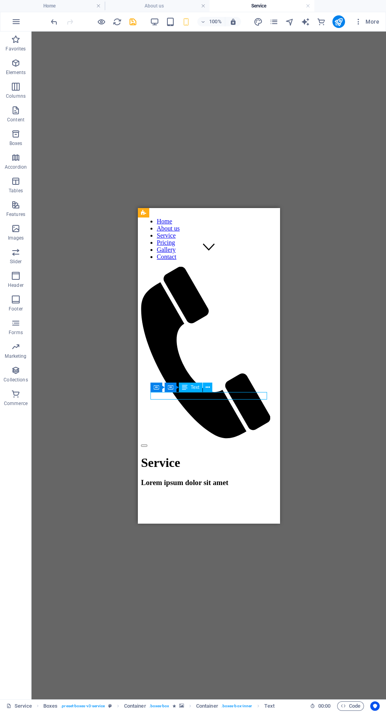
click at [208, 387] on icon at bounding box center [208, 387] width 4 height 8
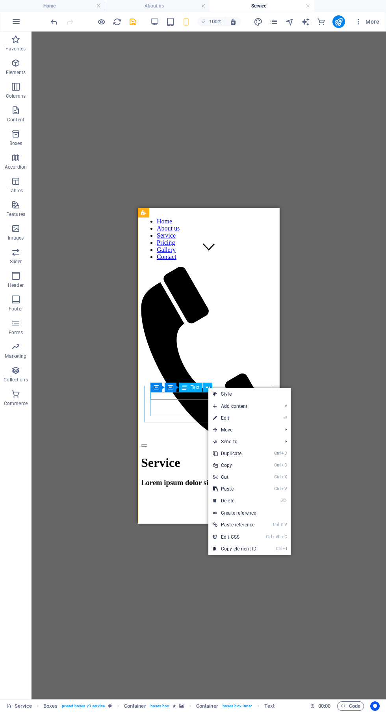
click at [257, 511] on link "Create reference" at bounding box center [249, 513] width 82 height 12
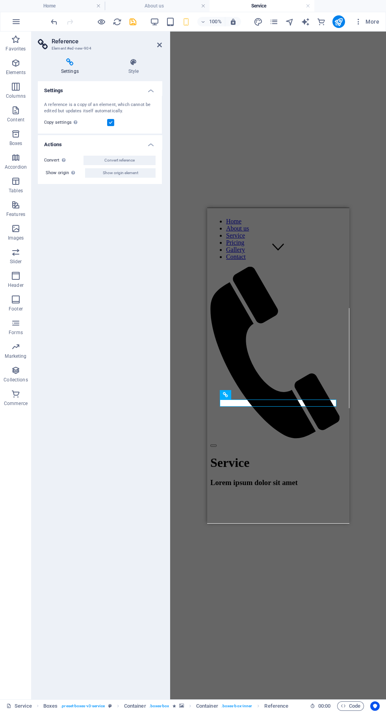
click at [276, 397] on icon at bounding box center [275, 394] width 4 height 8
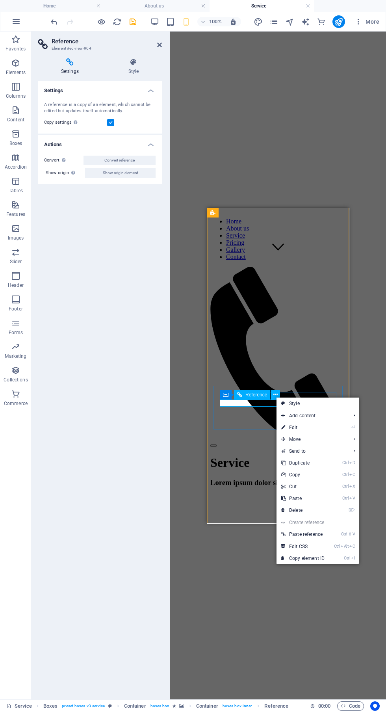
click at [315, 508] on link "⌦ Delete" at bounding box center [303, 510] width 53 height 12
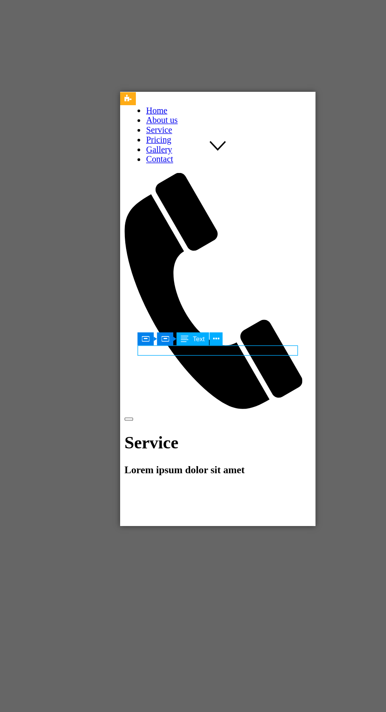
click at [210, 388] on icon at bounding box center [208, 387] width 4 height 8
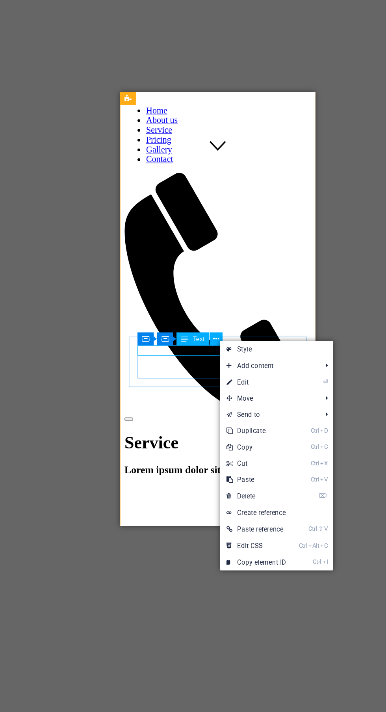
click at [254, 499] on link "⌦ Delete" at bounding box center [236, 502] width 53 height 12
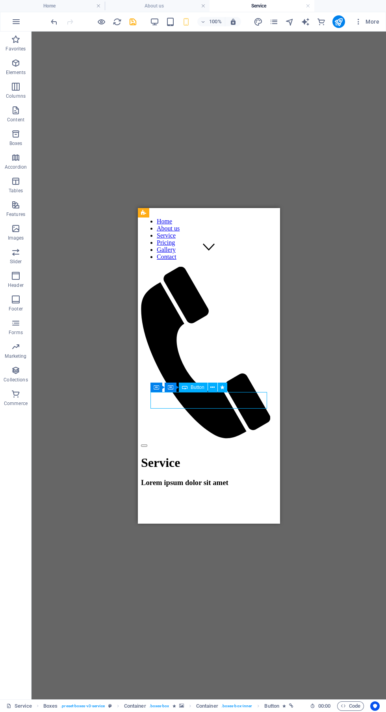
click at [213, 387] on icon at bounding box center [212, 387] width 4 height 8
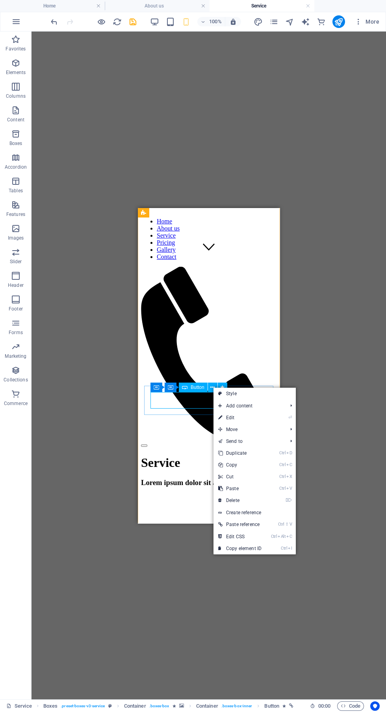
click at [263, 499] on link "⌦ Delete" at bounding box center [239, 500] width 53 height 12
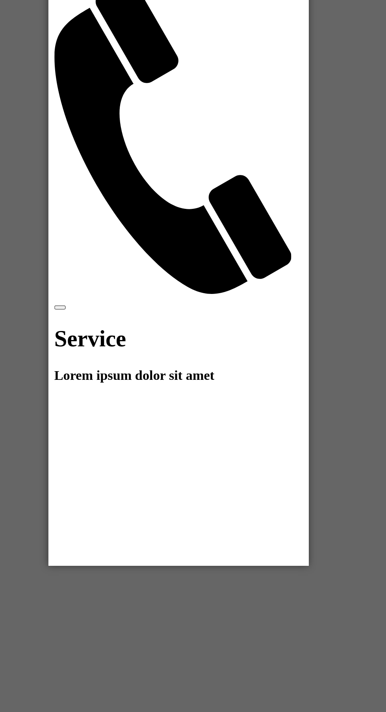
scroll to position [326, 0]
click at [167, 708] on figure at bounding box center [118, 708] width 135 height 0
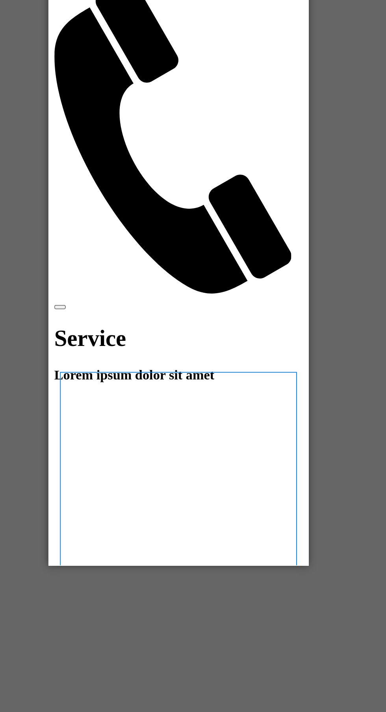
click at [161, 652] on div "Drop content here or Add elements Paste clipboard" at bounding box center [118, 680] width 135 height 56
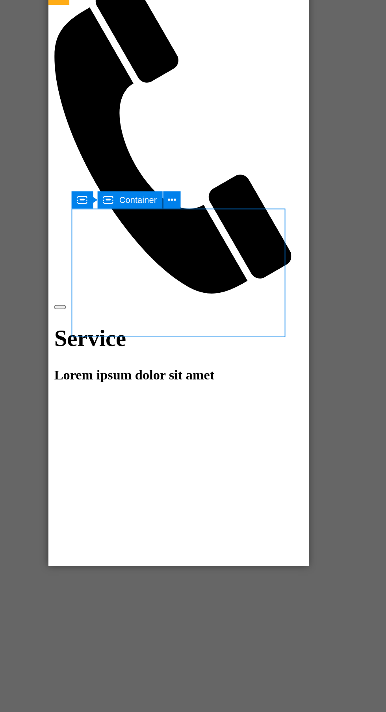
click at [205, 324] on icon at bounding box center [205, 324] width 4 height 8
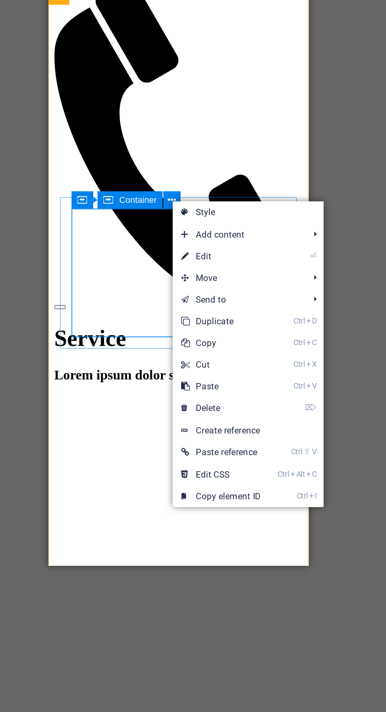
click at [249, 437] on link "⌦ Delete" at bounding box center [232, 437] width 53 height 12
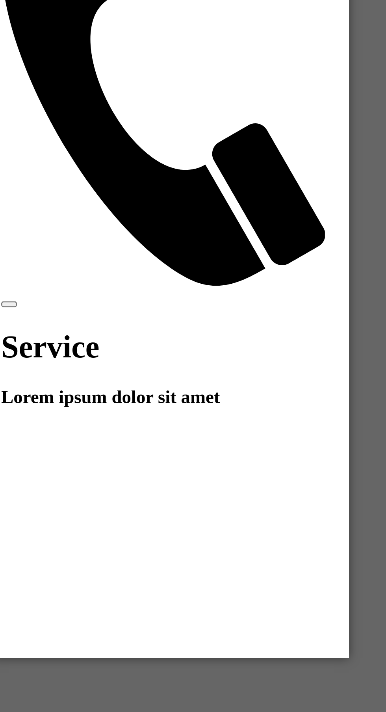
click at [104, 532] on div "Drop content here or Add elements Paste clipboard" at bounding box center [64, 560] width 135 height 56
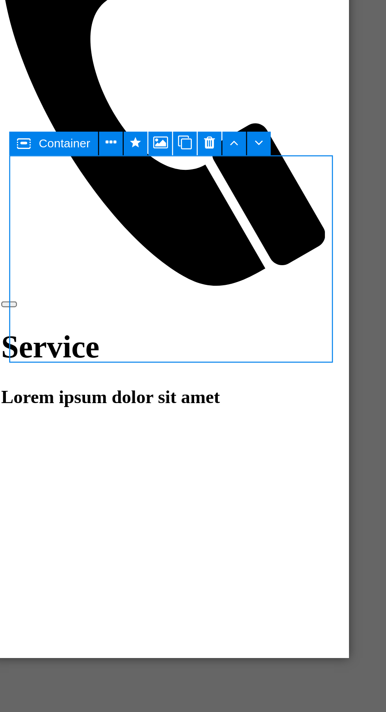
click at [225, 319] on icon at bounding box center [224, 318] width 4 height 8
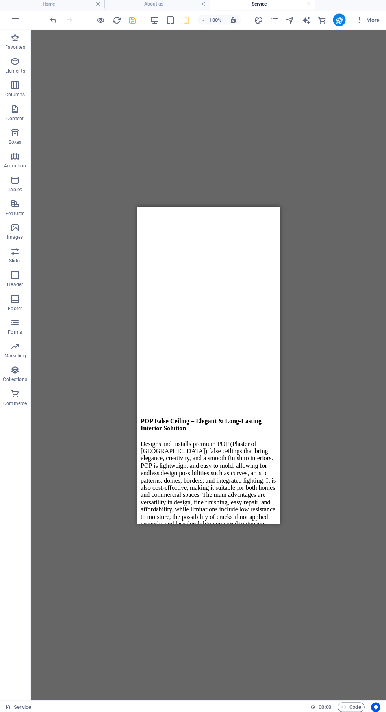
scroll to position [555, 0]
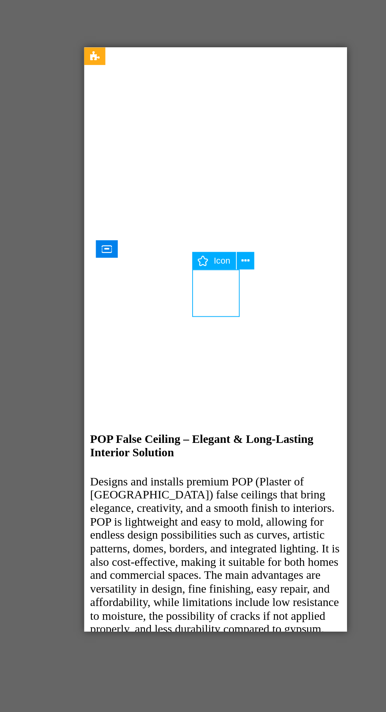
click at [225, 321] on icon at bounding box center [225, 323] width 4 height 8
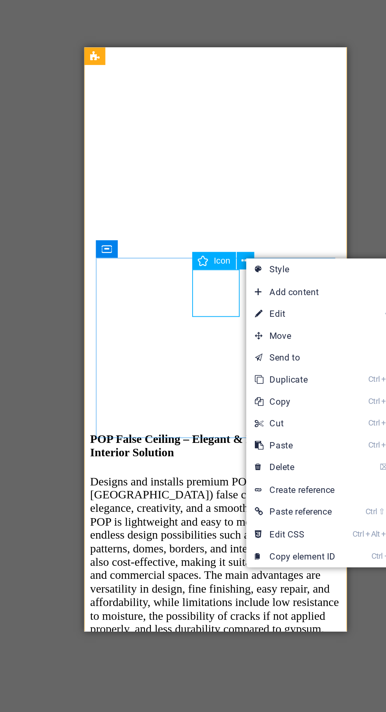
click at [257, 433] on link "⌦ Delete" at bounding box center [251, 435] width 53 height 12
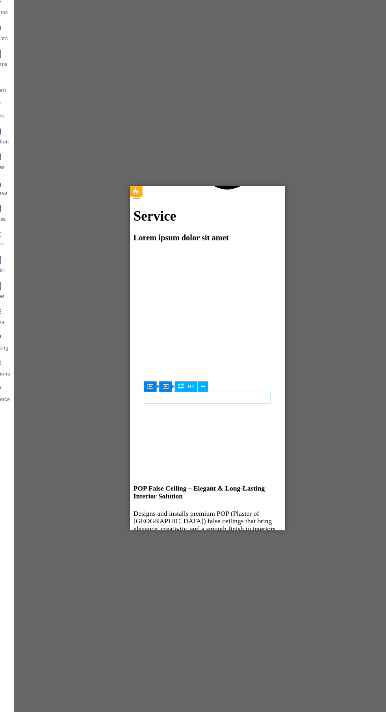
scroll to position [493, 0]
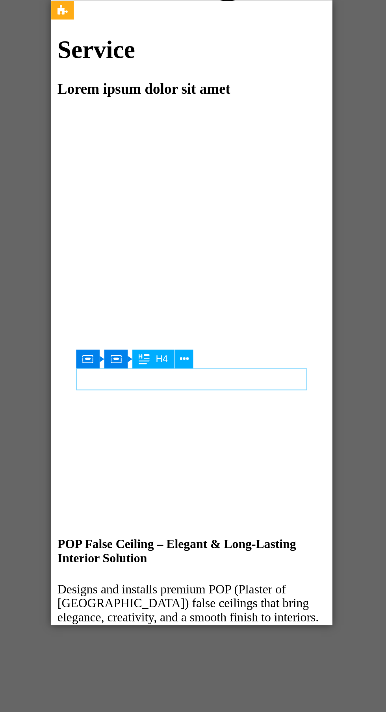
click at [207, 393] on icon at bounding box center [205, 389] width 4 height 8
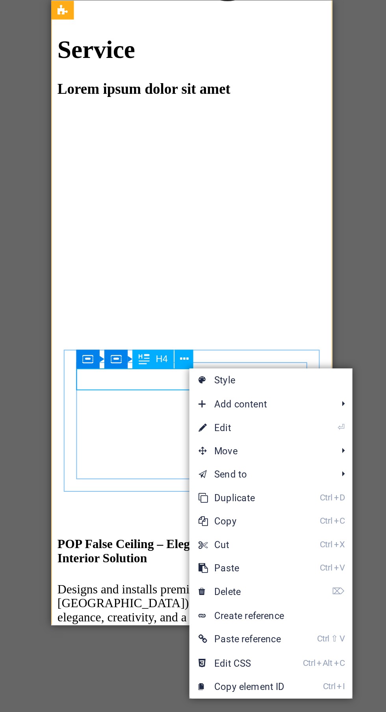
click at [248, 422] on link "⏎ Edit" at bounding box center [234, 424] width 53 height 12
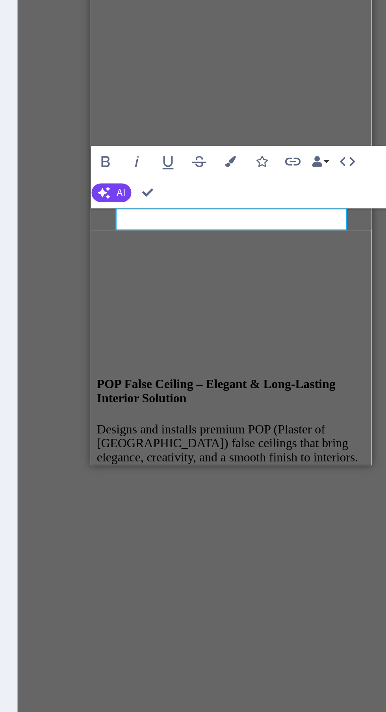
click at [175, 711] on h4 at bounding box center [161, 721] width 135 height 7
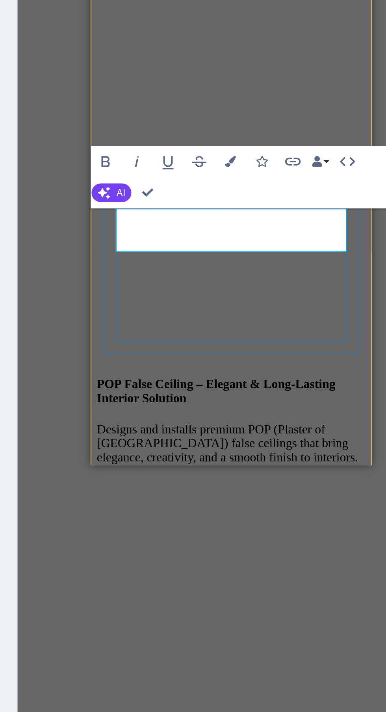
click at [217, 386] on icon "button" at bounding box center [214, 385] width 6 height 6
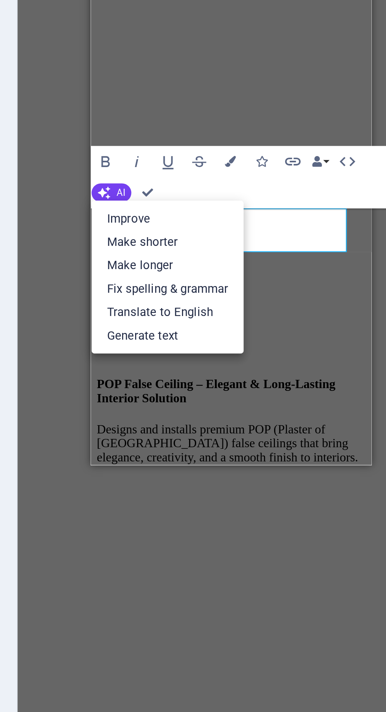
click at [269, 433] on link "Fix spelling & grammar" at bounding box center [246, 434] width 77 height 12
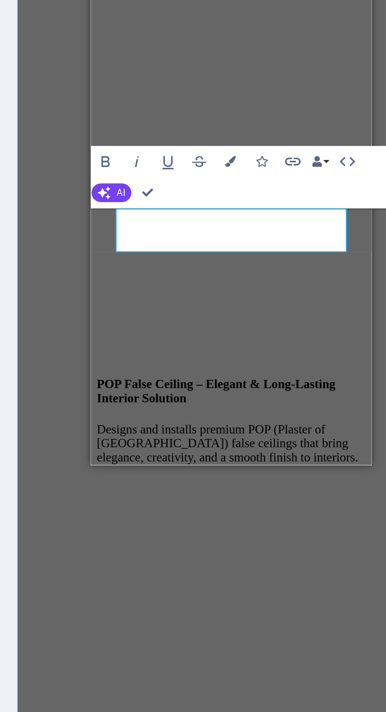
click at [214, 386] on icon "button" at bounding box center [214, 385] width 6 height 6
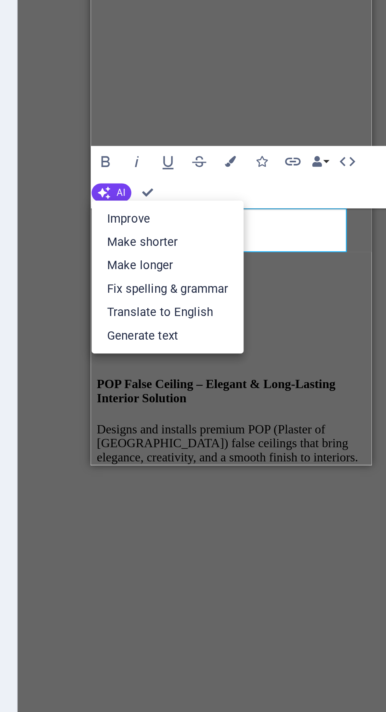
click at [264, 448] on link "Translate to English" at bounding box center [246, 446] width 77 height 12
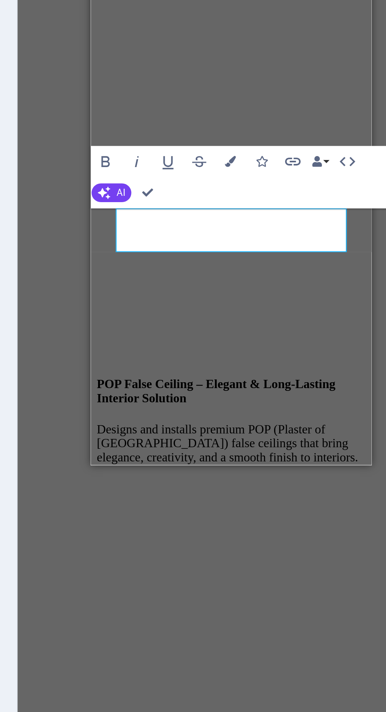
click at [215, 388] on icon "button" at bounding box center [214, 385] width 6 height 6
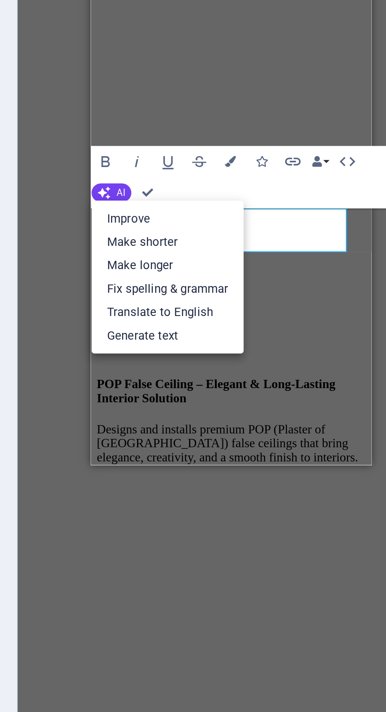
click at [261, 434] on link "Fix spelling & grammar" at bounding box center [246, 434] width 77 height 12
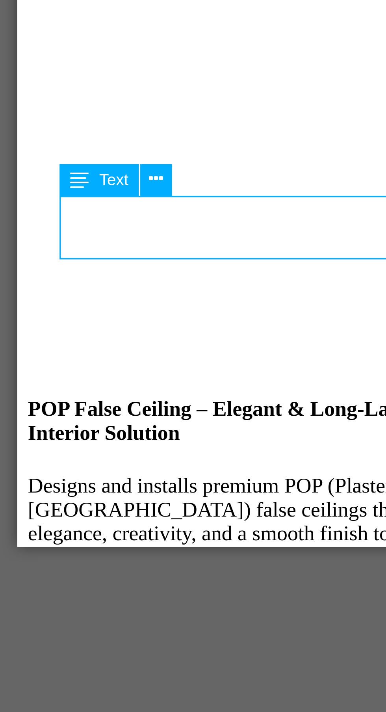
click at [179, 414] on icon at bounding box center [179, 414] width 4 height 8
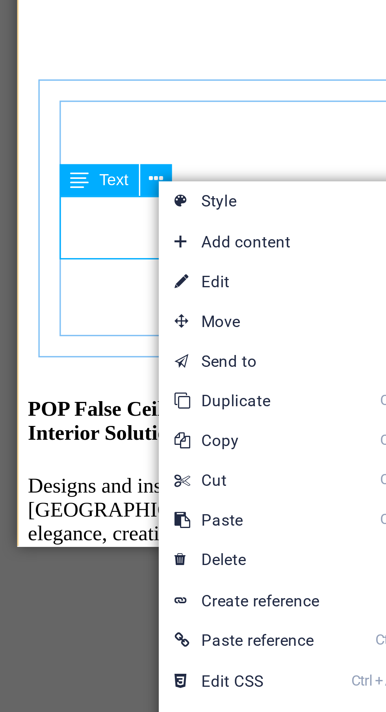
click at [212, 445] on link "⏎ Edit" at bounding box center [206, 444] width 53 height 12
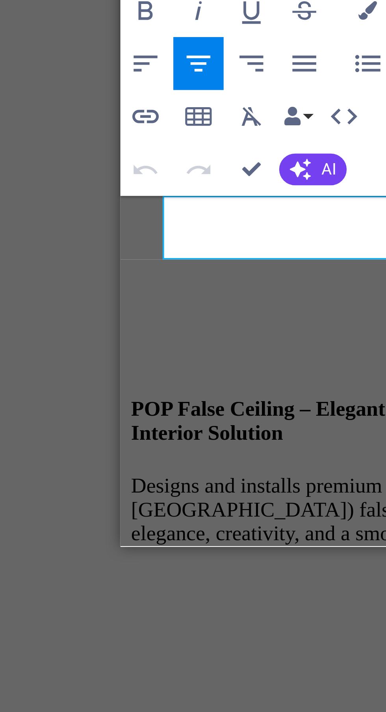
click at [191, 400] on span "Lorem ipsum dolor sit amet, consectetur adipisicing elit. Veritatis, dolorem!" at bounding box center [185, 406] width 124 height 13
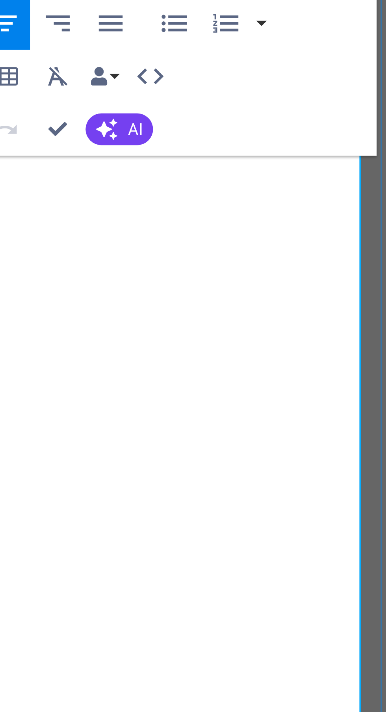
click at [265, 278] on button "AI" at bounding box center [264, 278] width 20 height 9
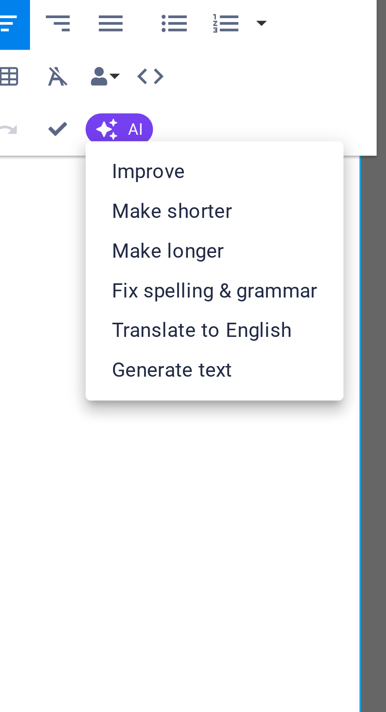
click at [309, 342] on link "Translate to English" at bounding box center [292, 339] width 77 height 12
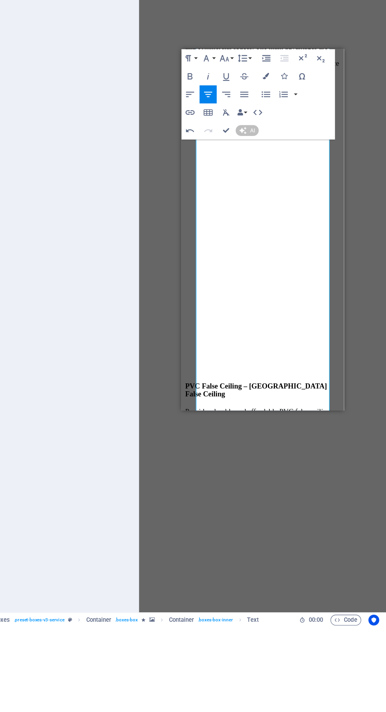
scroll to position [0, 0]
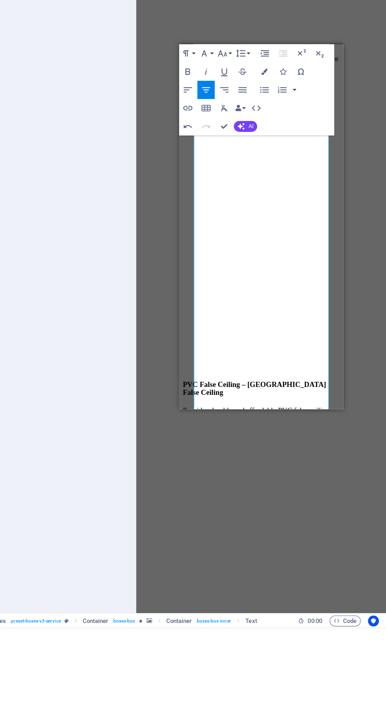
click at [265, 282] on button "AI" at bounding box center [264, 278] width 20 height 9
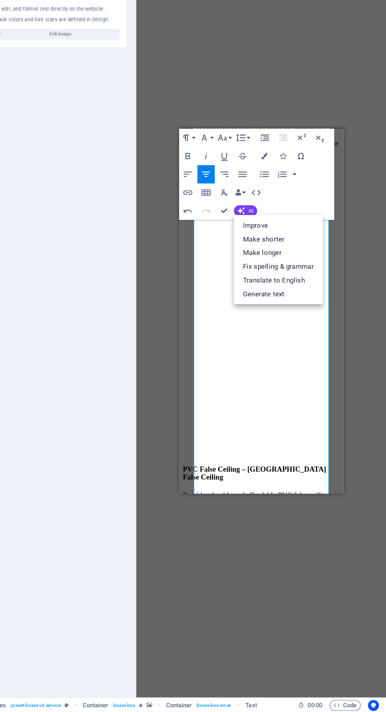
click at [322, 326] on link "Fix spelling & grammar" at bounding box center [292, 327] width 77 height 12
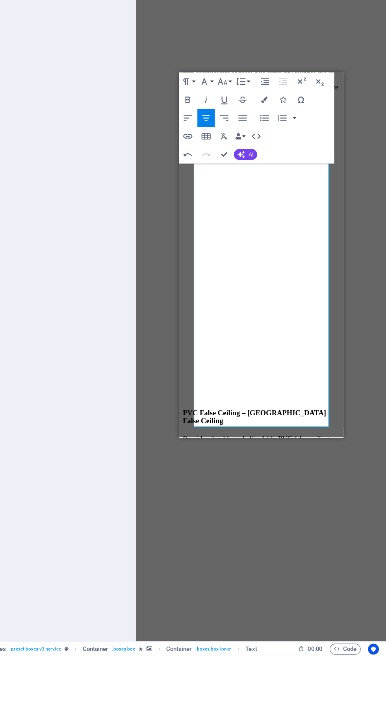
click at [216, 248] on icon "button" at bounding box center [214, 247] width 9 height 9
click at [267, 215] on button "Line Height" at bounding box center [261, 216] width 15 height 16
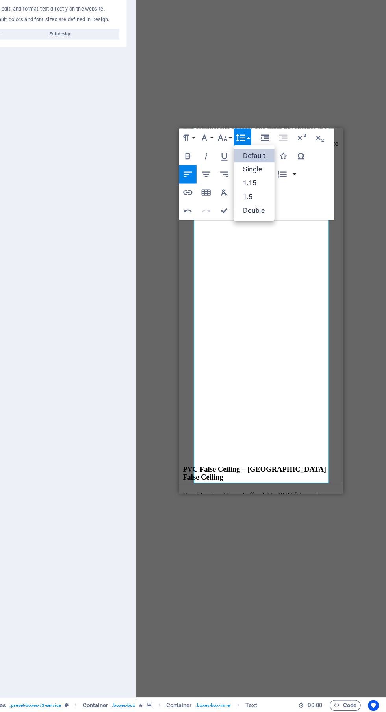
click at [277, 246] on link "Single" at bounding box center [271, 243] width 35 height 12
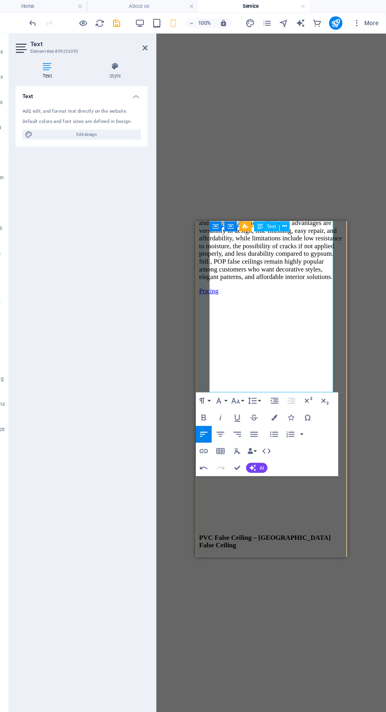
scroll to position [0, 0]
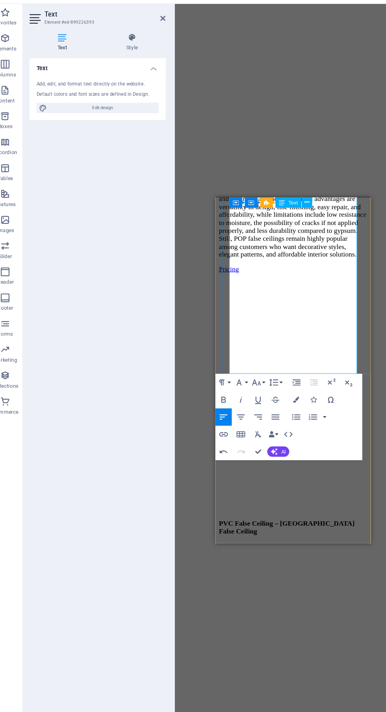
click at [120, 63] on icon at bounding box center [130, 62] width 61 height 8
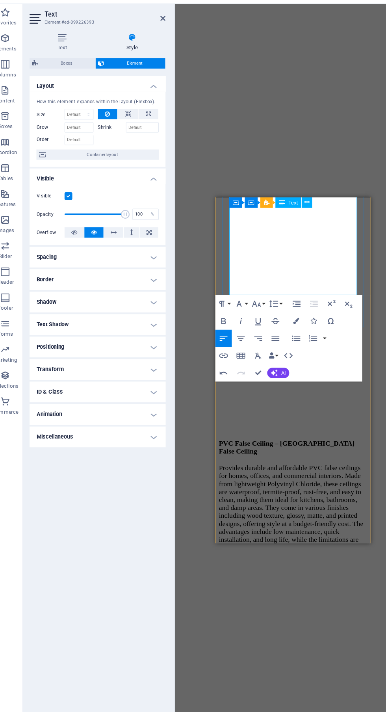
scroll to position [912, 0]
click at [268, 304] on button "Line Height" at bounding box center [261, 304] width 15 height 16
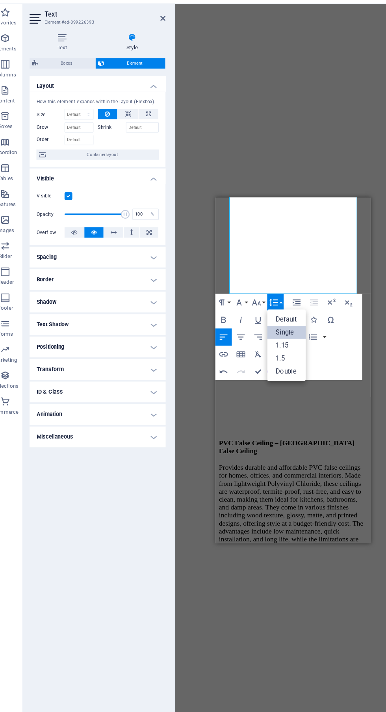
scroll to position [0, 0]
click at [280, 342] on link "1.15" at bounding box center [271, 343] width 35 height 12
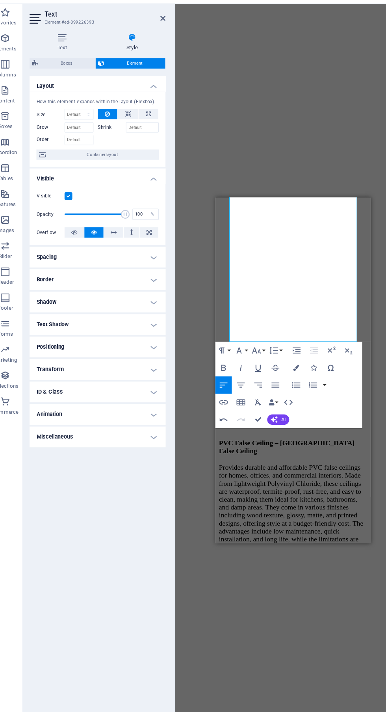
scroll to position [913, 0]
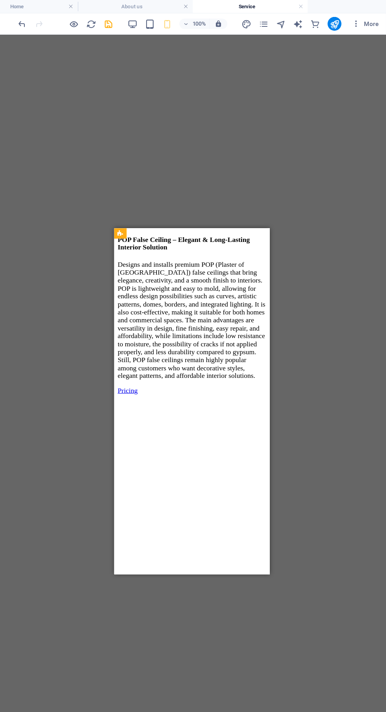
scroll to position [758, 0]
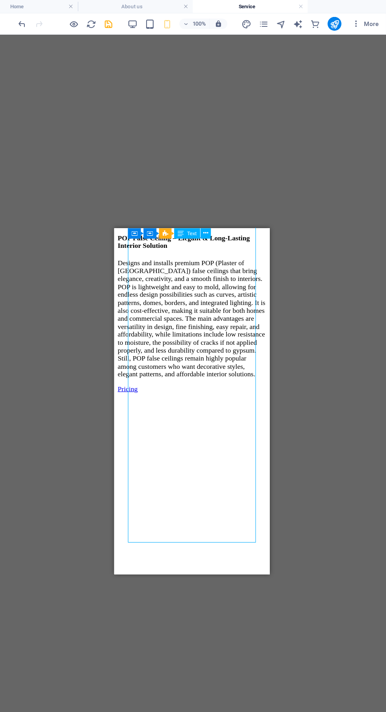
scroll to position [761, 0]
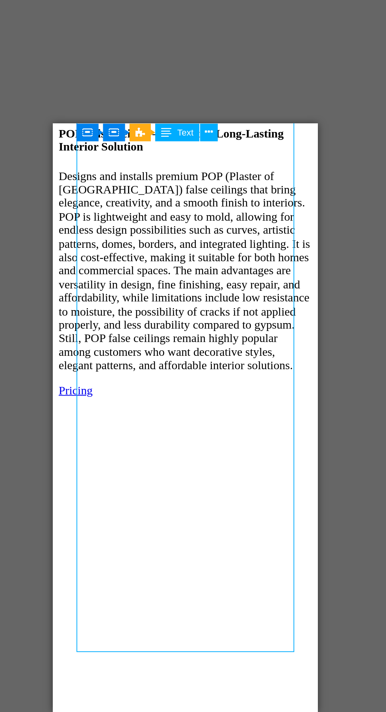
click at [222, 213] on icon at bounding box center [221, 212] width 4 height 8
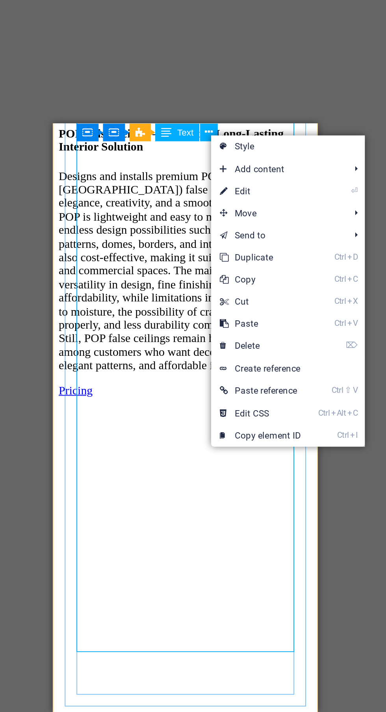
click at [256, 303] on link "Ctrl X Cut" at bounding box center [249, 303] width 53 height 12
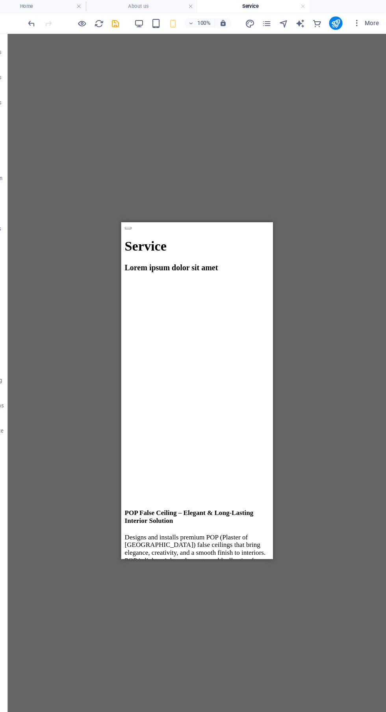
scroll to position [0, 0]
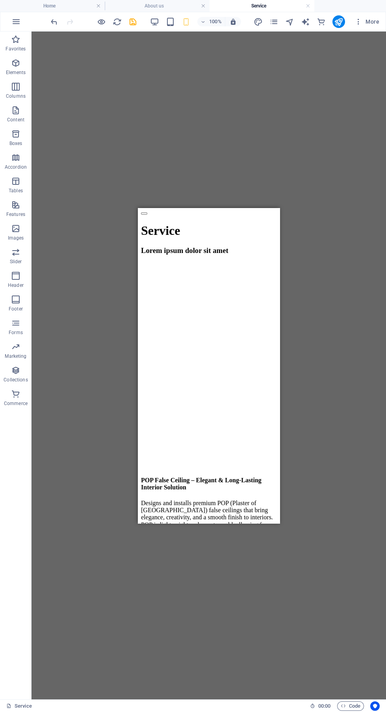
click at [54, 19] on icon "undo" at bounding box center [54, 21] width 9 height 9
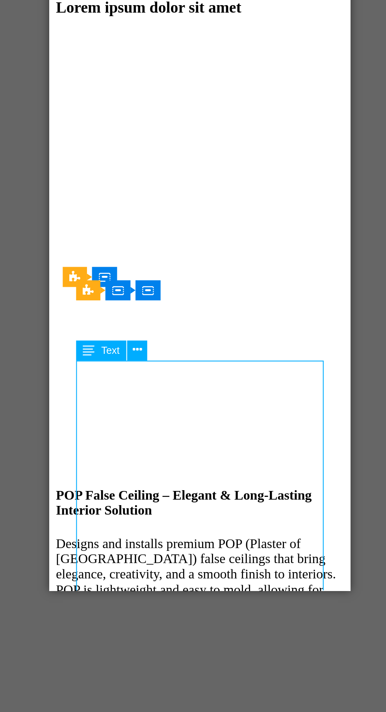
click at [165, 409] on span "Text" at bounding box center [166, 410] width 9 height 5
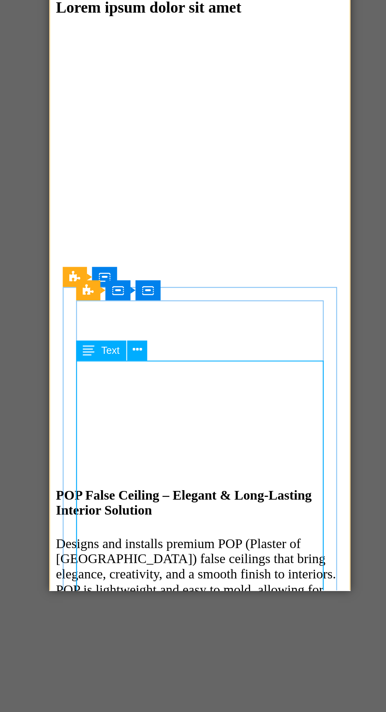
click at [180, 410] on icon at bounding box center [179, 410] width 4 height 8
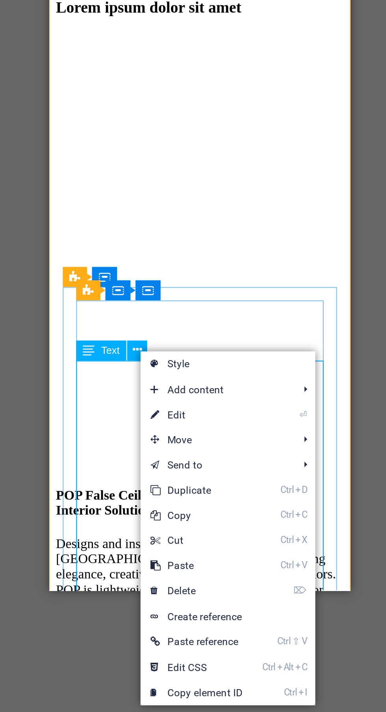
click at [228, 438] on link "⏎ Edit" at bounding box center [207, 440] width 53 height 12
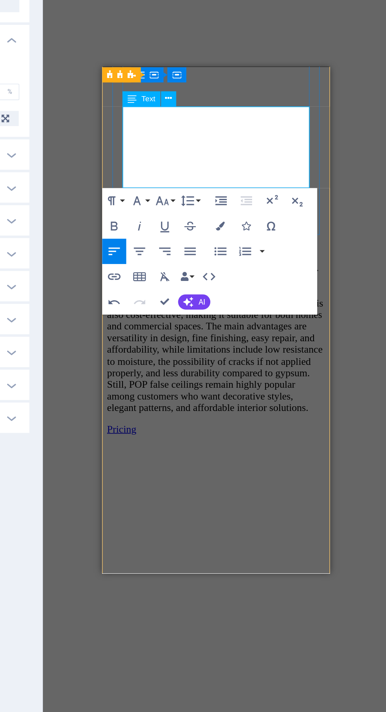
scroll to position [0, 0]
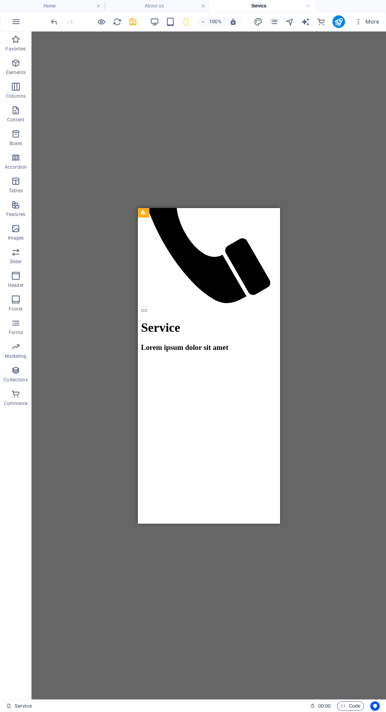
scroll to position [475, 0]
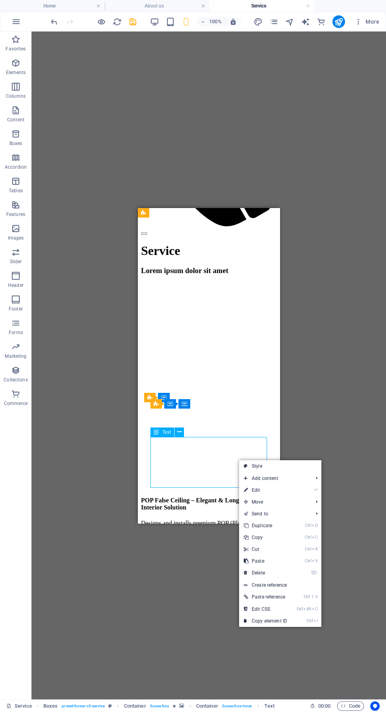
click at [274, 488] on link "⏎ Edit" at bounding box center [265, 490] width 53 height 12
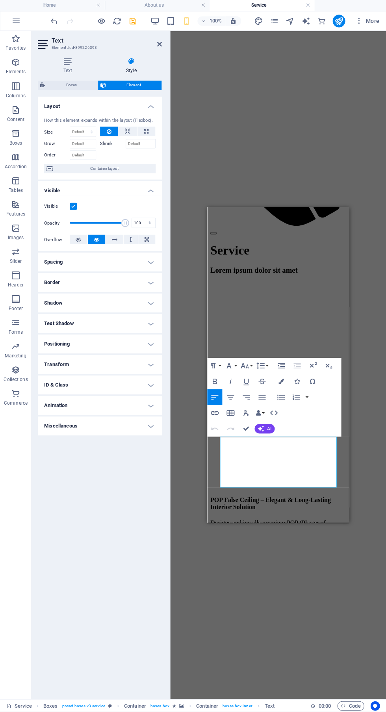
scroll to position [0, 0]
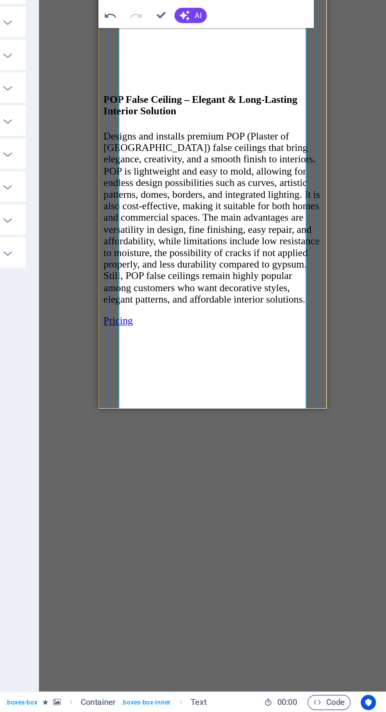
click at [265, 280] on button "AI" at bounding box center [264, 278] width 20 height 9
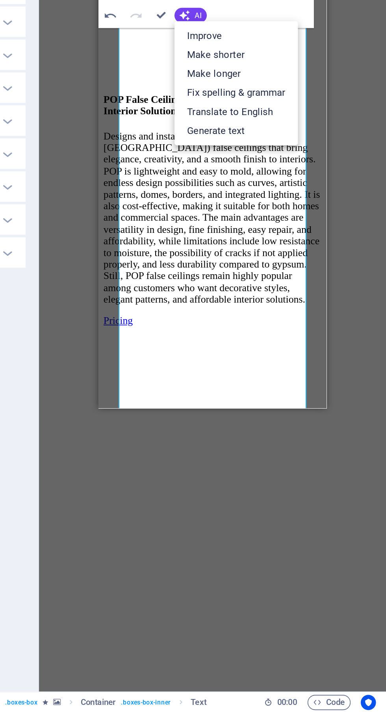
click at [321, 330] on link "Fix spelling & grammar" at bounding box center [292, 327] width 77 height 12
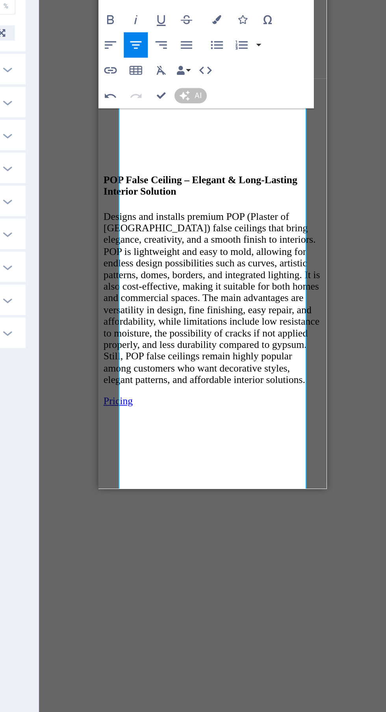
click at [215, 247] on icon "button" at bounding box center [214, 247] width 7 height 5
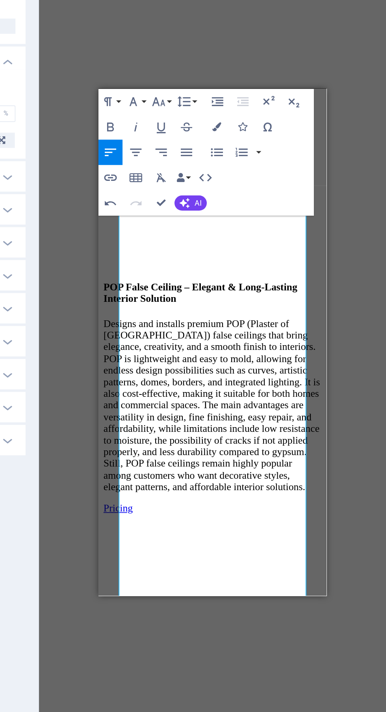
click at [267, 215] on button "Line Height" at bounding box center [261, 216] width 15 height 16
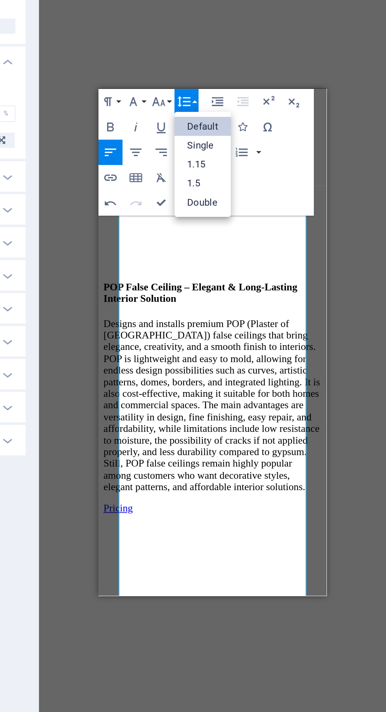
scroll to position [0, 0]
click at [280, 257] on link "1.15" at bounding box center [271, 255] width 35 height 12
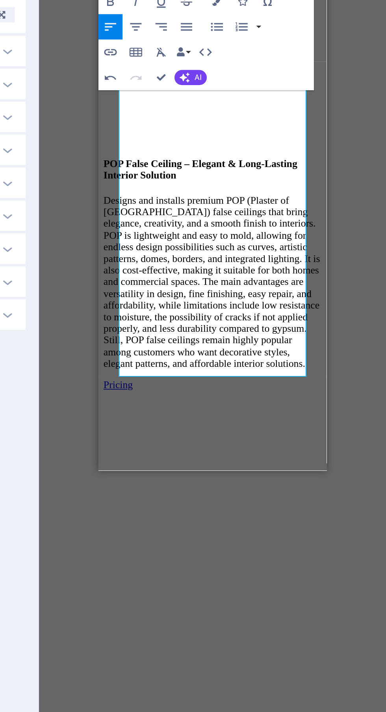
click at [264, 284] on div "Undo Redo Confirm (Ctrl+⏎) AI Improve Make shorter Make longer Fix spelling & g…" at bounding box center [241, 279] width 68 height 16
click at [267, 284] on div "Undo Redo Confirm (Ctrl+⏎) AI Improve Make shorter Make longer Fix spelling & g…" at bounding box center [241, 279] width 68 height 16
click at [269, 278] on span "AI" at bounding box center [269, 279] width 4 height 5
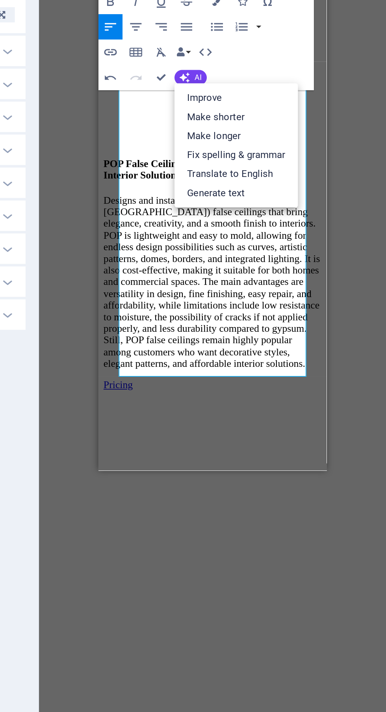
click at [319, 328] on link "Fix spelling & grammar" at bounding box center [292, 327] width 77 height 12
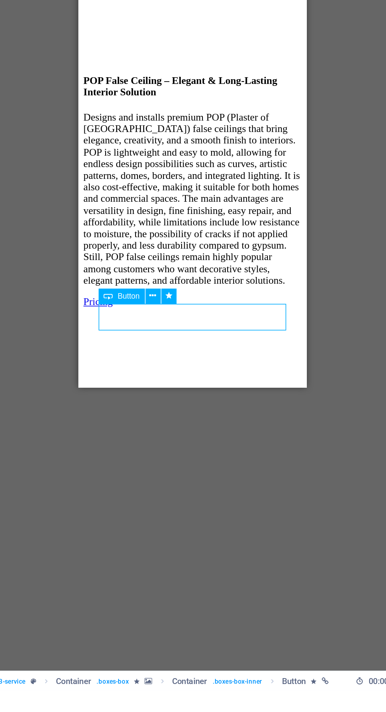
scroll to position [0, 0]
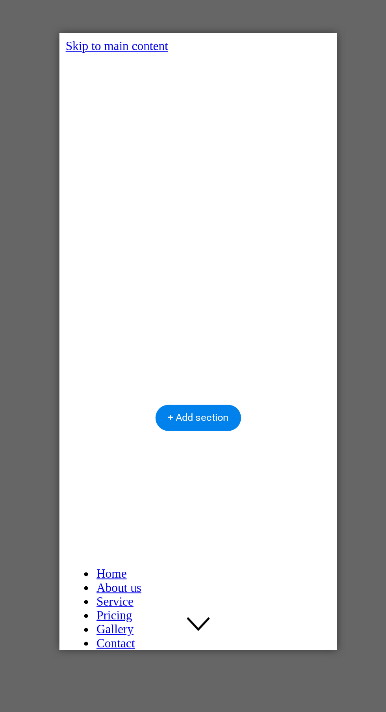
click at [160, 534] on div "Service Lorem ipsum dolor sit amet" at bounding box center [129, 558] width 135 height 48
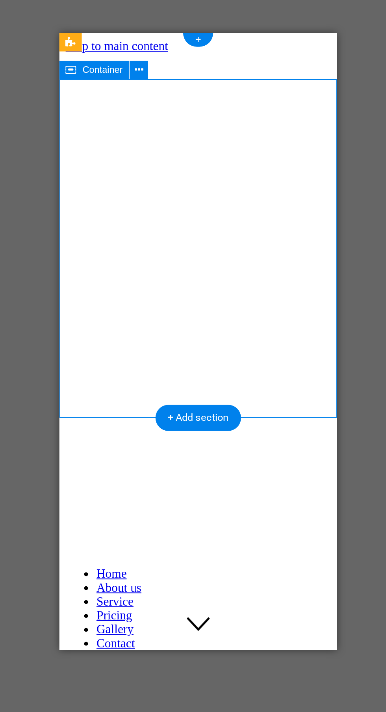
click at [146, 534] on div "Service Lorem ipsum dolor sit amet" at bounding box center [129, 558] width 135 height 48
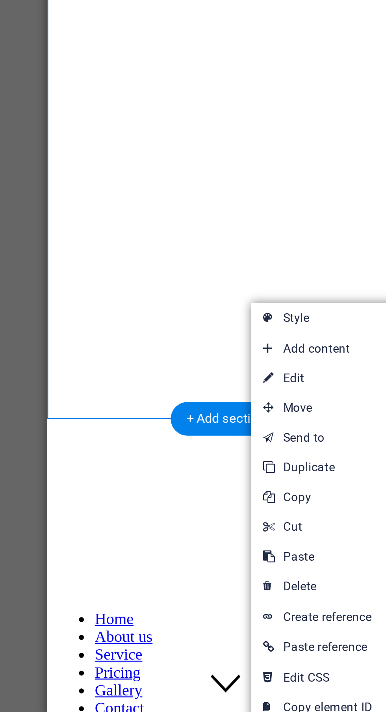
click at [241, 387] on link "⏎ Edit" at bounding box center [245, 388] width 53 height 12
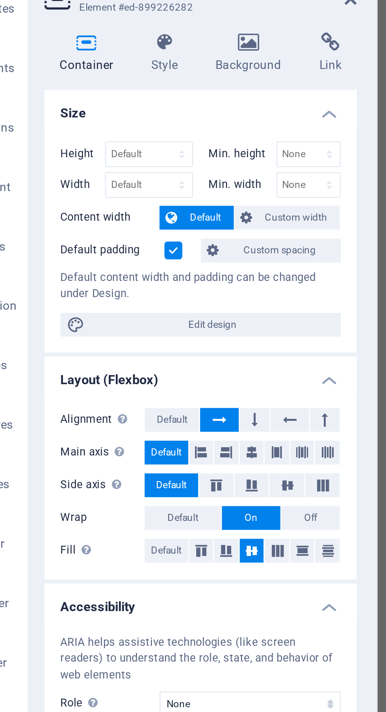
click at [118, 68] on h4 "Background" at bounding box center [120, 66] width 41 height 17
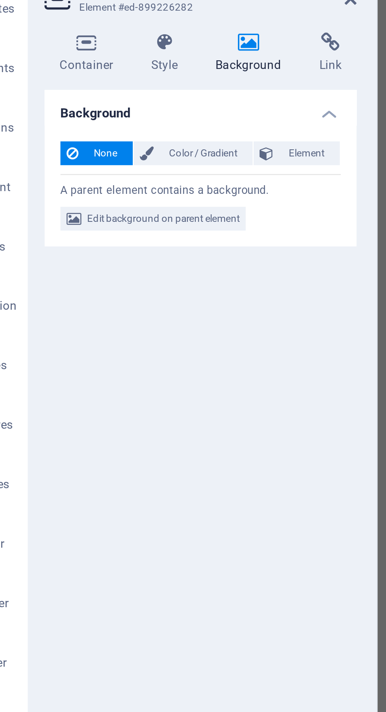
click at [113, 128] on span "Edit background on parent element" at bounding box center [85, 132] width 61 height 9
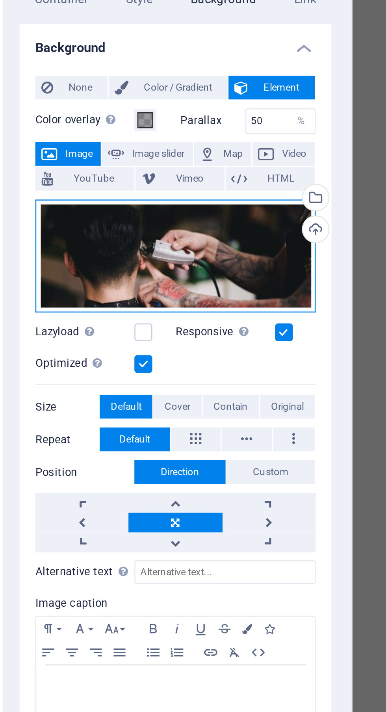
click at [117, 178] on div "Drag files here, click to choose files or select files from Files or our free s…" at bounding box center [99, 173] width 111 height 45
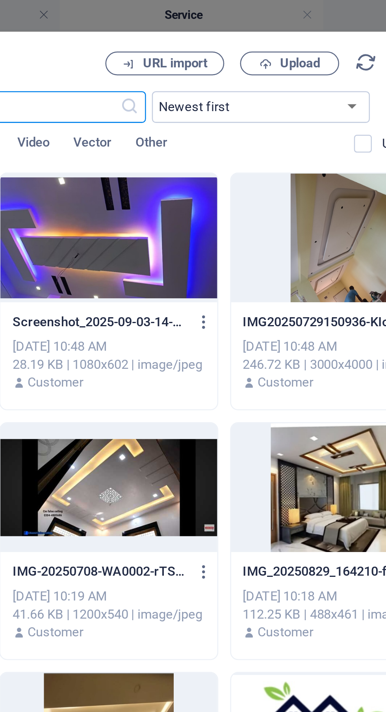
click at [303, 25] on span "Upload" at bounding box center [305, 25] width 16 height 5
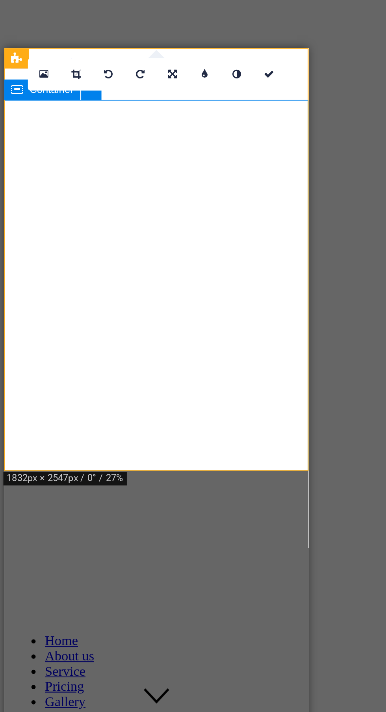
click at [116, 549] on div "Service Lorem ipsum dolor sit amet" at bounding box center [74, 573] width 135 height 48
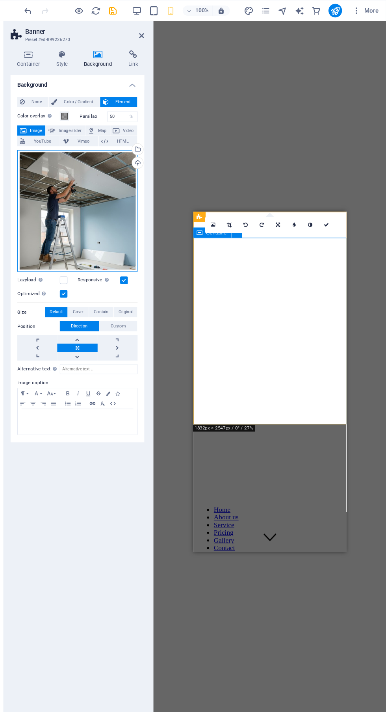
click at [109, 208] on div "Drag files here, click to choose files or select files from Files or our free s…" at bounding box center [99, 207] width 111 height 113
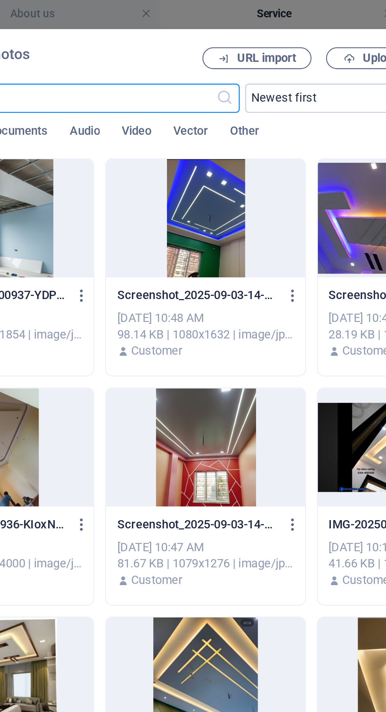
click at [299, 26] on span "Upload" at bounding box center [305, 25] width 16 height 5
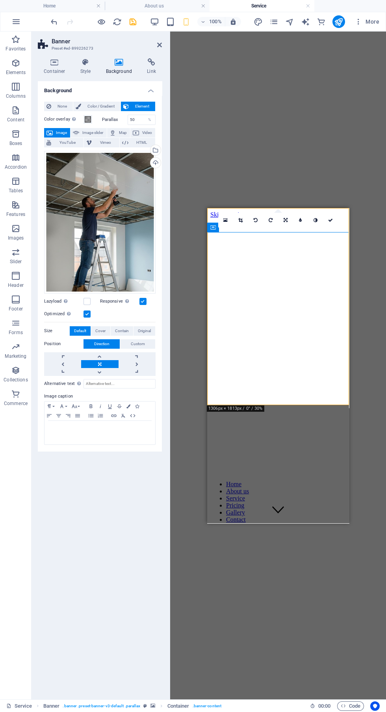
click at [300, 649] on div "Drag here to replace the existing content. Press “Ctrl” if you want to create a…" at bounding box center [278, 366] width 216 height 668
click at [159, 45] on icon at bounding box center [159, 45] width 5 height 6
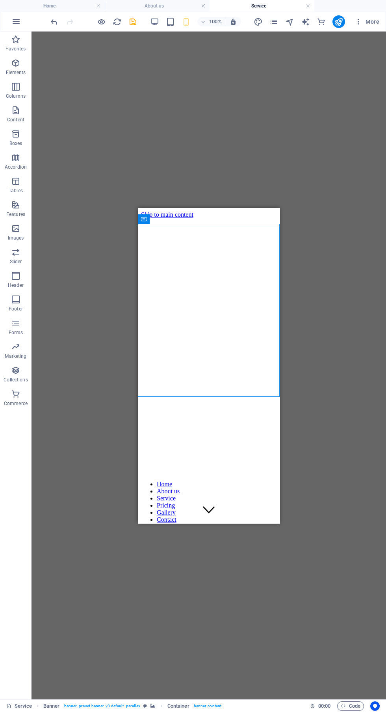
scroll to position [8, 0]
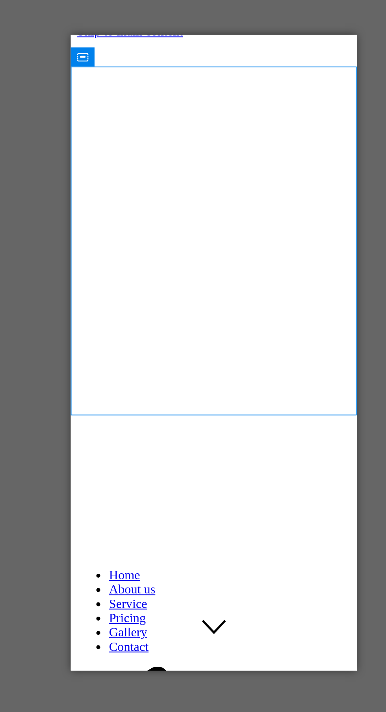
click at [155, 559] on div "Lorem ipsum dolor sit amet" at bounding box center [141, 563] width 135 height 9
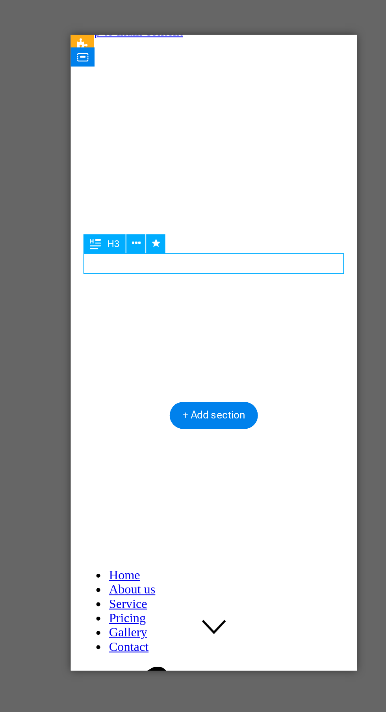
click at [171, 312] on icon at bounding box center [170, 311] width 4 height 8
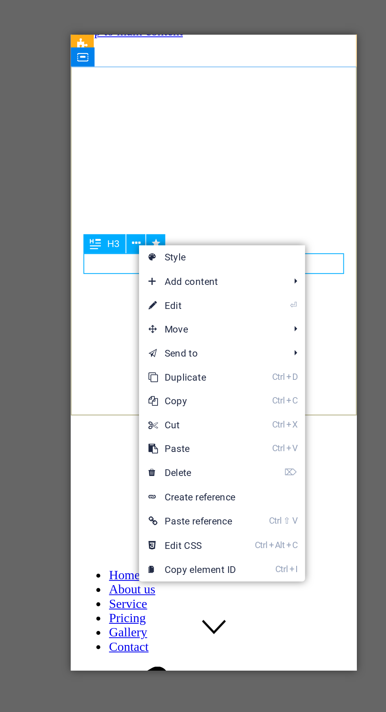
click at [219, 343] on link "⏎ Edit" at bounding box center [198, 342] width 53 height 12
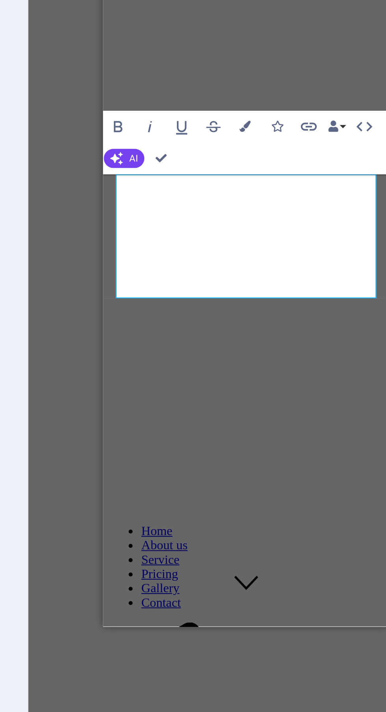
scroll to position [0, 0]
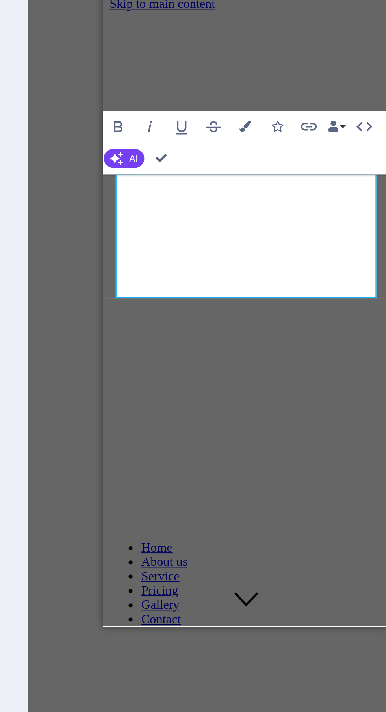
click at [219, 291] on button "AI" at bounding box center [218, 290] width 20 height 9
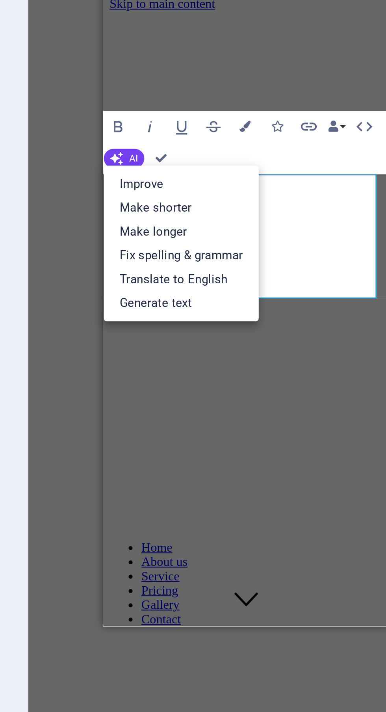
click at [270, 340] on link "Fix spelling & grammar" at bounding box center [246, 339] width 77 height 12
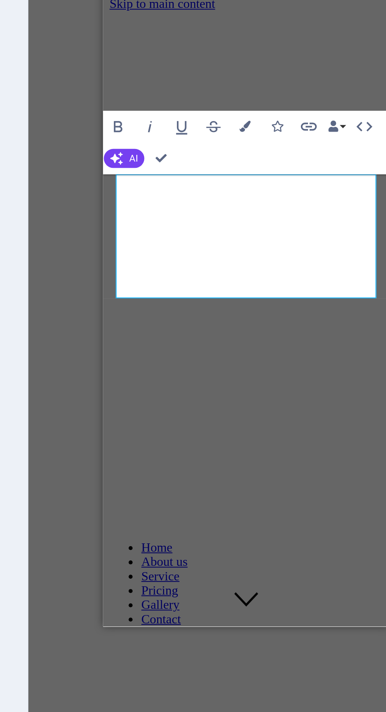
click at [185, 492] on div "Service WE PROVIDE COMPLETE FALSE CEILING AND INTERIOR SOLUTIONS, INCLUDING POP…" at bounding box center [173, 537] width 135 height 91
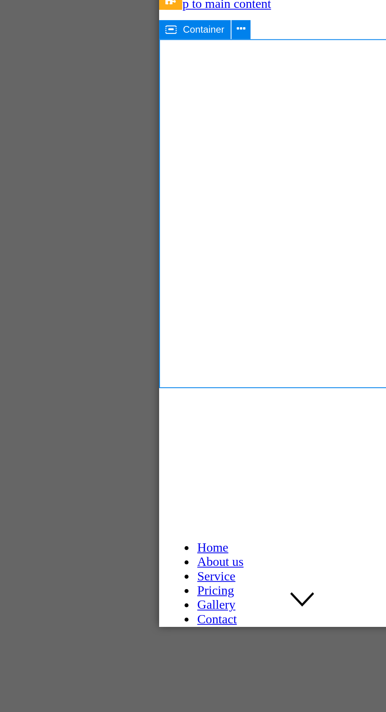
click at [199, 501] on div "Service" at bounding box center [229, 508] width 135 height 15
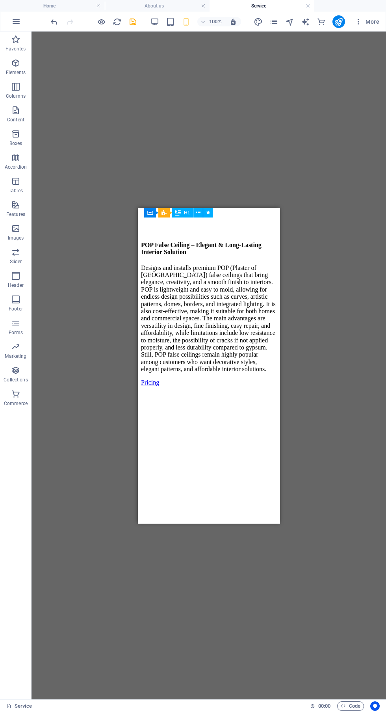
scroll to position [774, 0]
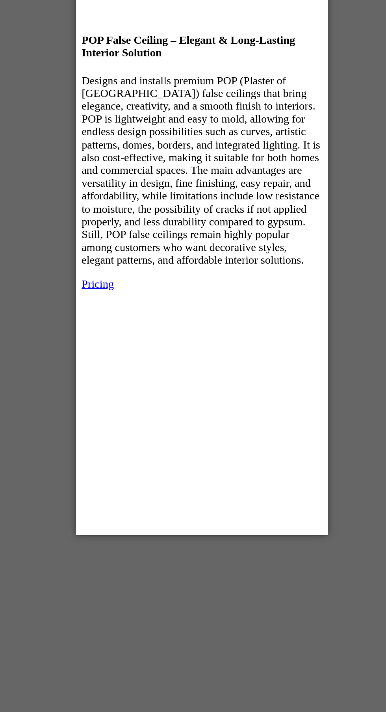
click at [169, 139] on div "POP False Ceiling – Elegant & Long-Lasting Interior Solution Designs and instal…" at bounding box center [146, 578] width 135 height 1568
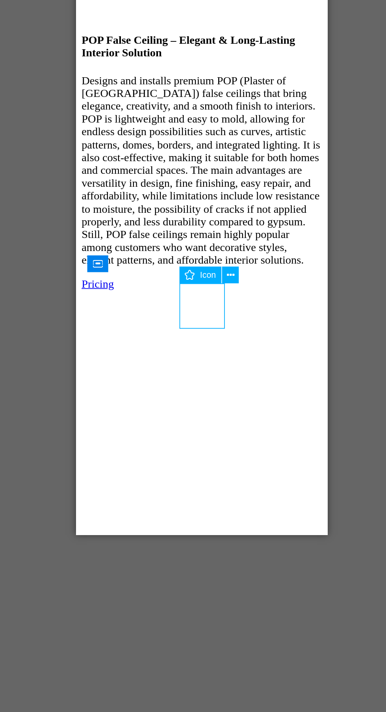
click at [220, 379] on div "Icon" at bounding box center [208, 376] width 24 height 9
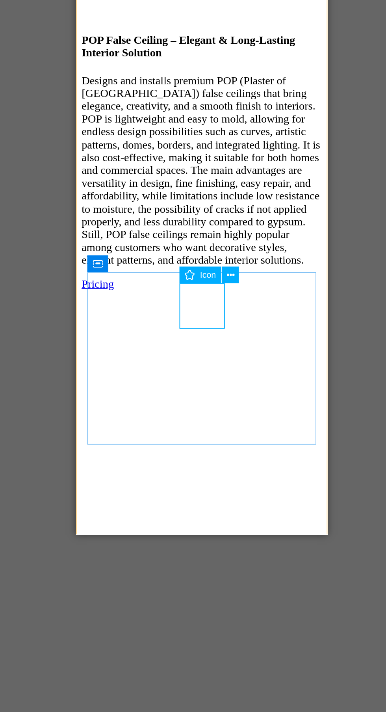
click at [228, 376] on button at bounding box center [224, 376] width 9 height 9
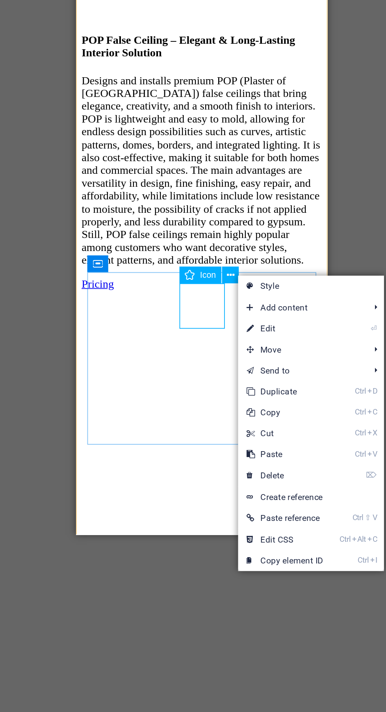
click at [271, 488] on link "⌦ Delete" at bounding box center [255, 490] width 53 height 12
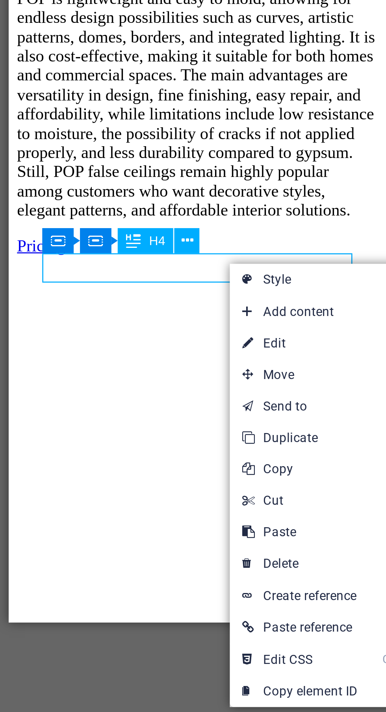
click at [251, 418] on link "⏎ Edit" at bounding box center [247, 418] width 53 height 12
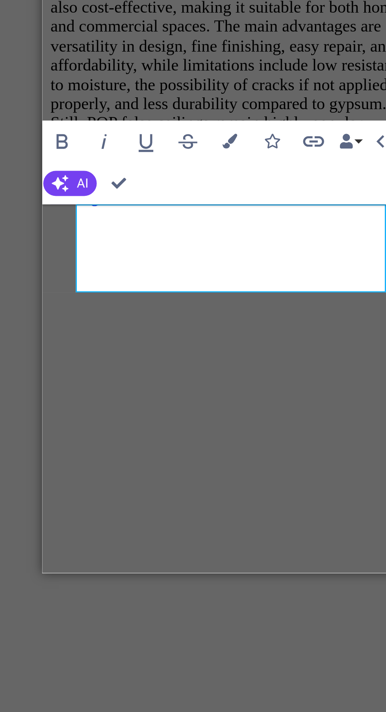
click at [219, 377] on button "AI" at bounding box center [218, 376] width 20 height 9
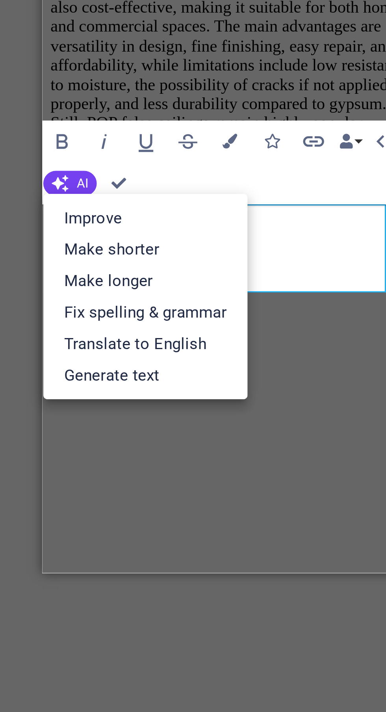
click at [265, 429] on link "Fix spelling & grammar" at bounding box center [246, 425] width 77 height 12
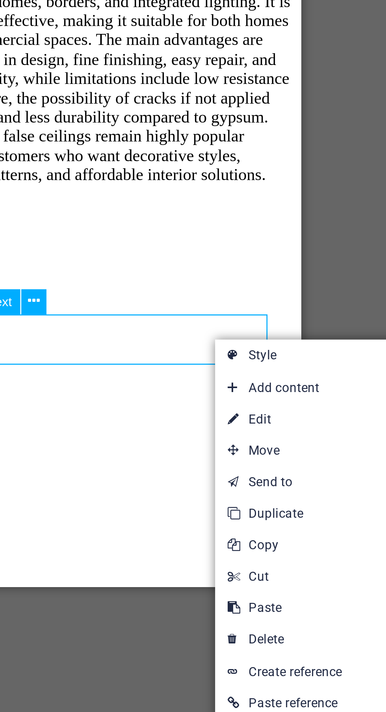
click at [280, 458] on link "⏎ Edit" at bounding box center [273, 460] width 53 height 12
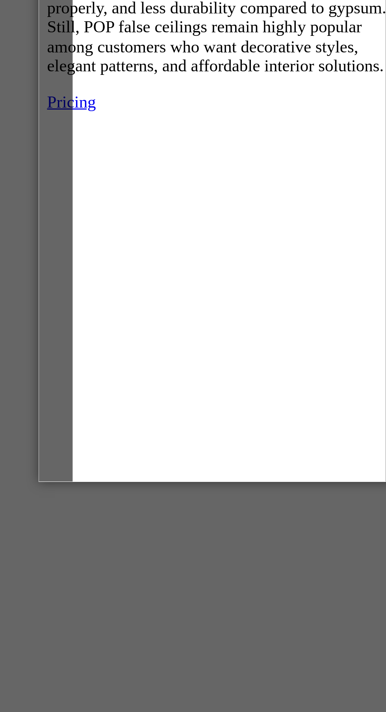
scroll to position [1125, 0]
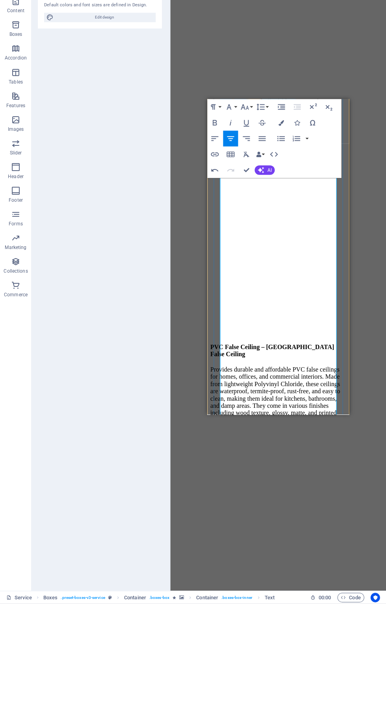
scroll to position [931, 0]
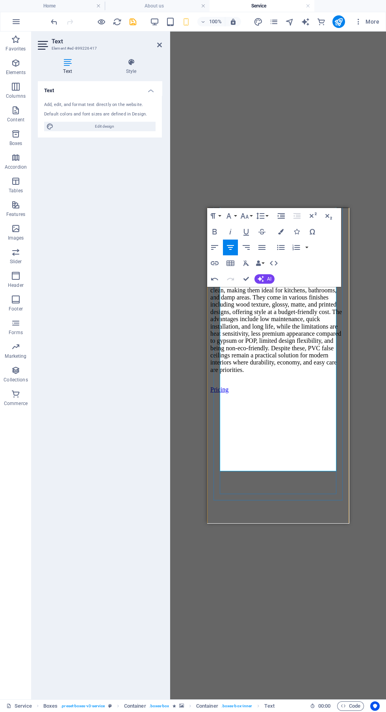
scroll to position [1137, 0]
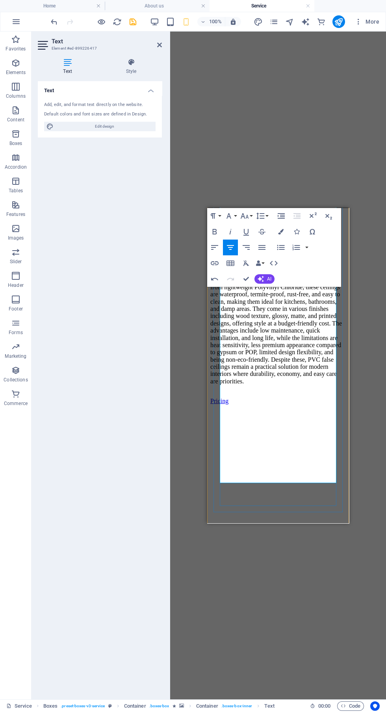
click at [212, 245] on icon "button" at bounding box center [214, 247] width 7 height 5
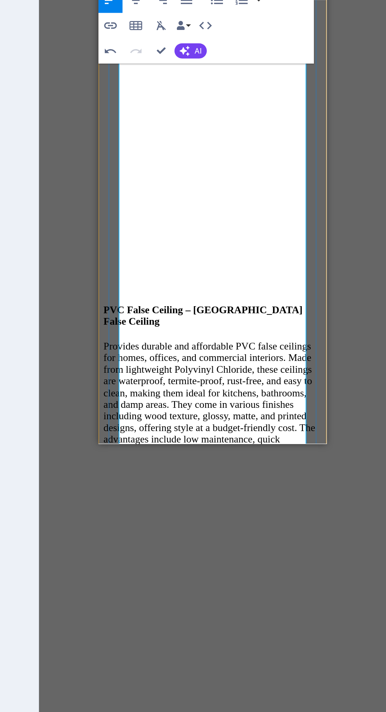
scroll to position [0, 0]
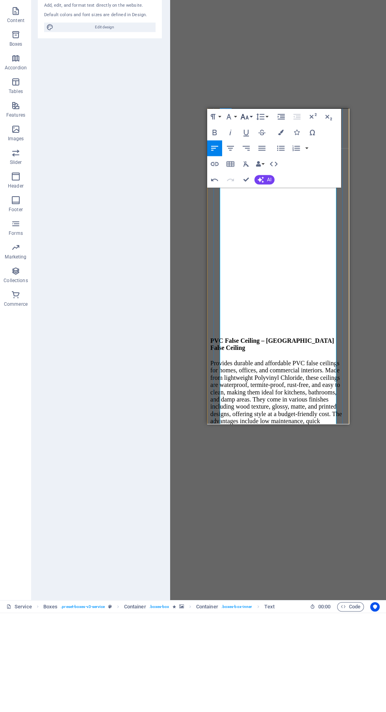
click at [251, 215] on button "Font Size" at bounding box center [246, 216] width 15 height 16
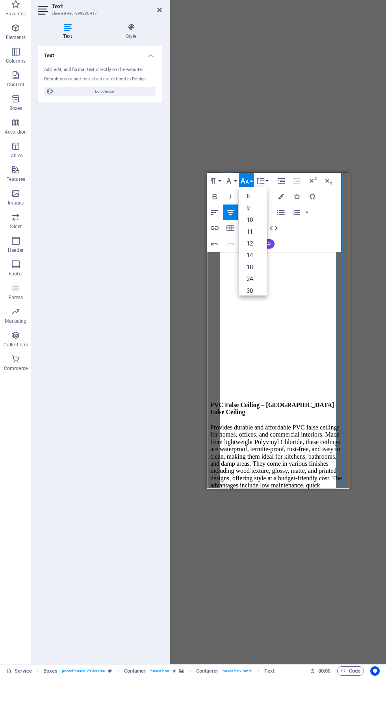
click at [267, 215] on button "Line Height" at bounding box center [261, 216] width 15 height 16
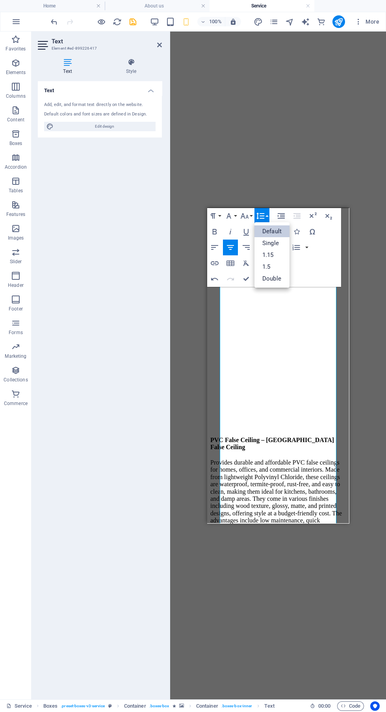
click at [283, 251] on link "1.15" at bounding box center [271, 255] width 35 height 12
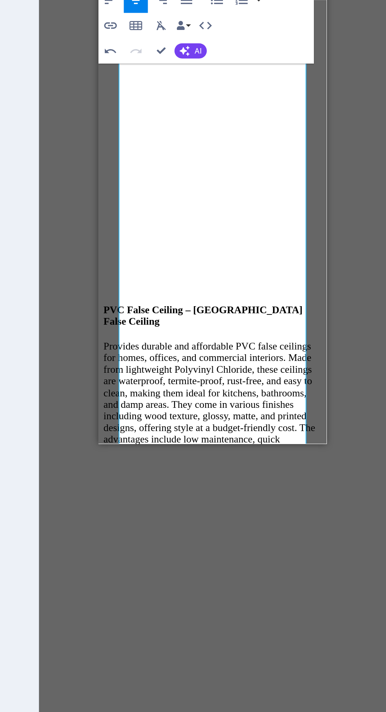
click at [269, 282] on button "AI" at bounding box center [264, 278] width 20 height 9
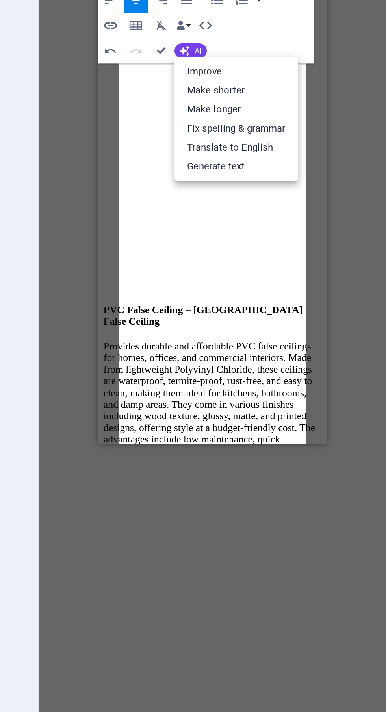
click at [316, 327] on link "Fix spelling & grammar" at bounding box center [292, 327] width 77 height 12
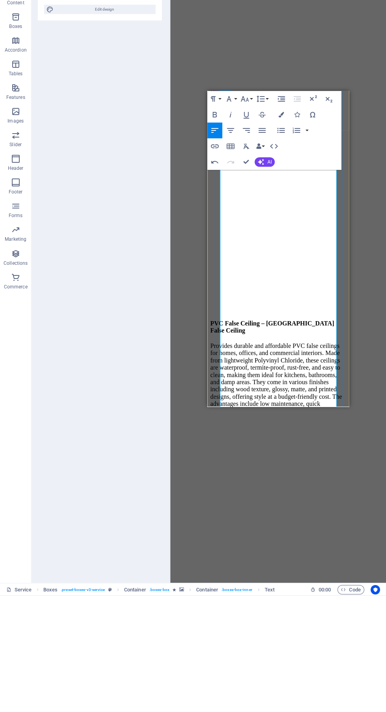
click at [333, 160] on div "Container Banner H1 Banner Banner Container Reference Container Container H4 Bo…" at bounding box center [278, 366] width 216 height 668
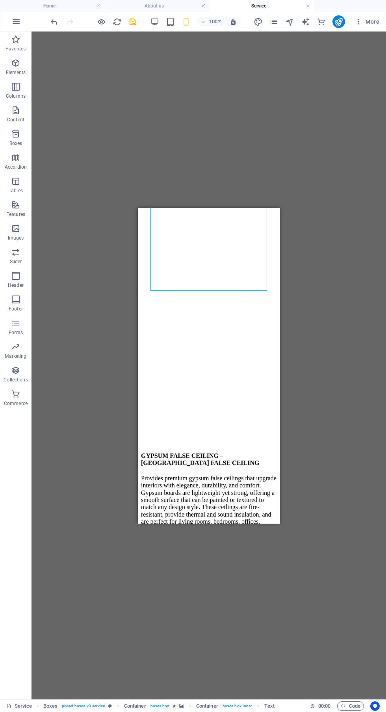
scroll to position [1360, 0]
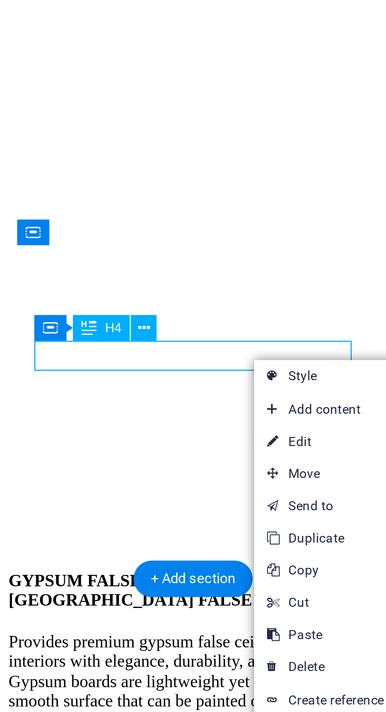
click at [254, 400] on link "⏎ Edit" at bounding box center [257, 402] width 53 height 12
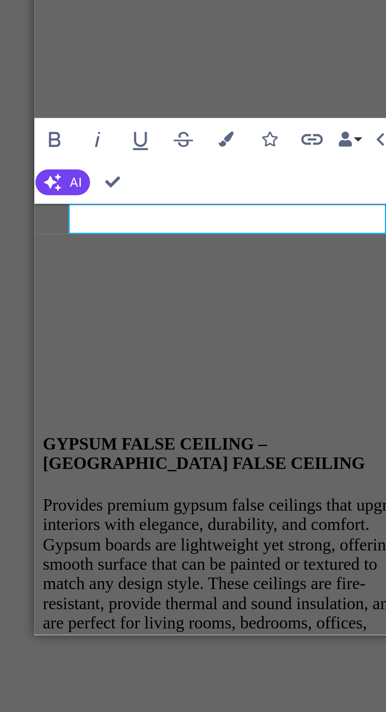
click at [215, 359] on icon "button" at bounding box center [214, 357] width 6 height 6
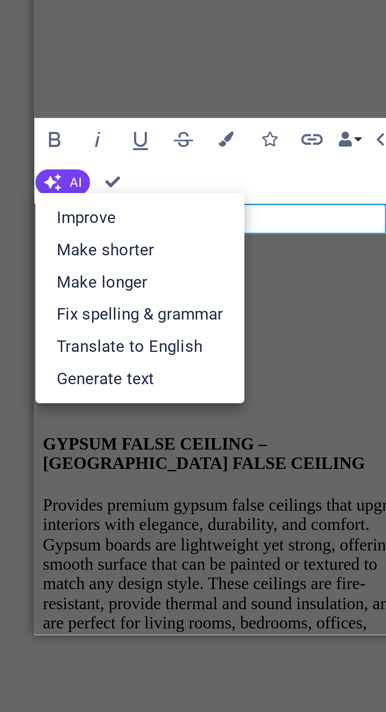
click at [266, 407] on link "Fix spelling & grammar" at bounding box center [246, 405] width 77 height 12
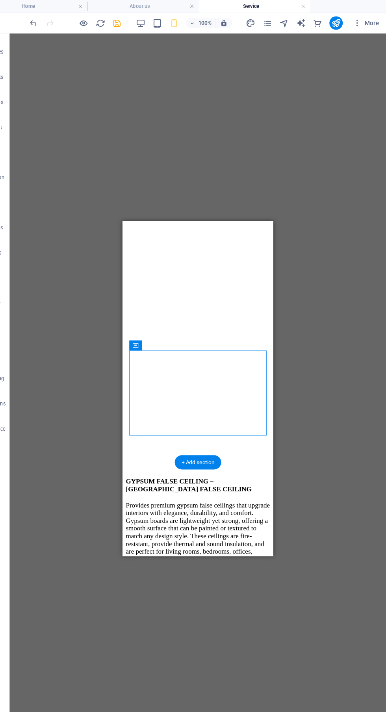
scroll to position [0, 0]
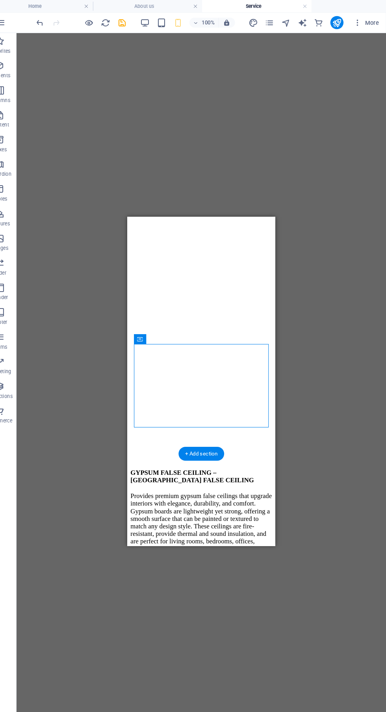
click at [54, 22] on icon "undo" at bounding box center [54, 21] width 9 height 9
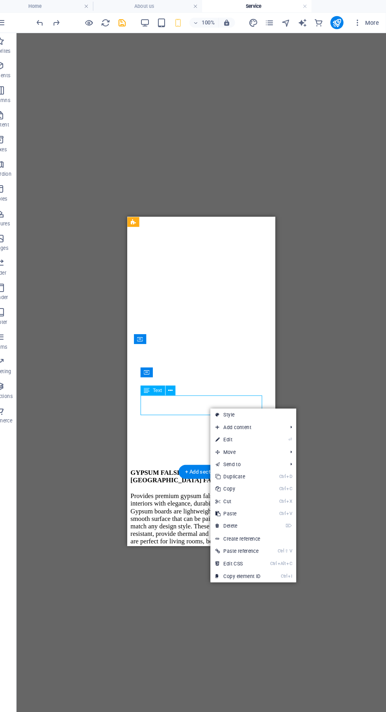
click at [262, 419] on link "⏎ Edit" at bounding box center [243, 422] width 53 height 12
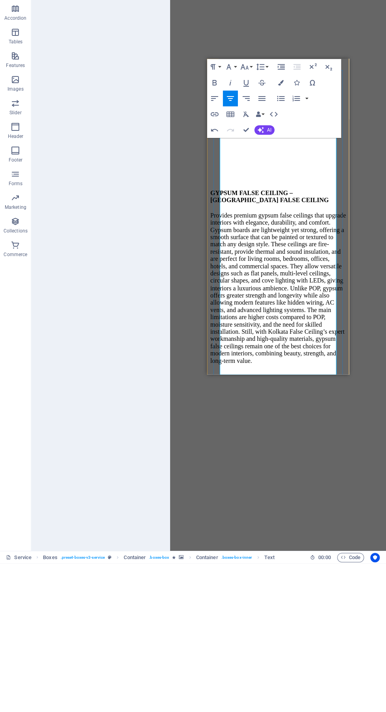
click at [267, 283] on button "AI" at bounding box center [264, 278] width 20 height 9
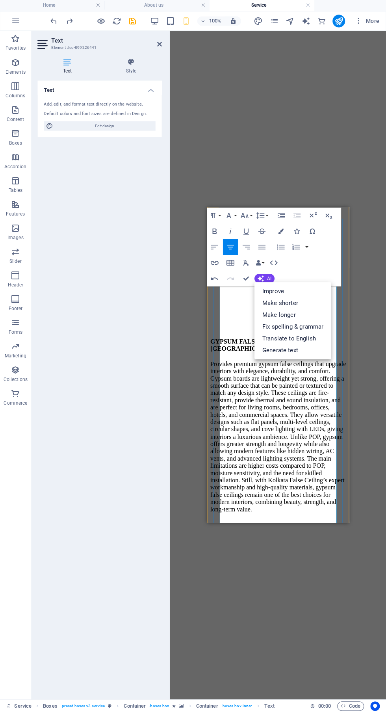
click at [320, 338] on link "Translate to English" at bounding box center [292, 339] width 77 height 12
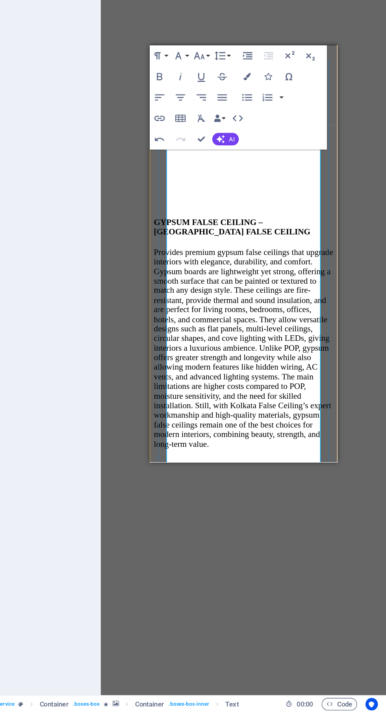
click at [215, 247] on icon "button" at bounding box center [214, 247] width 7 height 5
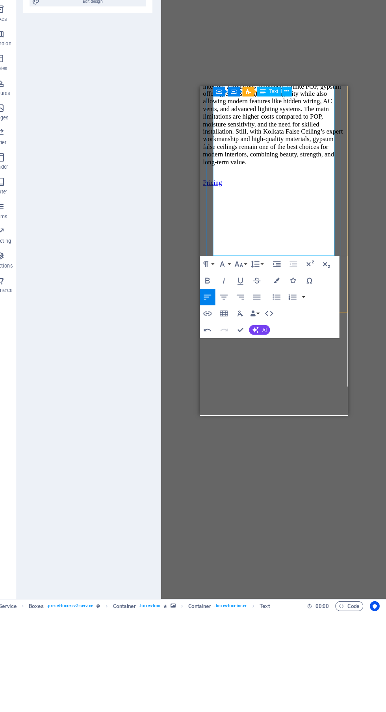
click at [267, 378] on button "Line Height" at bounding box center [261, 378] width 15 height 16
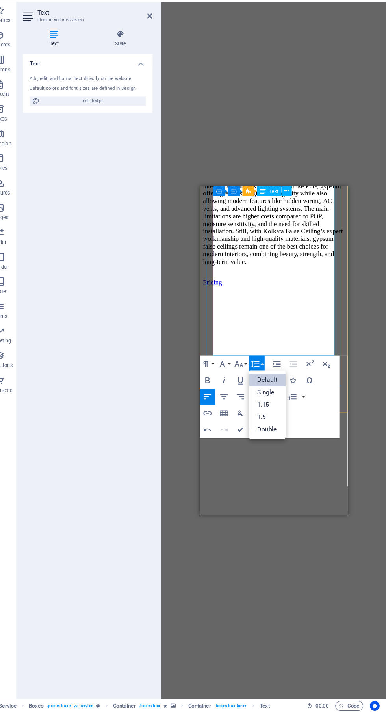
click at [281, 409] on link "Single" at bounding box center [271, 405] width 35 height 12
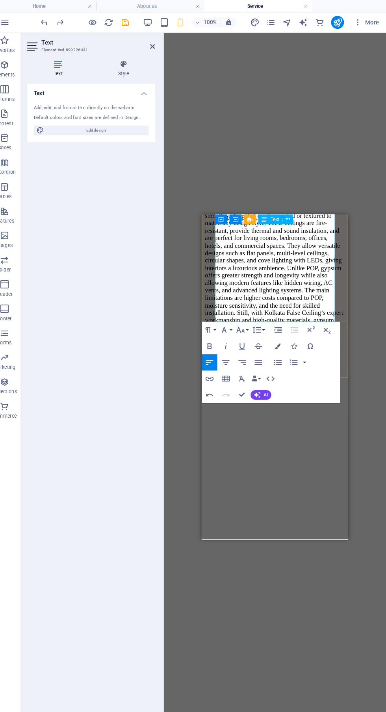
click at [266, 384] on button "AI" at bounding box center [264, 382] width 20 height 9
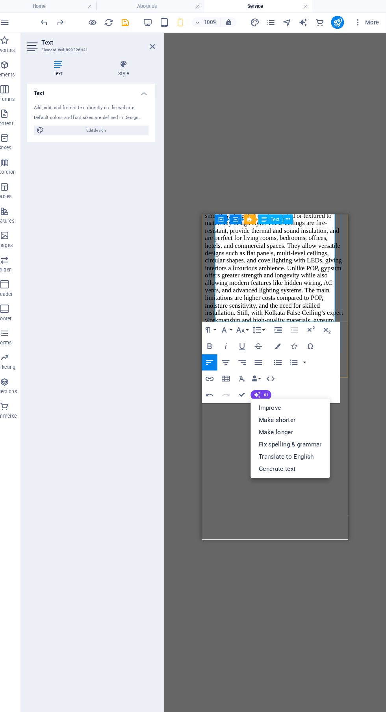
click at [317, 425] on link "Fix spelling & grammar" at bounding box center [292, 431] width 77 height 12
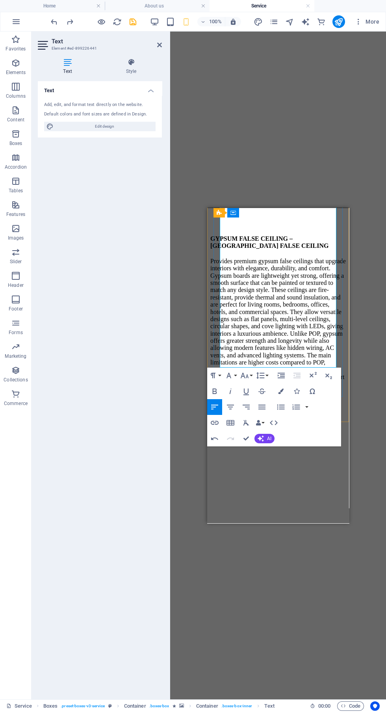
scroll to position [1593, 0]
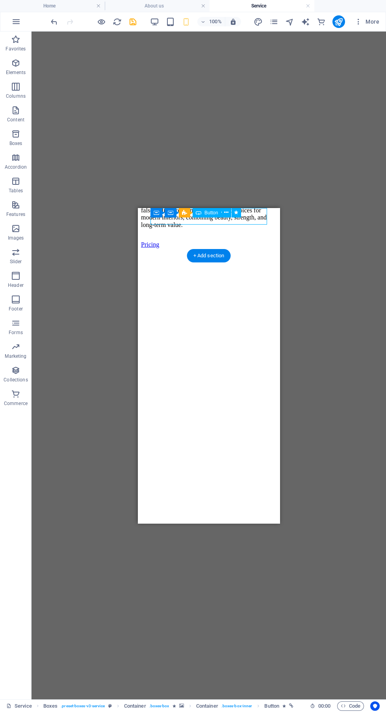
scroll to position [1755, 0]
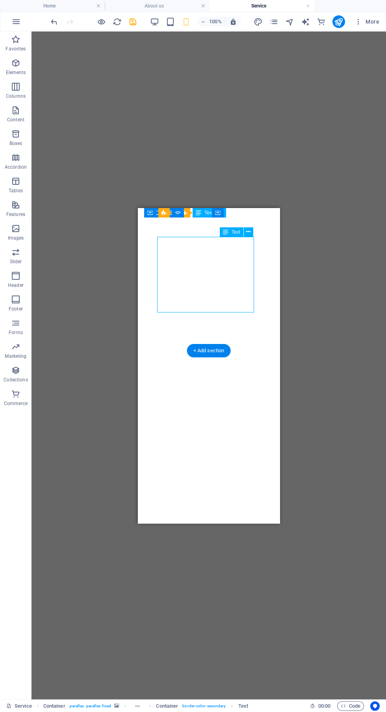
scroll to position [1887, 0]
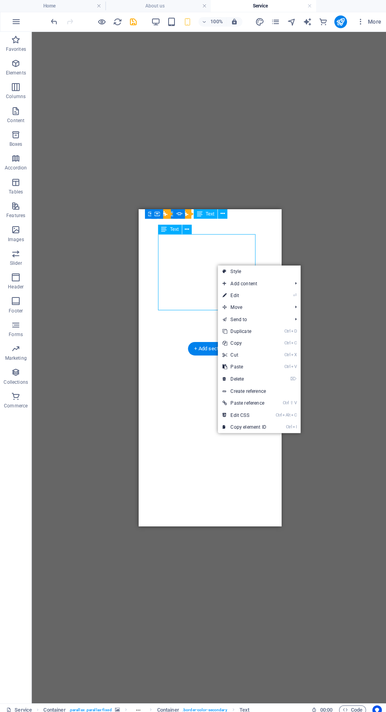
click at [265, 291] on link "⏎ Edit" at bounding box center [243, 294] width 53 height 12
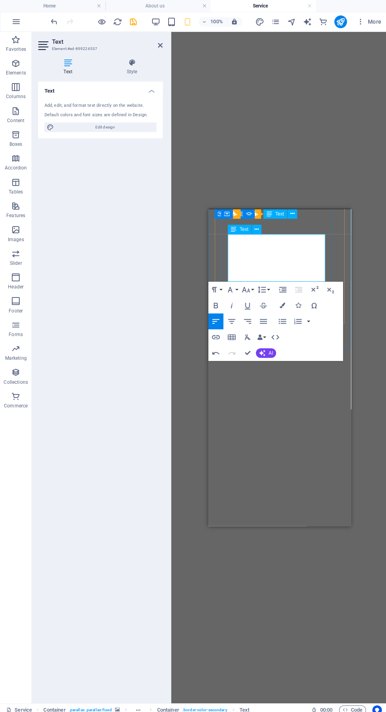
click at [349, 195] on div "Container Banner H1 Banner Banner Container Reference Container Container H4 Bo…" at bounding box center [278, 366] width 216 height 668
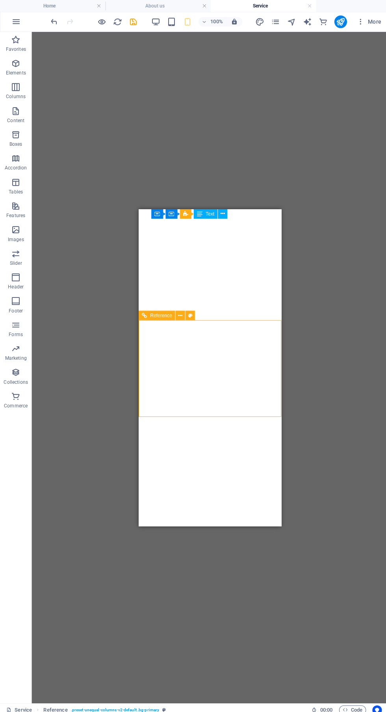
click at [301, 430] on div "Container Banner H1 Banner Banner Container Reference Container Container H4 Bo…" at bounding box center [209, 366] width 355 height 668
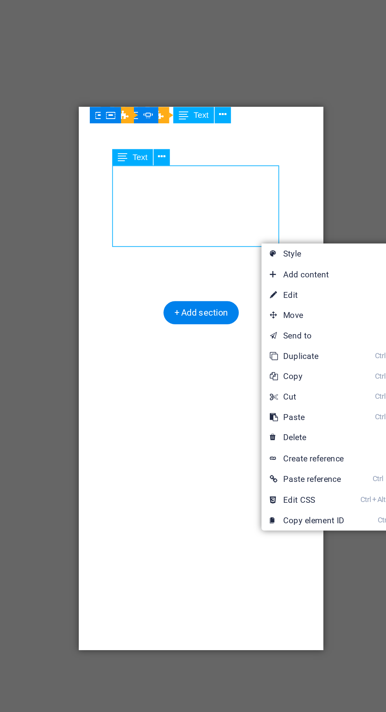
click at [278, 314] on link "⏎ Edit" at bounding box center [270, 317] width 53 height 12
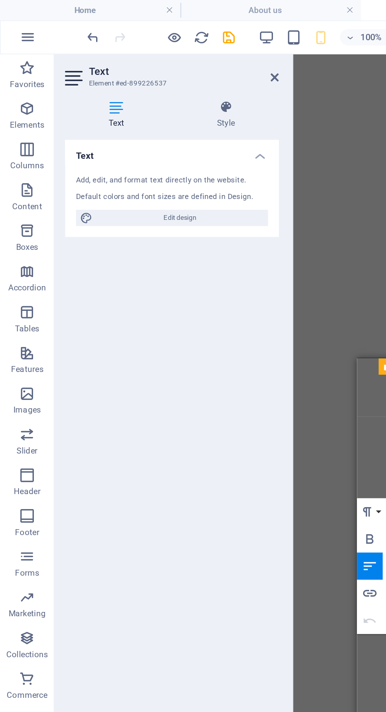
click at [135, 129] on span "Edit design" at bounding box center [104, 126] width 97 height 9
select select "ease-in-out"
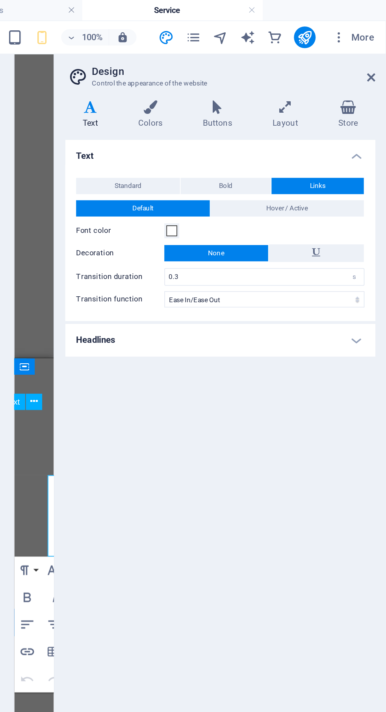
scroll to position [0, 0]
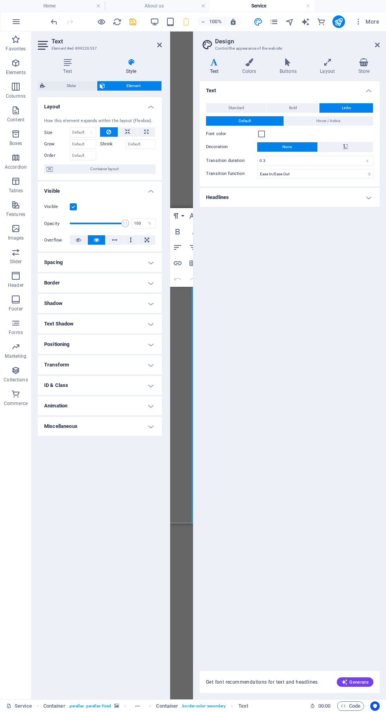
select select "ease-in-out"
click at [60, 60] on icon at bounding box center [67, 62] width 59 height 8
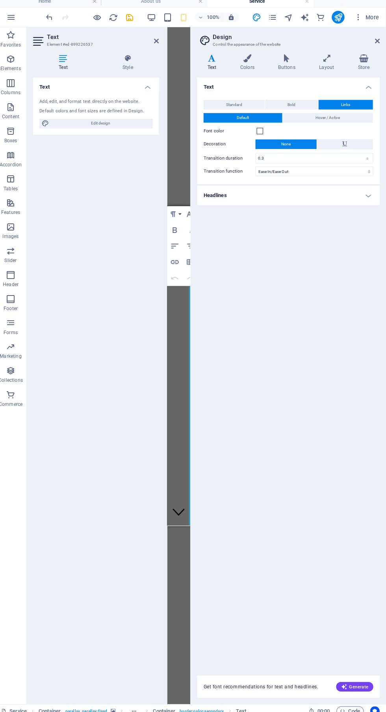
scroll to position [6869, 0]
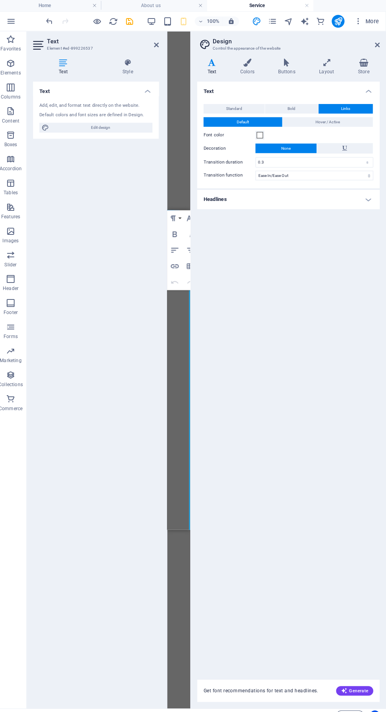
click at [377, 45] on icon at bounding box center [377, 45] width 5 height 6
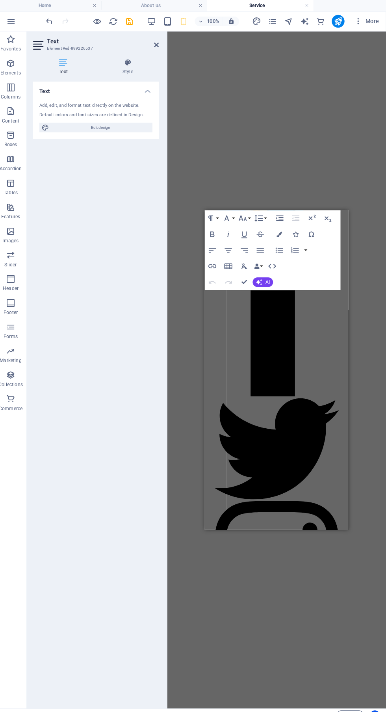
scroll to position [1878, 0]
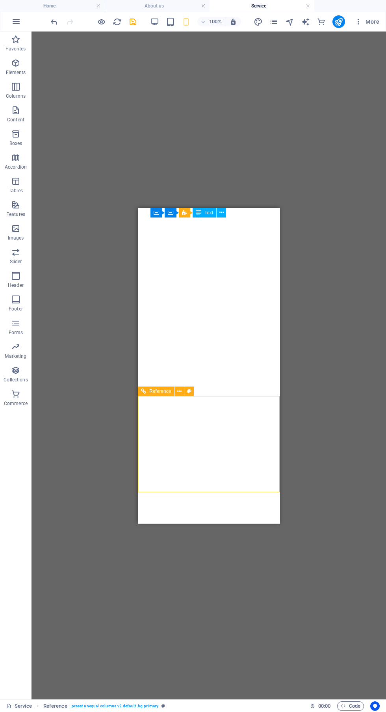
scroll to position [1807, 0]
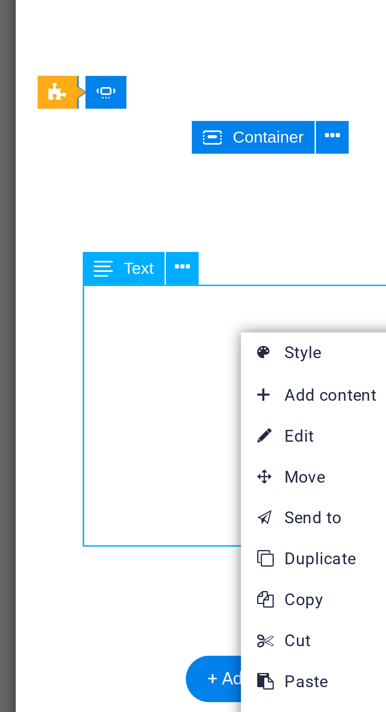
click at [226, 356] on link "⏎ Edit" at bounding box center [229, 357] width 53 height 12
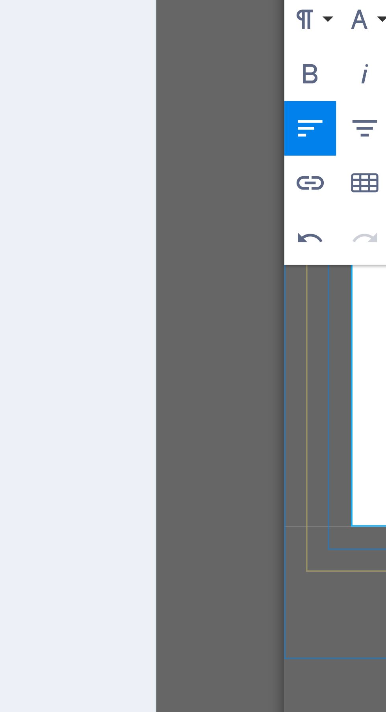
scroll to position [3517, 3]
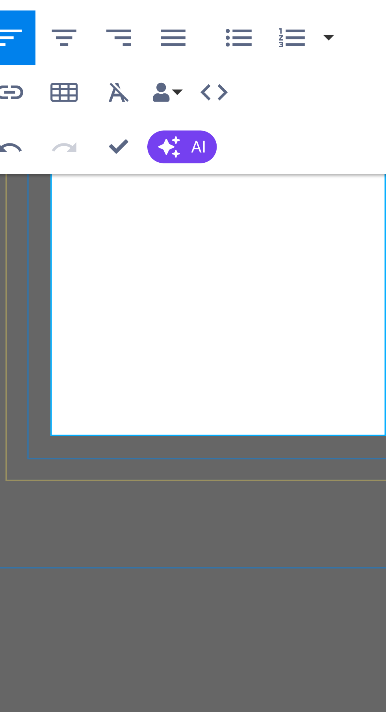
click at [265, 308] on button "AI" at bounding box center [264, 304] width 20 height 9
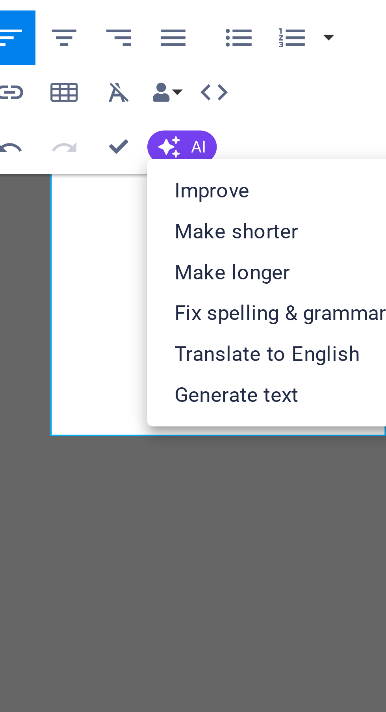
click at [308, 352] on link "Fix spelling & grammar" at bounding box center [292, 353] width 77 height 12
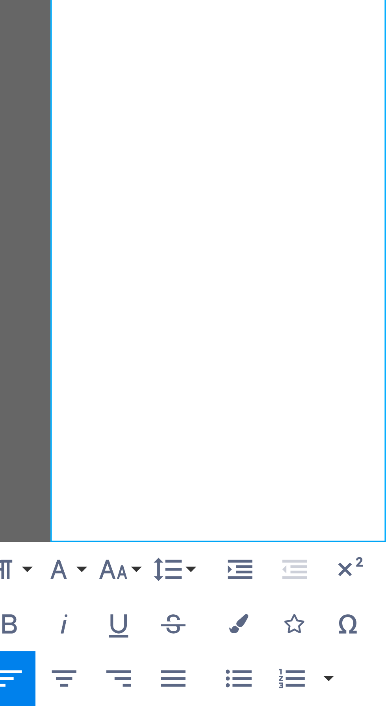
scroll to position [0, 0]
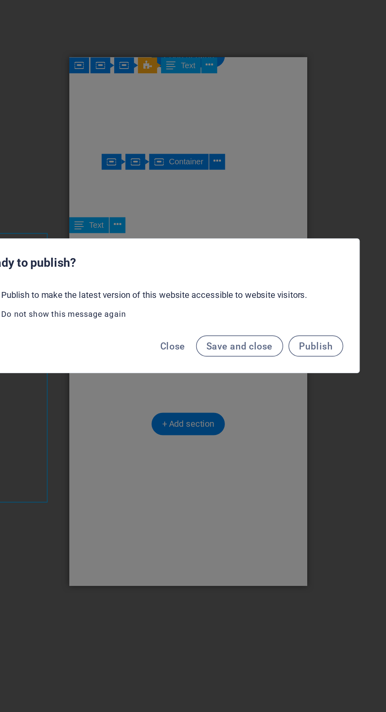
click at [200, 383] on span "Close" at bounding box center [199, 380] width 15 height 6
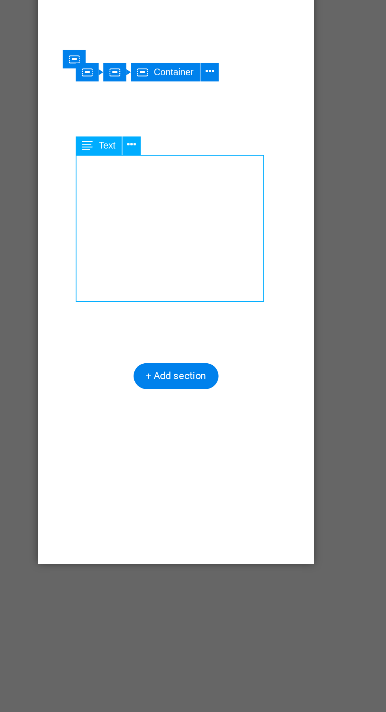
click at [184, 307] on icon at bounding box center [186, 308] width 4 height 8
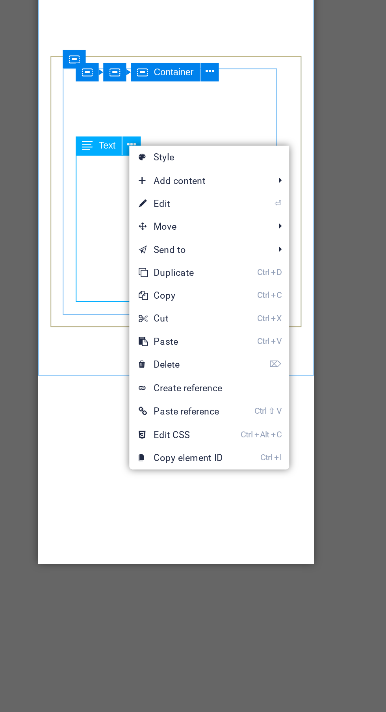
click at [230, 336] on link "⏎ Edit" at bounding box center [211, 338] width 53 height 12
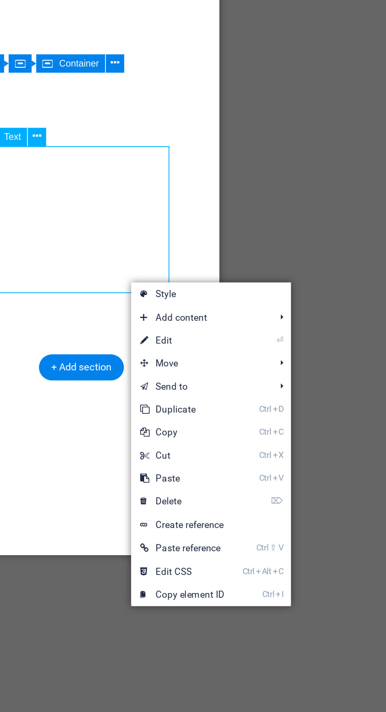
click at [271, 412] on link "⏎ Edit" at bounding box center [260, 413] width 53 height 12
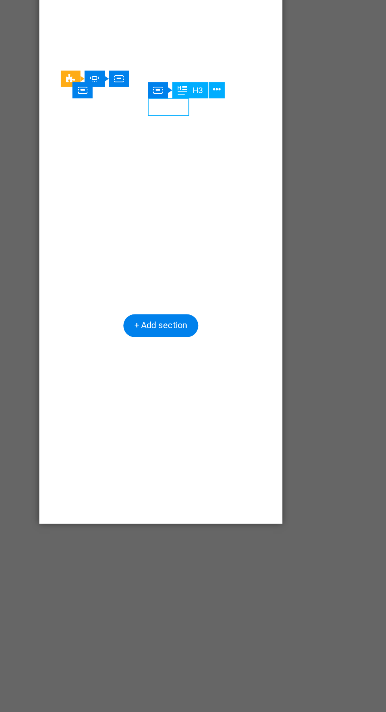
click at [242, 270] on icon at bounding box center [241, 270] width 4 height 8
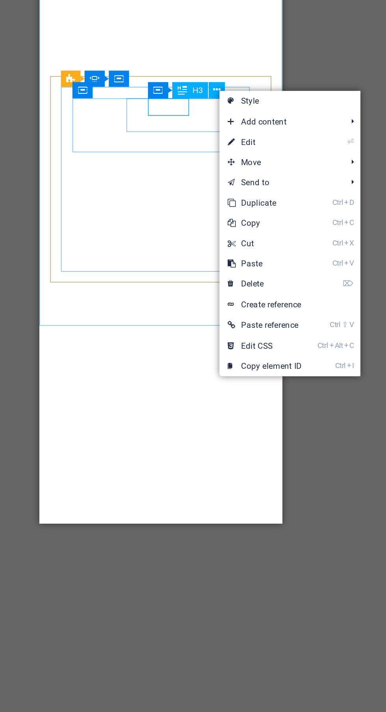
click at [279, 301] on link "⏎ Edit" at bounding box center [269, 301] width 53 height 12
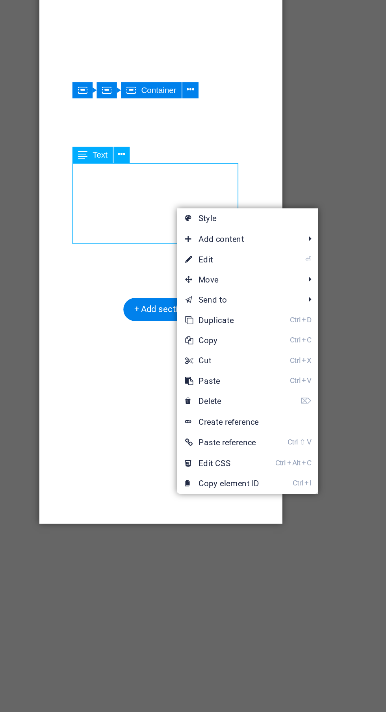
click at [265, 371] on link "⏎ Edit" at bounding box center [244, 369] width 53 height 12
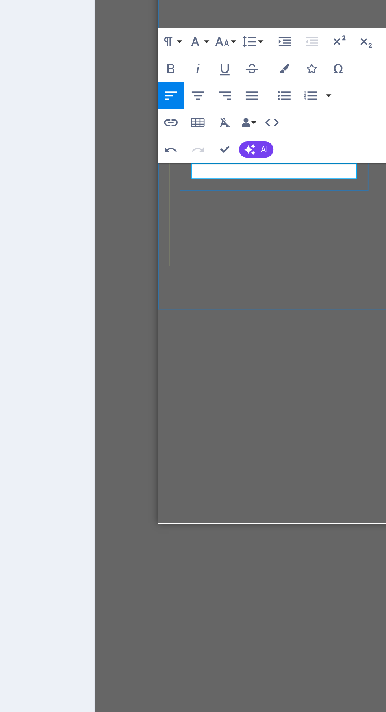
scroll to position [5, 0]
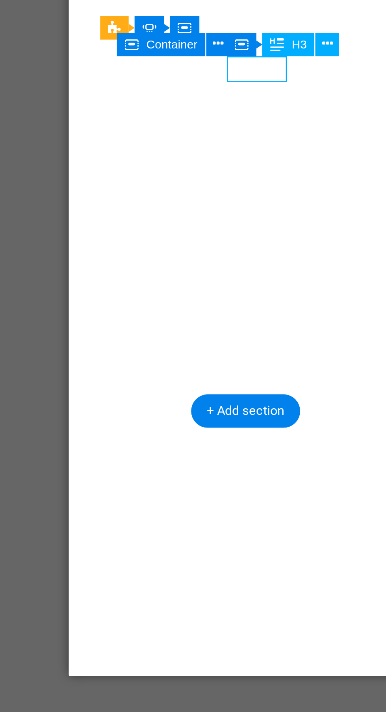
click at [239, 272] on button at bounding box center [241, 269] width 9 height 9
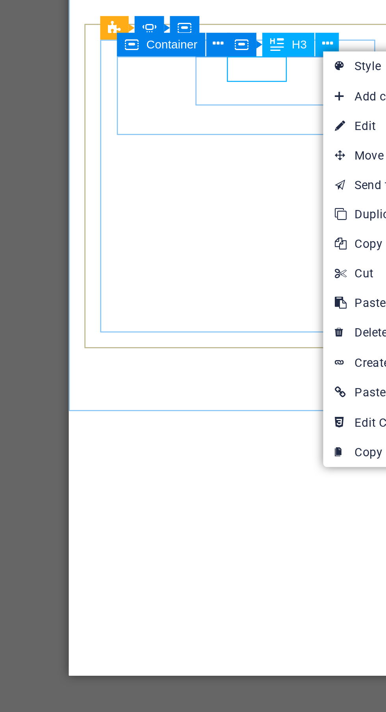
click at [257, 303] on link "⏎ Edit" at bounding box center [266, 303] width 53 height 12
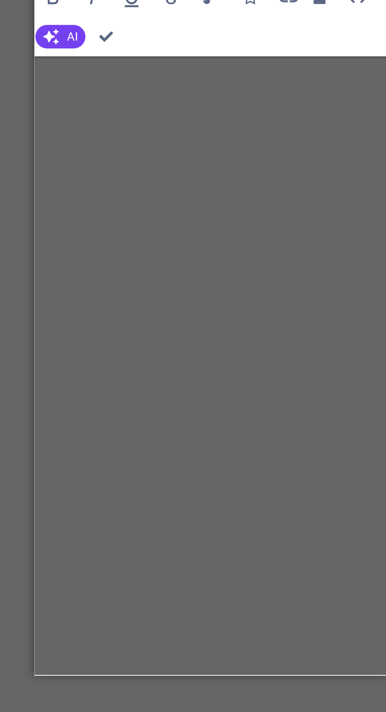
scroll to position [1839, 0]
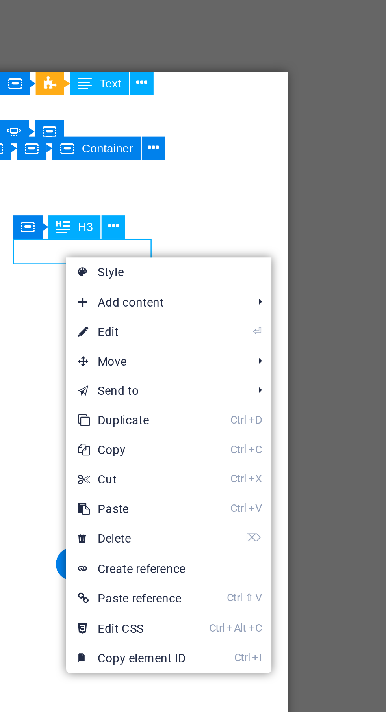
click at [243, 313] on link "⏎ Edit" at bounding box center [217, 312] width 53 height 12
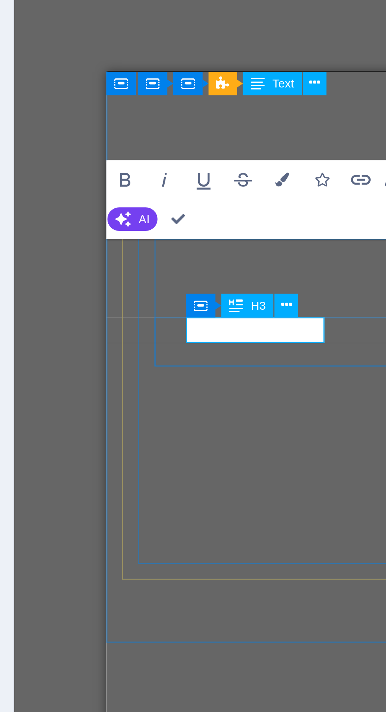
scroll to position [1807, 0]
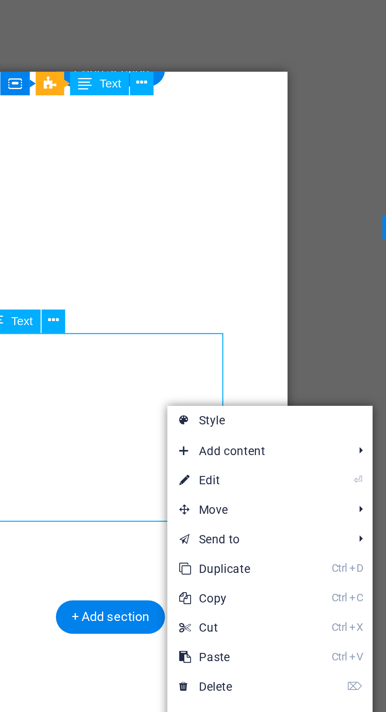
click at [267, 374] on link "⏎ Edit" at bounding box center [258, 372] width 53 height 12
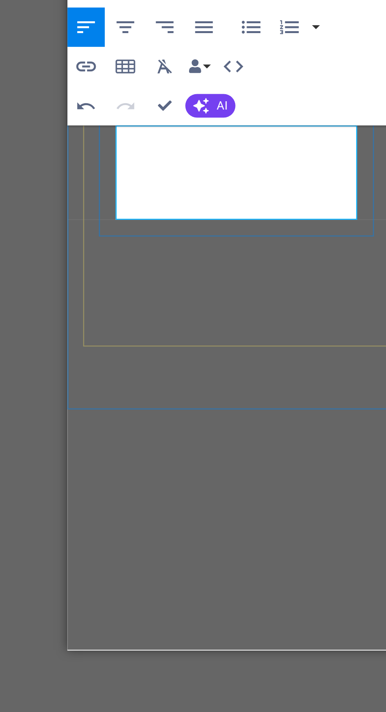
click at [267, 305] on span "AI" at bounding box center [269, 305] width 4 height 5
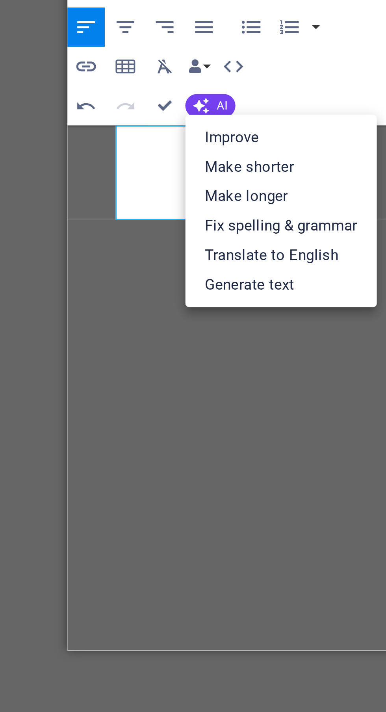
click at [310, 354] on link "Fix spelling & grammar" at bounding box center [292, 353] width 77 height 12
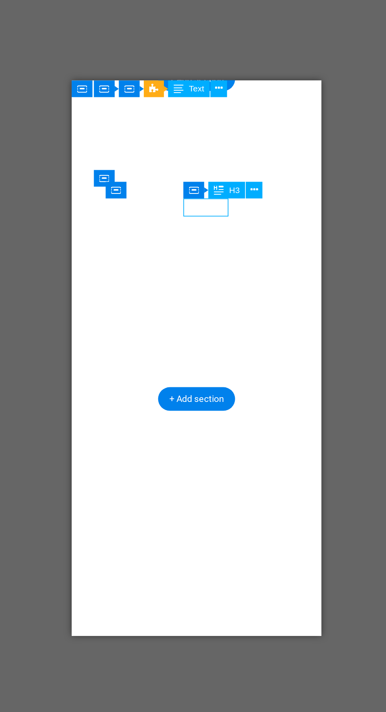
click at [242, 268] on icon at bounding box center [241, 270] width 4 height 8
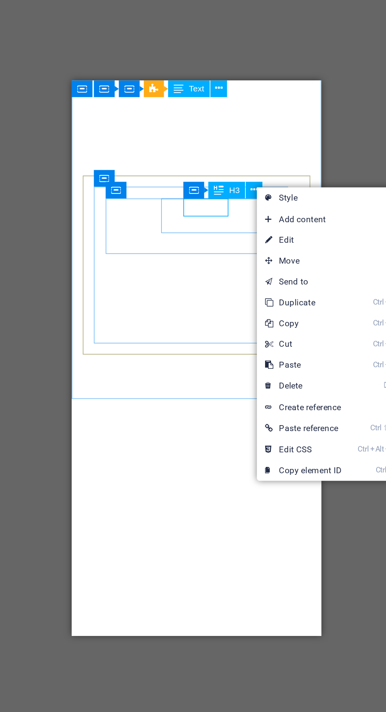
click at [275, 300] on link "⏎ Edit" at bounding box center [269, 299] width 53 height 12
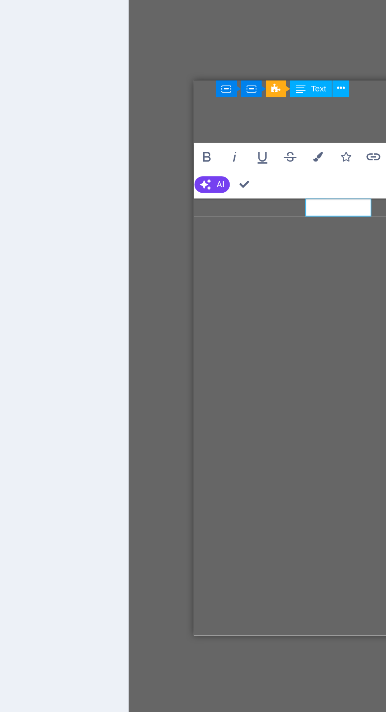
click at [222, 267] on span "AI" at bounding box center [222, 267] width 4 height 5
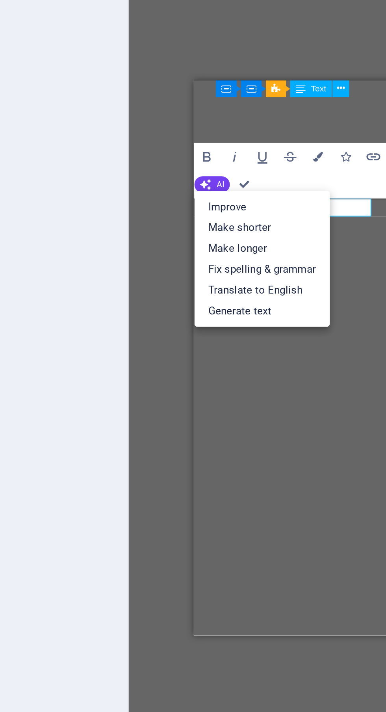
click at [268, 315] on link "Fix spelling & grammar" at bounding box center [246, 315] width 77 height 12
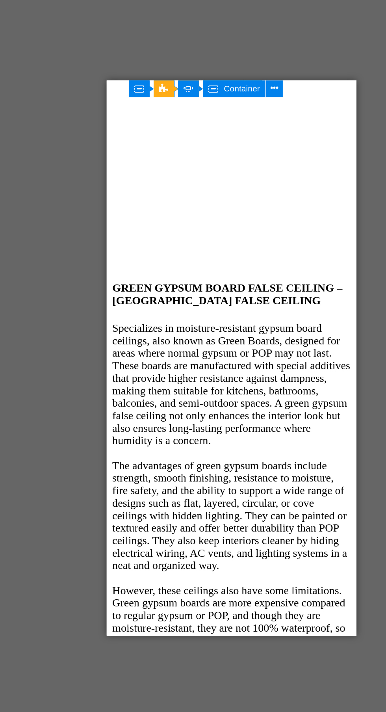
scroll to position [2233, 0]
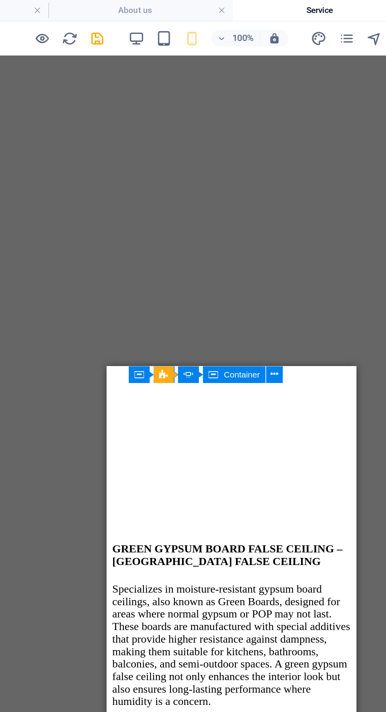
click at [171, 217] on div "Container Slider Slider Container" at bounding box center [196, 213] width 93 height 10
click at [0, 0] on span "Slider" at bounding box center [0, 0] width 0 height 0
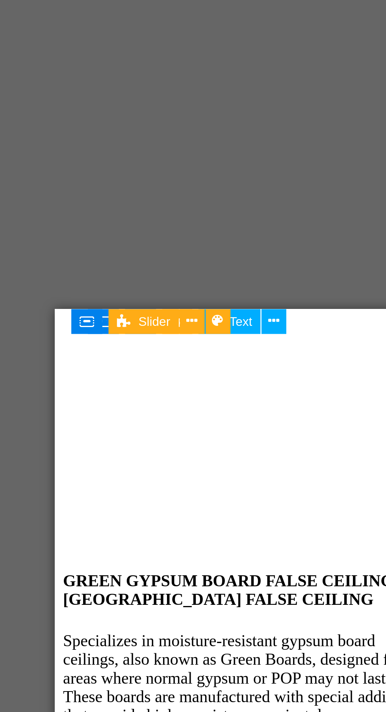
scroll to position [2234, 0]
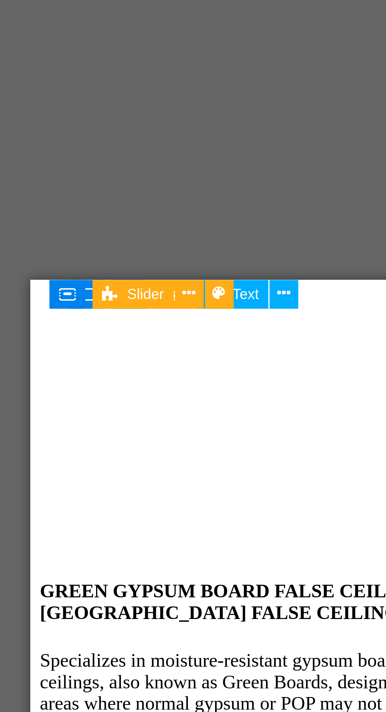
click at [161, 214] on icon at bounding box center [163, 212] width 5 height 9
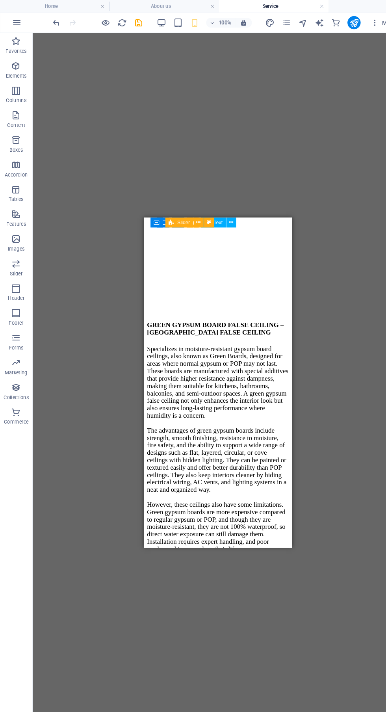
click at [135, 22] on icon "save" at bounding box center [132, 21] width 9 height 9
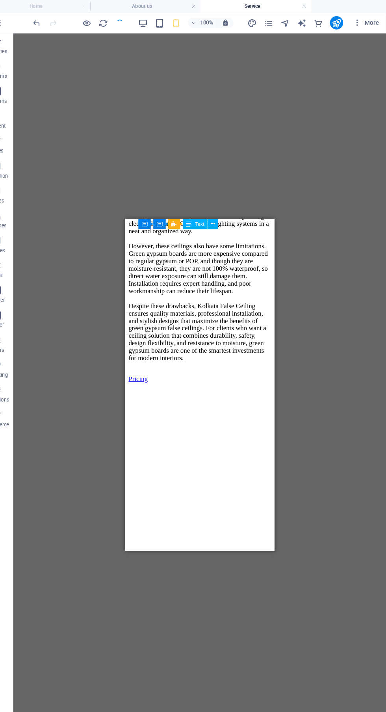
scroll to position [0, 0]
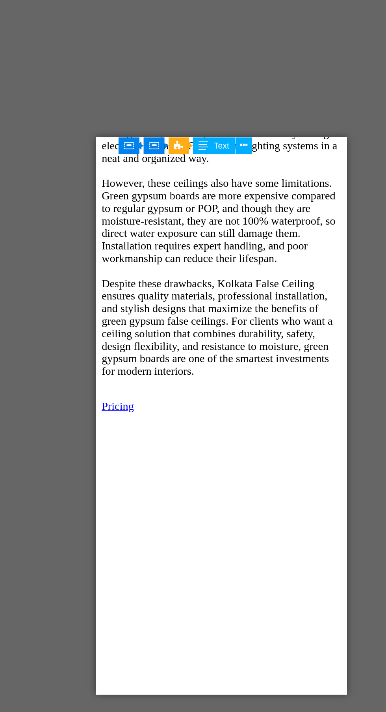
click at [223, 212] on icon at bounding box center [221, 212] width 4 height 8
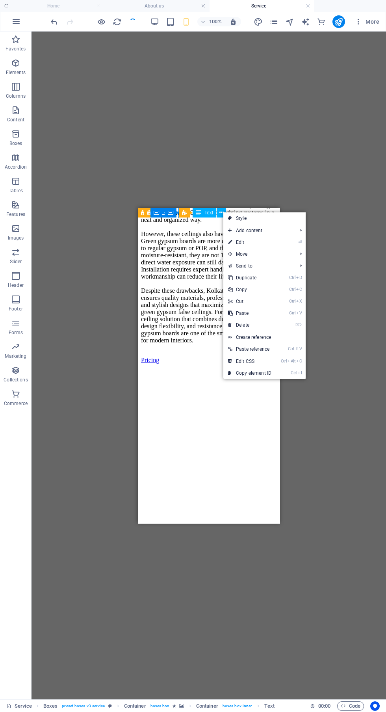
click at [342, 21] on icon "publish" at bounding box center [338, 21] width 9 height 9
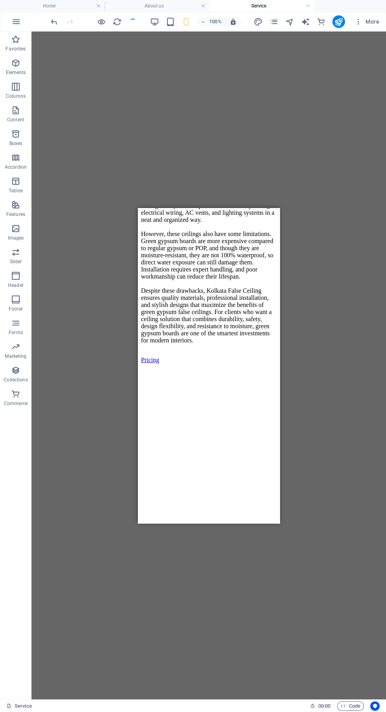
click at [318, 206] on div "Container Banner H1 Banner Banner Container Reference Container Container H4 Bo…" at bounding box center [209, 366] width 355 height 668
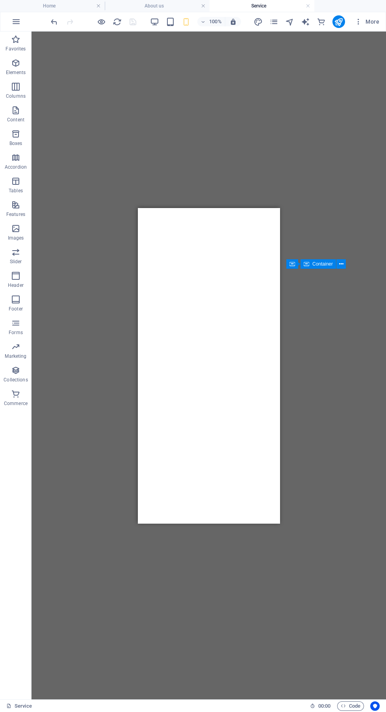
scroll to position [1819, 0]
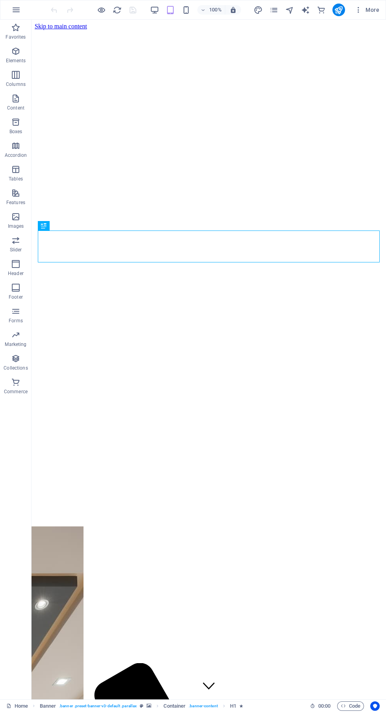
click at [339, 10] on icon "publish" at bounding box center [338, 10] width 9 height 9
